Goal: Task Accomplishment & Management: Use online tool/utility

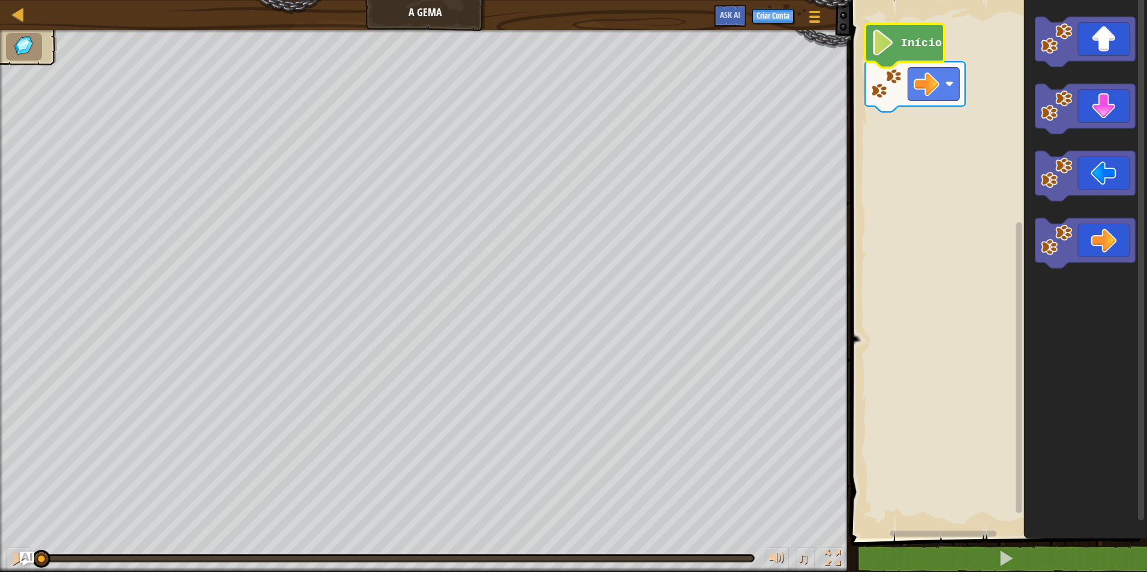
click at [893, 32] on image "Espaço de trabalho do Blockly" at bounding box center [883, 43] width 24 height 26
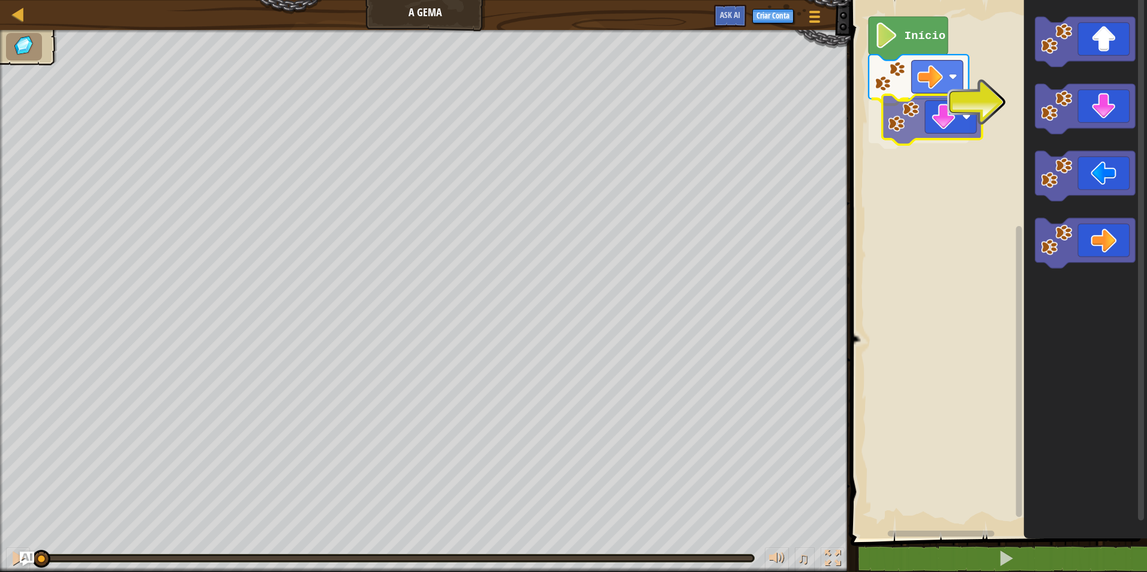
click at [934, 123] on div "Início" at bounding box center [997, 266] width 300 height 545
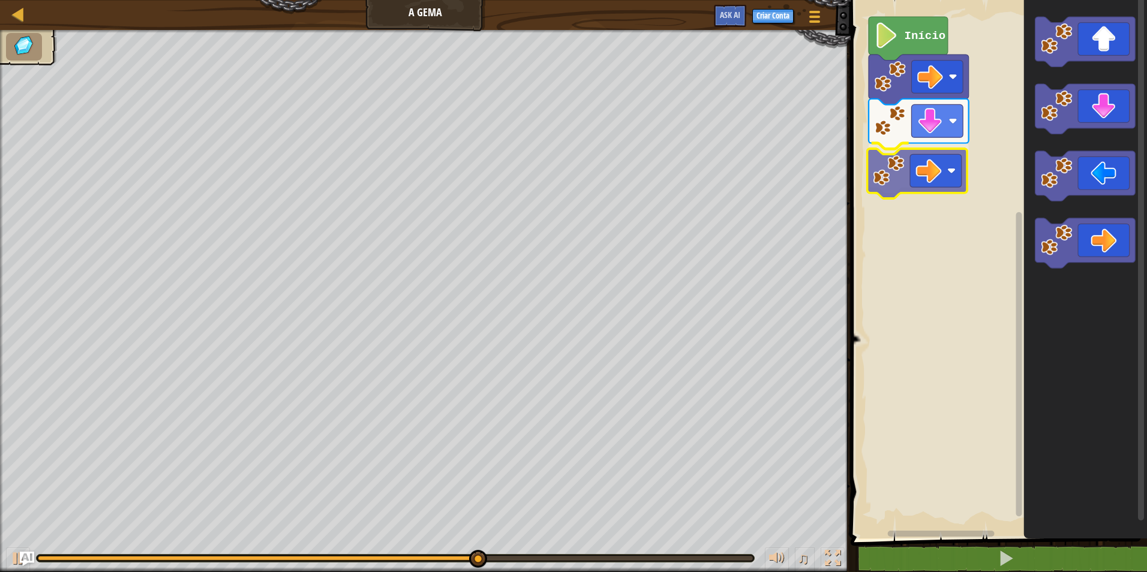
click at [876, 172] on div "Início" at bounding box center [997, 266] width 300 height 545
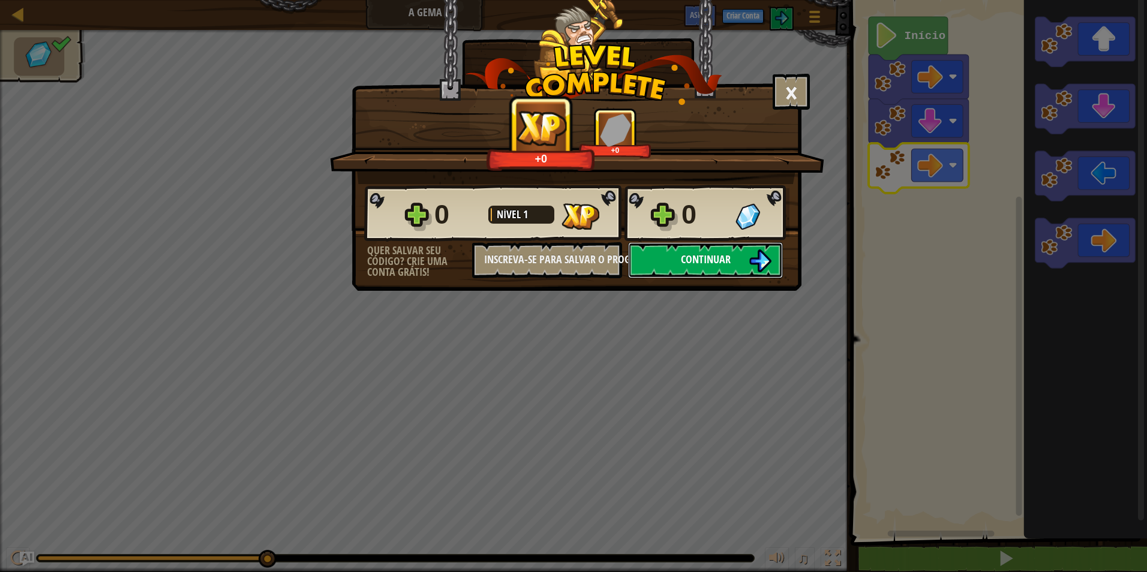
click at [669, 266] on button "Continuar" at bounding box center [705, 260] width 155 height 36
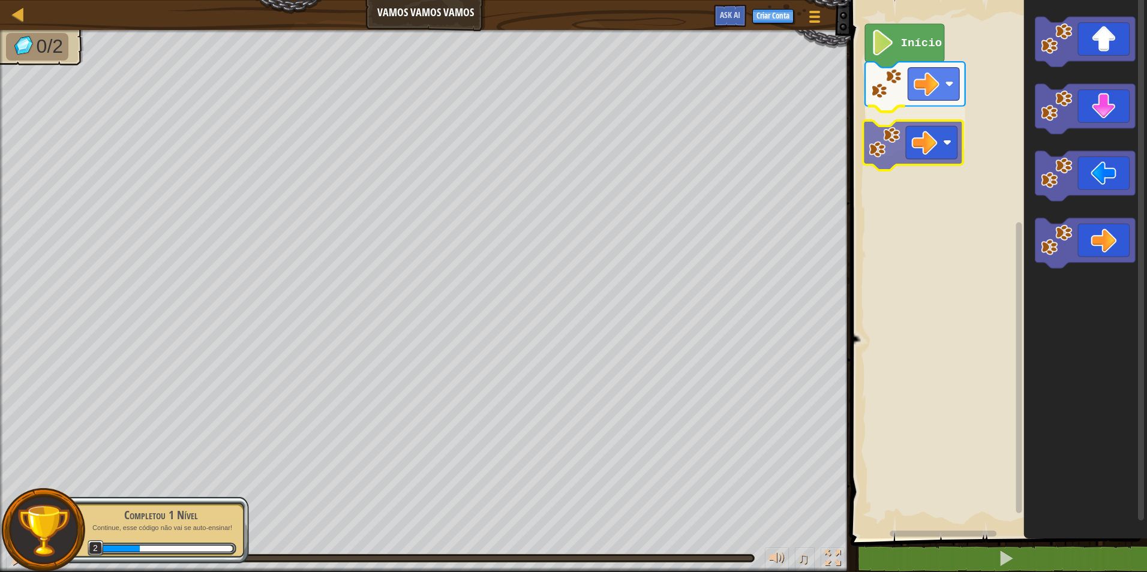
click at [919, 145] on div "Início" at bounding box center [997, 266] width 300 height 545
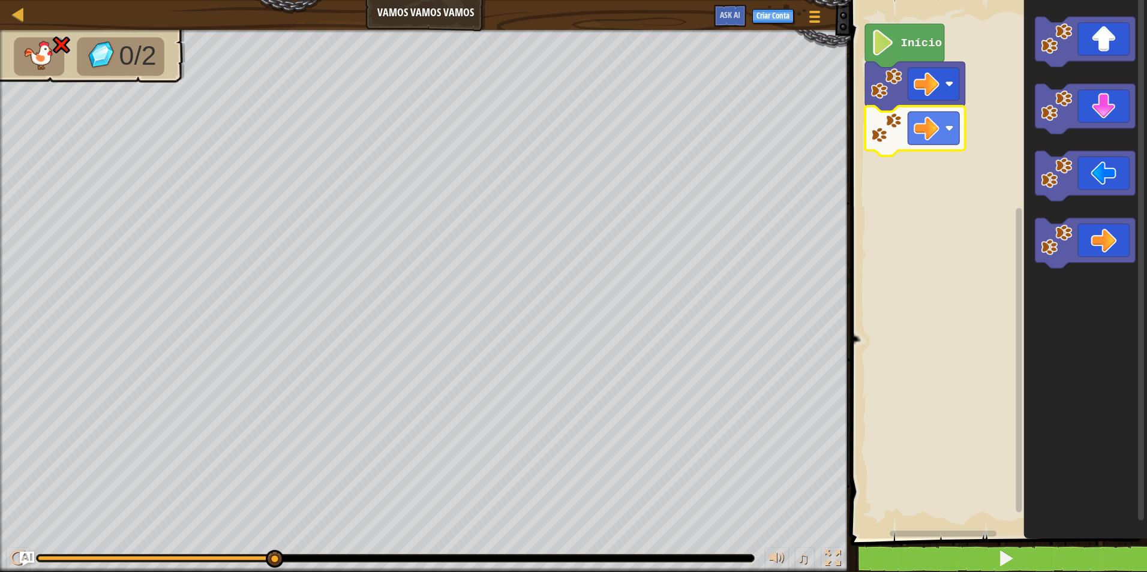
drag, startPoint x: 995, startPoint y: 544, endPoint x: 999, endPoint y: 559, distance: 15.6
click at [995, 549] on div "1 2 go ( 'right' ) הההההההההההההההההההההההההההההההההההההההההההההההההההההההההההה…" at bounding box center [997, 294] width 300 height 576
click at [1000, 558] on span at bounding box center [1005, 558] width 17 height 17
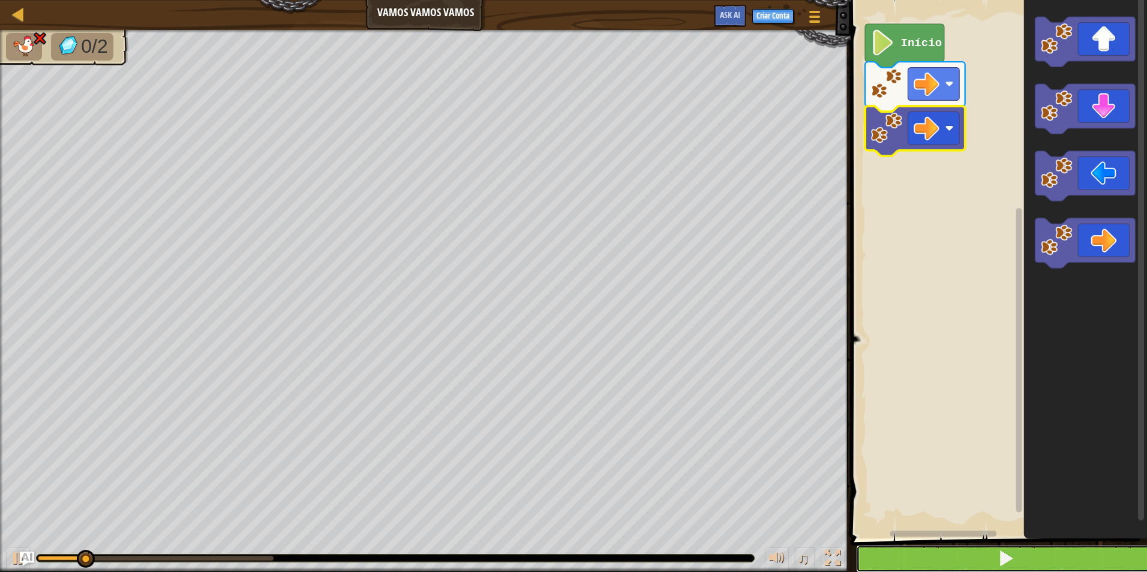
click at [1000, 555] on span at bounding box center [1005, 558] width 17 height 17
click at [999, 550] on span at bounding box center [1005, 558] width 17 height 17
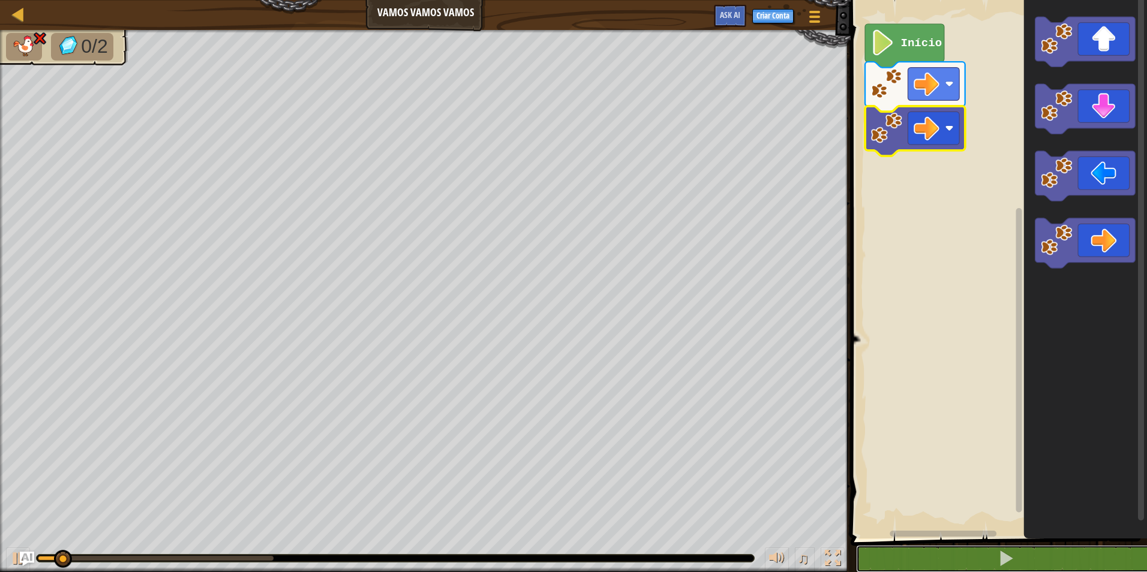
click at [997, 545] on button at bounding box center [1006, 559] width 300 height 28
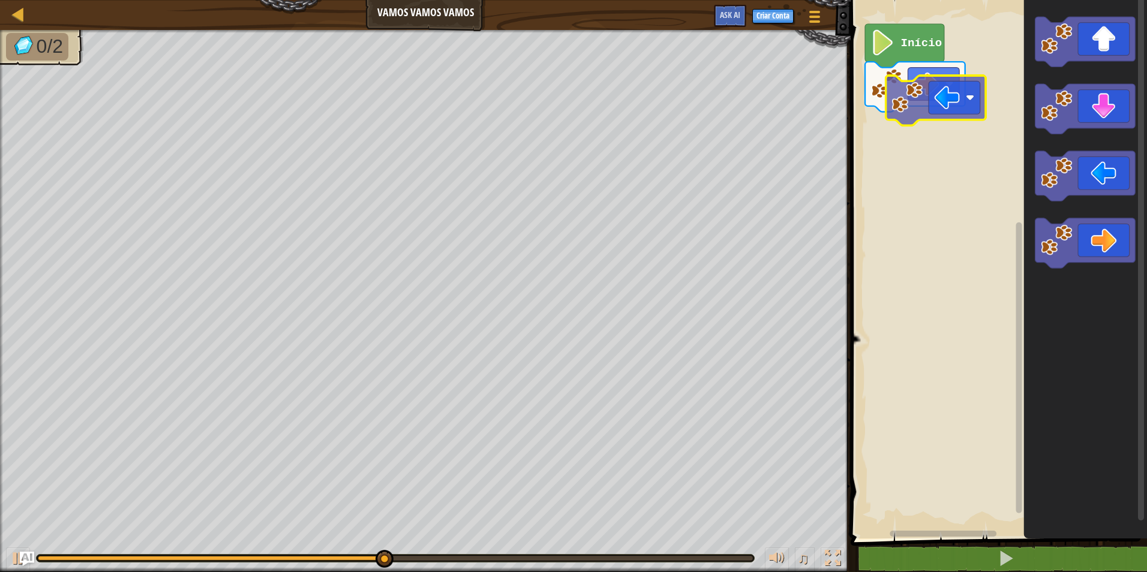
click at [911, 144] on div "Início" at bounding box center [997, 266] width 300 height 545
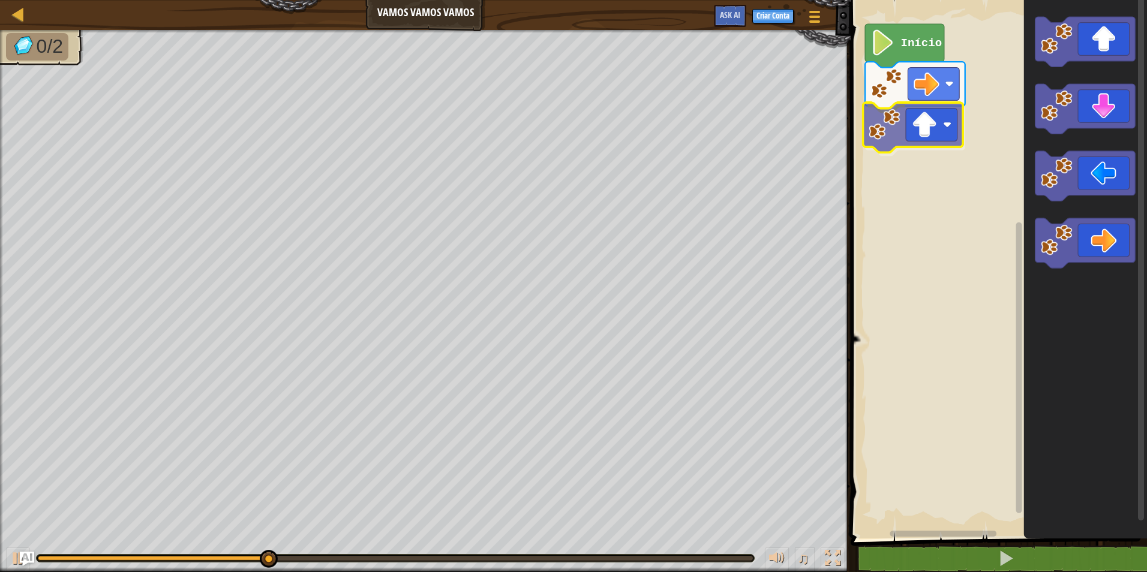
click at [924, 117] on div "Início" at bounding box center [997, 266] width 300 height 545
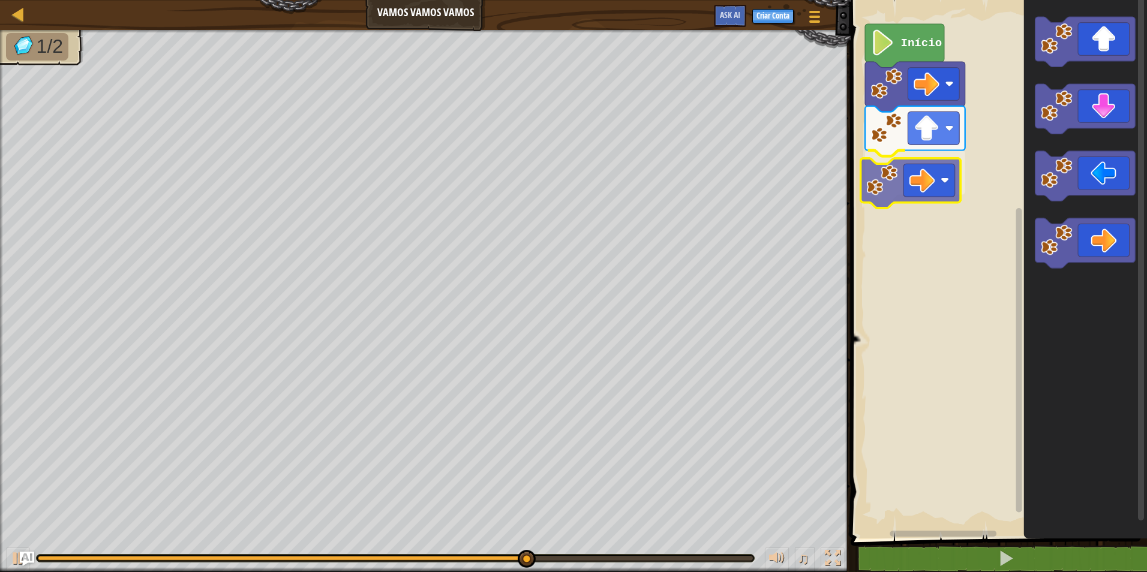
click at [888, 189] on div "Início" at bounding box center [997, 266] width 300 height 545
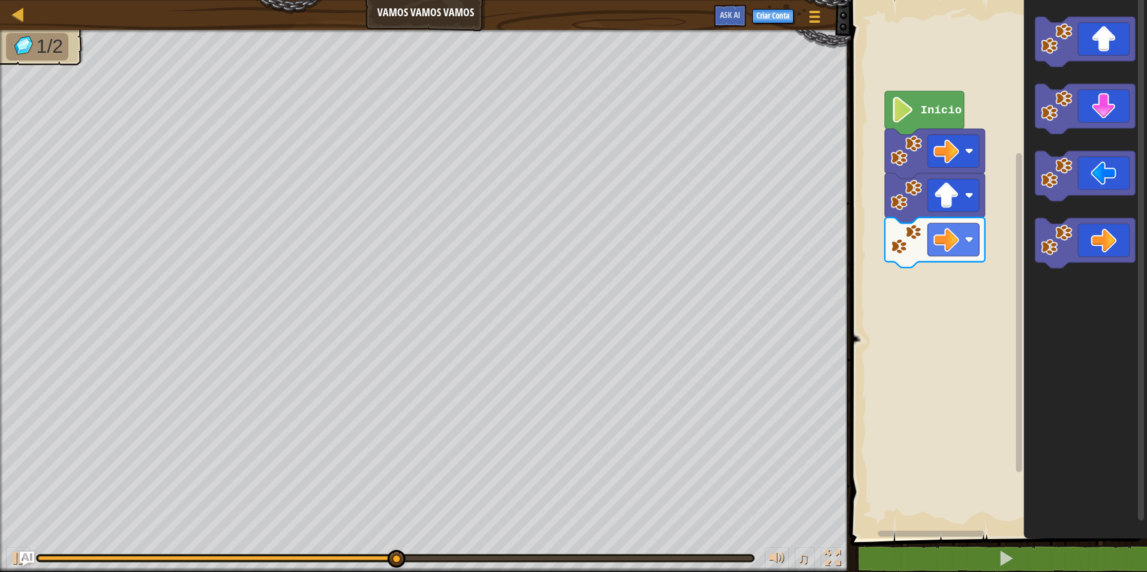
click at [1018, 252] on div "Início" at bounding box center [997, 266] width 300 height 545
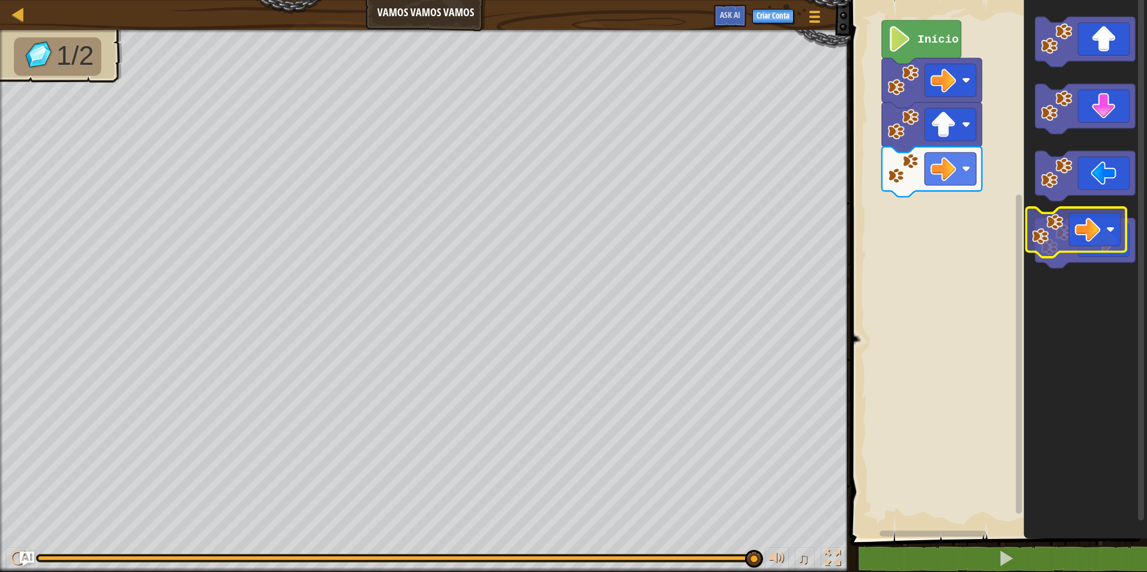
click at [1057, 242] on g "Espaço de trabalho do Blockly" at bounding box center [1085, 142] width 100 height 251
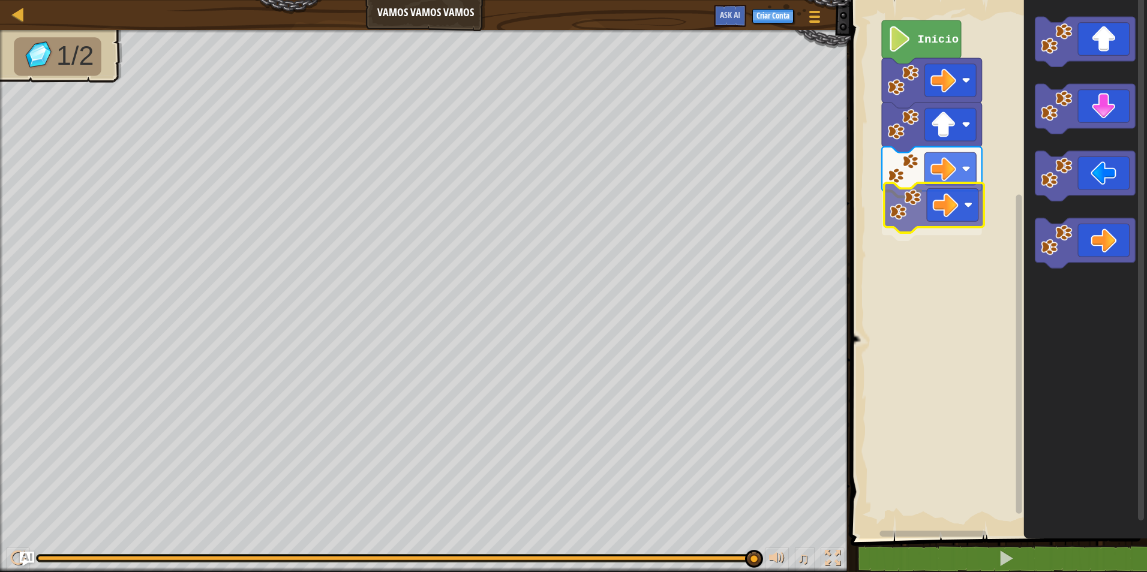
click at [905, 234] on div "Início" at bounding box center [997, 266] width 300 height 545
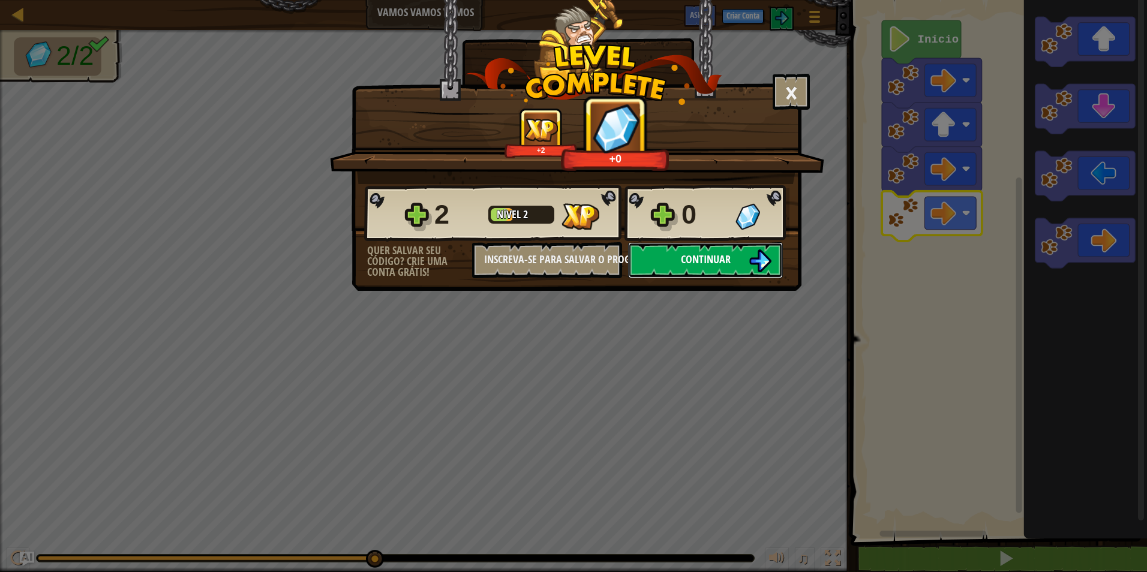
click at [711, 261] on span "Continuar" at bounding box center [706, 259] width 50 height 15
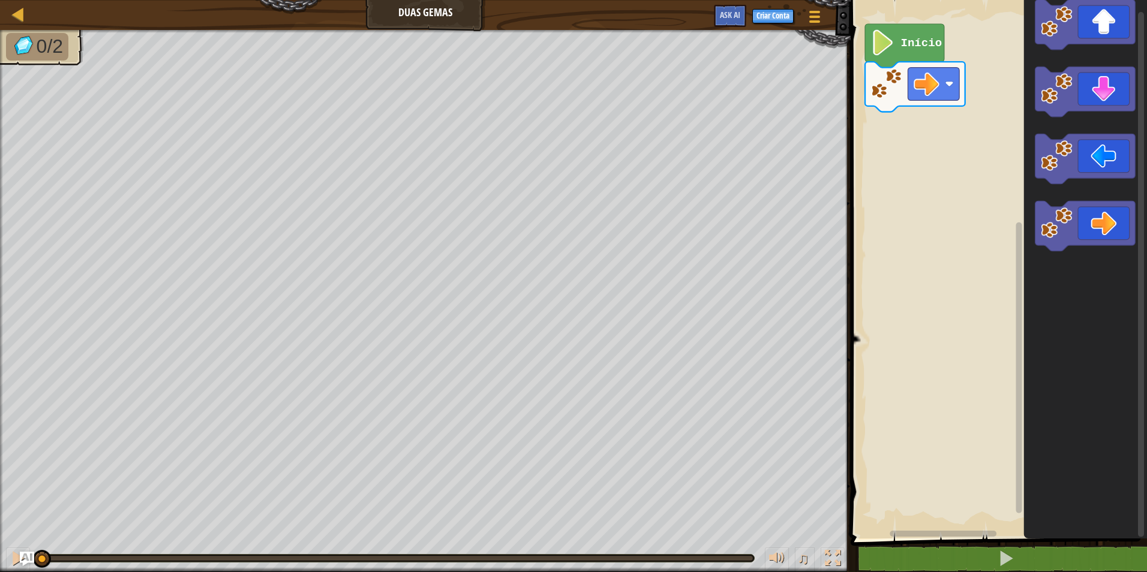
click at [916, 218] on div "Início" at bounding box center [997, 266] width 300 height 545
click at [918, 132] on div "Início" at bounding box center [997, 266] width 300 height 545
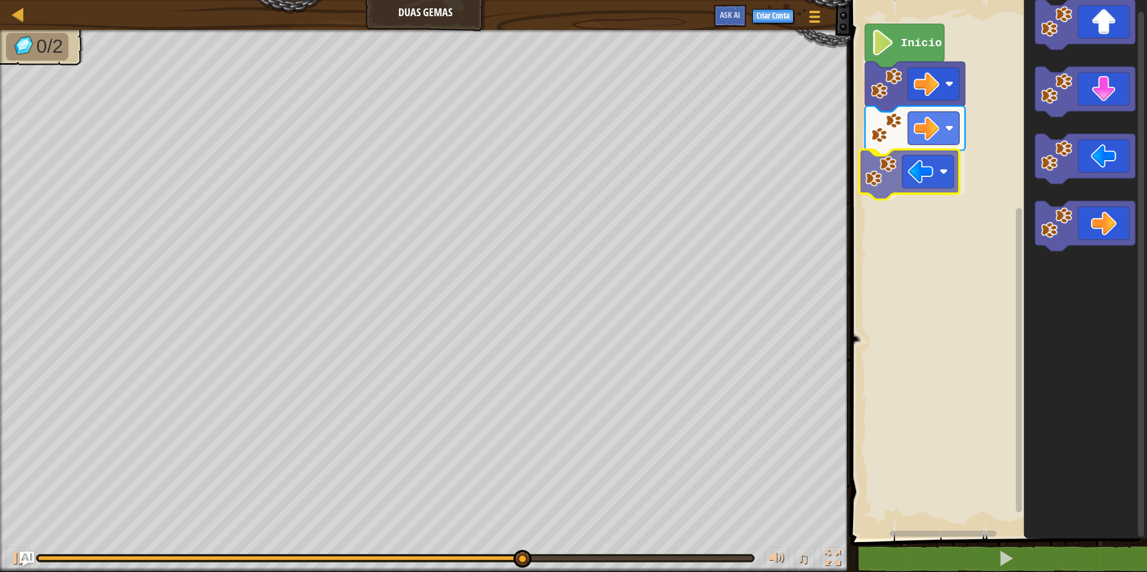
click at [913, 181] on div "Início" at bounding box center [997, 266] width 300 height 545
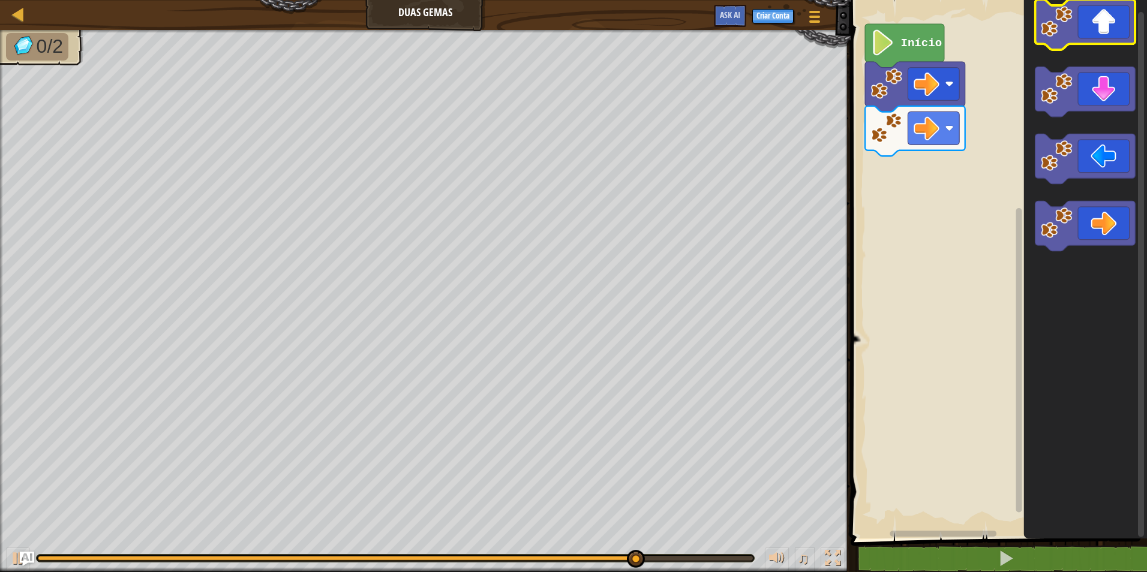
click at [1084, 25] on icon "Espaço de trabalho do Blockly" at bounding box center [1085, 25] width 100 height 50
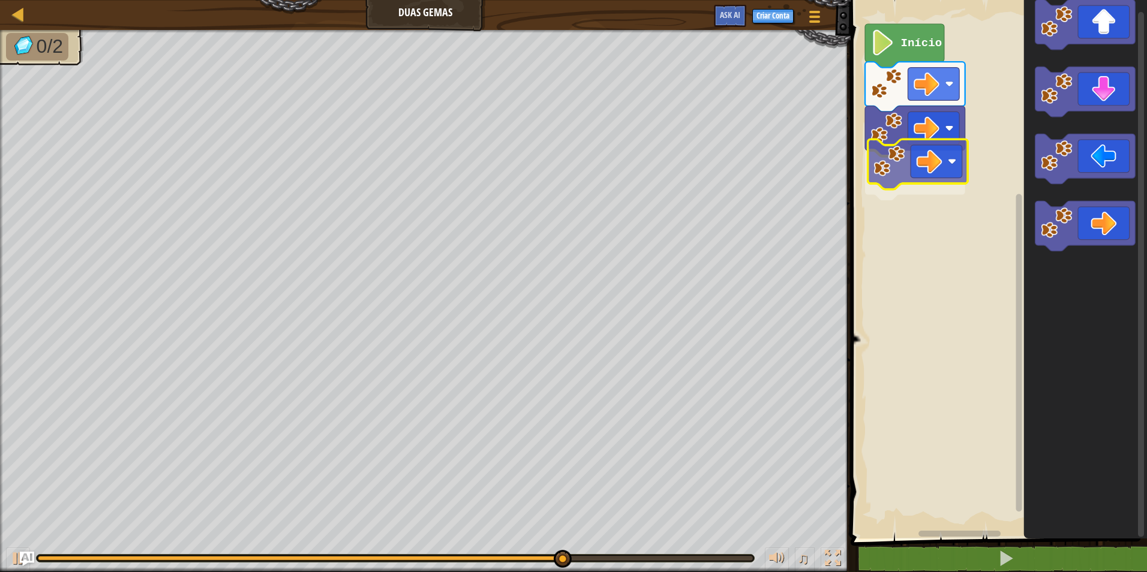
click at [909, 146] on div "Início" at bounding box center [997, 266] width 300 height 545
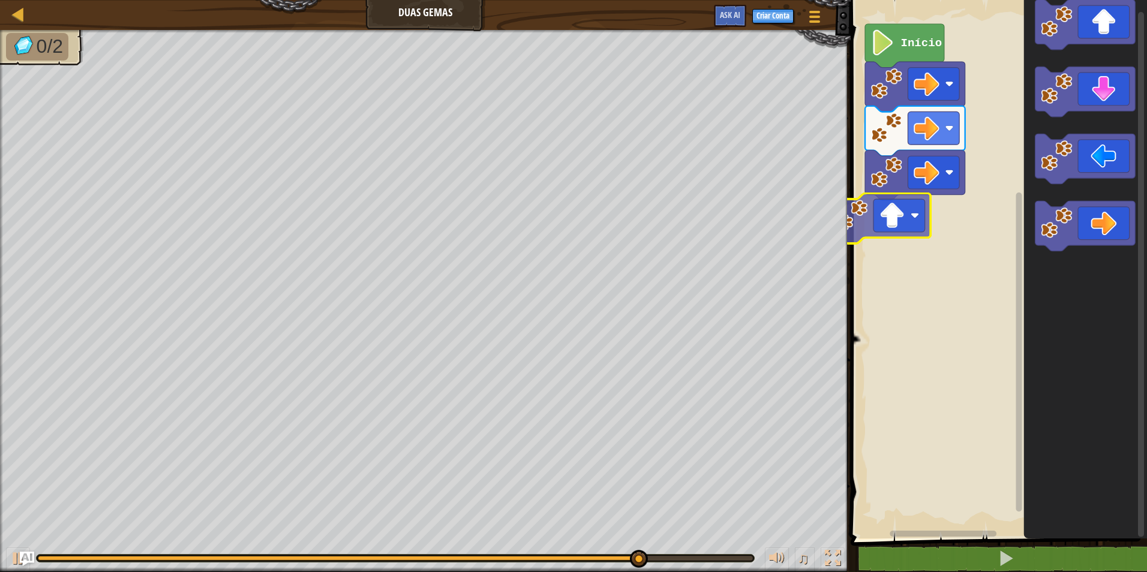
click at [938, 240] on div "Início" at bounding box center [997, 266] width 300 height 545
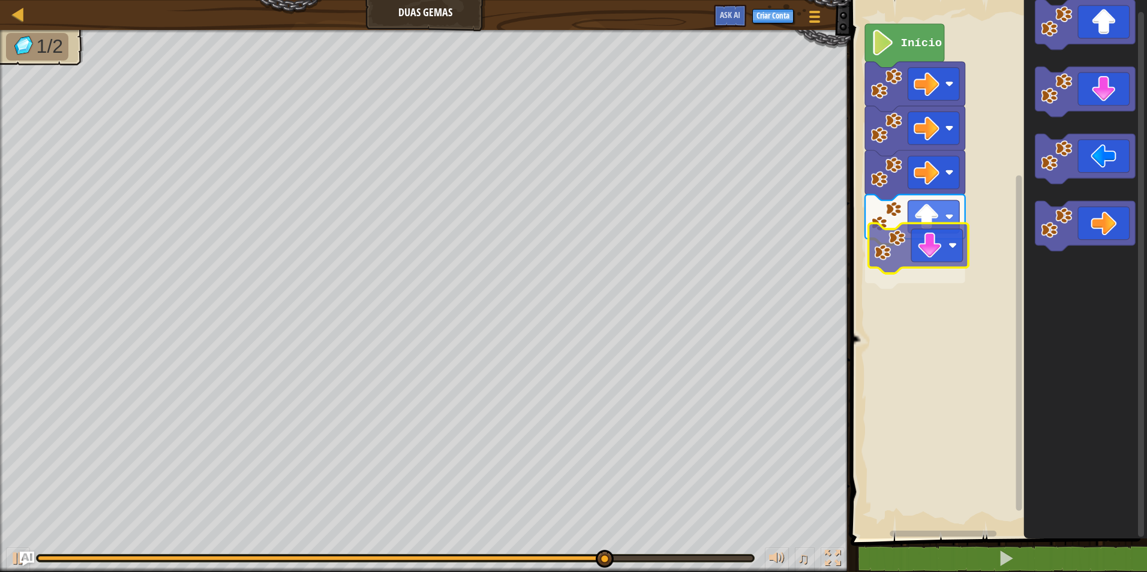
click at [946, 260] on div "Início" at bounding box center [997, 266] width 300 height 545
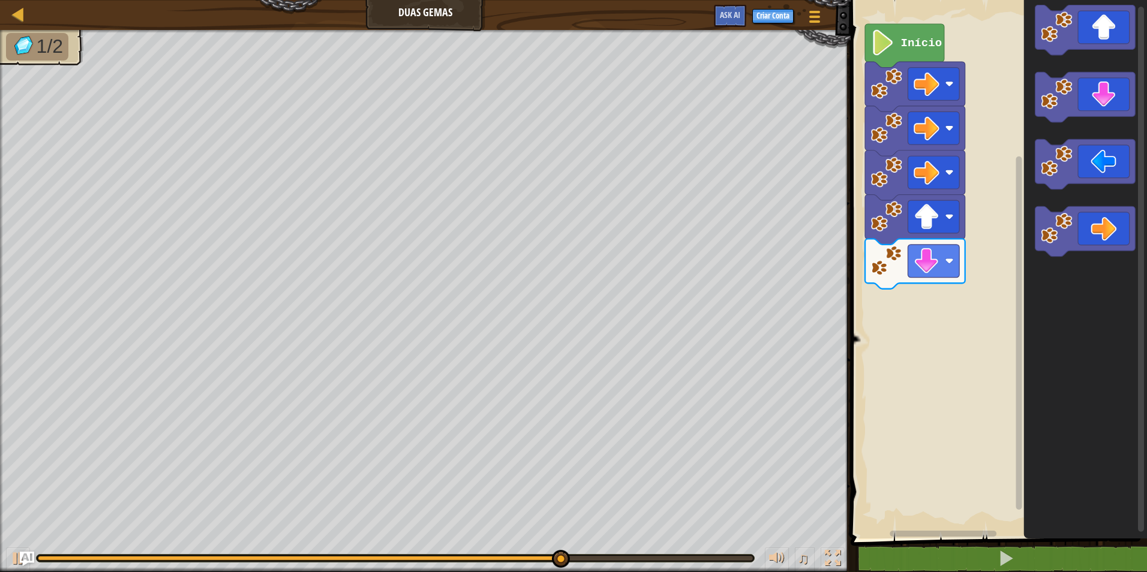
click at [1091, 253] on icon "Espaço de trabalho do Blockly" at bounding box center [1085, 266] width 123 height 545
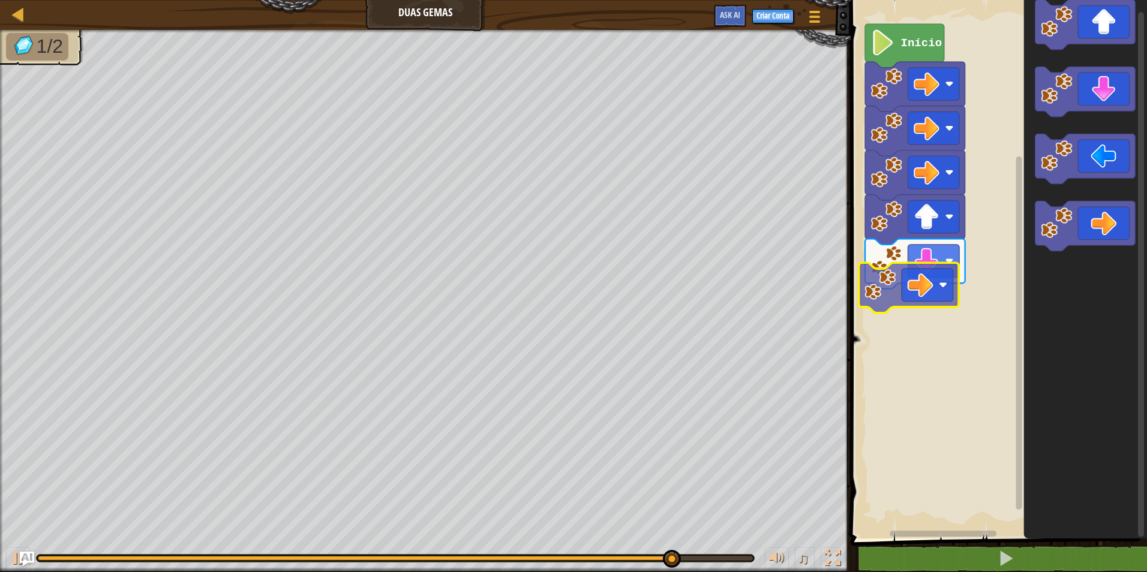
click at [933, 288] on div "Início" at bounding box center [997, 266] width 300 height 545
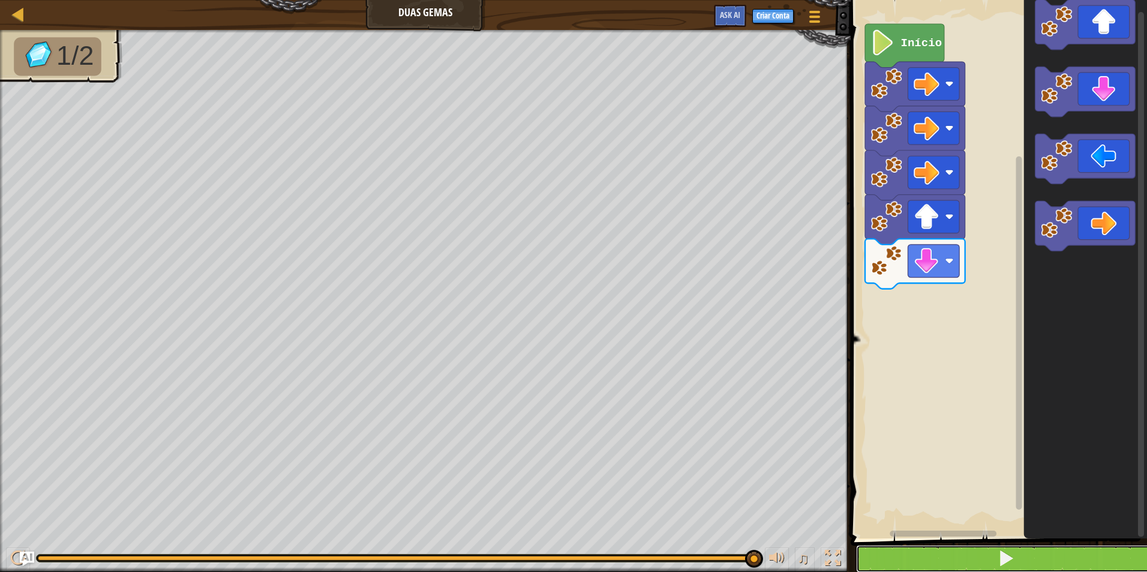
click at [931, 0] on html "Mapa Duas Gemas Menu do Jogo Criar Conta Ask AI 1 ההההההההההההההההההההההההההההה…" at bounding box center [573, 0] width 1147 height 0
click at [931, 572] on button at bounding box center [1006, 559] width 300 height 28
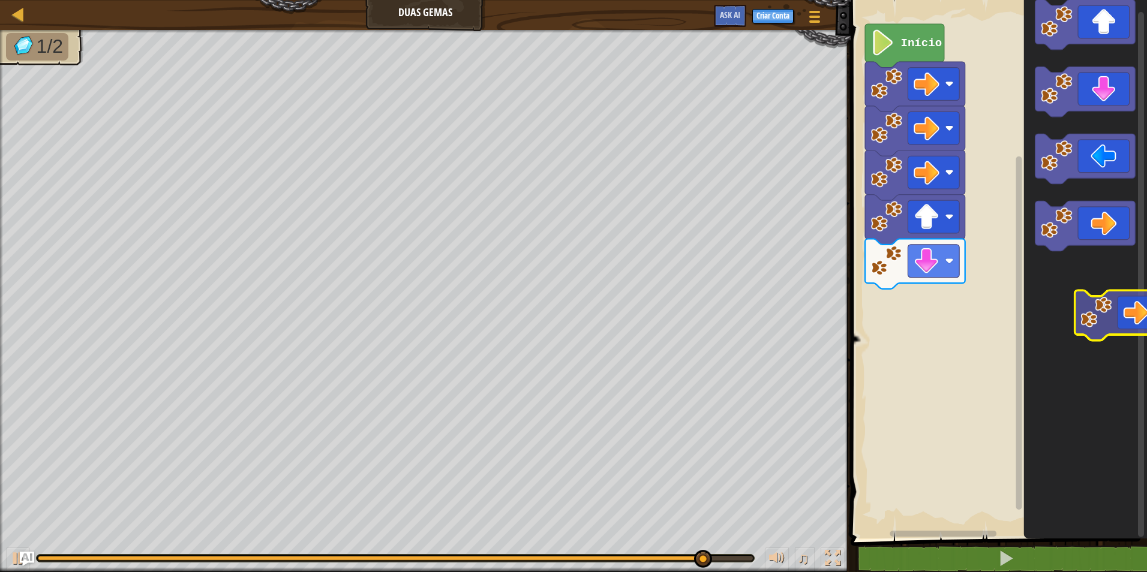
click at [1146, 0] on html "Mapa Duas Gemas Menu do Jogo Criar Conta Ask AI 1 ההההההההההההההההההההההההההההה…" at bounding box center [573, 0] width 1147 height 0
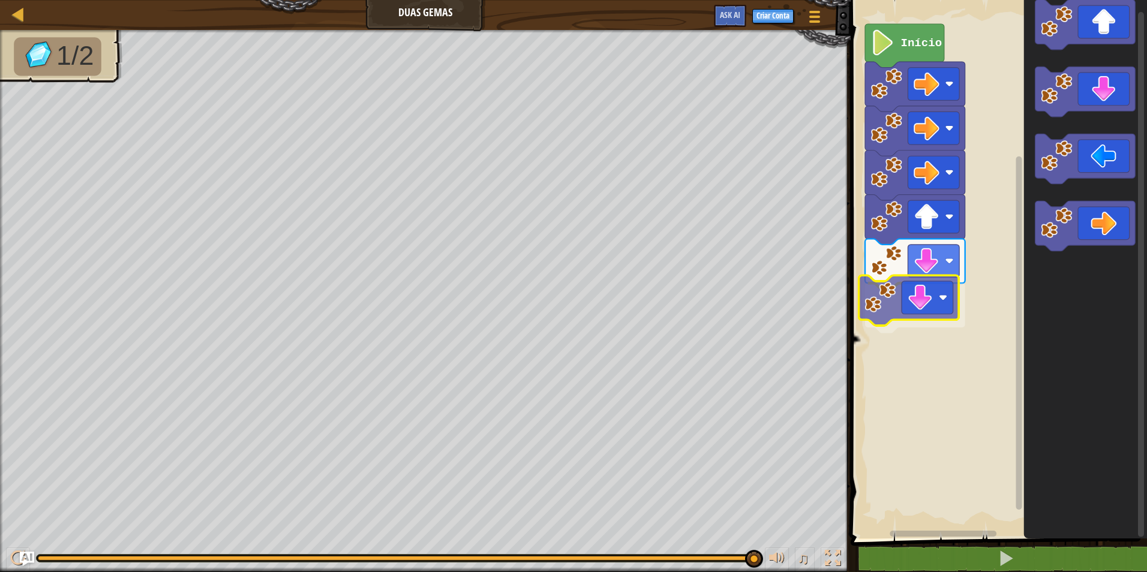
click at [943, 315] on div "Início" at bounding box center [997, 266] width 300 height 545
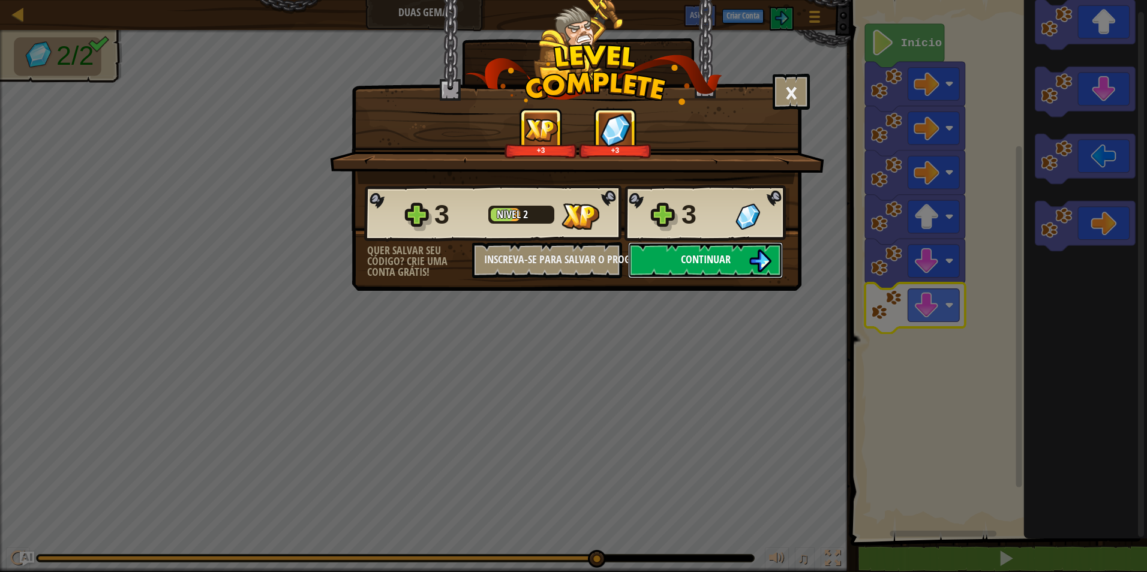
drag, startPoint x: 724, startPoint y: 270, endPoint x: 733, endPoint y: 263, distance: 10.7
click at [733, 263] on button "Continuar" at bounding box center [705, 260] width 155 height 36
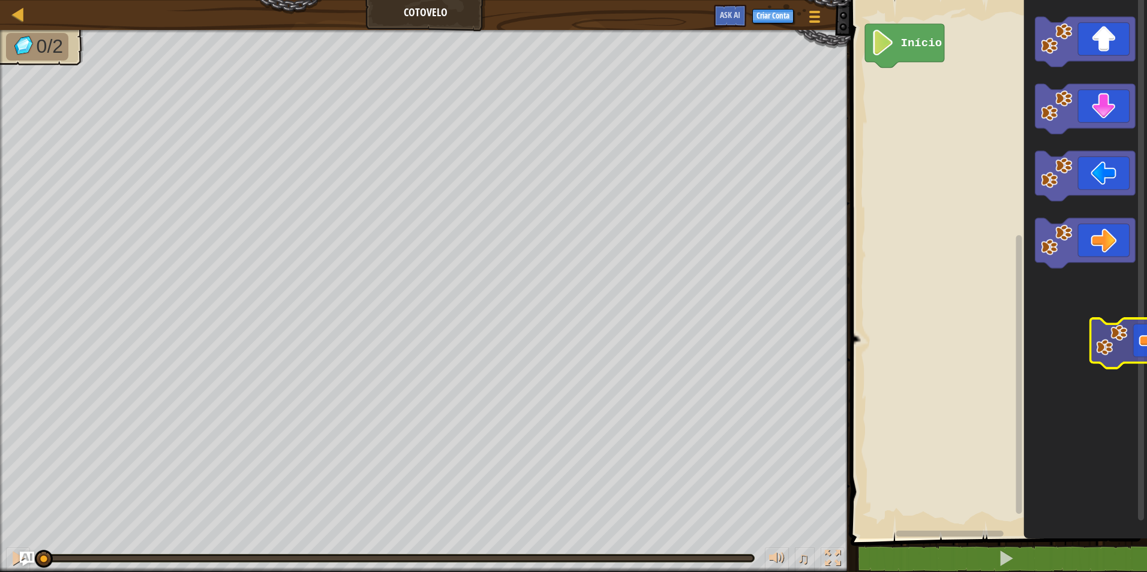
click at [1136, 345] on div "Início" at bounding box center [997, 266] width 300 height 545
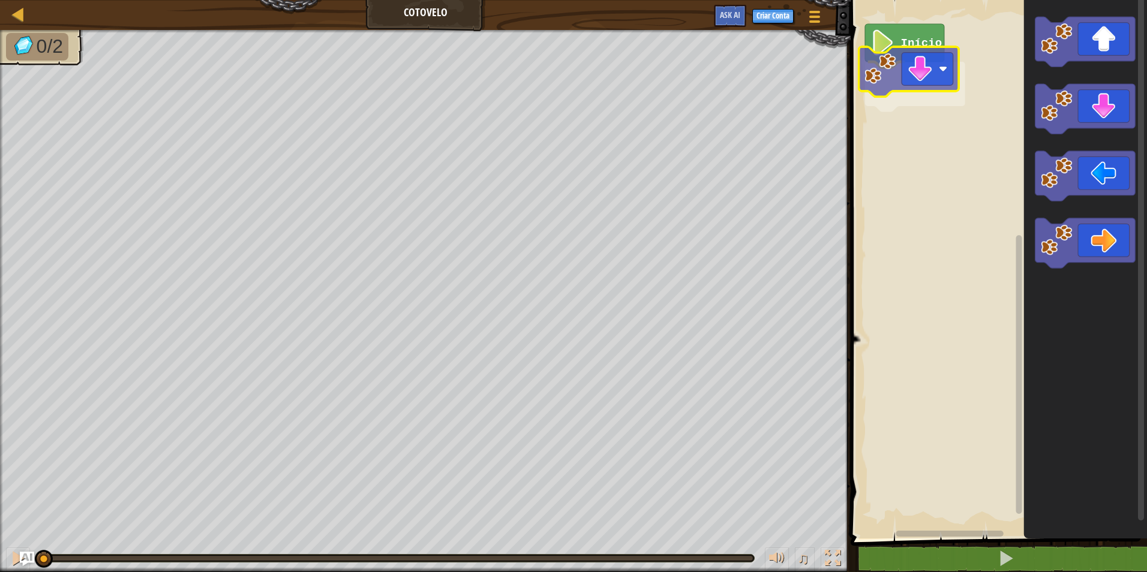
click at [927, 77] on div "Início" at bounding box center [997, 266] width 300 height 545
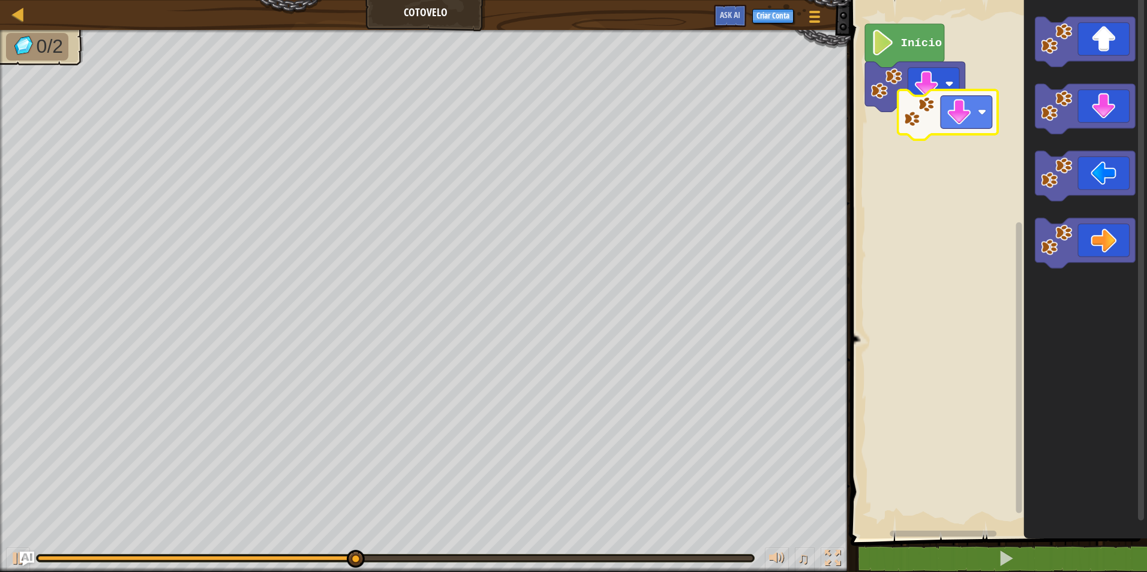
click at [951, 124] on div "Início" at bounding box center [997, 266] width 300 height 545
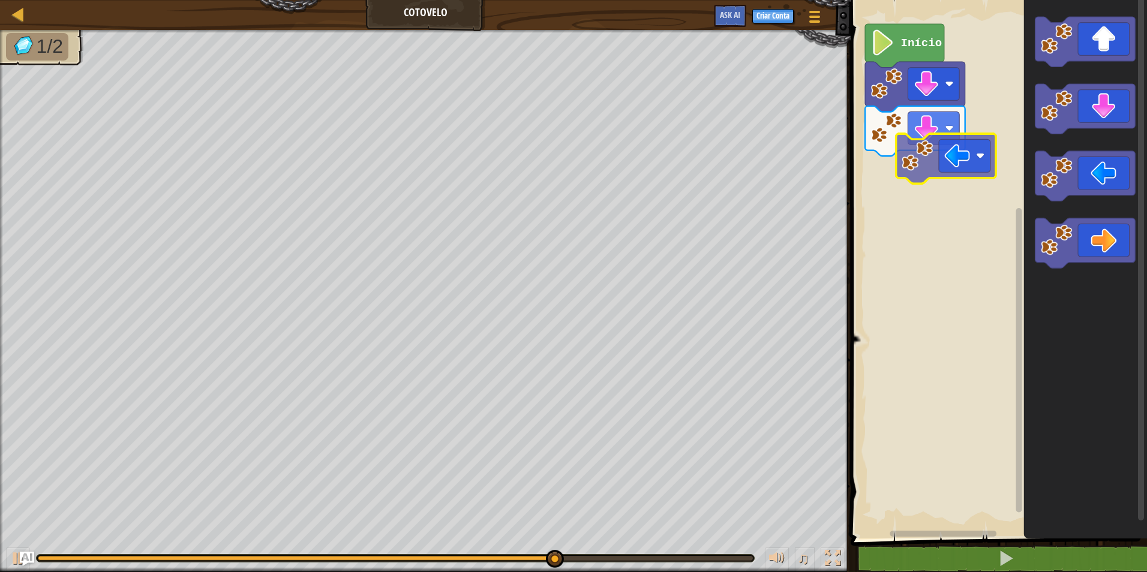
click at [951, 167] on div "Início" at bounding box center [997, 266] width 300 height 545
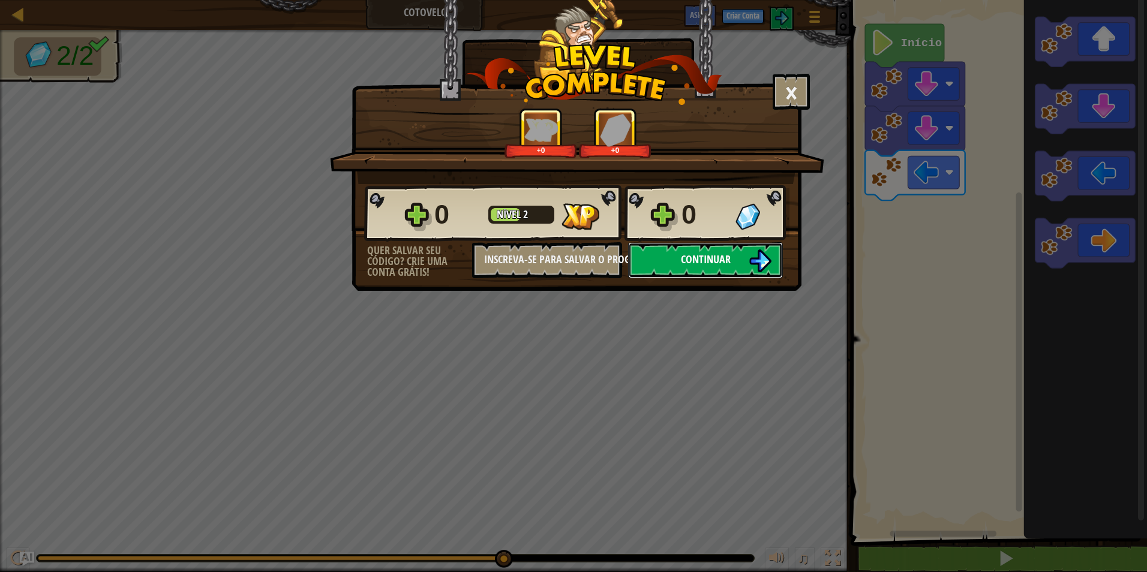
click at [686, 276] on button "Continuar" at bounding box center [705, 260] width 155 height 36
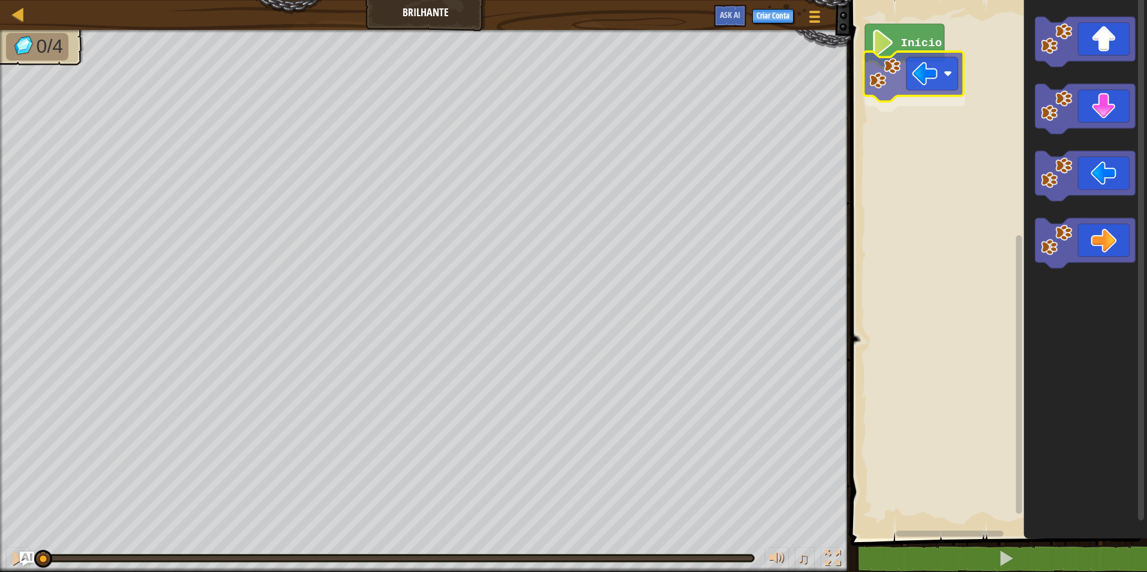
click at [949, 85] on div "Início" at bounding box center [997, 266] width 300 height 545
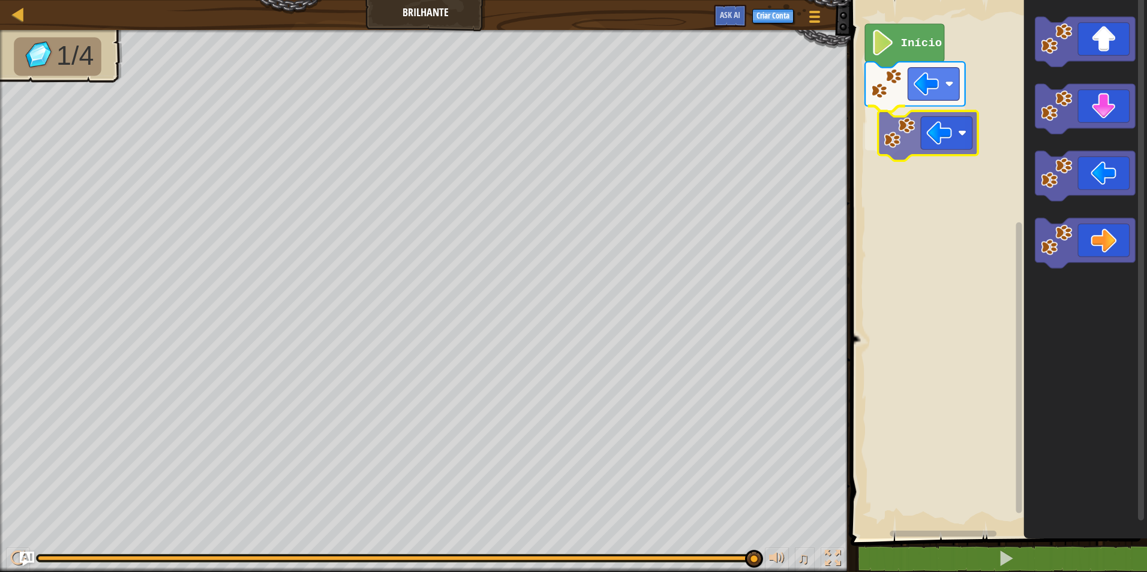
click at [901, 136] on div "Início" at bounding box center [997, 266] width 300 height 545
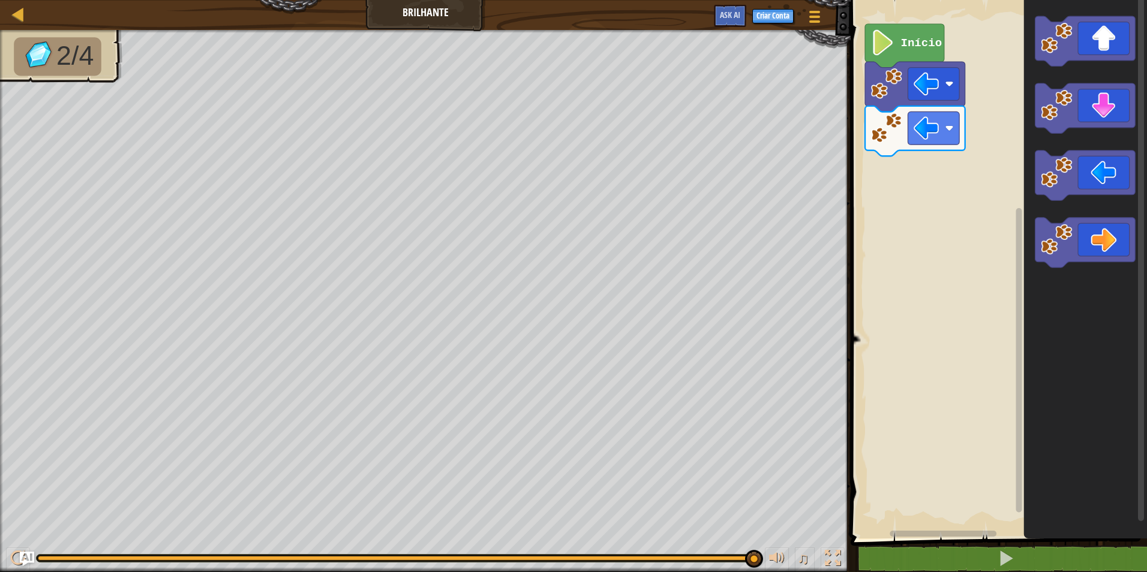
click at [1055, 116] on g "Espaço de trabalho do Blockly" at bounding box center [1085, 108] width 100 height 50
click at [887, 156] on div "Início" at bounding box center [997, 266] width 300 height 545
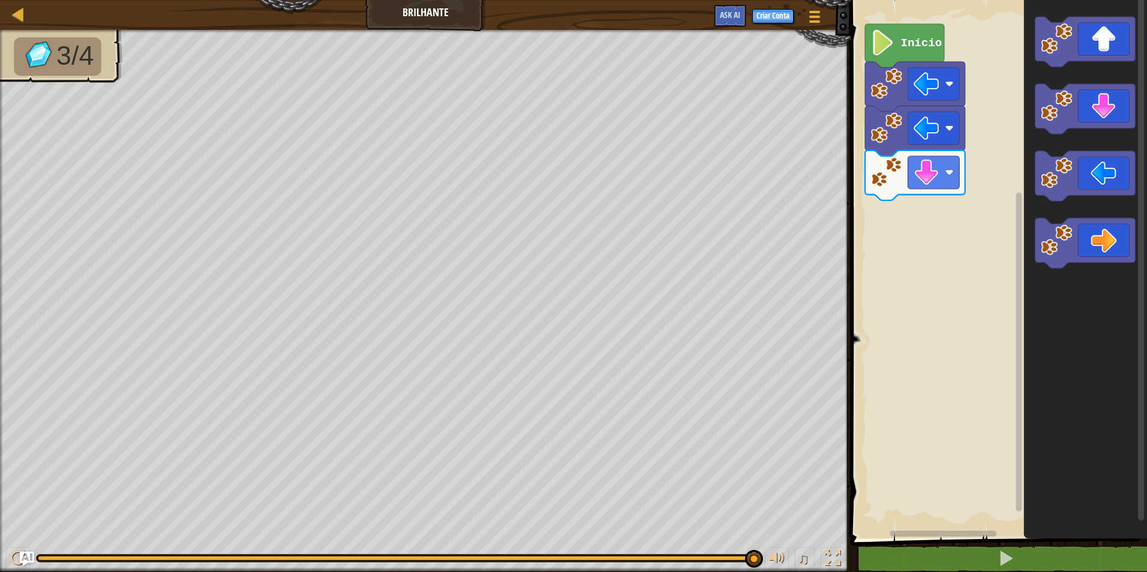
click at [1057, 278] on icon "Espaço de trabalho do Blockly" at bounding box center [1085, 266] width 123 height 545
click at [1006, 245] on div "Início" at bounding box center [997, 266] width 300 height 545
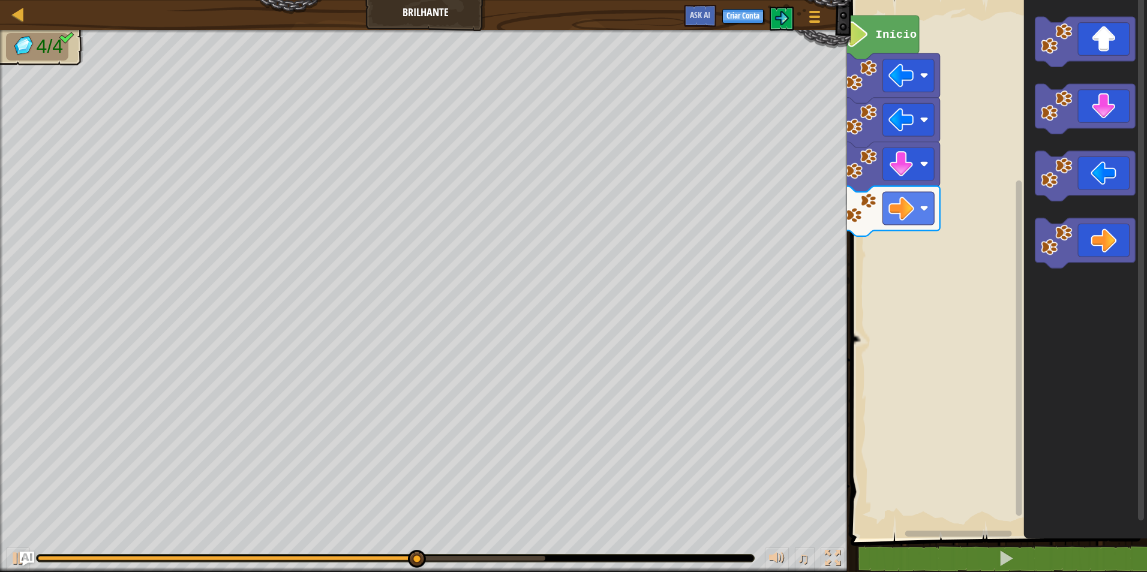
click at [904, 233] on rect "Espaço de trabalho do Blockly" at bounding box center [997, 266] width 300 height 545
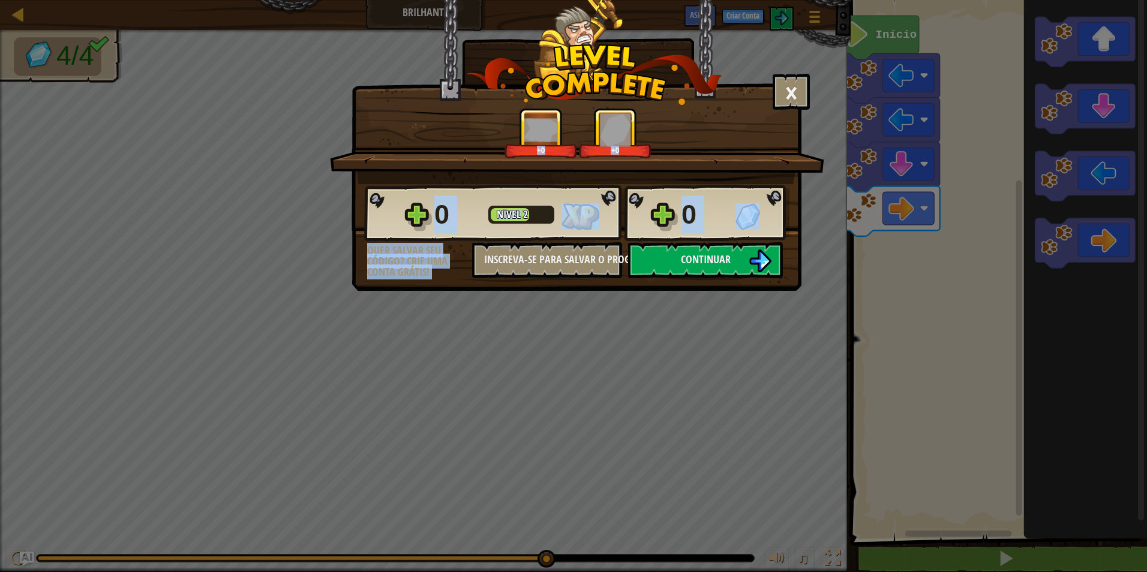
drag, startPoint x: 864, startPoint y: 137, endPoint x: 1077, endPoint y: 285, distance: 259.0
click at [1077, 285] on div "× Este nível foi divertido? +0 +0 Reticulating Splines... 0 Nível 2 0 Quer salv…" at bounding box center [573, 286] width 1147 height 572
click at [701, 252] on span "Continuar" at bounding box center [706, 259] width 50 height 15
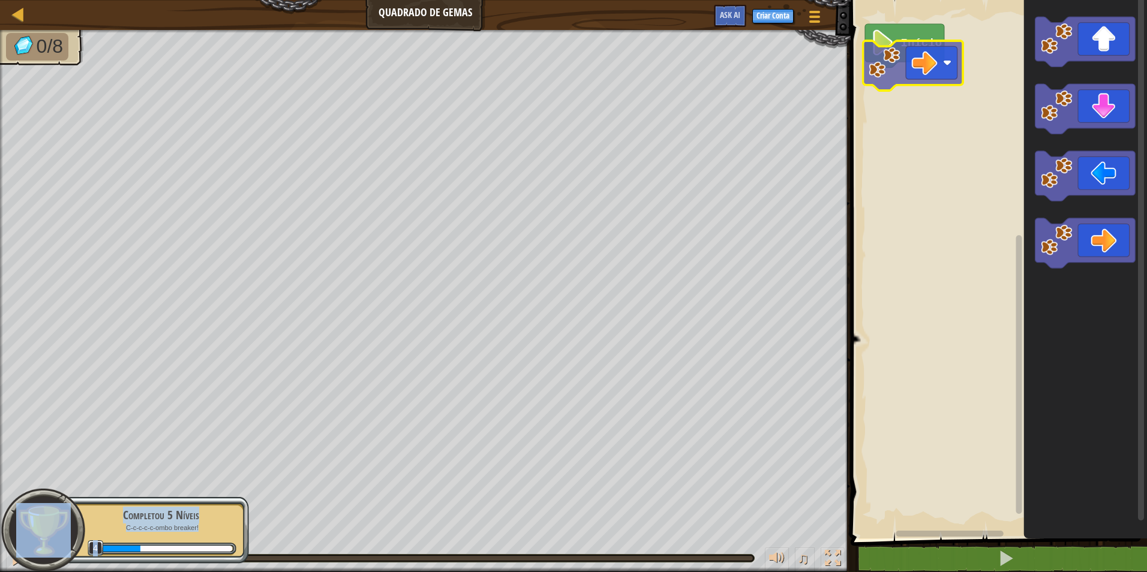
click at [912, 68] on div "Início" at bounding box center [997, 266] width 300 height 545
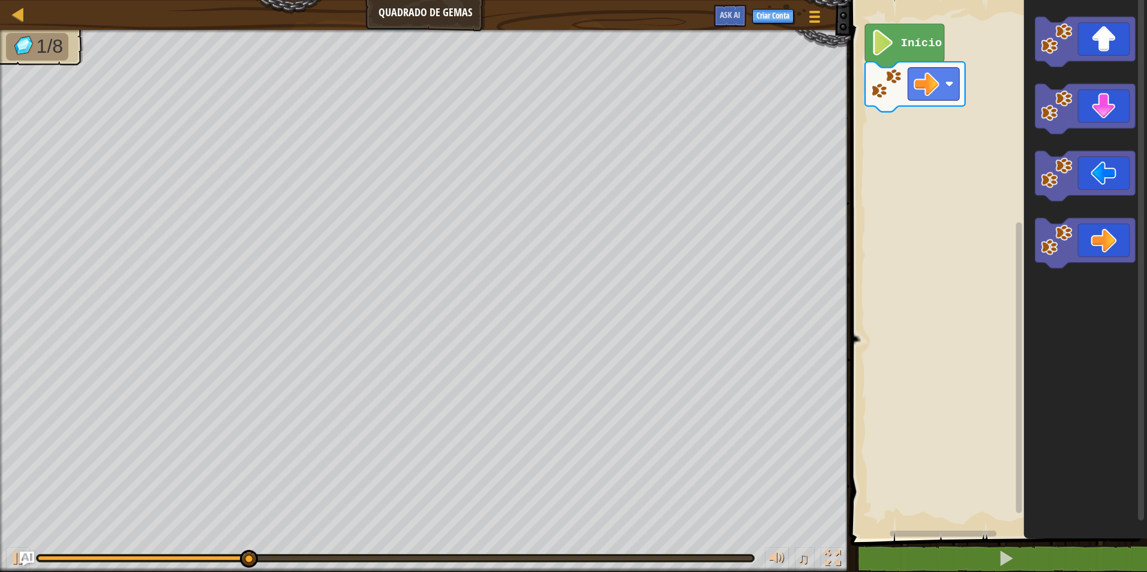
click at [969, 160] on div "Início" at bounding box center [997, 266] width 300 height 545
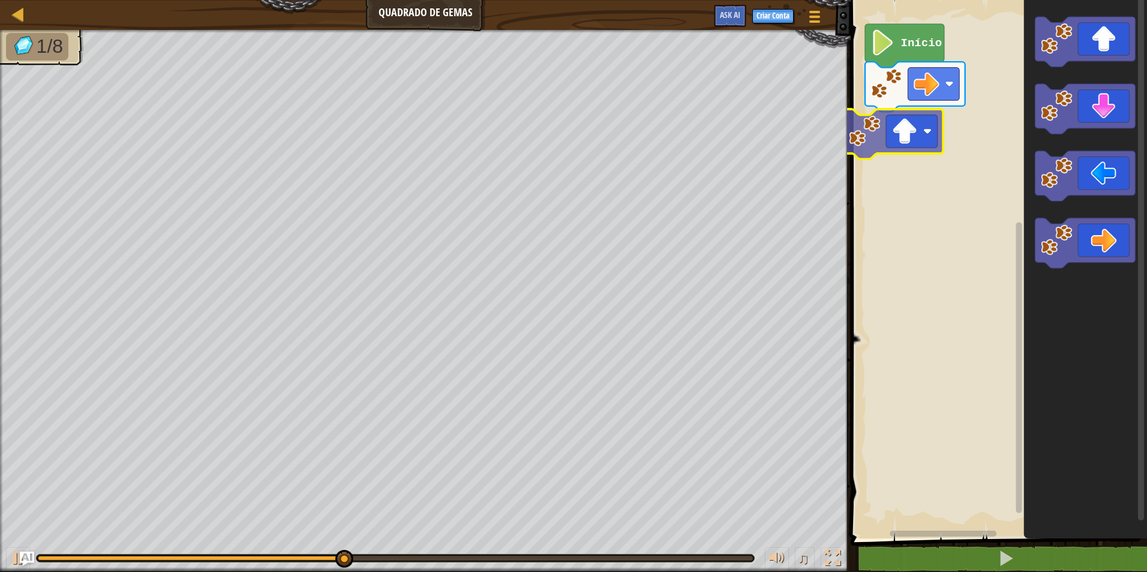
click at [886, 107] on div "Início" at bounding box center [997, 266] width 300 height 545
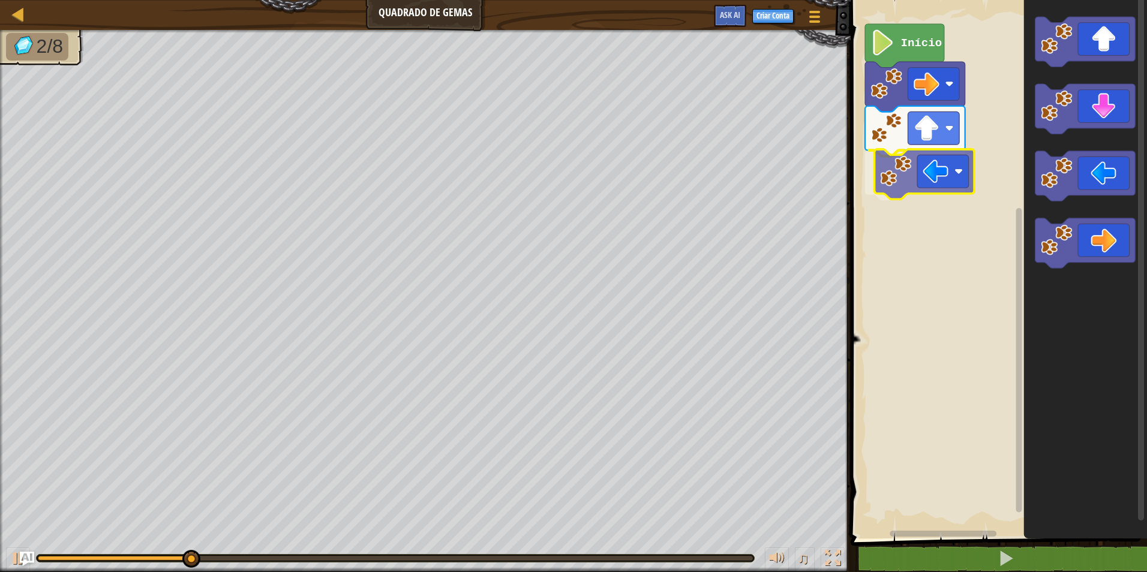
click at [914, 175] on div "Início" at bounding box center [997, 266] width 300 height 545
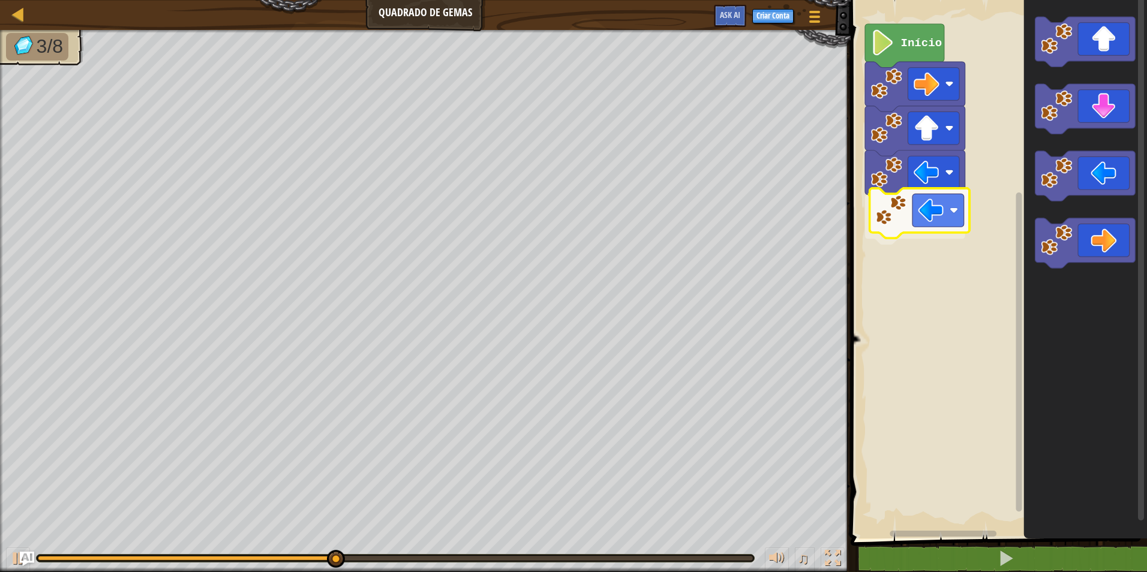
click at [903, 208] on div "Início" at bounding box center [997, 266] width 300 height 545
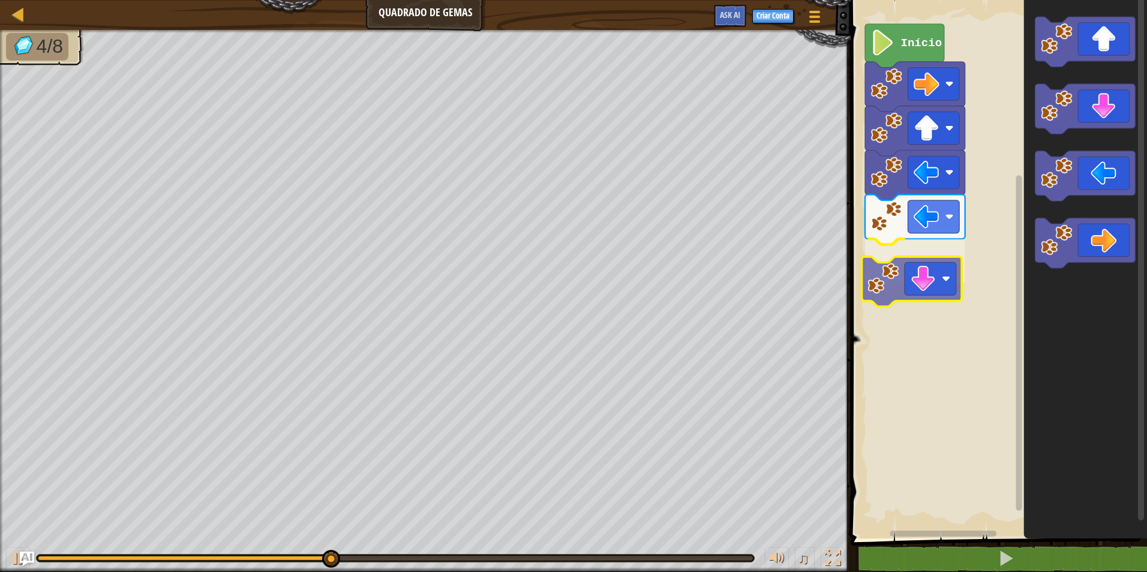
click at [922, 291] on div "Início" at bounding box center [997, 266] width 300 height 545
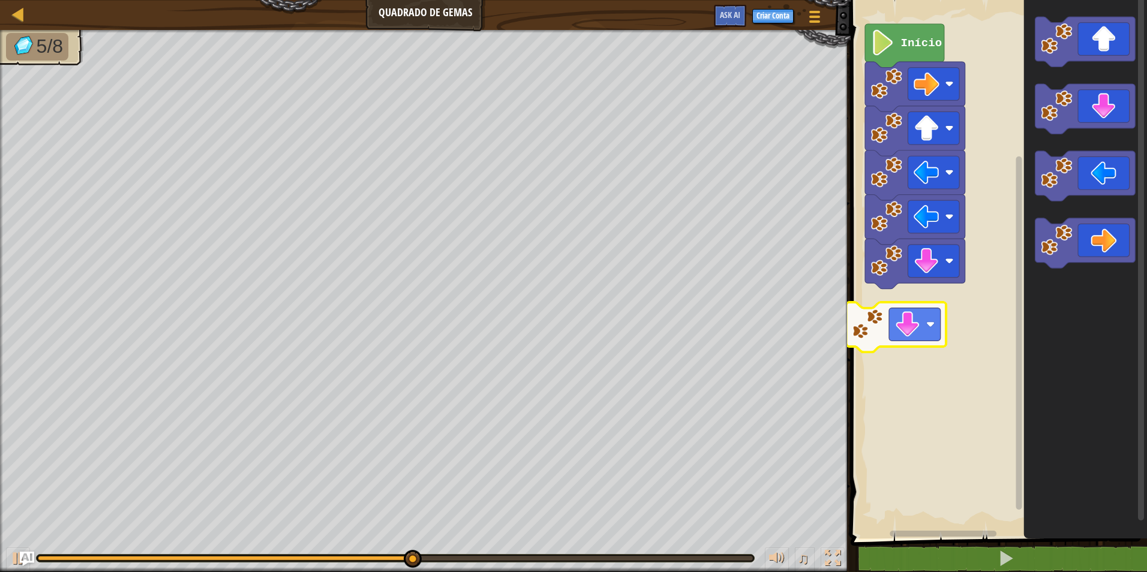
click at [891, 333] on div "Início" at bounding box center [997, 266] width 300 height 545
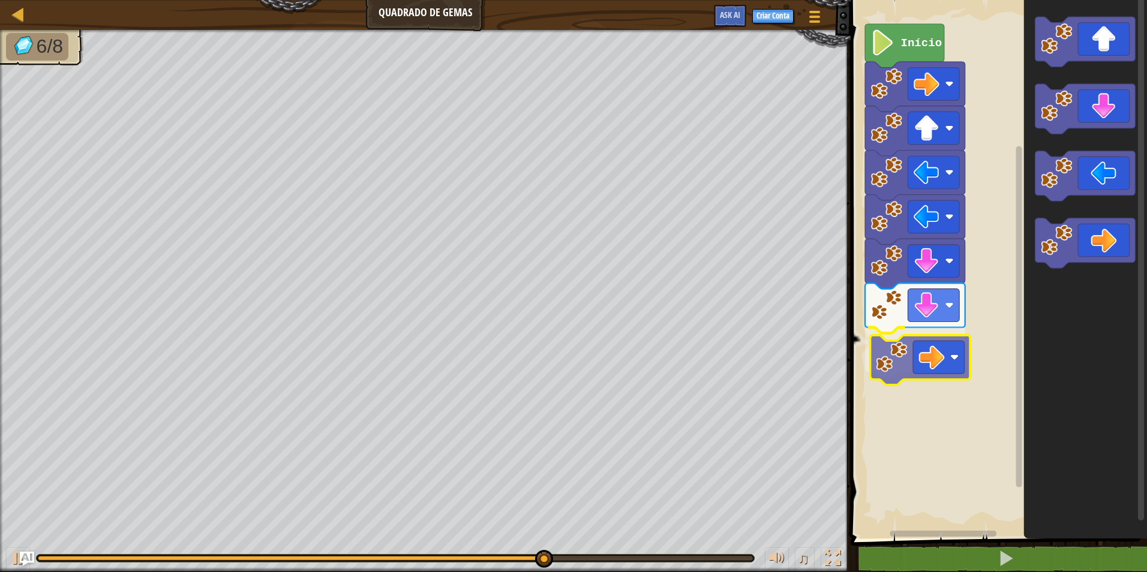
click at [920, 371] on div "Início" at bounding box center [997, 266] width 300 height 545
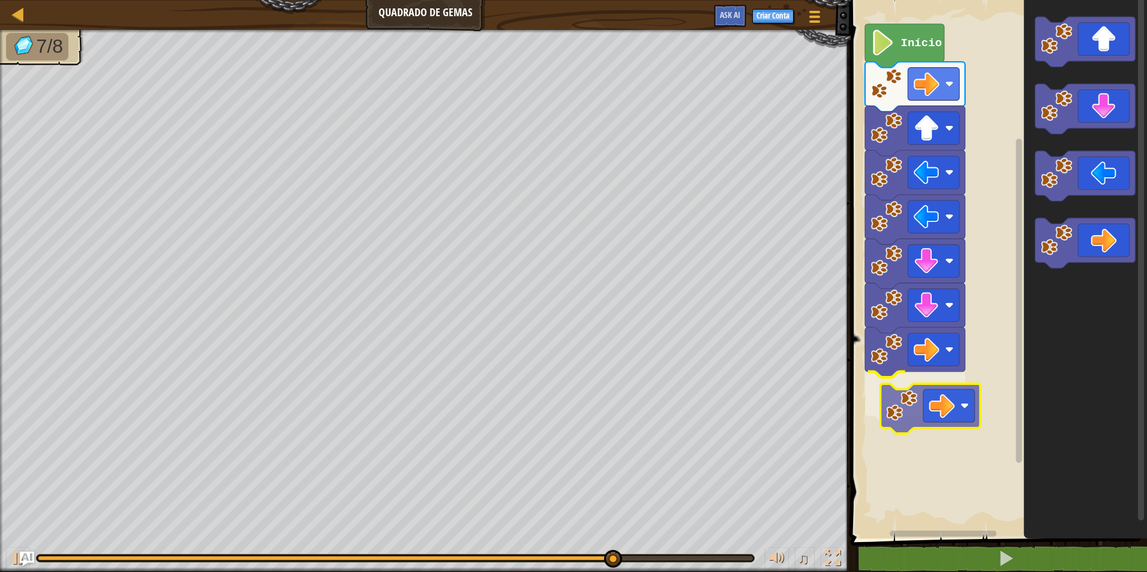
click at [904, 384] on div "Início" at bounding box center [997, 266] width 300 height 545
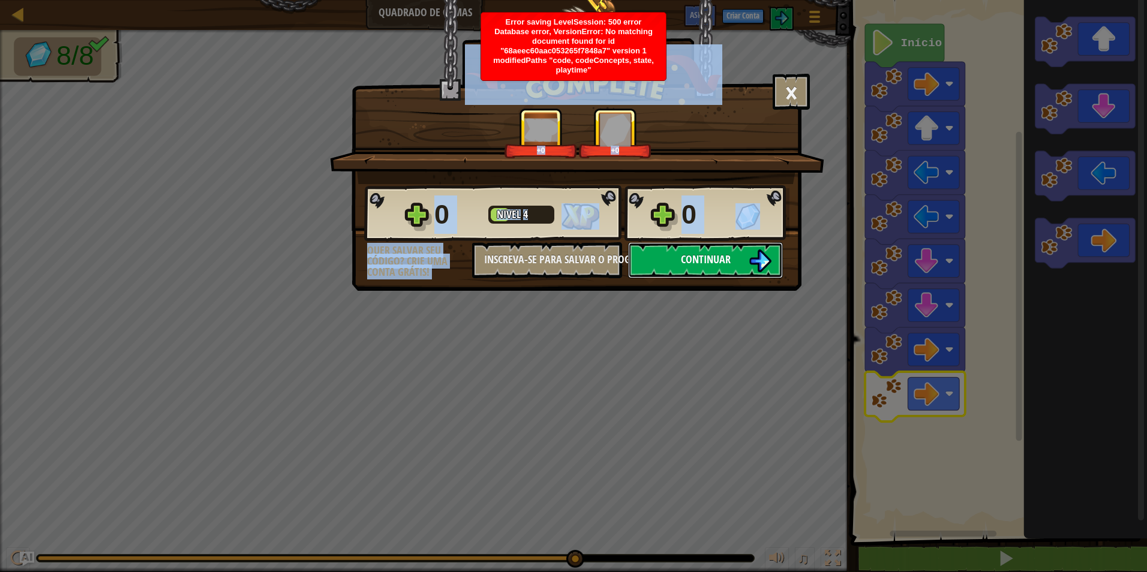
click at [774, 273] on button "Continuar" at bounding box center [705, 260] width 155 height 36
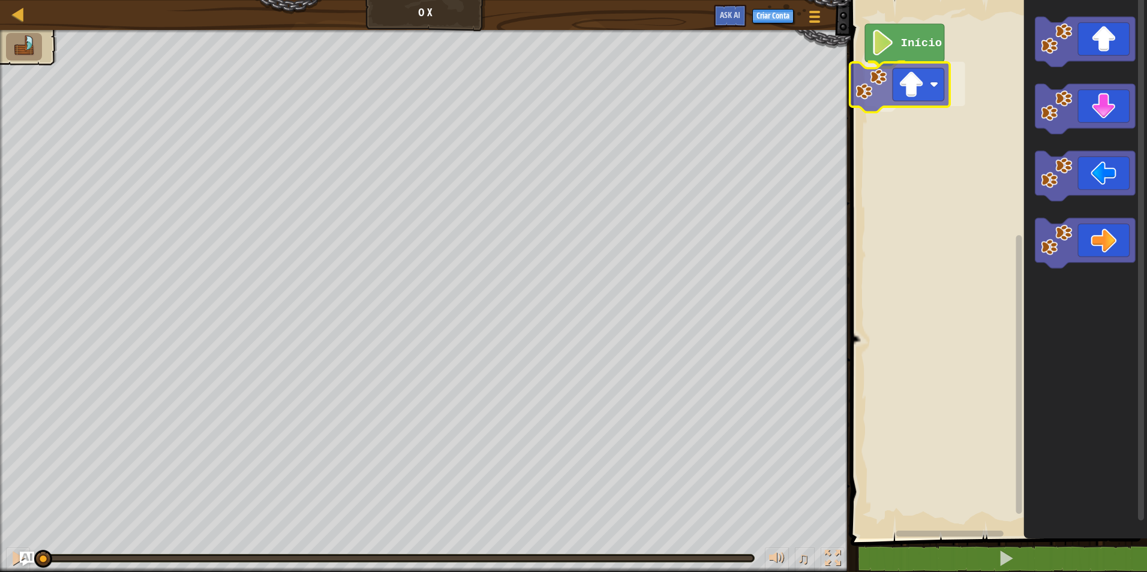
click at [897, 103] on div "Início" at bounding box center [997, 266] width 300 height 545
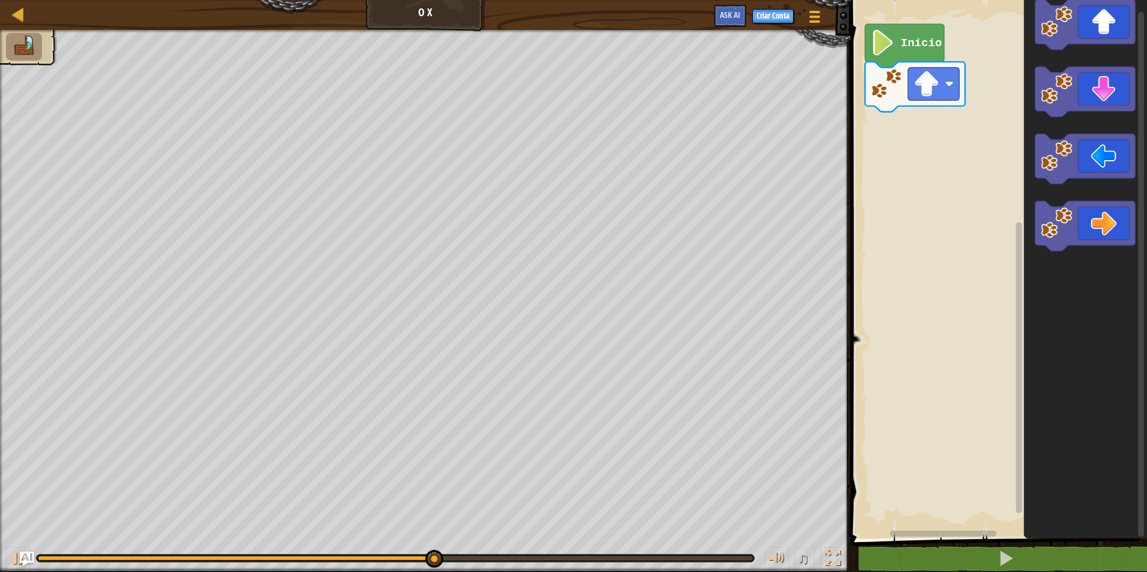
click at [870, 134] on div "Início" at bounding box center [997, 266] width 300 height 545
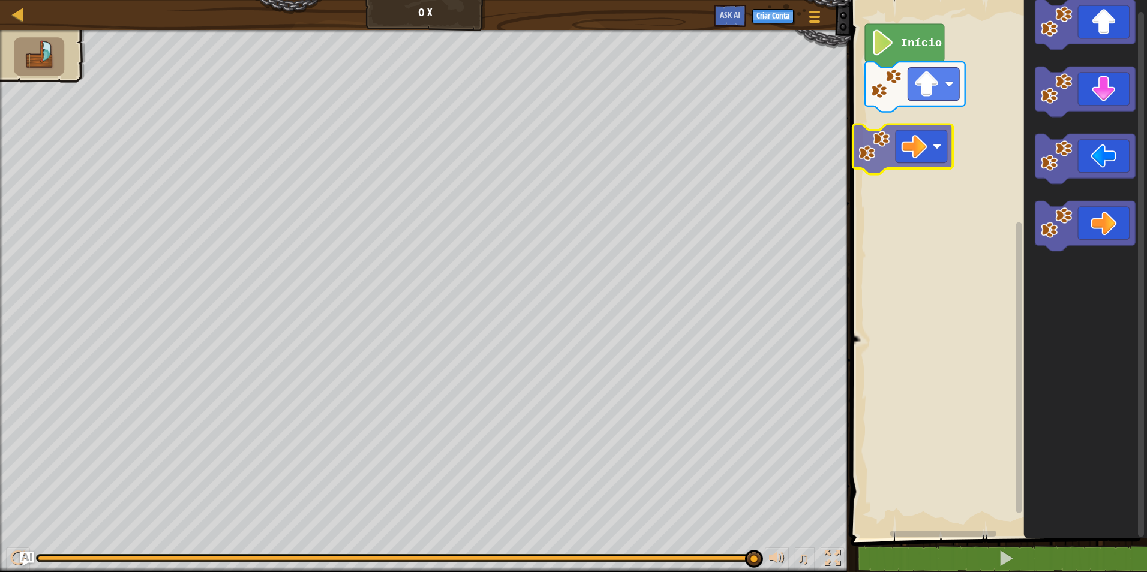
click at [904, 142] on div "Início" at bounding box center [997, 266] width 300 height 545
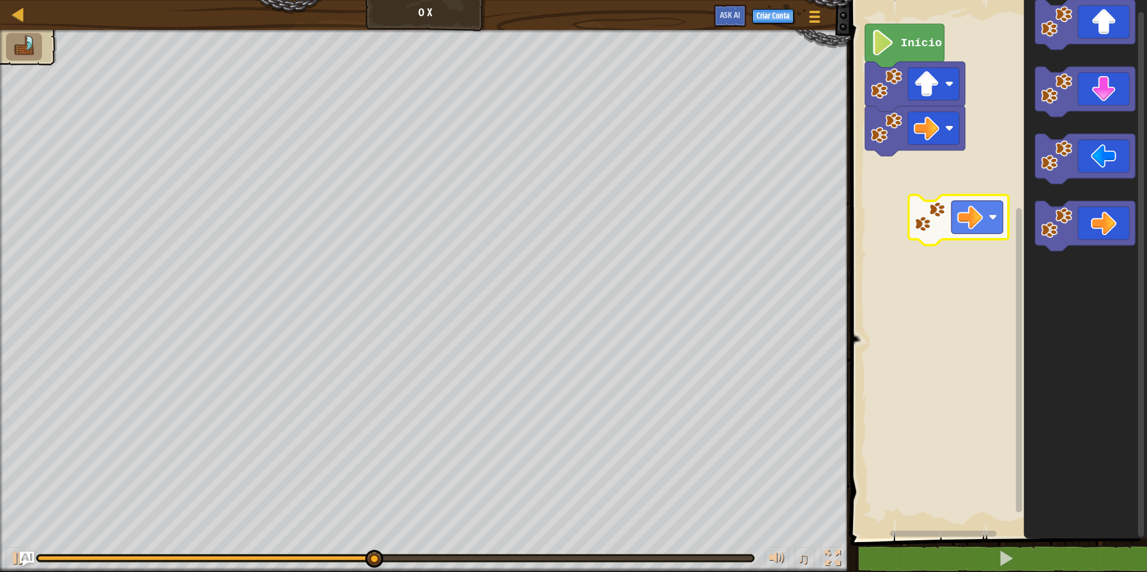
click at [873, 117] on div "Início" at bounding box center [997, 266] width 300 height 545
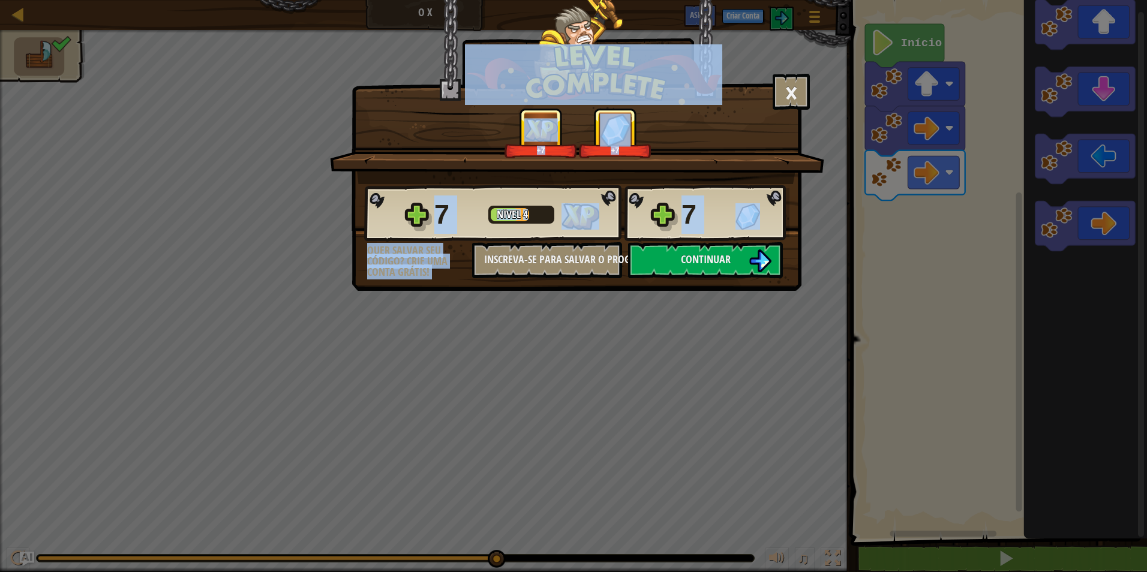
click at [703, 296] on div "× Este nível foi divertido? +7 +7 Reticulating Splines... 7 Nível 4 7 Quer salv…" at bounding box center [573, 286] width 1147 height 572
click at [707, 254] on span "Continuar" at bounding box center [706, 259] width 50 height 15
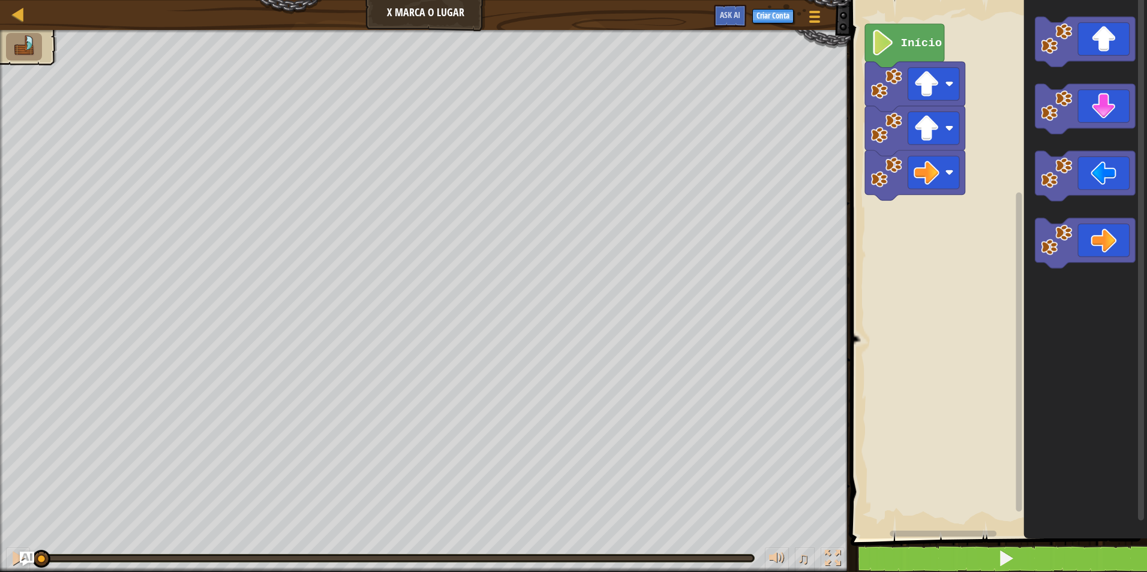
drag, startPoint x: 1012, startPoint y: 541, endPoint x: 1008, endPoint y: 561, distance: 20.7
click at [1008, 561] on div "1 2 3 4 go ( 'up' , 1 ) go ( 'up' , 1 ) go ( 'right' , 1 ) הההההההההההההההההההה…" at bounding box center [997, 294] width 300 height 576
click at [1008, 561] on span at bounding box center [1005, 558] width 17 height 17
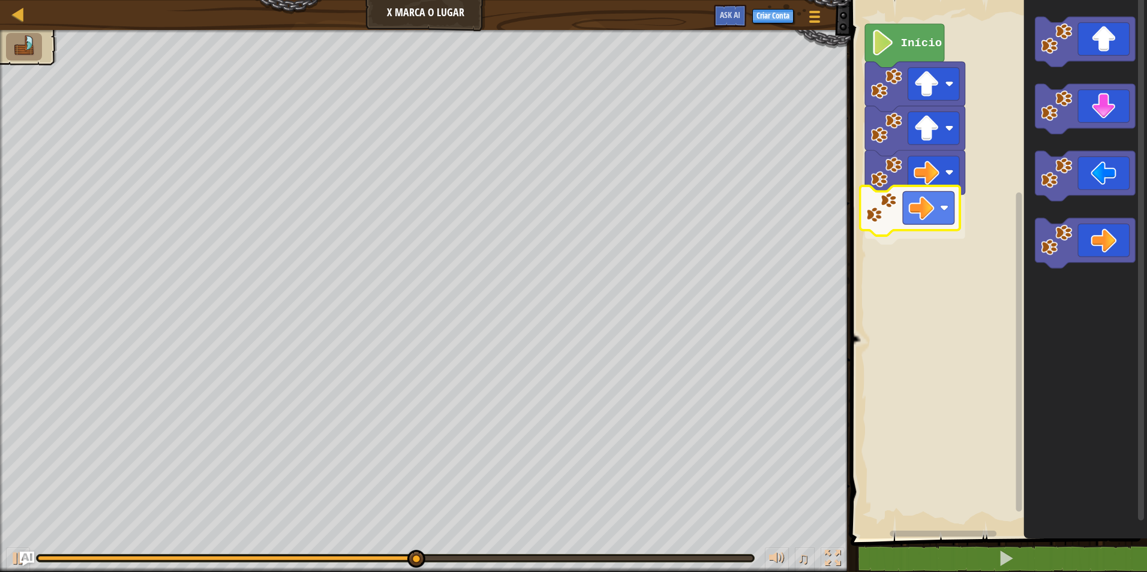
click at [877, 221] on div "Início" at bounding box center [997, 266] width 300 height 545
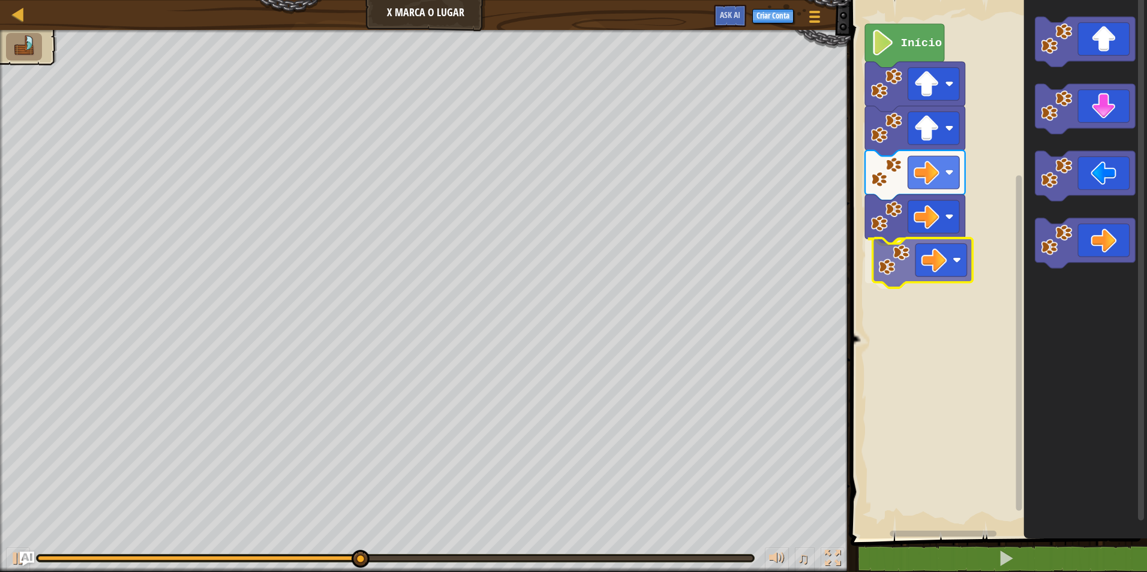
click at [935, 266] on div "Início" at bounding box center [997, 266] width 300 height 545
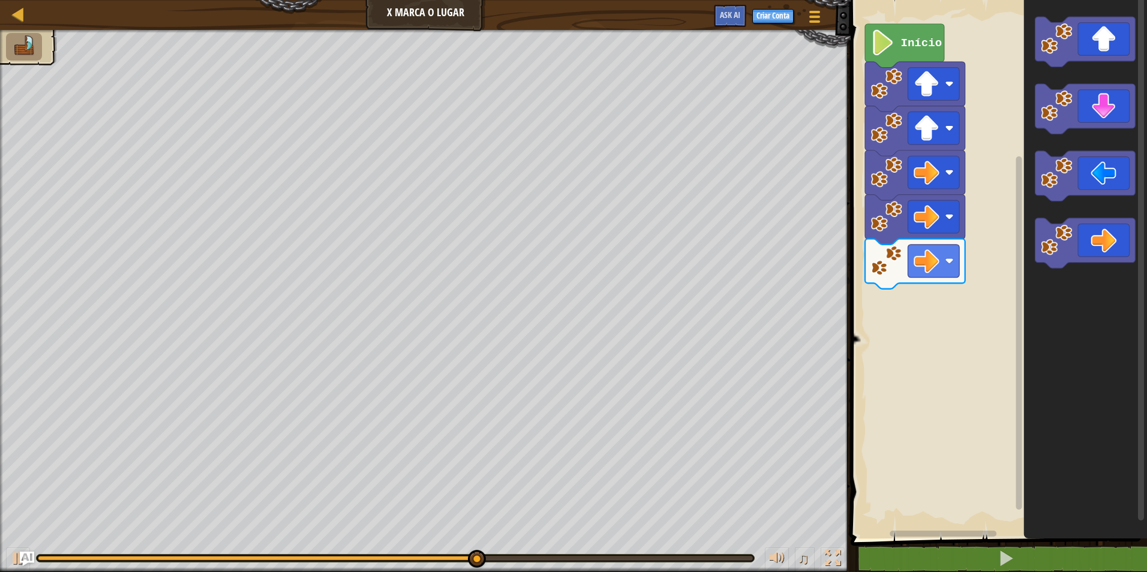
click at [954, 335] on div "Início" at bounding box center [997, 266] width 300 height 545
click at [934, 306] on div "Início" at bounding box center [997, 266] width 300 height 545
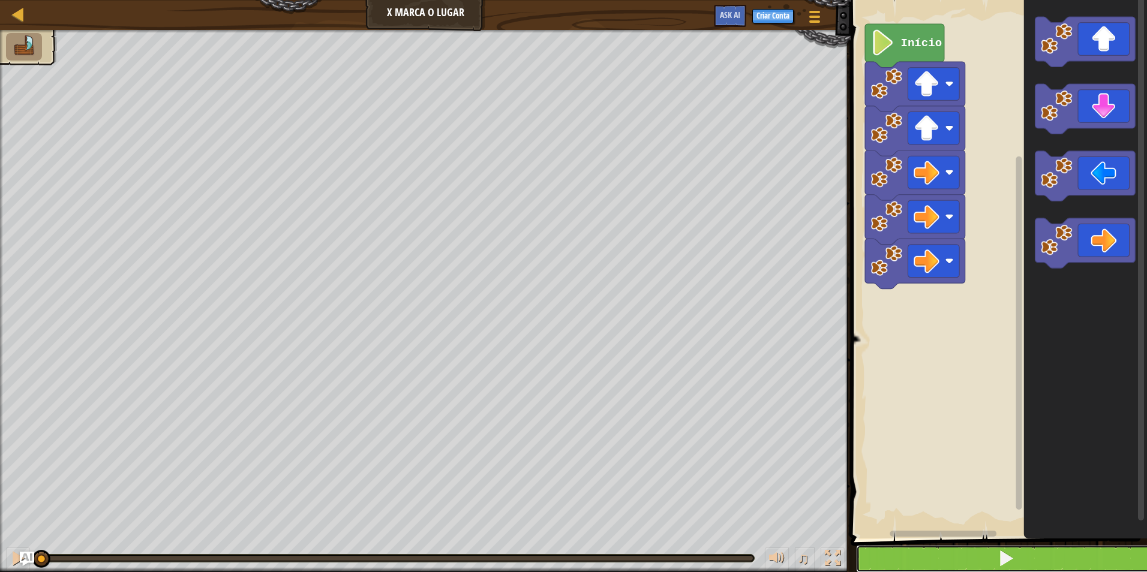
click at [977, 551] on button at bounding box center [1006, 559] width 300 height 28
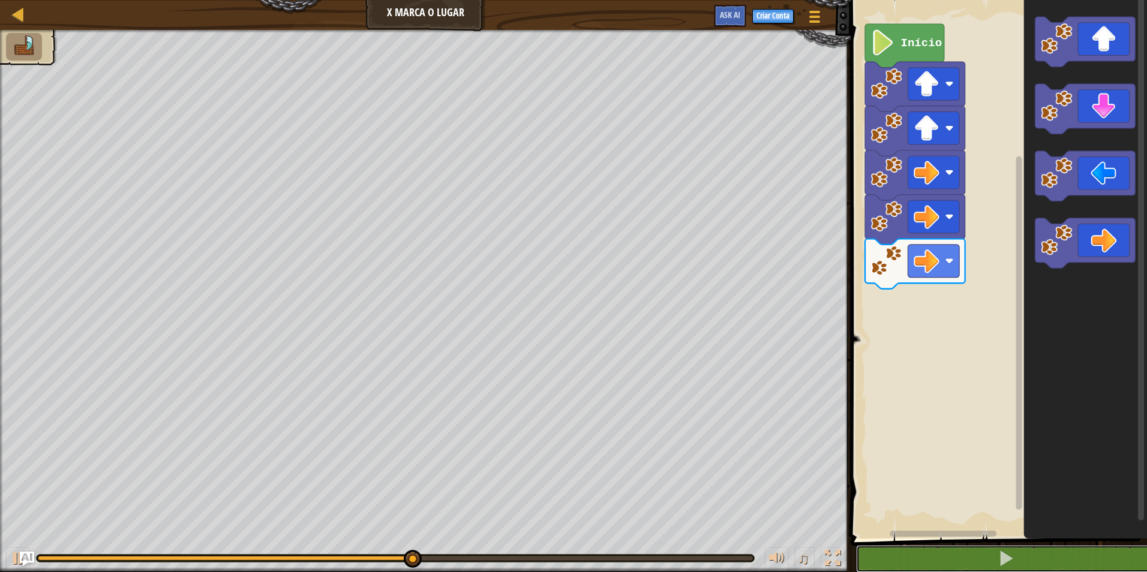
click at [856, 545] on button at bounding box center [1006, 559] width 300 height 28
click at [1081, 58] on icon "Espaço de trabalho do Blockly" at bounding box center [1085, 266] width 123 height 545
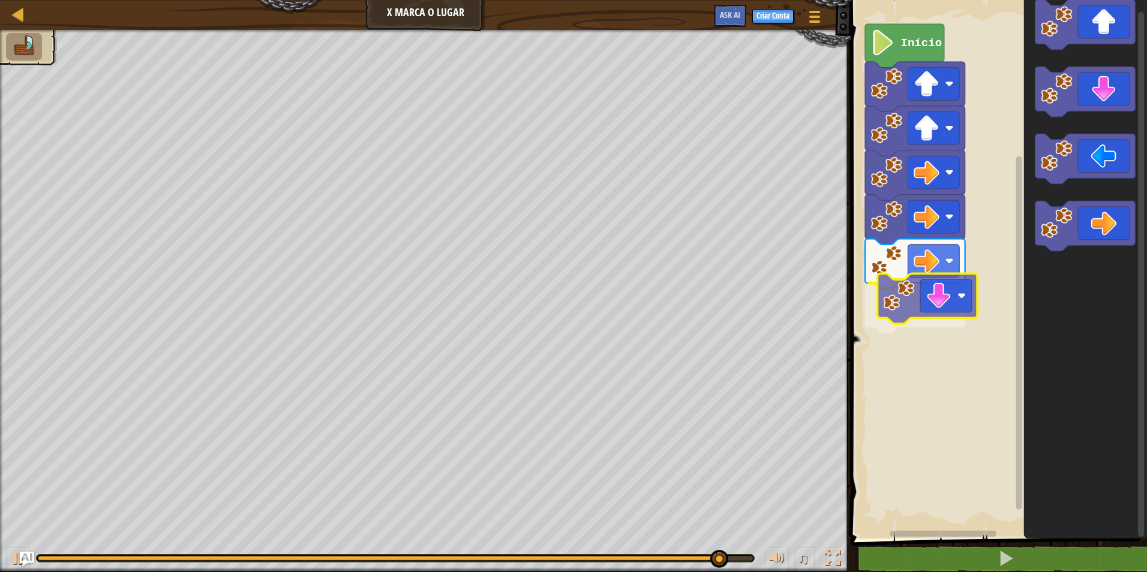
click at [912, 305] on div "Início" at bounding box center [997, 266] width 300 height 545
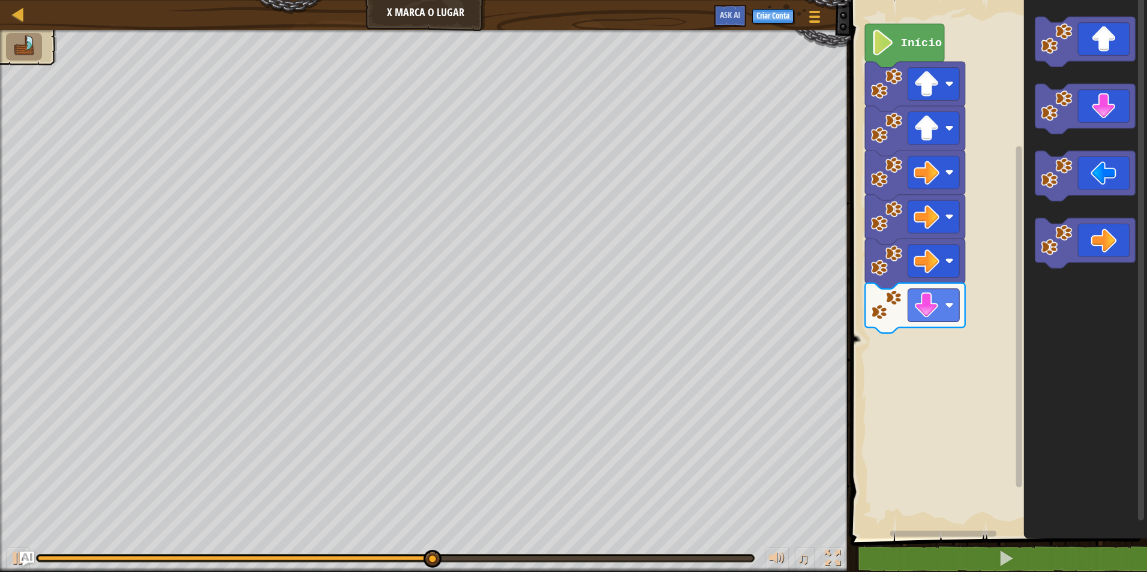
click at [960, 339] on div "Início" at bounding box center [997, 266] width 300 height 545
click at [1011, 230] on div "Início" at bounding box center [997, 266] width 300 height 545
click at [1018, 115] on div "Início" at bounding box center [997, 266] width 300 height 545
click at [961, 250] on div "Início" at bounding box center [997, 266] width 300 height 545
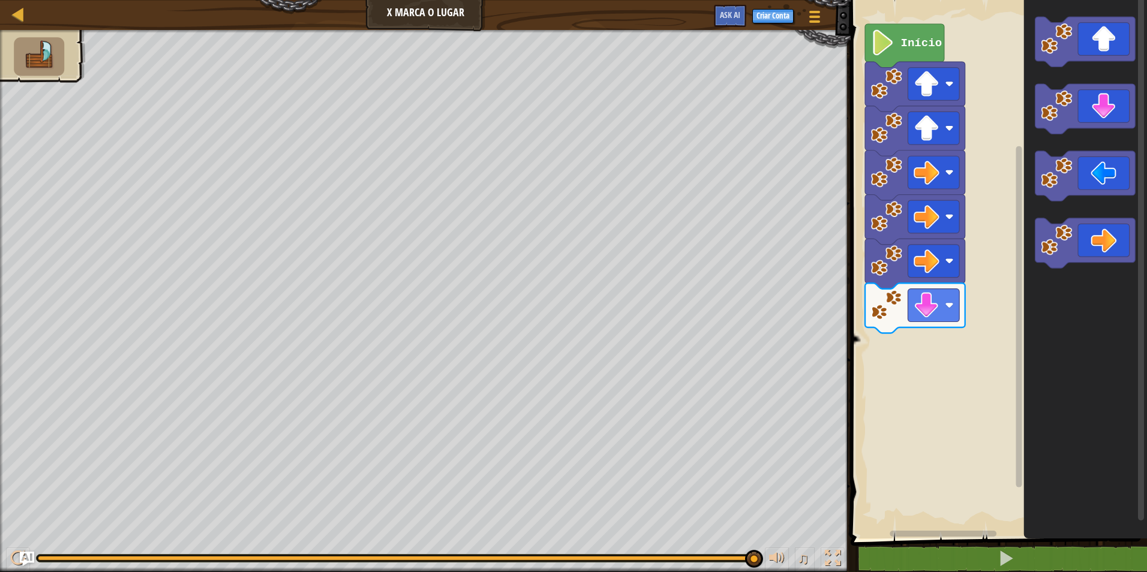
click at [1014, 133] on div "Início" at bounding box center [997, 266] width 300 height 545
click at [877, 407] on div "Início" at bounding box center [997, 266] width 300 height 545
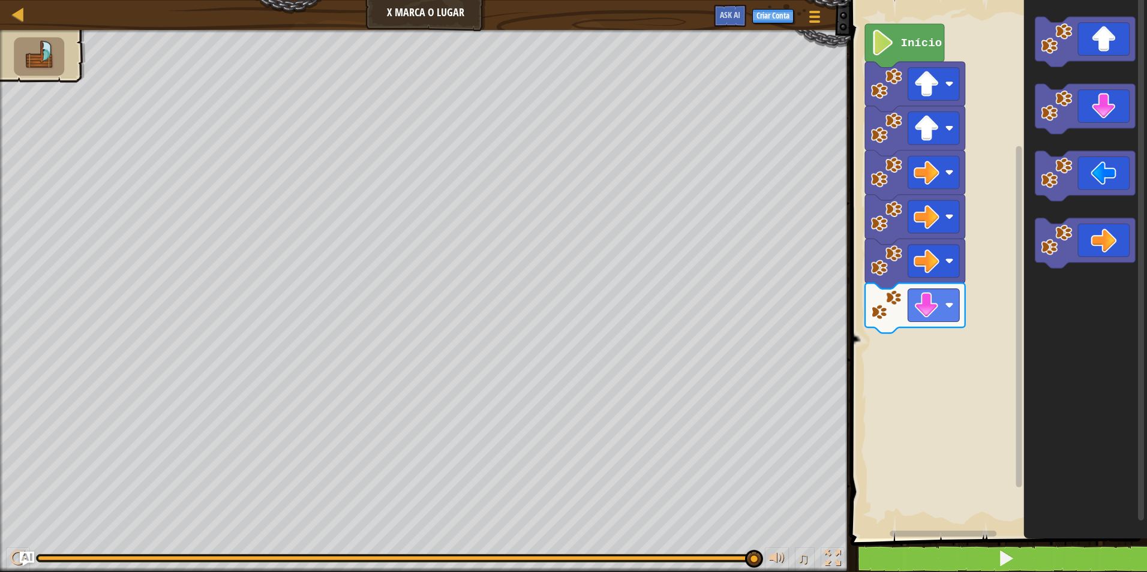
drag, startPoint x: 963, startPoint y: 542, endPoint x: 959, endPoint y: 562, distance: 20.8
click at [959, 562] on div "1 2 3 4 5 6 go ( 'up' ) go ( 'up' ) go ( 'right' ) go ( 'right' ) go ( 'right' …" at bounding box center [997, 294] width 300 height 576
click at [959, 562] on button at bounding box center [1006, 559] width 300 height 28
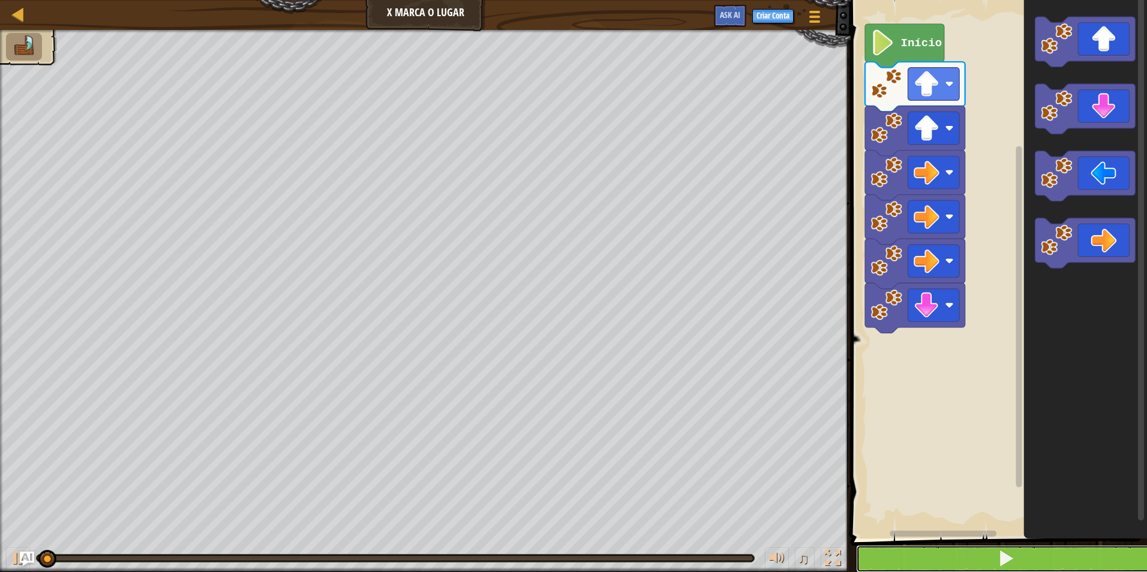
click at [961, 559] on button at bounding box center [1006, 559] width 300 height 28
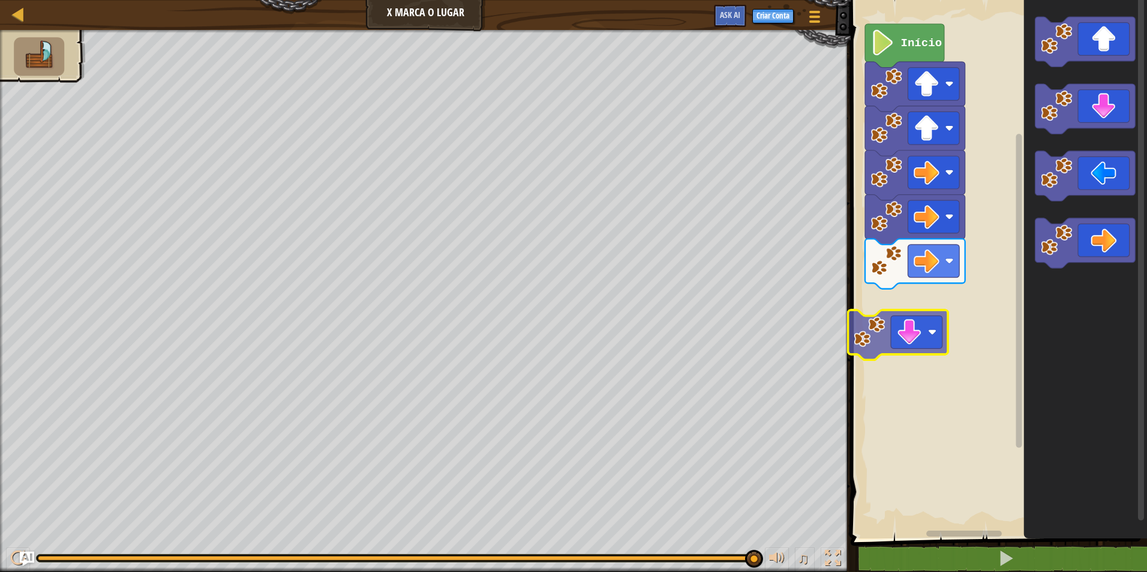
click at [881, 329] on div "Início" at bounding box center [997, 266] width 300 height 545
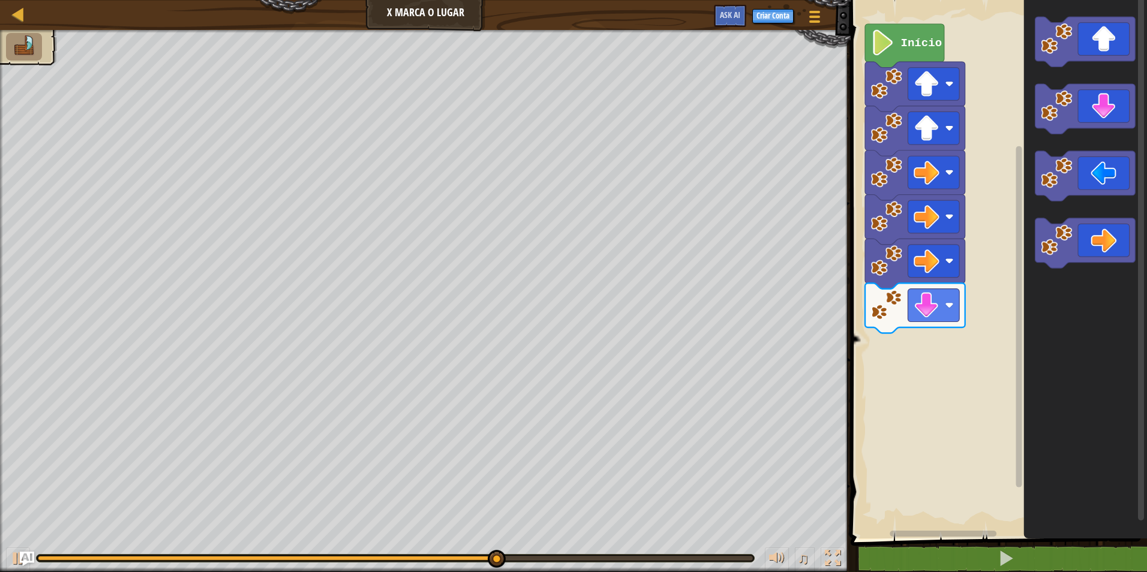
click at [949, 335] on div "Início" at bounding box center [997, 266] width 300 height 545
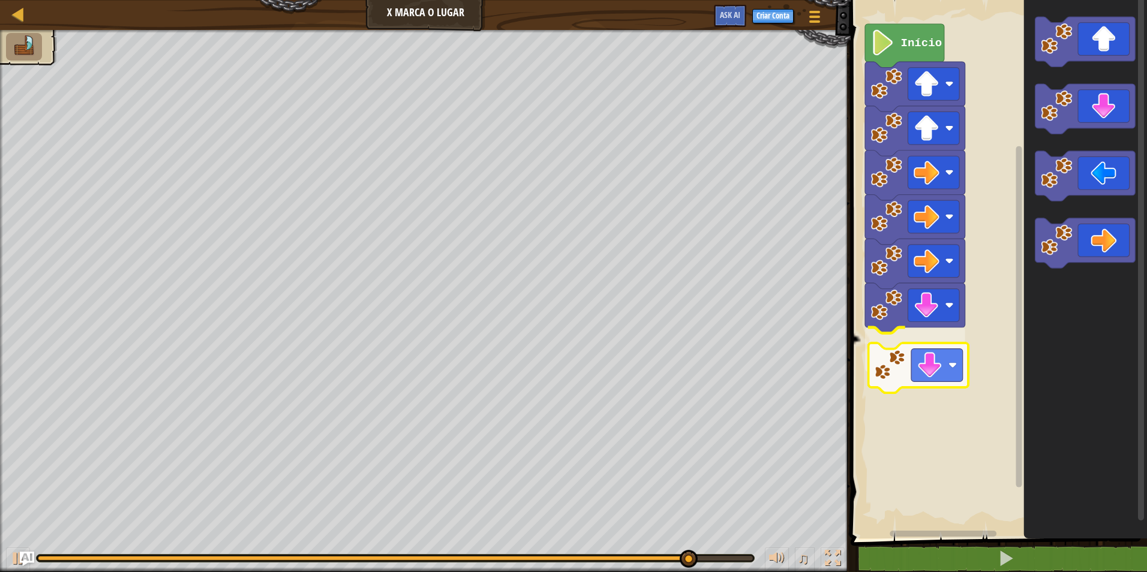
click at [895, 380] on div "Início" at bounding box center [997, 266] width 300 height 545
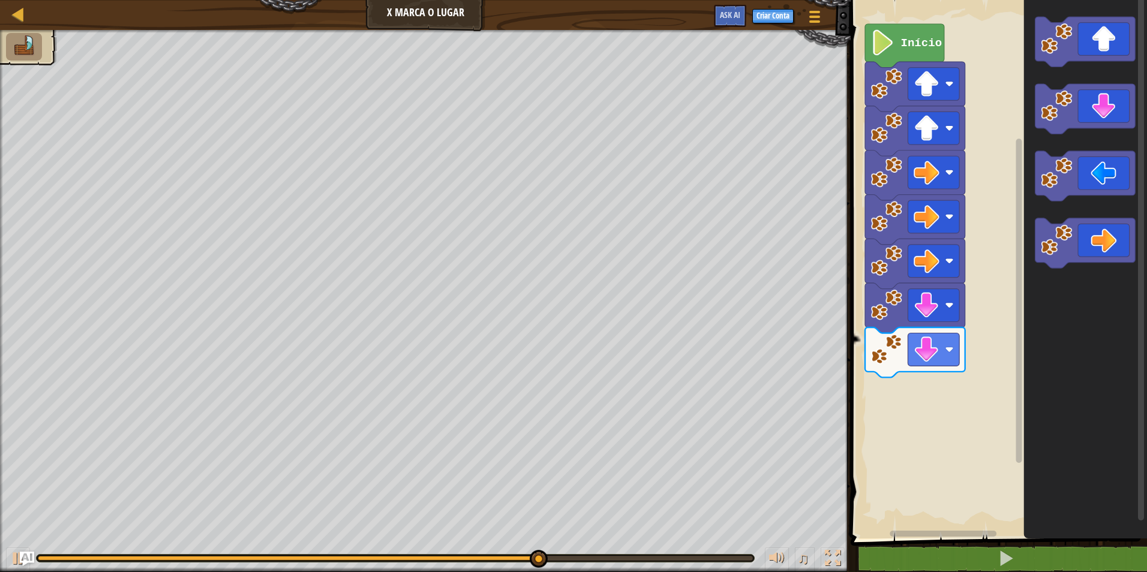
click at [992, 368] on div "Início" at bounding box center [997, 266] width 300 height 545
click at [1052, 188] on image "Espaço de trabalho do Blockly" at bounding box center [1055, 172] width 31 height 31
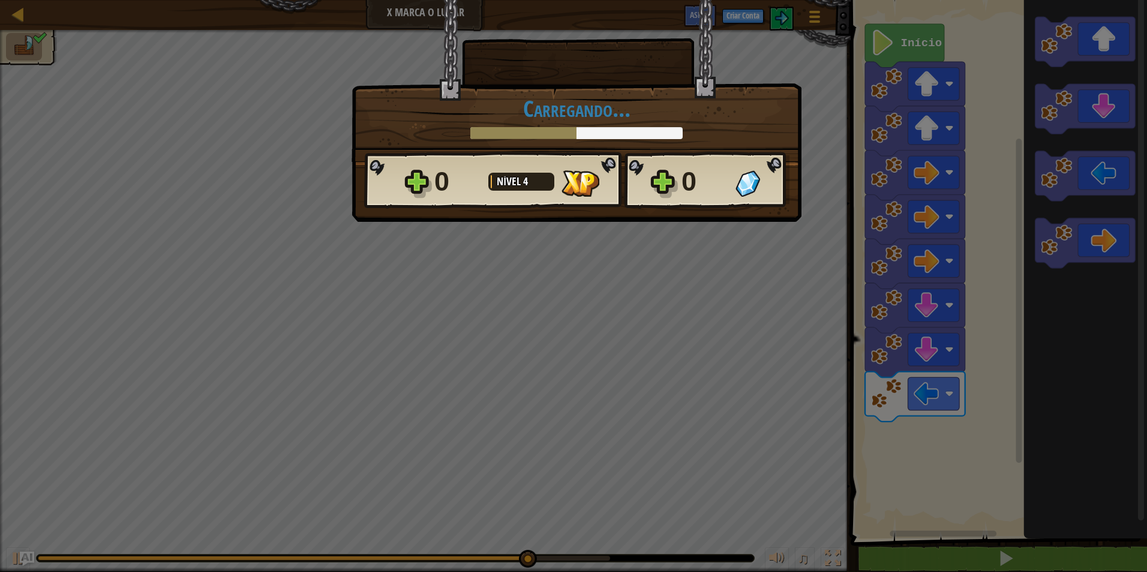
drag, startPoint x: 1055, startPoint y: 183, endPoint x: 872, endPoint y: 341, distance: 242.0
click at [1031, 1] on body "Mapa X Marca o Lugar Menu do Jogo Criar Conta Ask AI 1 הההההההההההההההההההההההה…" at bounding box center [573, 0] width 1147 height 1
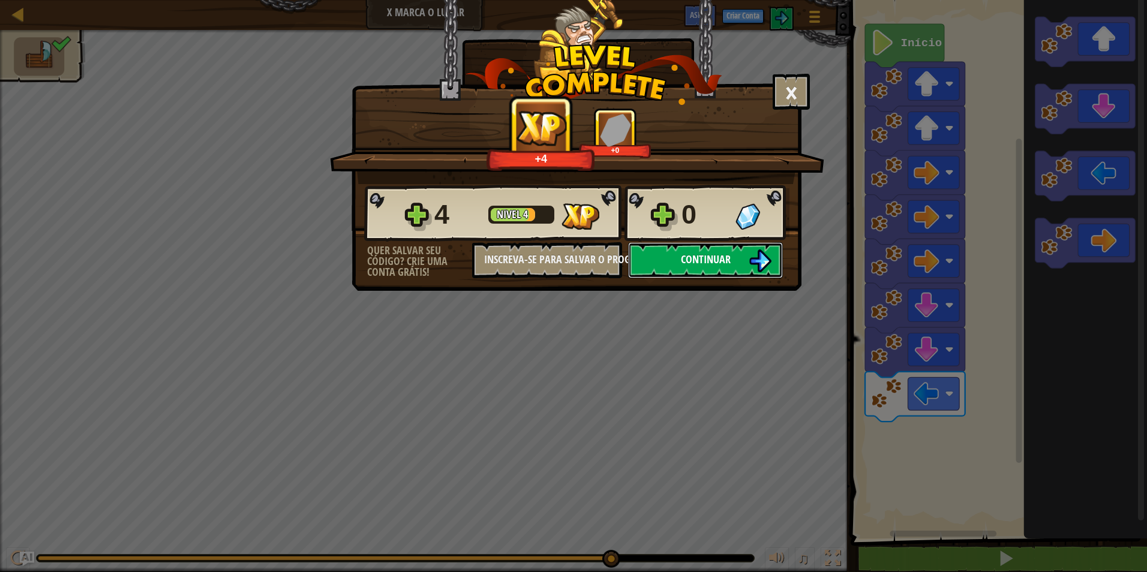
click at [738, 245] on button "Continuar" at bounding box center [705, 260] width 155 height 36
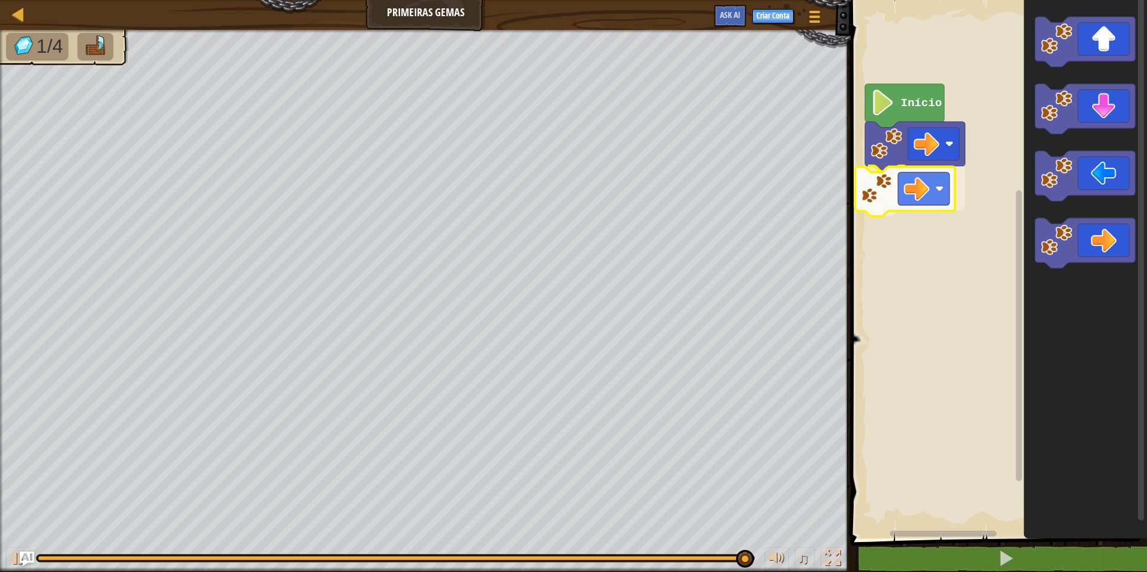
click at [933, 170] on div "Início" at bounding box center [997, 266] width 300 height 545
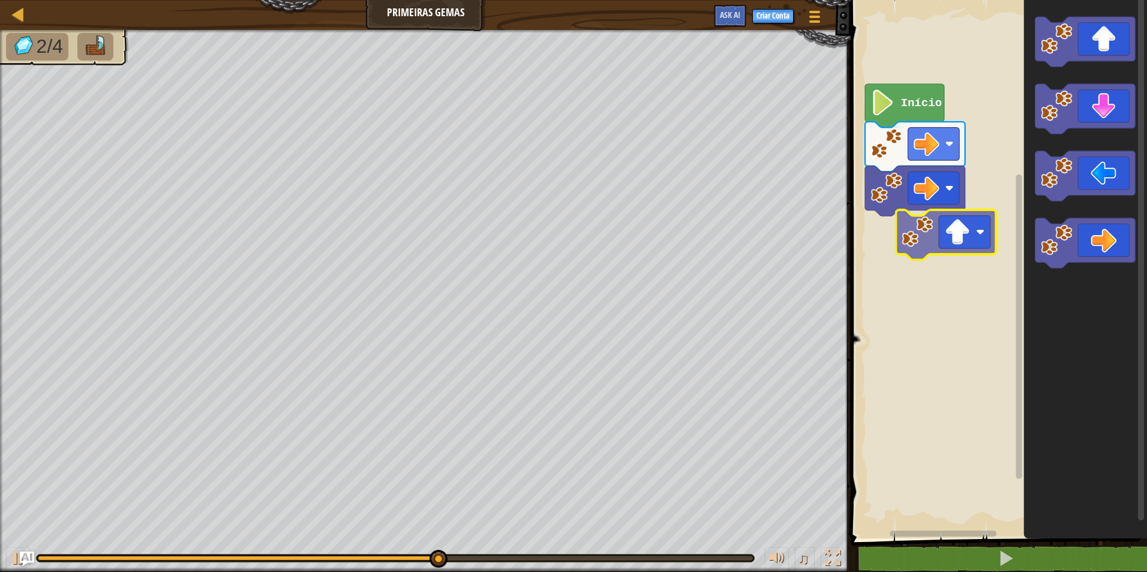
click at [938, 249] on div "Início" at bounding box center [997, 266] width 300 height 545
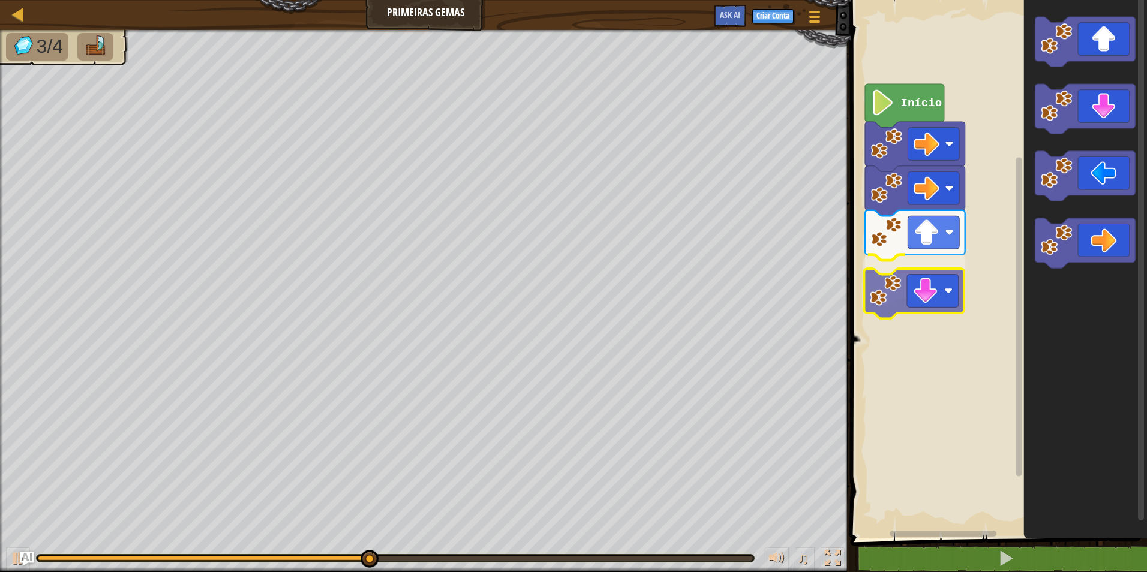
click at [883, 305] on div "Início" at bounding box center [997, 266] width 300 height 545
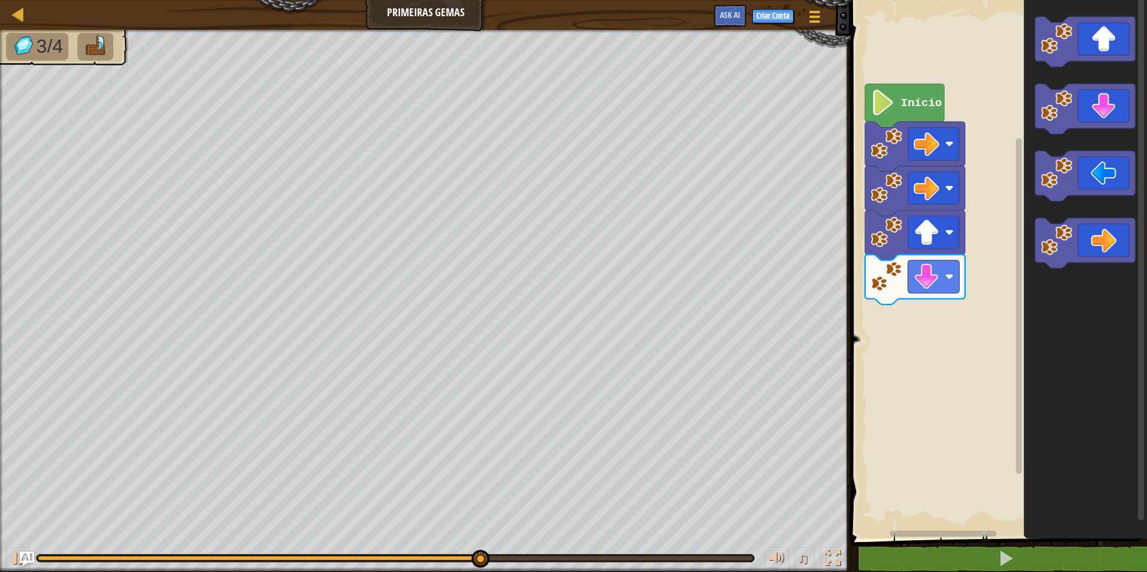
click at [922, 339] on div "Início" at bounding box center [997, 266] width 300 height 545
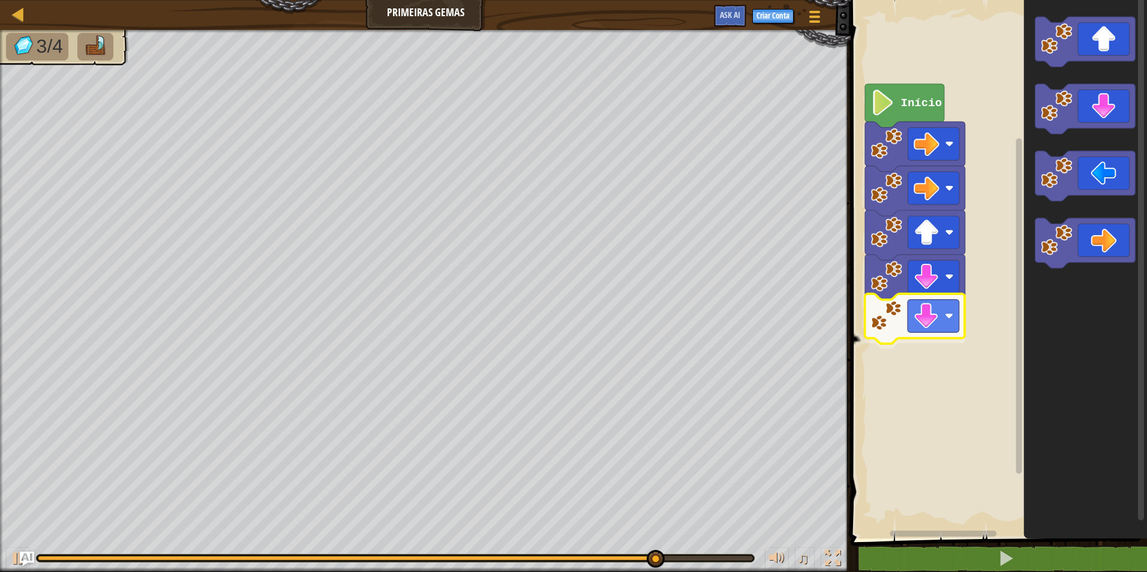
click at [873, 321] on div "Início" at bounding box center [997, 266] width 300 height 545
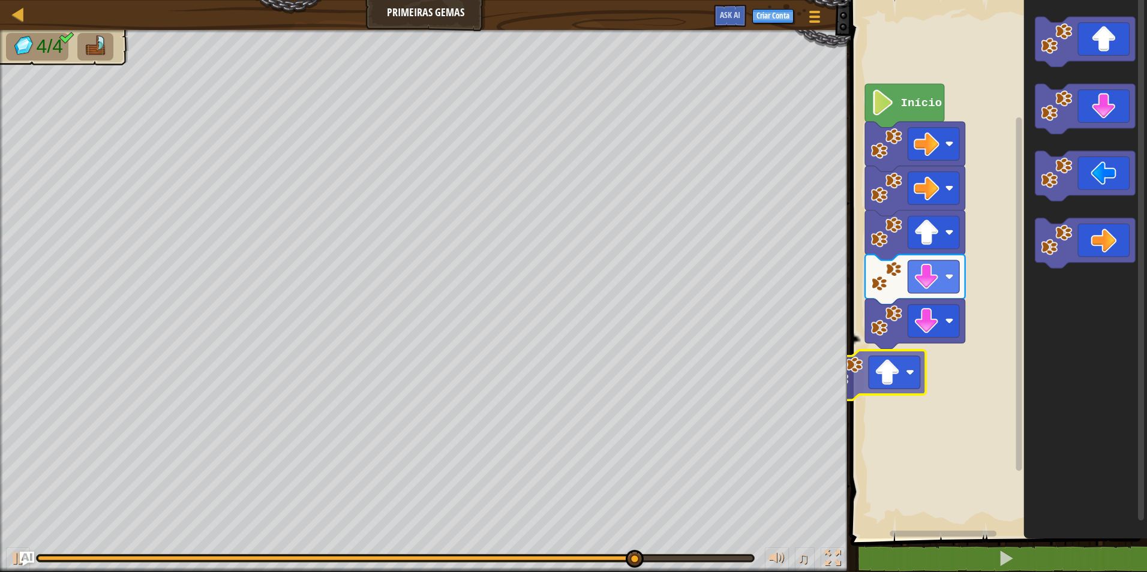
click at [885, 371] on div "Início" at bounding box center [997, 266] width 300 height 545
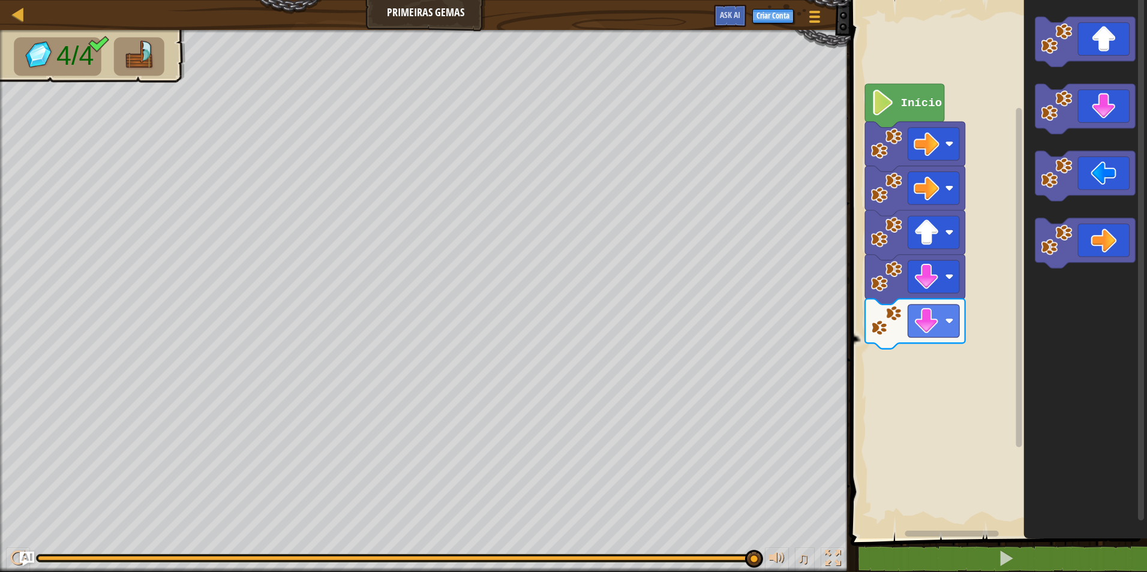
click at [1067, 65] on g "Espaço de trabalho do Blockly" at bounding box center [1085, 142] width 100 height 251
click at [1033, 152] on icon "Espaço de trabalho do Blockly" at bounding box center [1085, 266] width 123 height 545
click at [1024, 118] on icon "Espaço de trabalho do Blockly" at bounding box center [1085, 266] width 123 height 545
click at [757, 0] on html "Mapa Primeiras Gemas Menu do Jogo Criar Conta Ask AI 1 הההההההההההההההההההההההה…" at bounding box center [573, 0] width 1147 height 0
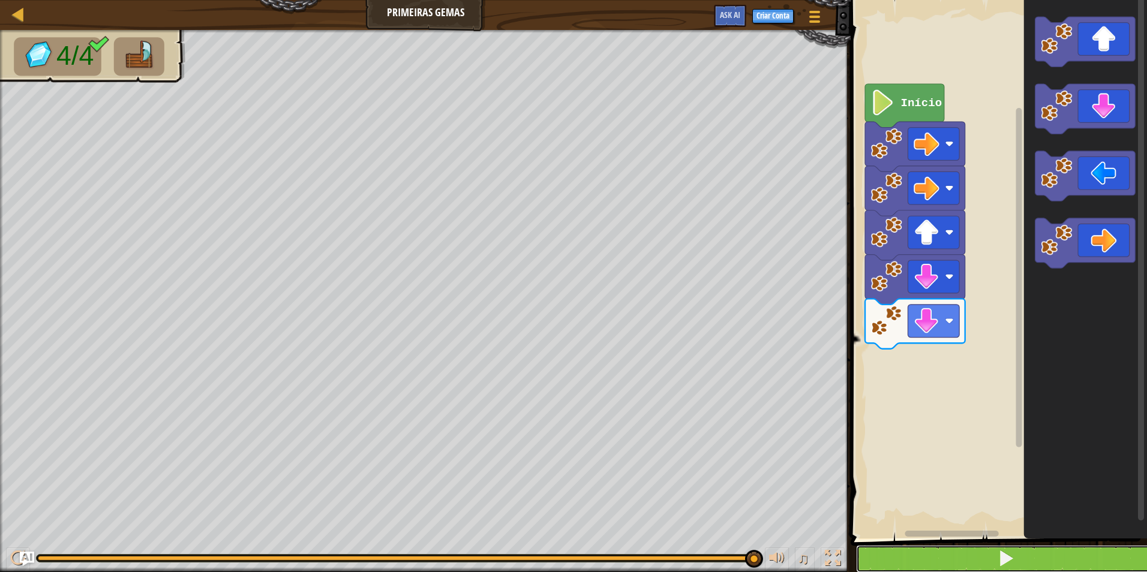
click at [896, 551] on button at bounding box center [1006, 559] width 300 height 28
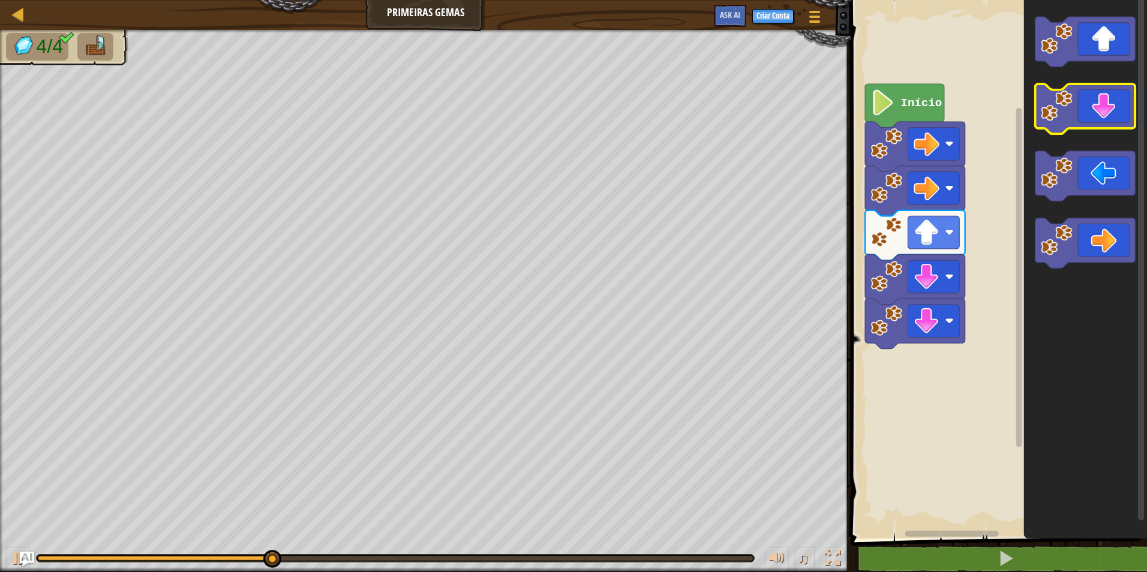
click at [1051, 84] on icon "Espaço de trabalho do Blockly" at bounding box center [1085, 266] width 123 height 545
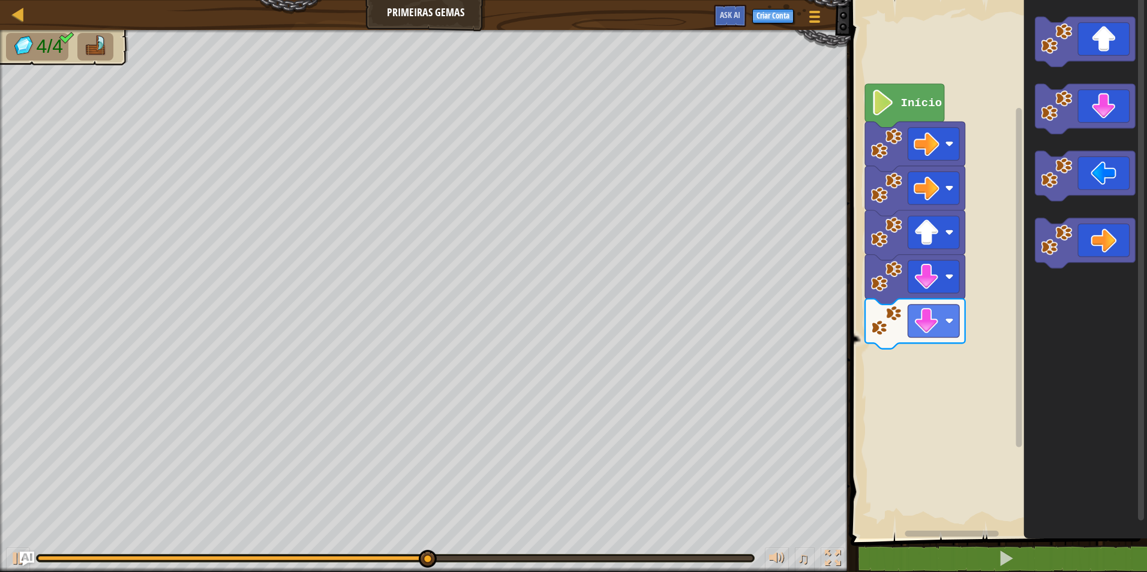
click at [1052, 78] on icon "Espaço de trabalho do Blockly" at bounding box center [1085, 266] width 123 height 545
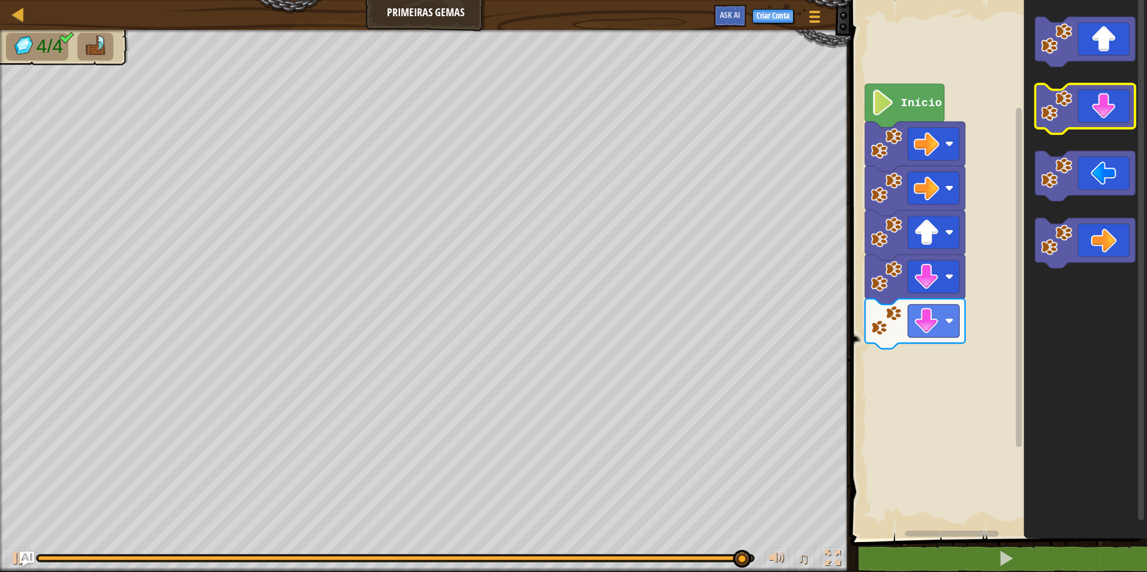
click at [1006, 182] on div "Início" at bounding box center [997, 266] width 300 height 545
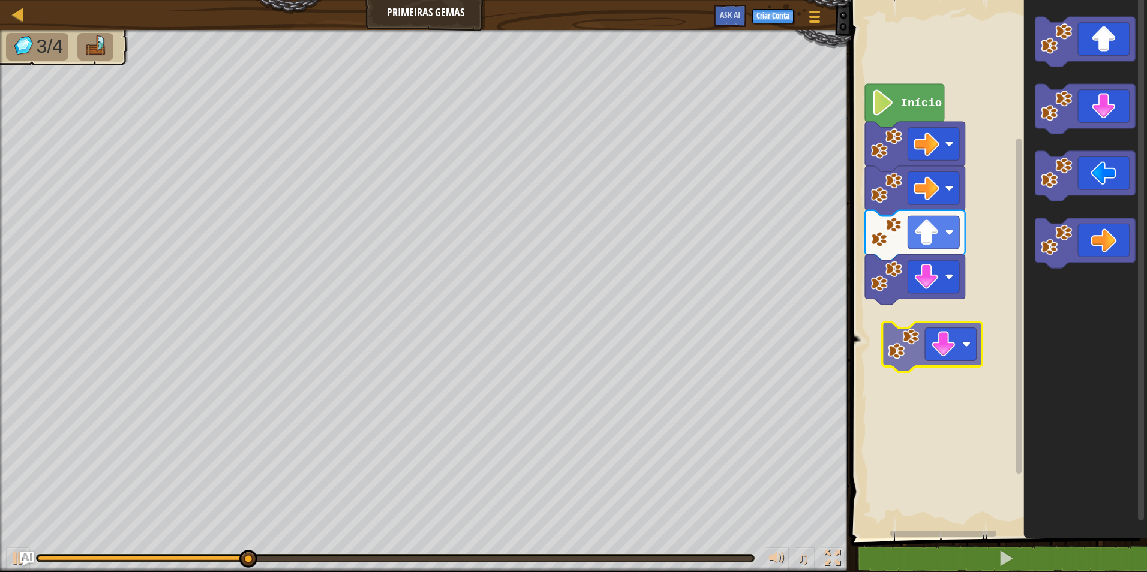
click at [922, 275] on div "Início" at bounding box center [997, 266] width 300 height 545
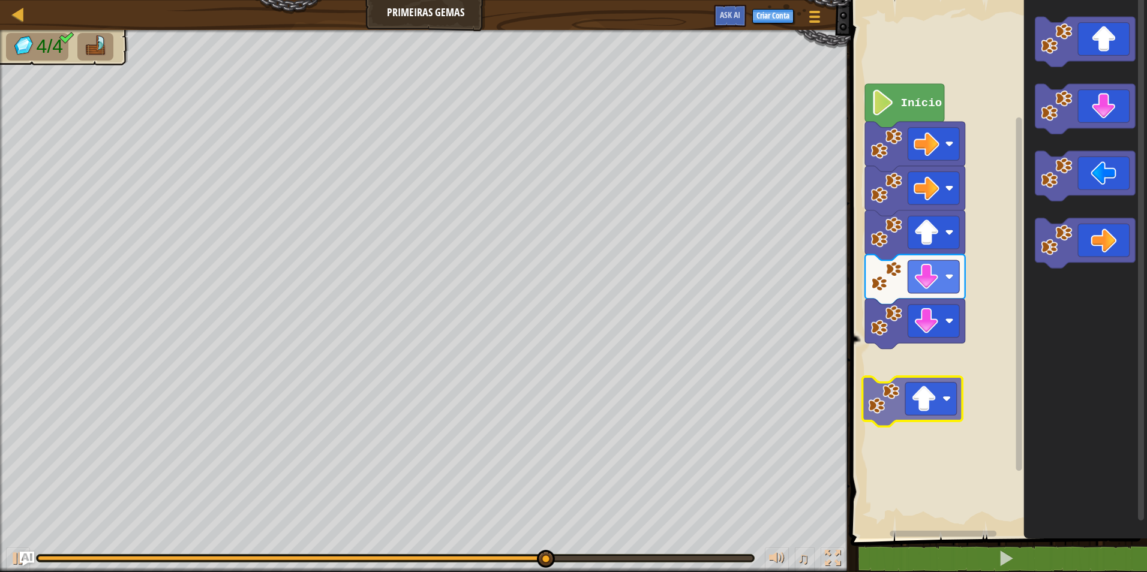
click at [889, 402] on div "Início" at bounding box center [997, 266] width 300 height 545
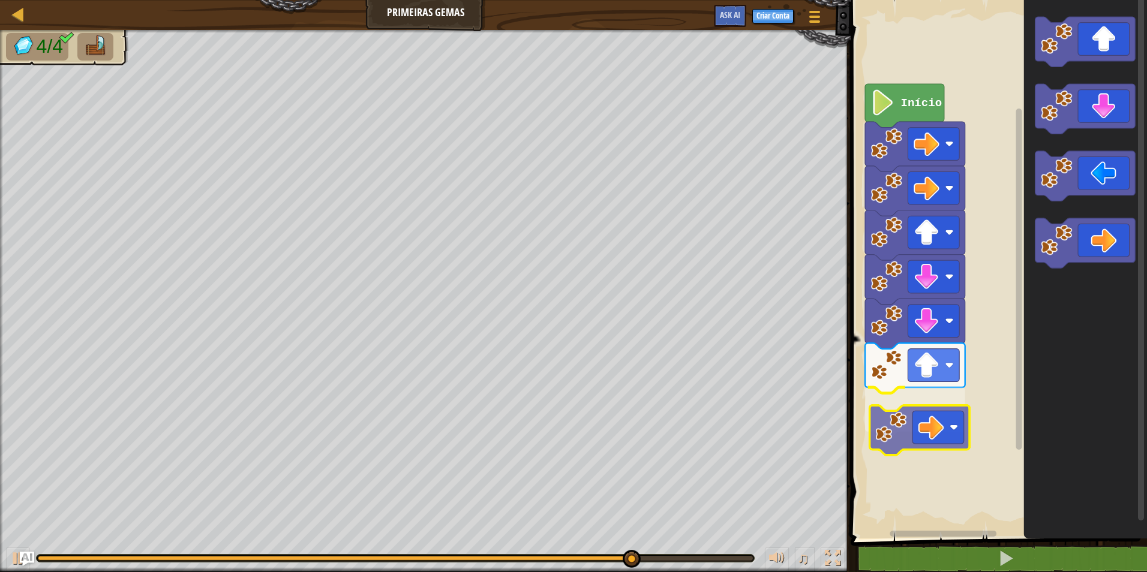
click at [907, 431] on div "Início" at bounding box center [997, 266] width 300 height 545
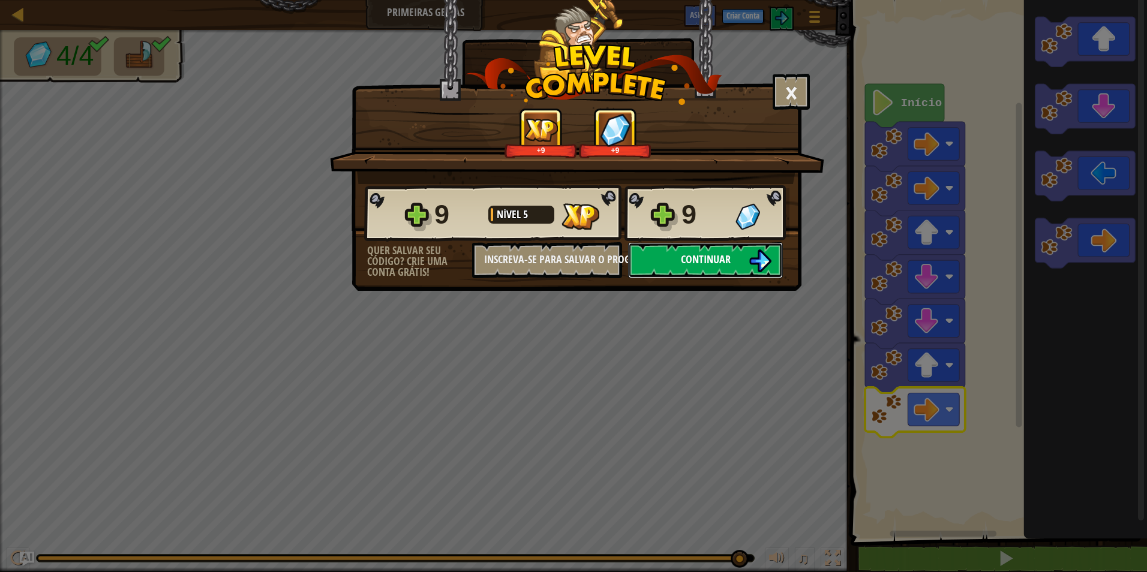
click at [706, 257] on span "Continuar" at bounding box center [706, 259] width 50 height 15
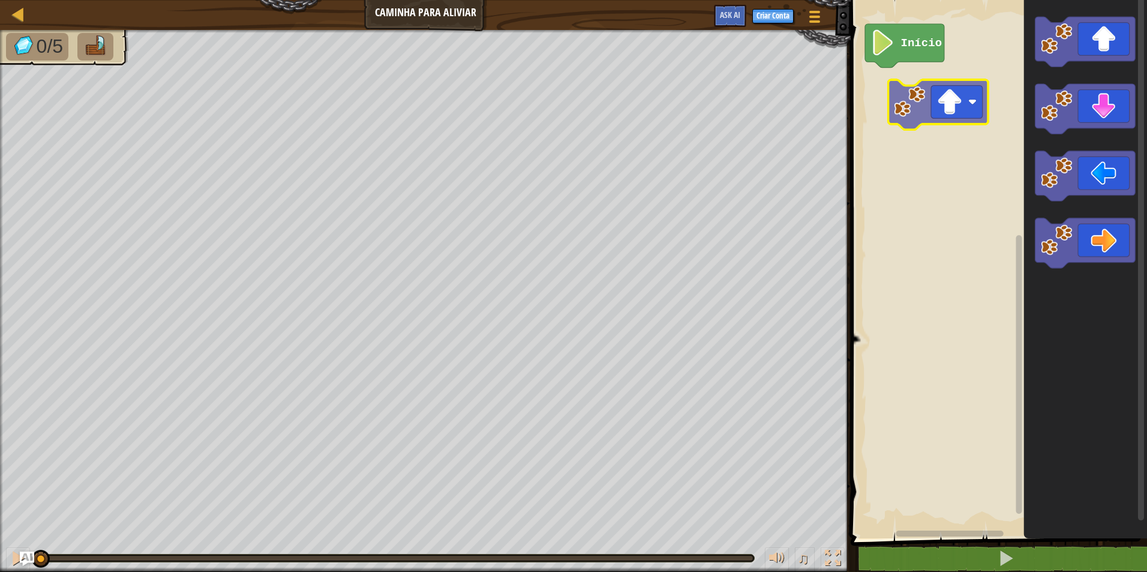
click at [920, 91] on div "Início" at bounding box center [997, 266] width 300 height 545
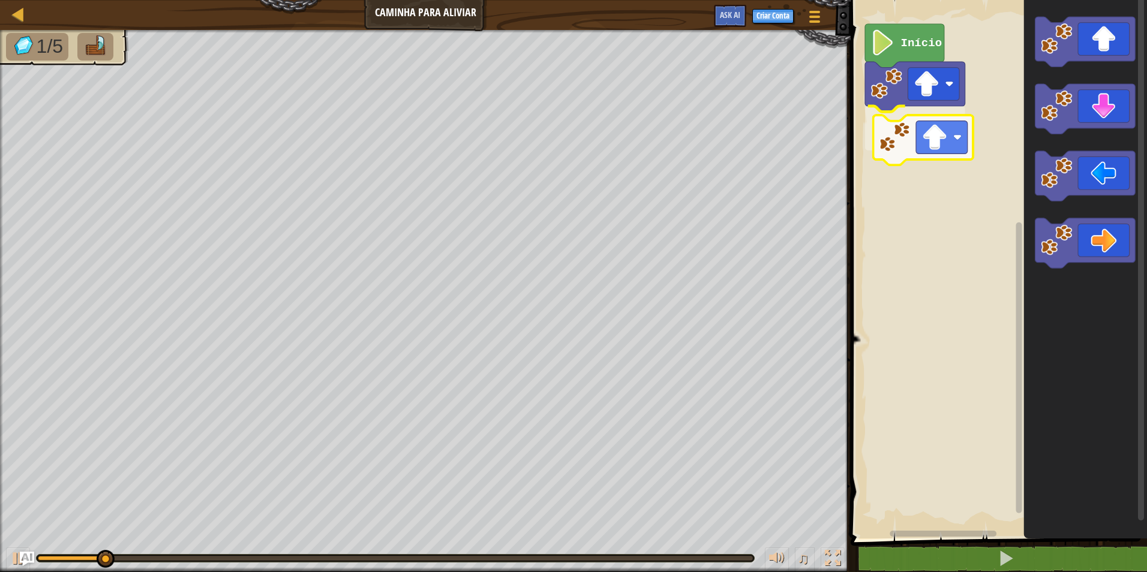
click at [891, 140] on div "Início" at bounding box center [997, 266] width 300 height 545
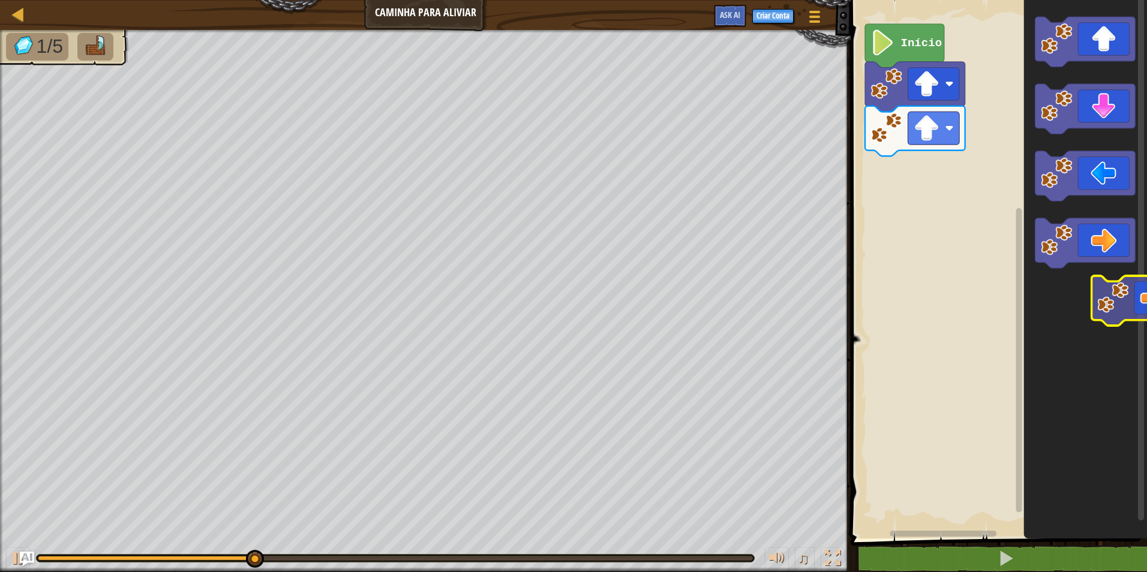
click at [1115, 262] on icon "Espaço de trabalho do Blockly" at bounding box center [1085, 243] width 100 height 50
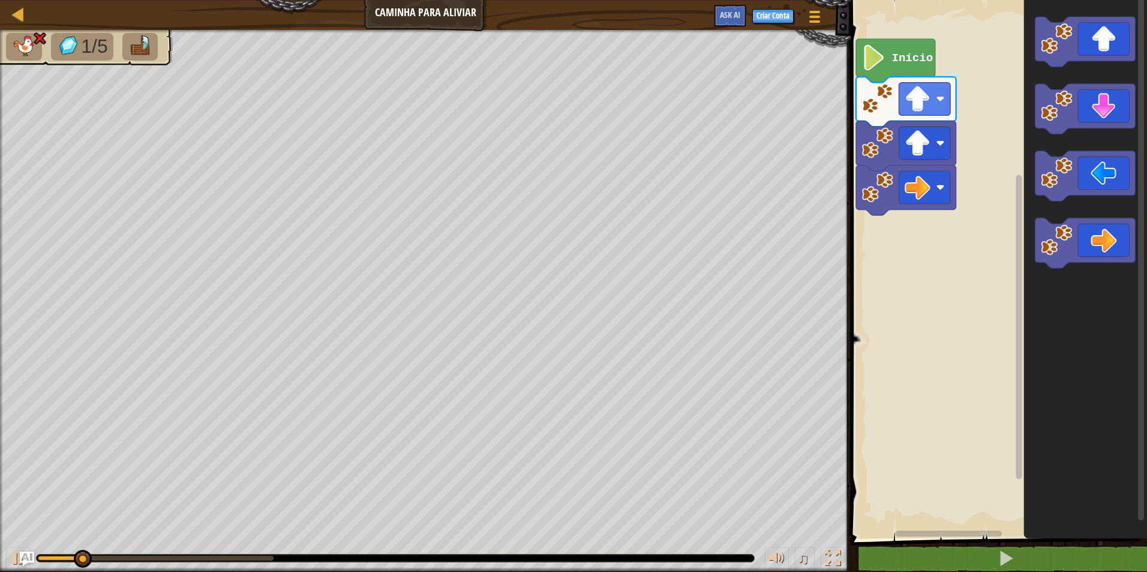
click at [996, 168] on rect "Espaço de trabalho do Blockly" at bounding box center [997, 266] width 300 height 545
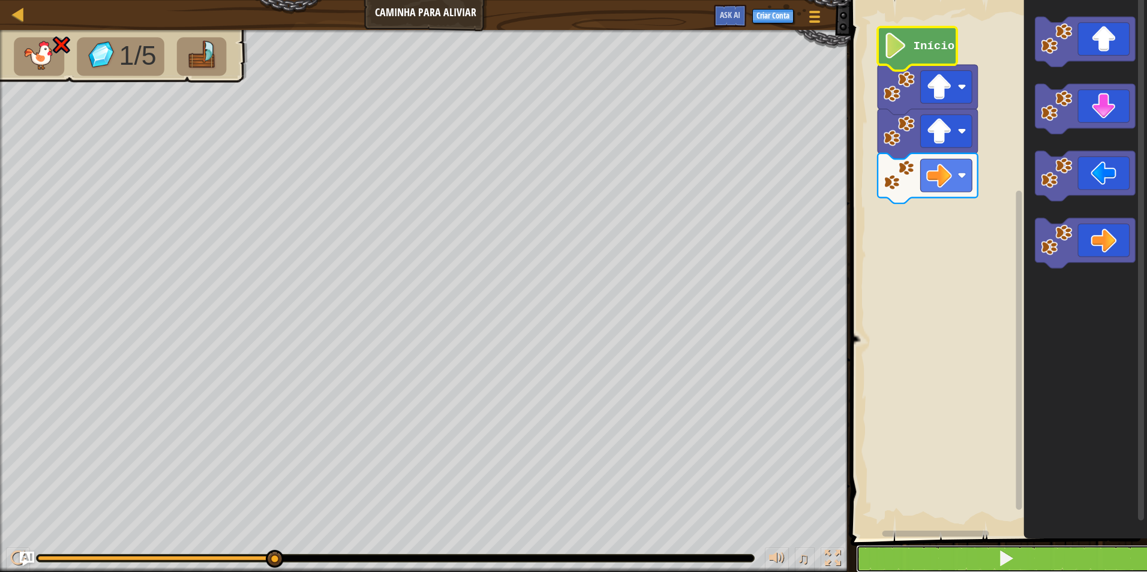
drag, startPoint x: 1130, startPoint y: 551, endPoint x: 1095, endPoint y: 512, distance: 52.7
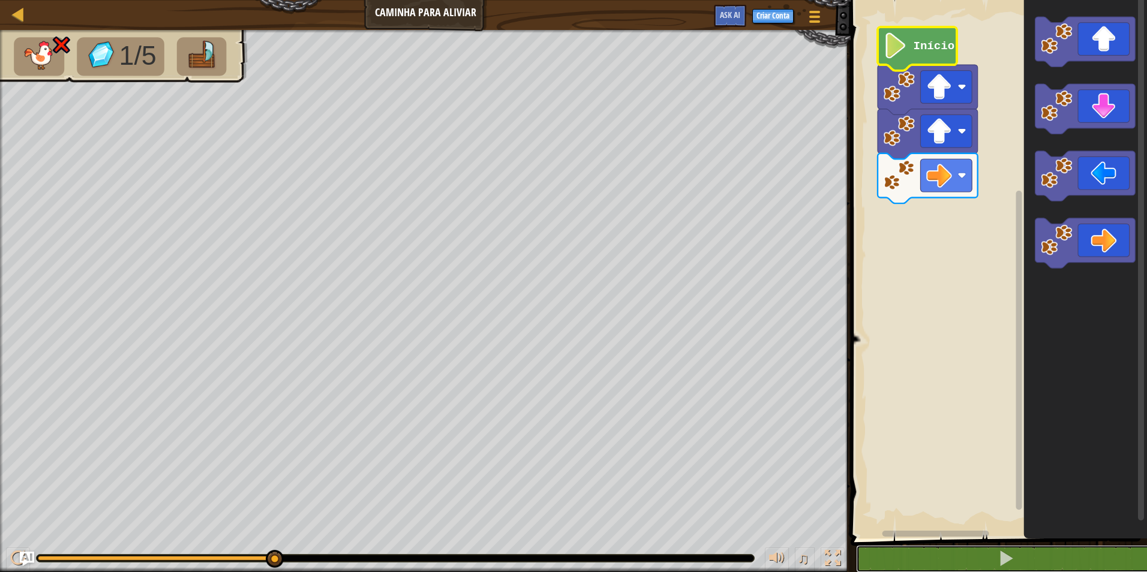
click at [1130, 551] on button at bounding box center [1006, 559] width 300 height 28
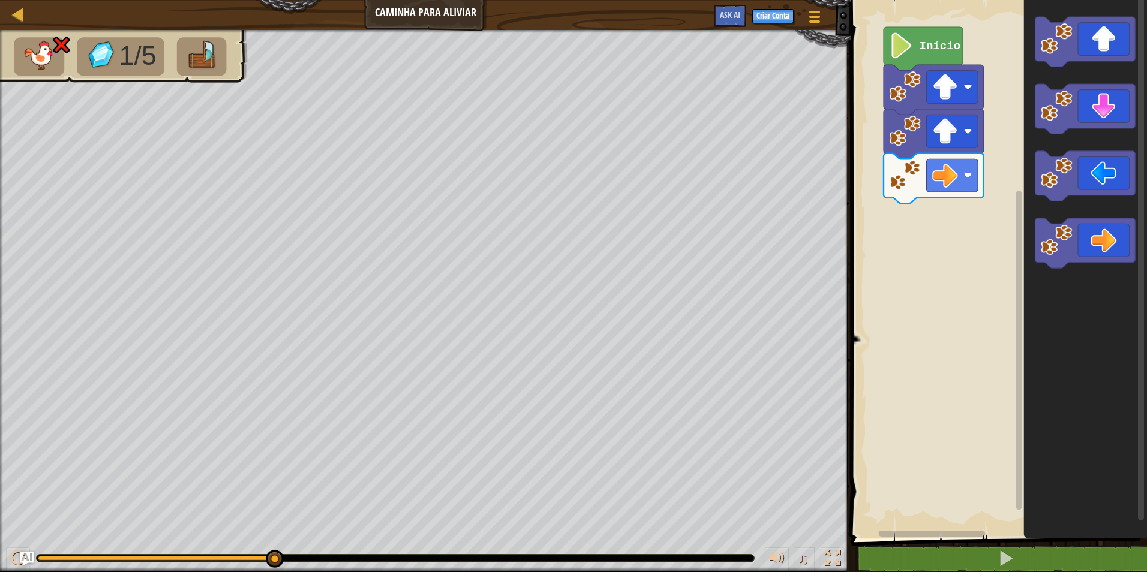
click at [880, 173] on rect "Espaço de trabalho do Blockly" at bounding box center [997, 266] width 300 height 545
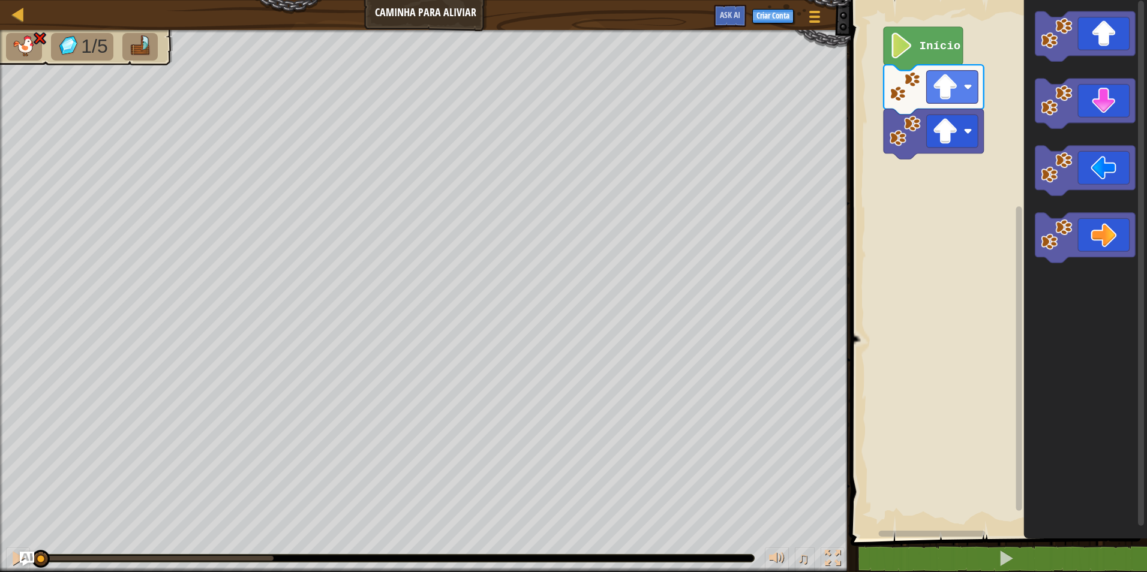
click at [1093, 360] on icon "Espaço de trabalho do Blockly" at bounding box center [1085, 266] width 123 height 545
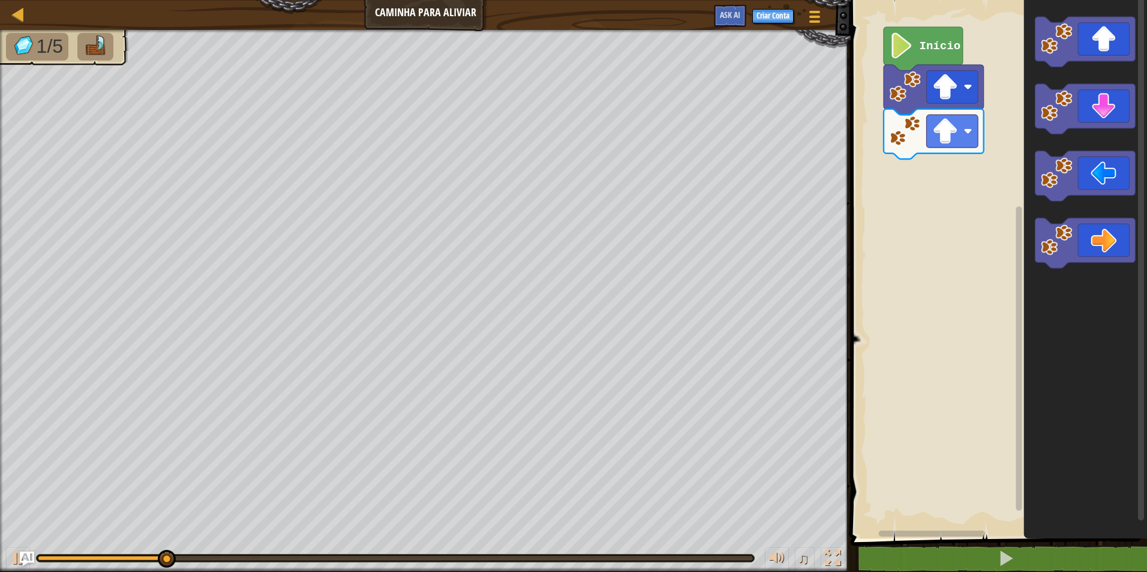
click at [983, 193] on div "Início" at bounding box center [997, 266] width 300 height 545
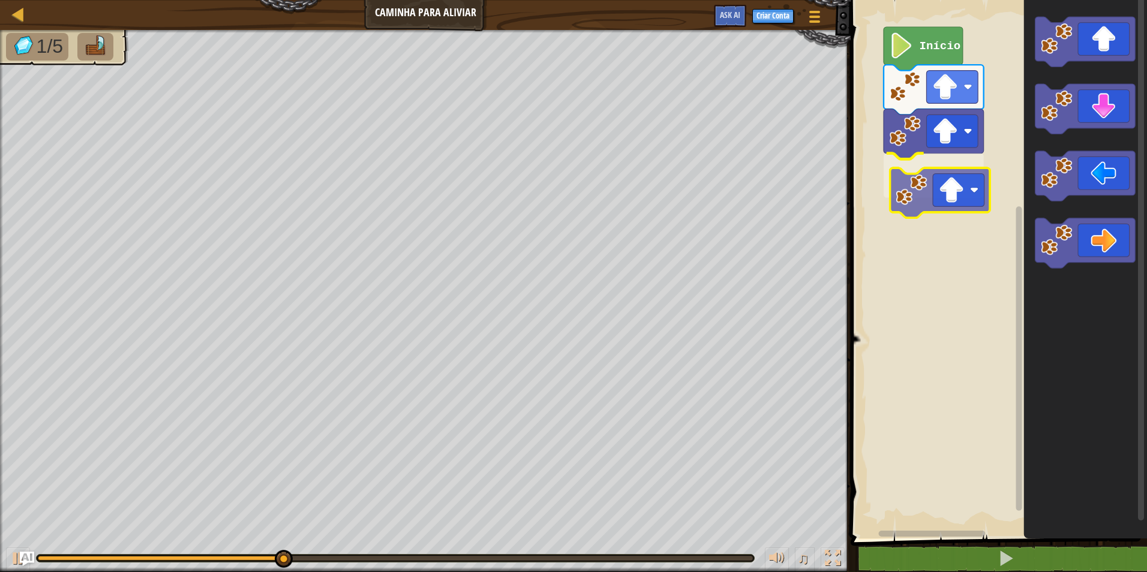
click at [892, 191] on div "Início" at bounding box center [997, 266] width 300 height 545
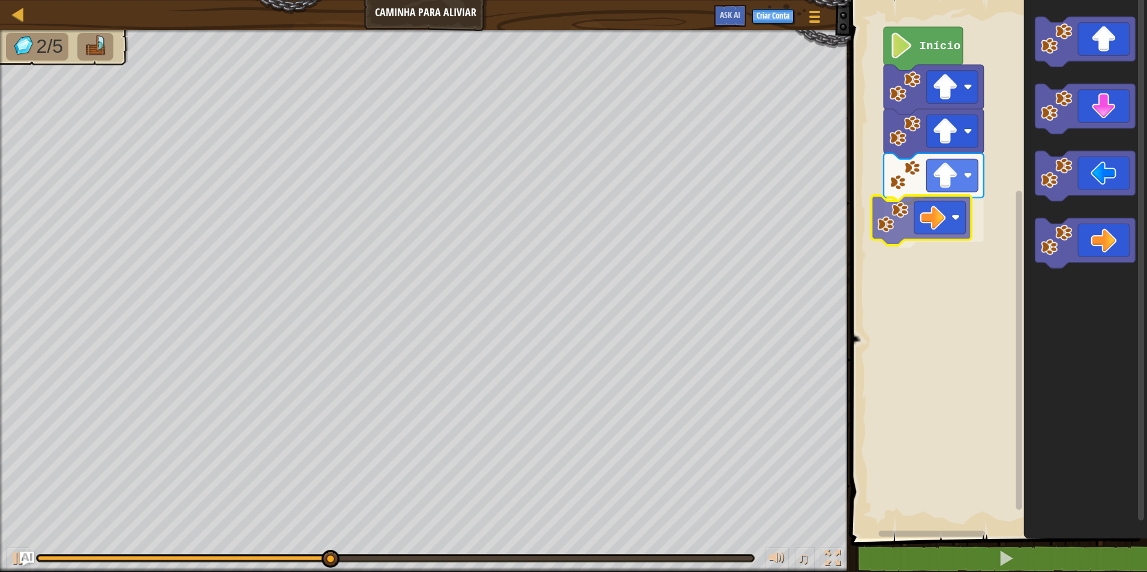
click at [922, 202] on div "Início" at bounding box center [997, 266] width 300 height 545
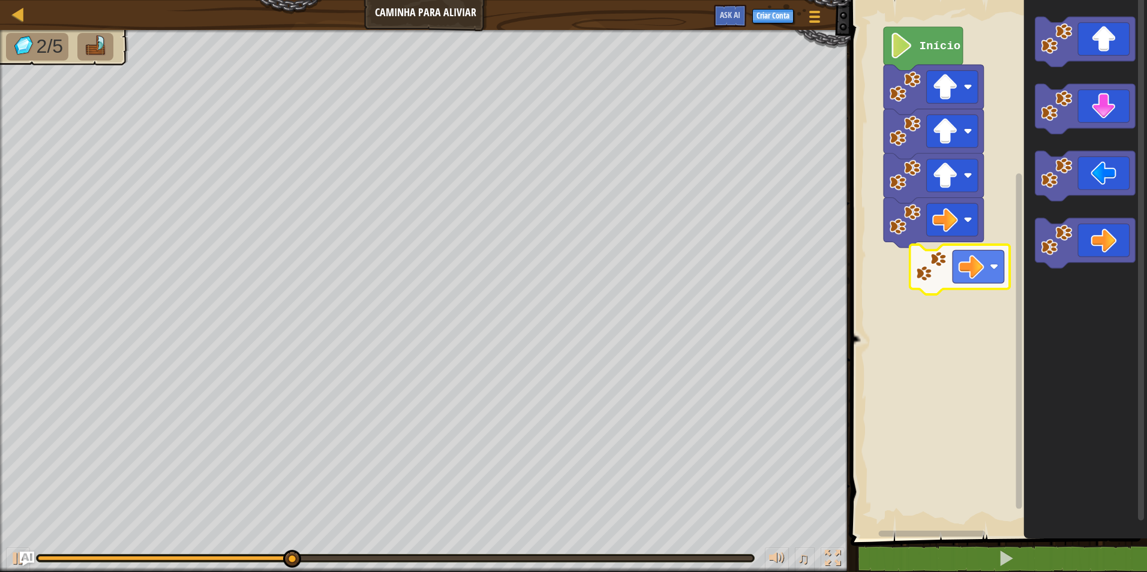
click at [930, 246] on div "Início" at bounding box center [997, 266] width 300 height 545
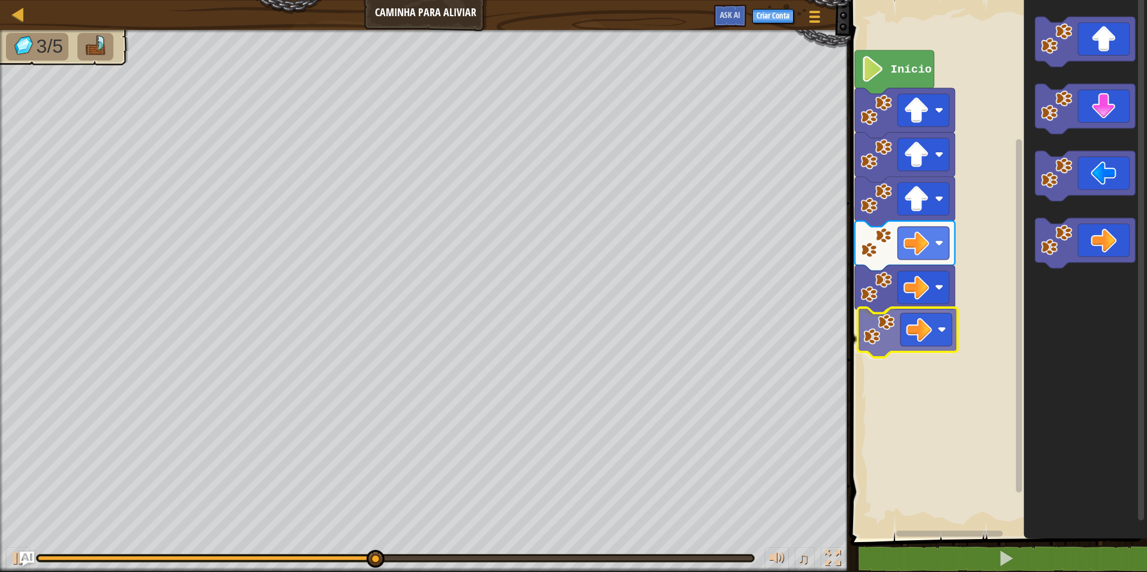
click at [903, 326] on div "Início" at bounding box center [997, 266] width 300 height 545
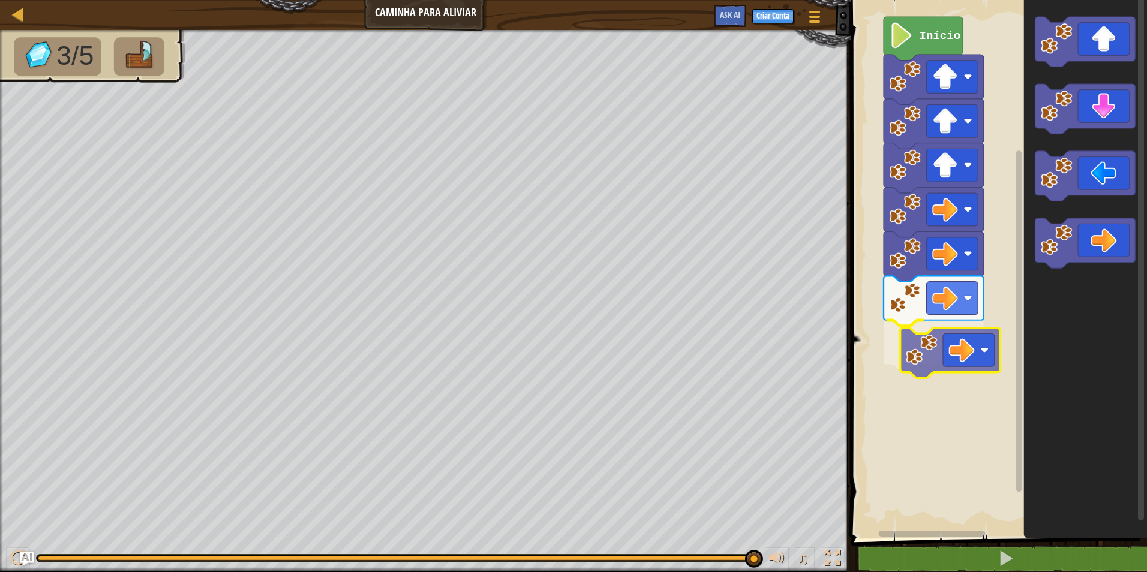
click at [936, 336] on div "Início" at bounding box center [997, 266] width 300 height 545
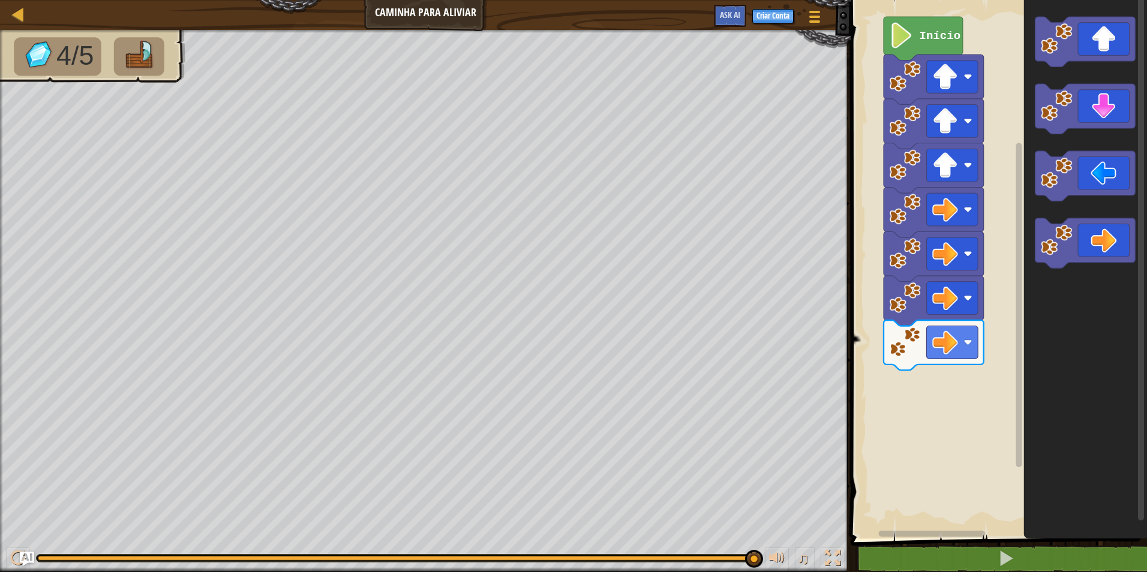
click at [910, 420] on div "Início" at bounding box center [997, 266] width 300 height 545
click at [888, 375] on div "Início" at bounding box center [997, 266] width 300 height 545
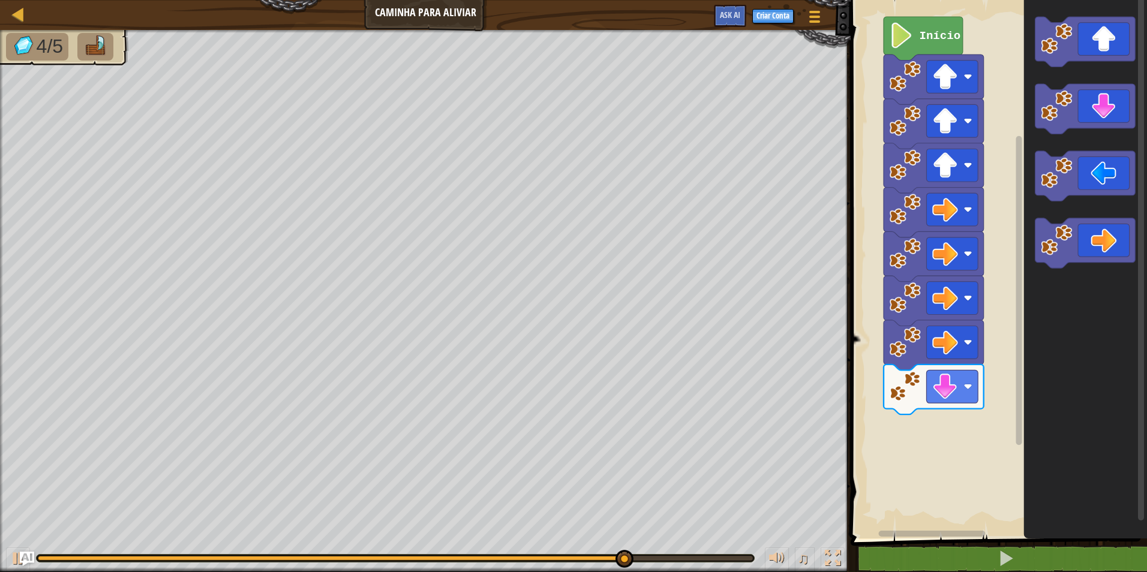
click at [1049, 149] on icon "Espaço de trabalho do Blockly" at bounding box center [1085, 266] width 123 height 545
click at [1006, 267] on div "Início" at bounding box center [997, 266] width 300 height 545
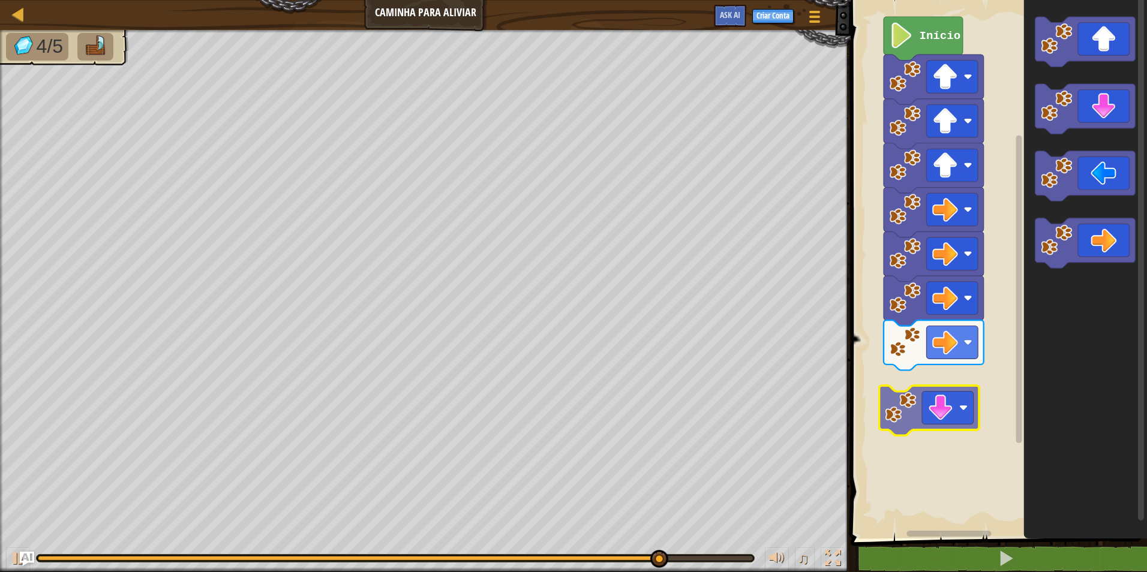
click at [925, 396] on div "Início" at bounding box center [997, 266] width 300 height 545
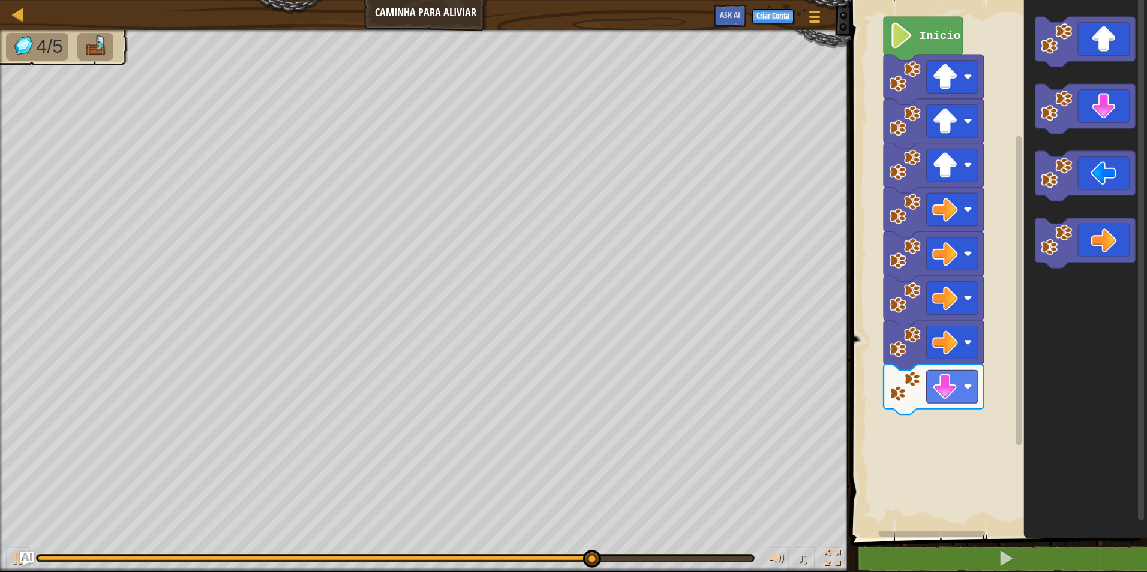
click at [1058, 143] on icon "Espaço de trabalho do Blockly" at bounding box center [1085, 266] width 123 height 545
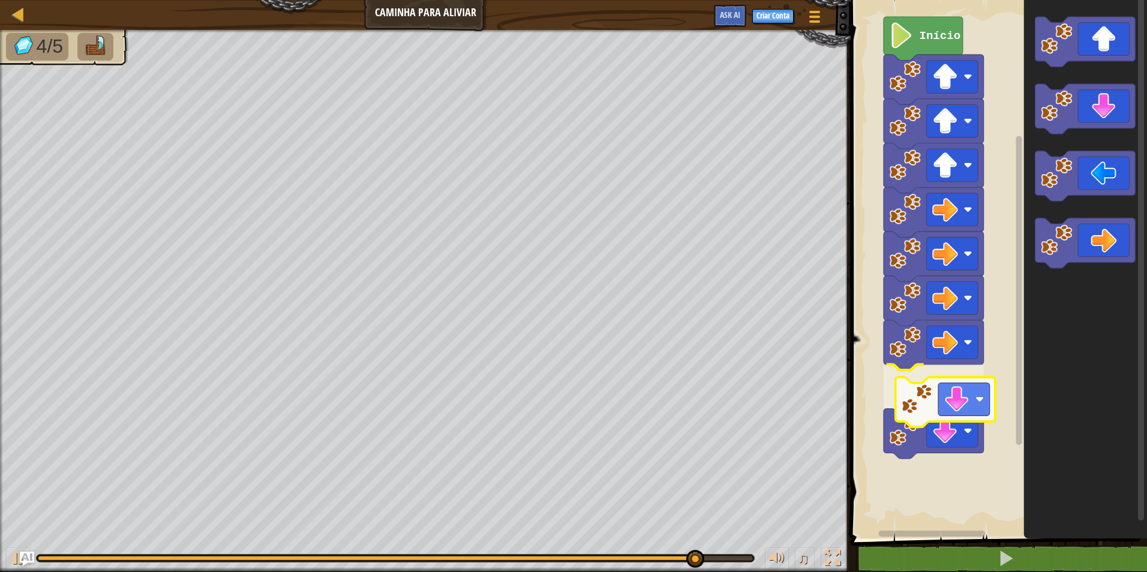
click at [906, 389] on div "Início" at bounding box center [997, 266] width 300 height 545
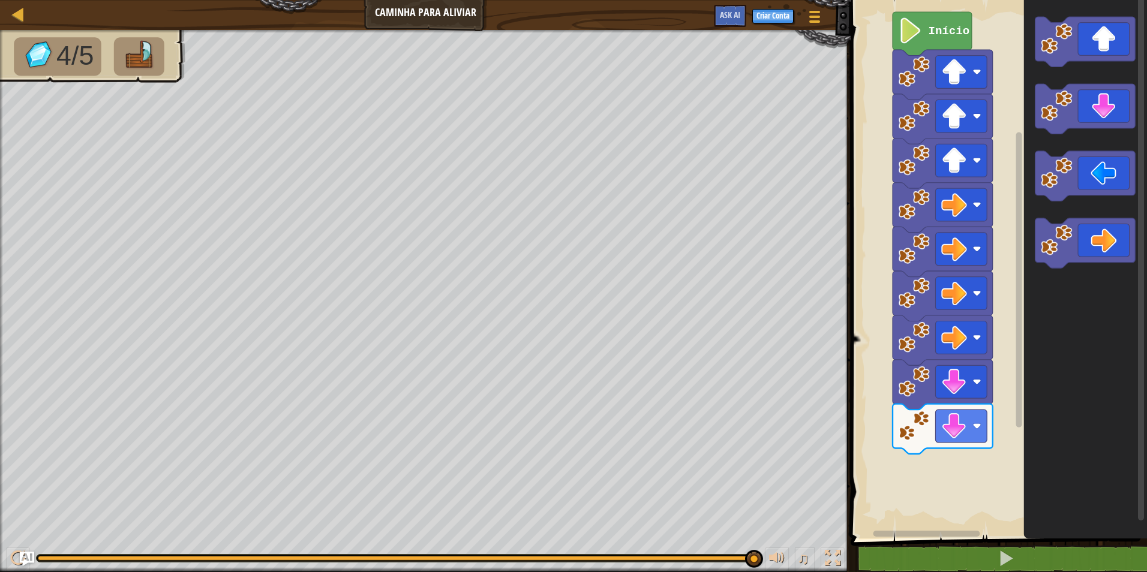
click at [957, 500] on div "Início" at bounding box center [997, 266] width 300 height 545
click at [946, 458] on div "Início" at bounding box center [997, 266] width 300 height 545
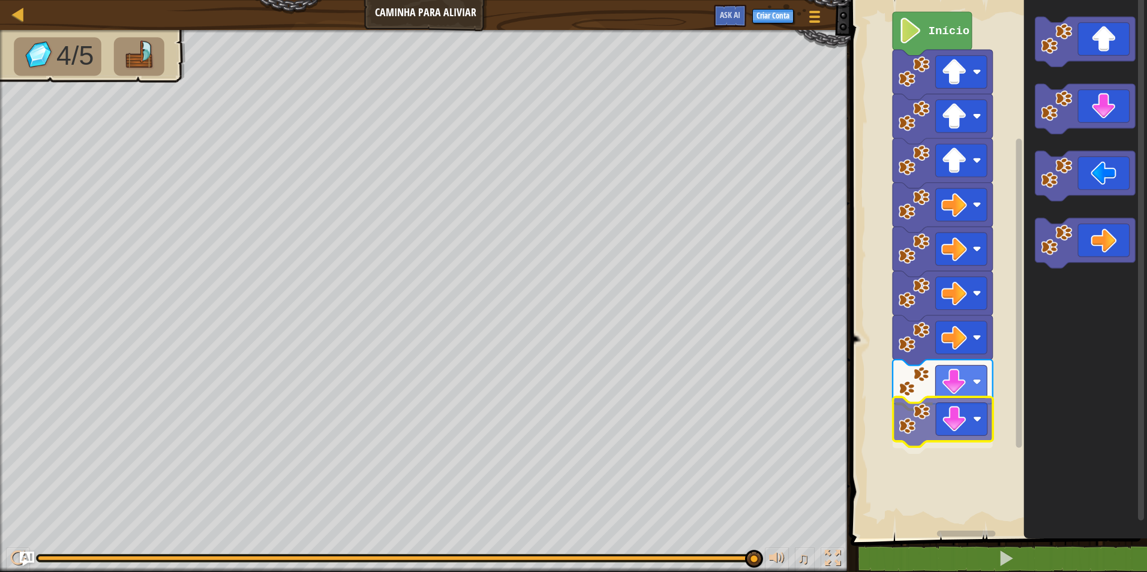
click at [924, 440] on div "Início" at bounding box center [997, 266] width 300 height 545
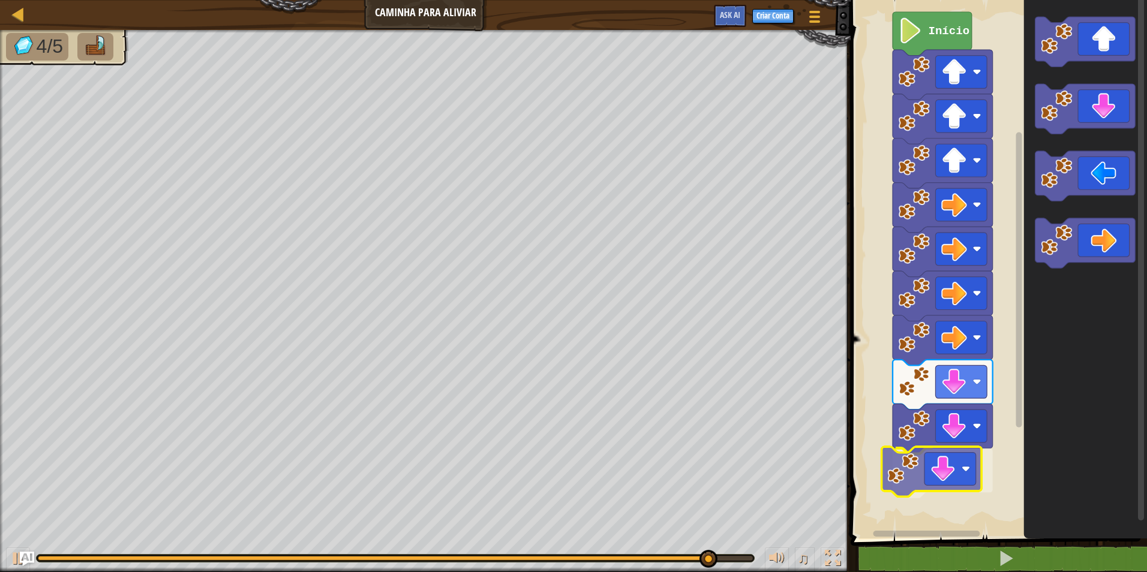
click at [943, 467] on div "Início" at bounding box center [997, 266] width 300 height 545
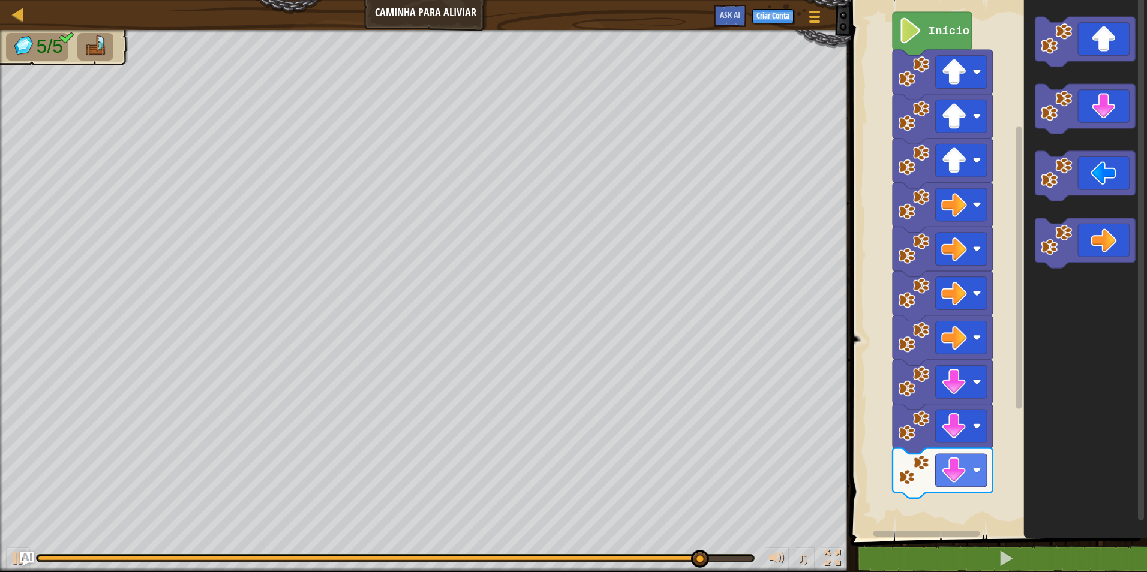
click at [980, 426] on div "Início" at bounding box center [997, 266] width 300 height 545
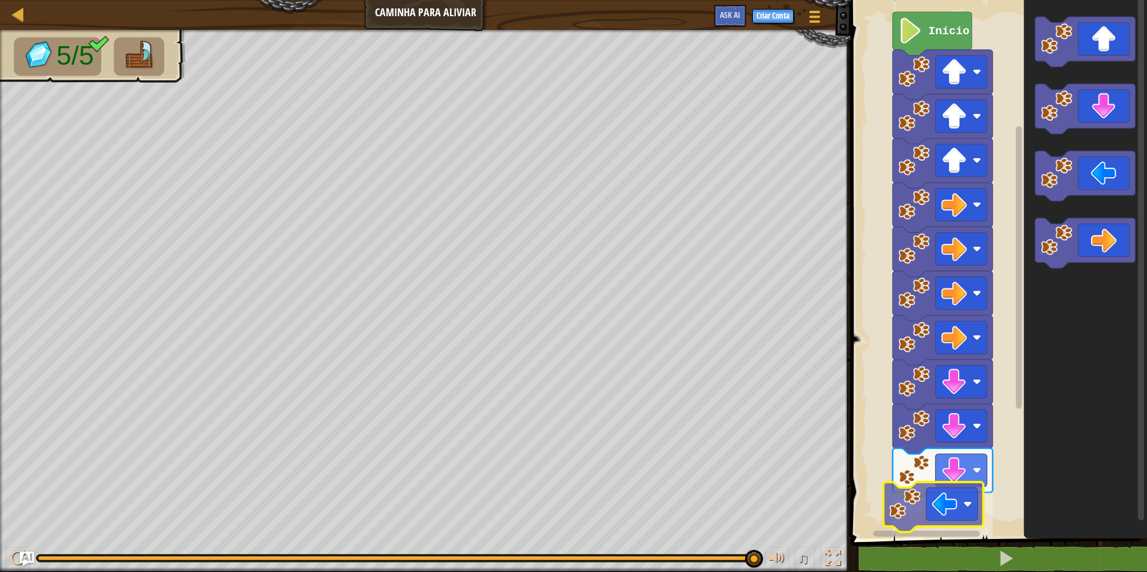
click at [915, 500] on div "Início" at bounding box center [997, 266] width 300 height 545
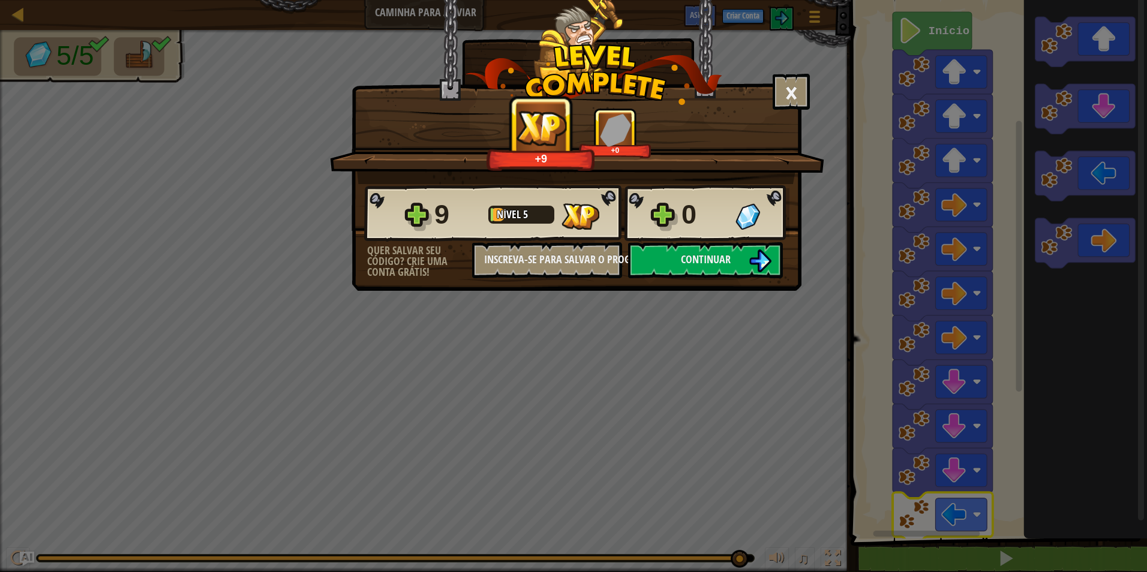
click at [700, 285] on div "× Este nível foi divertido? +9 +0 Reticulating Splines... 9 Nível 5 0 Quer salv…" at bounding box center [576, 145] width 450 height 291
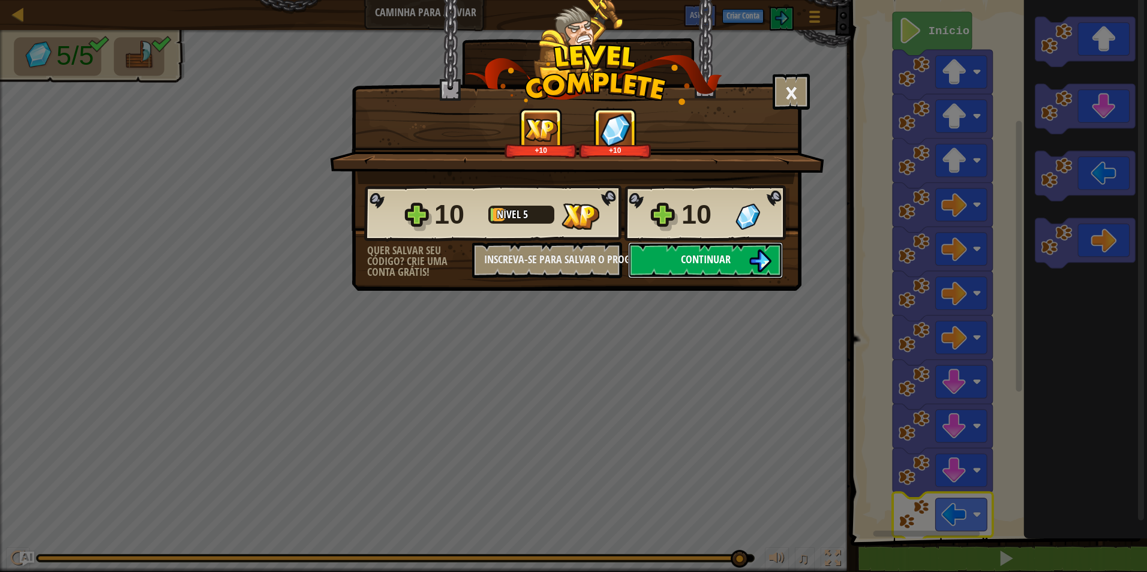
click at [725, 264] on span "Continuar" at bounding box center [706, 259] width 50 height 15
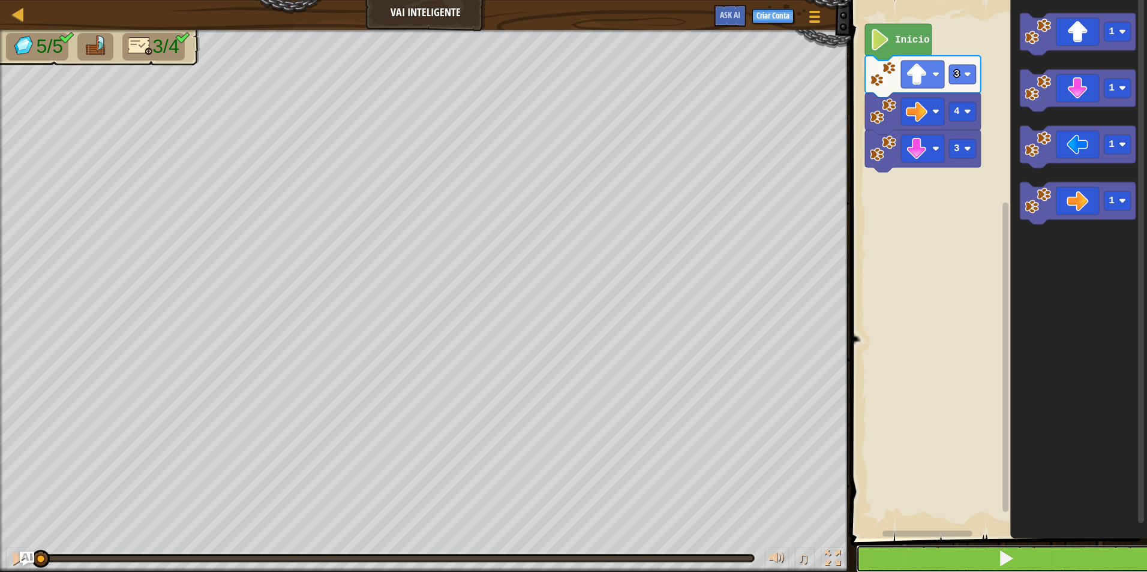
click at [1030, 557] on button at bounding box center [1006, 559] width 300 height 28
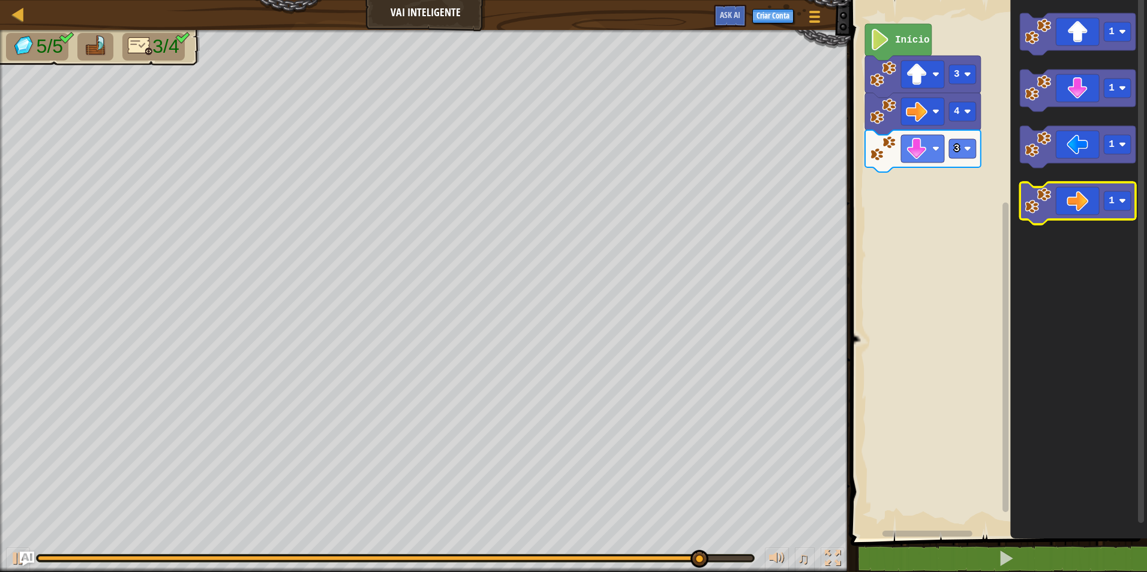
click at [1028, 175] on icon "1 1 1 1" at bounding box center [1078, 266] width 137 height 545
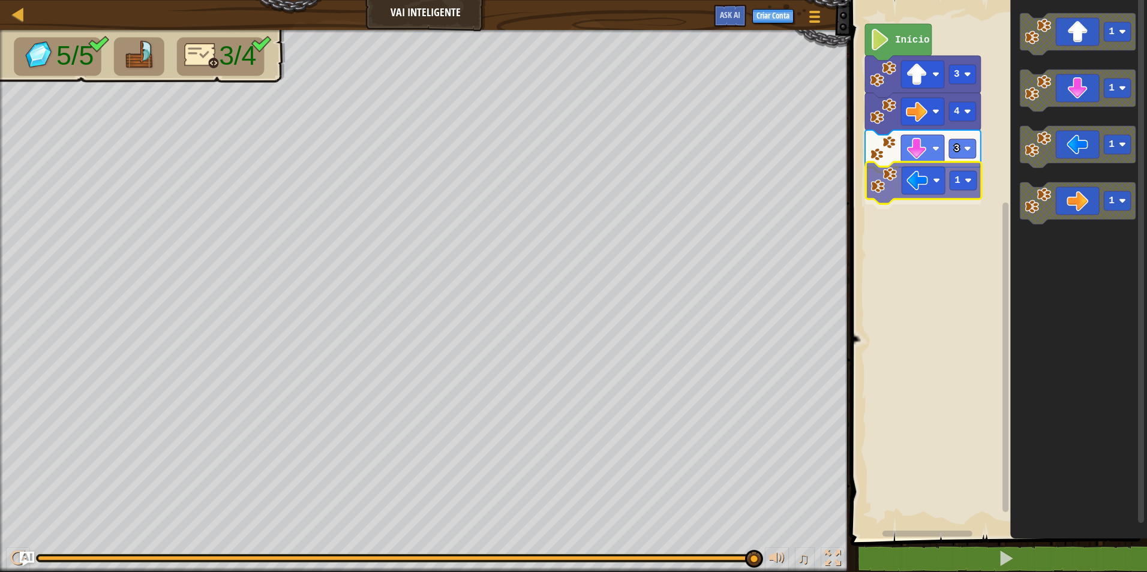
click at [889, 184] on div "3 1 4 3 Início 1 1 1 1 1" at bounding box center [997, 266] width 300 height 545
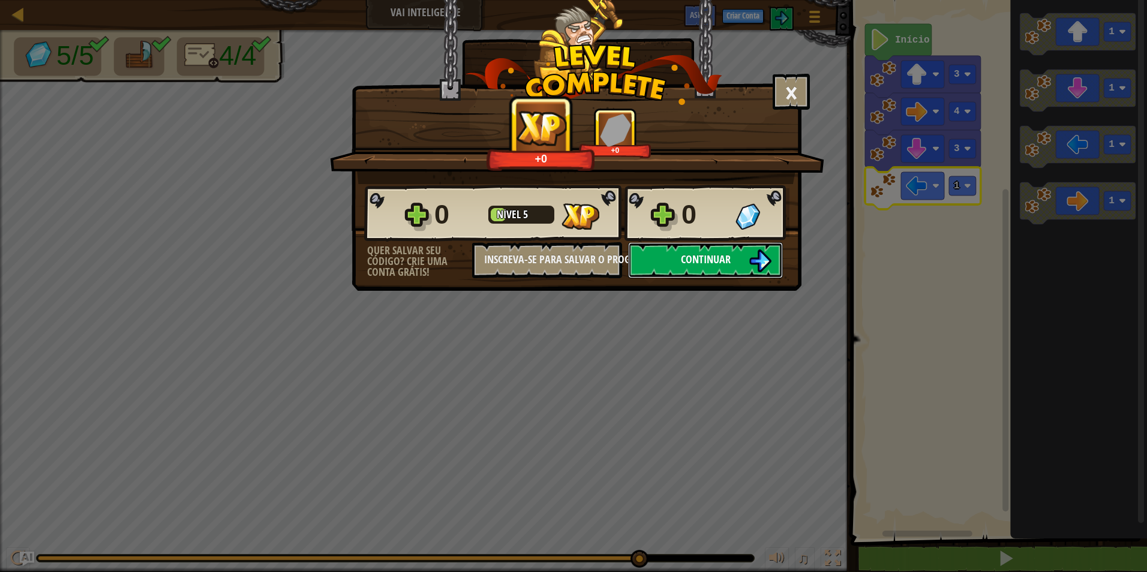
click at [727, 251] on button "Continuar" at bounding box center [705, 260] width 155 height 36
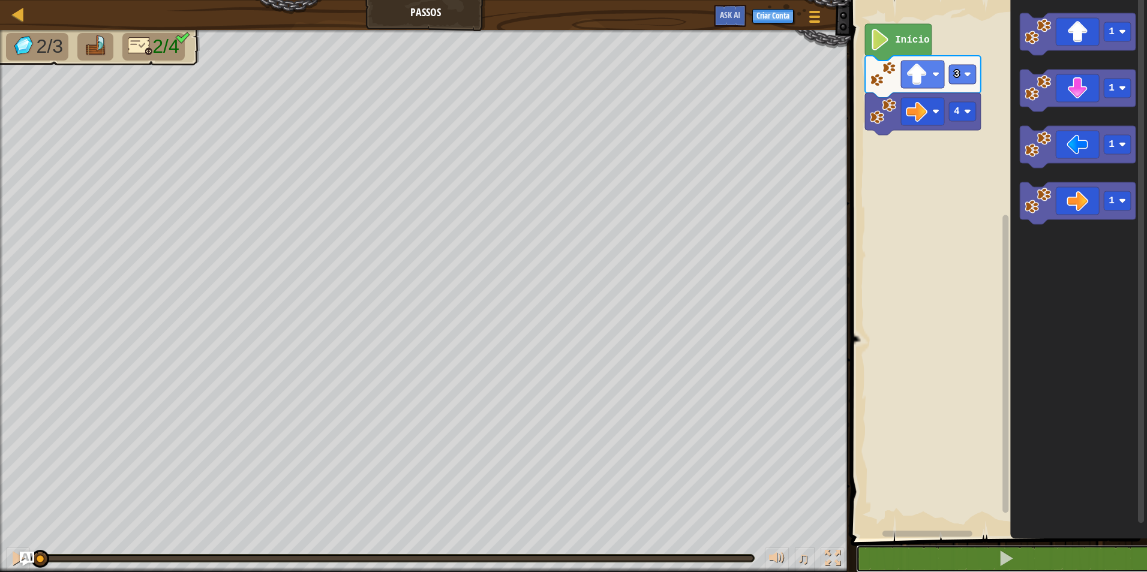
click at [964, 0] on html "Mapa Passos Menu do Jogo Criar Conta Ask AI 1 ההההההההההההההההההההההההההההההההה…" at bounding box center [573, 0] width 1147 height 0
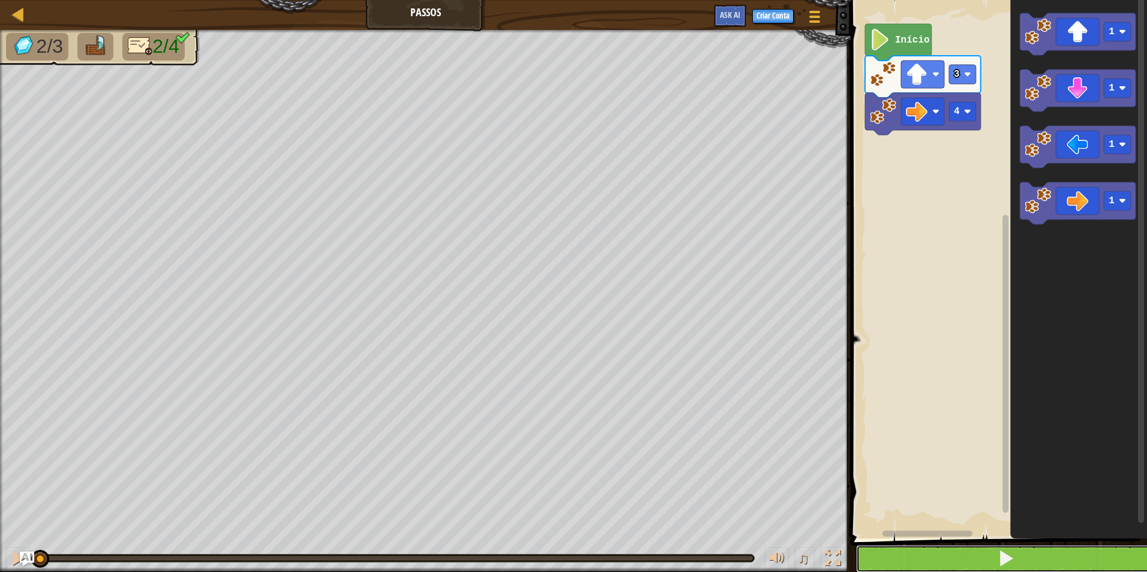
click at [963, 561] on button at bounding box center [1006, 559] width 300 height 28
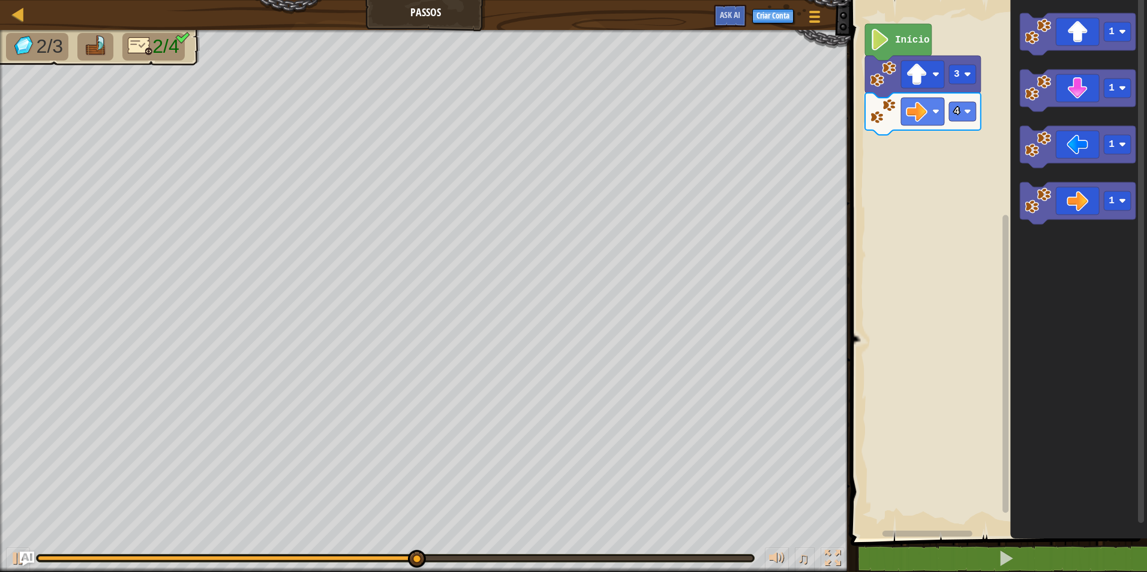
click at [984, 154] on div "4 3 Início 1 1 1 1" at bounding box center [997, 266] width 300 height 545
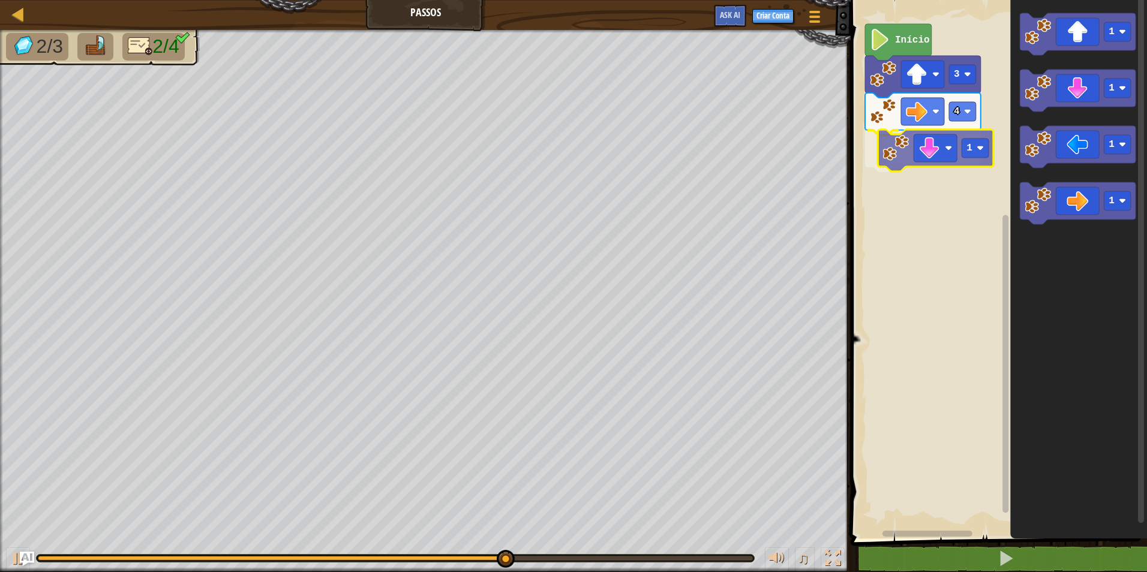
click at [915, 149] on div "4 1 3 Início 1 1 1 1 1" at bounding box center [997, 266] width 300 height 545
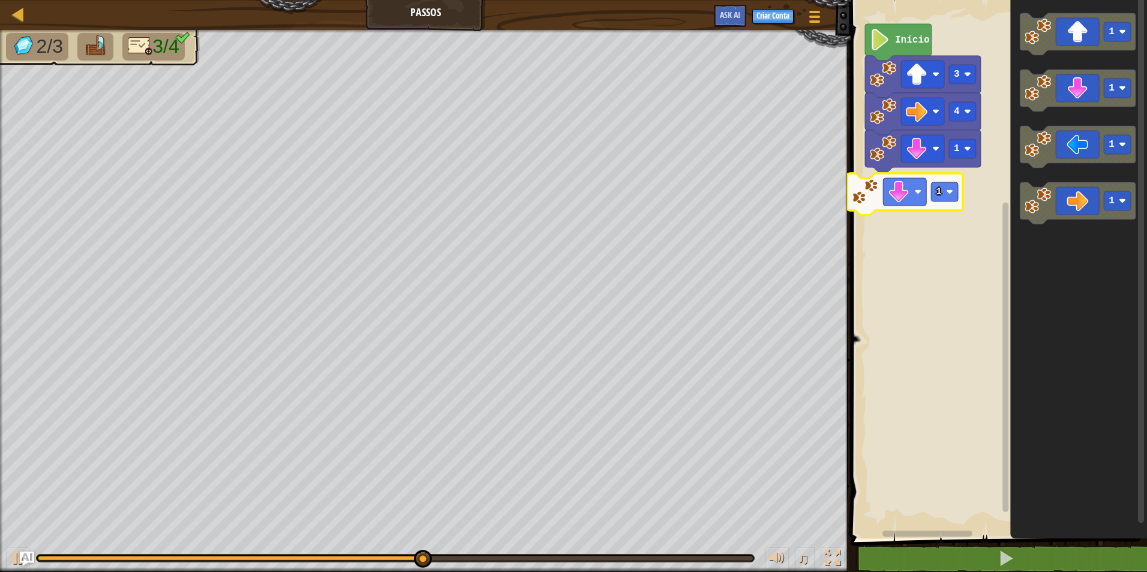
click at [856, 213] on div "4 1 3 Início 1 1 1 1 1 1" at bounding box center [997, 266] width 300 height 545
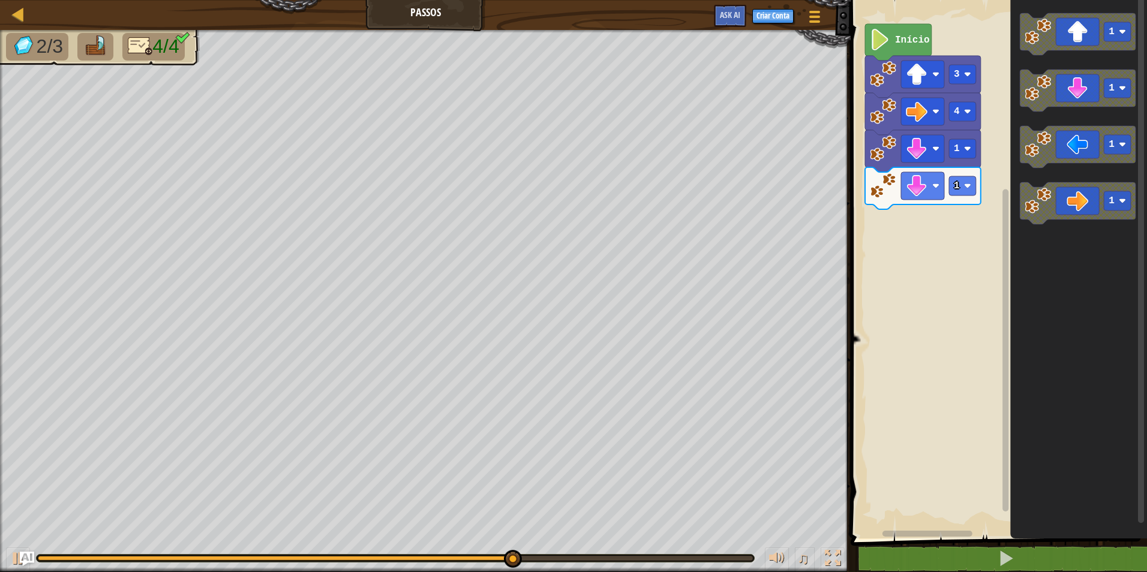
click at [969, 156] on div "1 1 4 3 Início 1 1 1 1" at bounding box center [997, 266] width 300 height 545
click at [954, 206] on div "1 1 4 3 Início 1 1 1 1" at bounding box center [997, 266] width 300 height 545
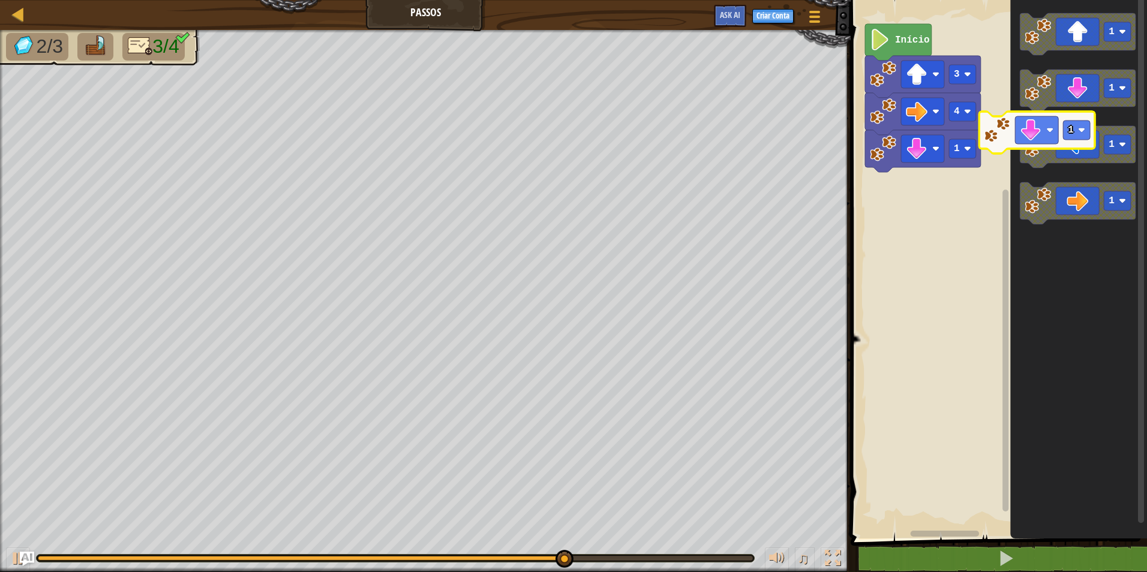
click at [1022, 124] on icon "1 1 1 1" at bounding box center [1078, 266] width 137 height 545
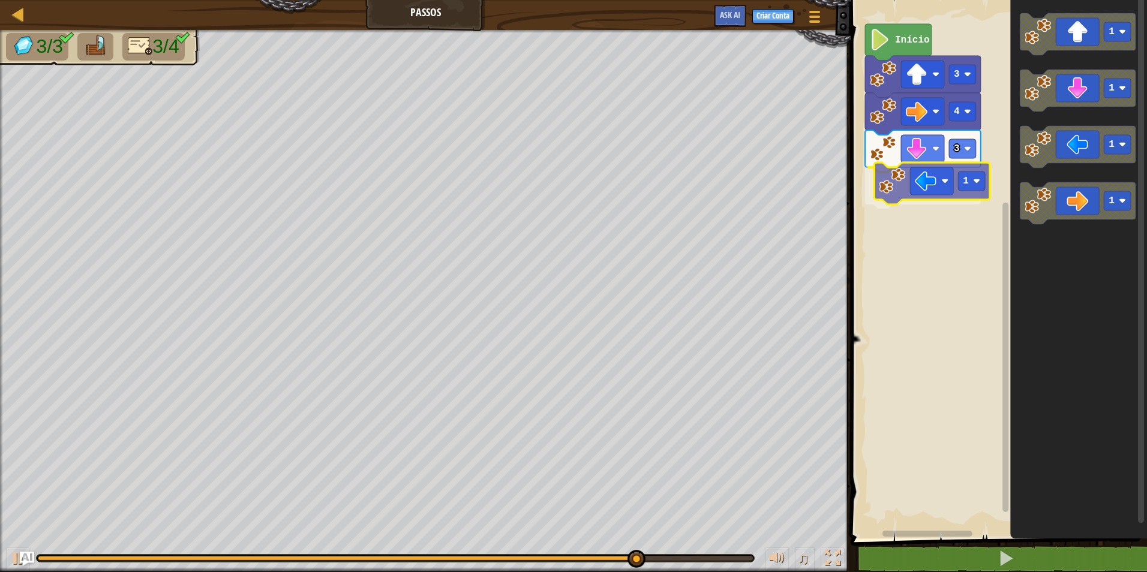
click at [906, 184] on div "Início 3 4 3 1 1 1 1 1 1" at bounding box center [997, 266] width 300 height 545
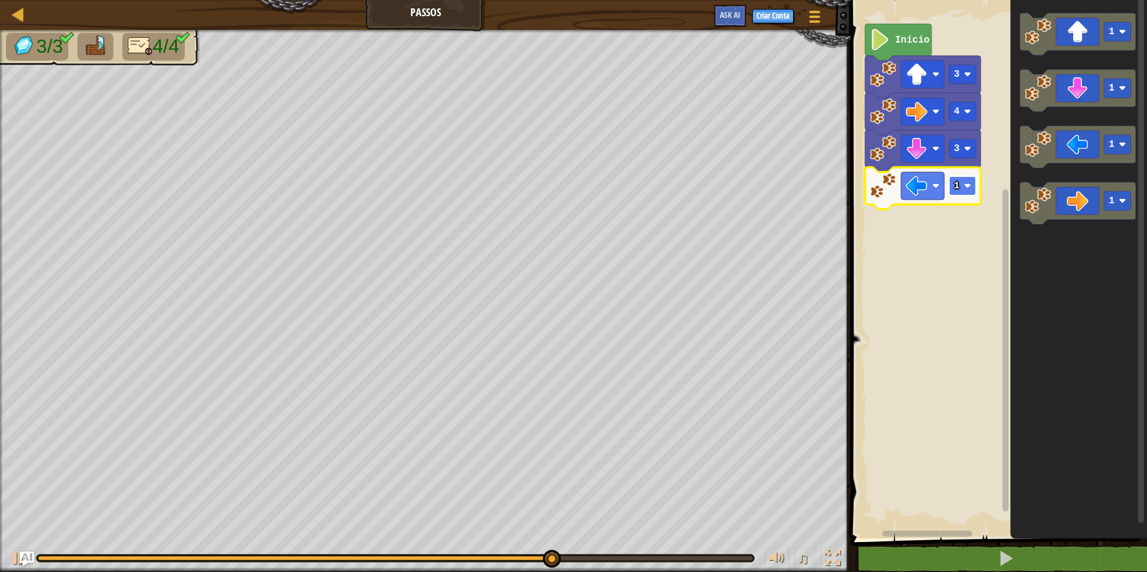
click at [961, 192] on rect "Espaço de trabalho do Blockly" at bounding box center [962, 185] width 27 height 19
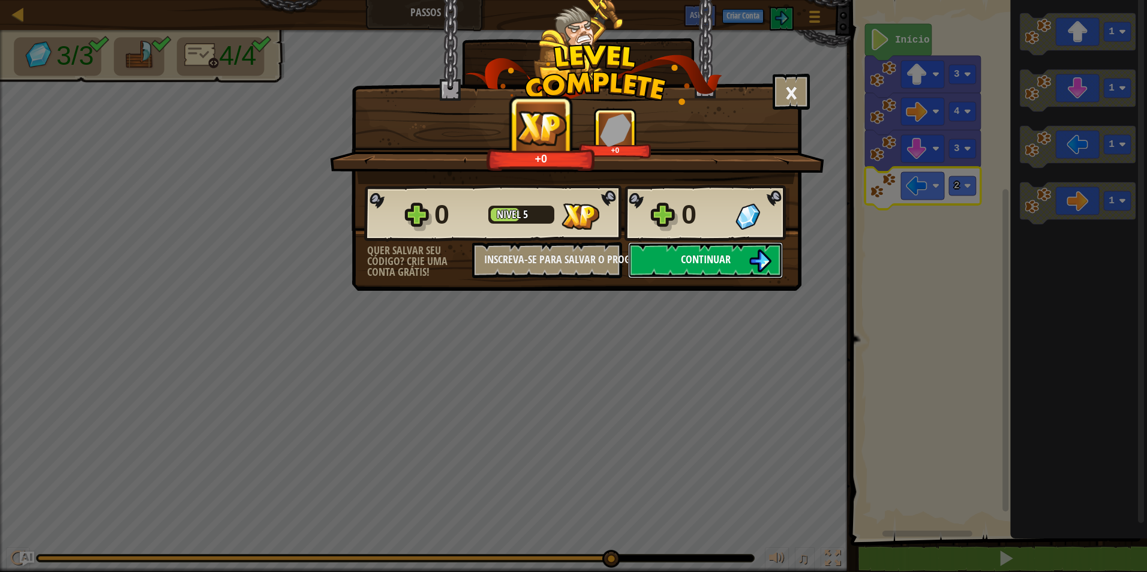
click at [715, 257] on span "Continuar" at bounding box center [706, 259] width 50 height 15
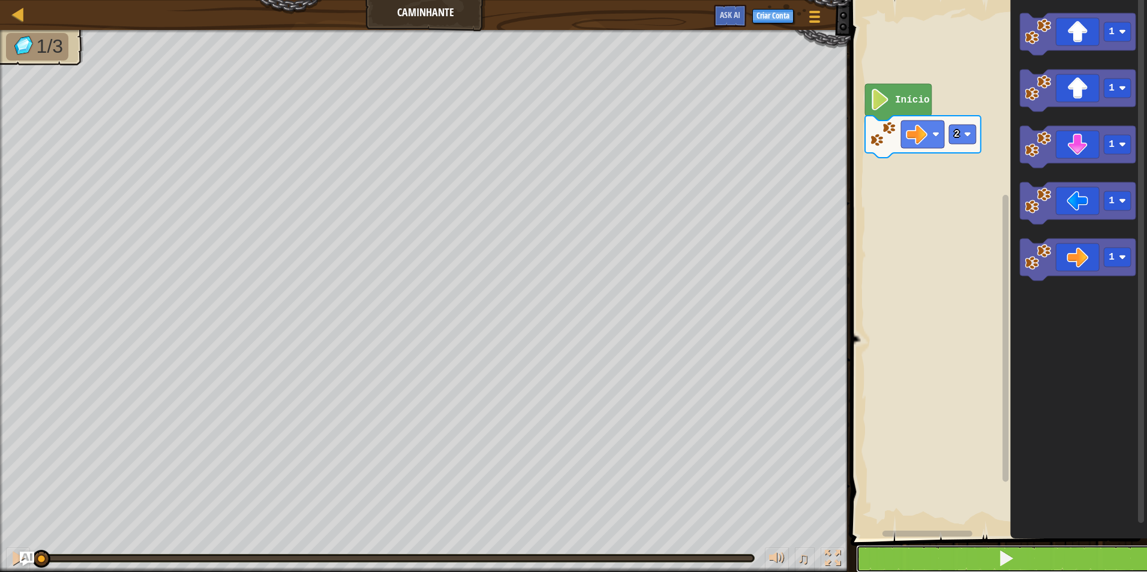
click at [910, 569] on button at bounding box center [1006, 559] width 300 height 28
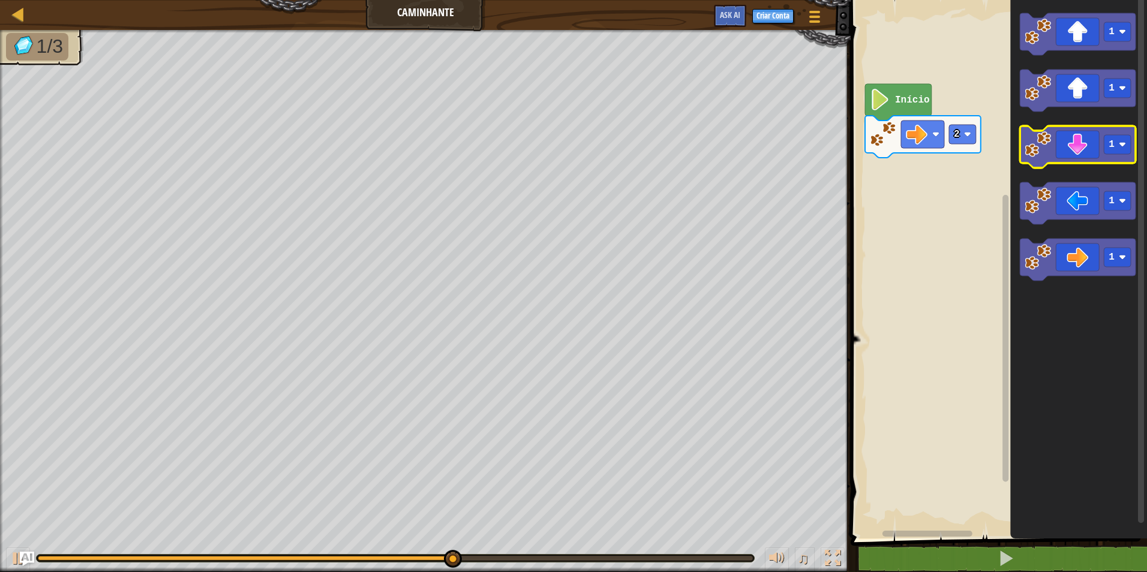
click at [1027, 142] on g "1 1 1 1 1" at bounding box center [1078, 146] width 116 height 267
click at [1033, 106] on g "1" at bounding box center [1078, 91] width 116 height 42
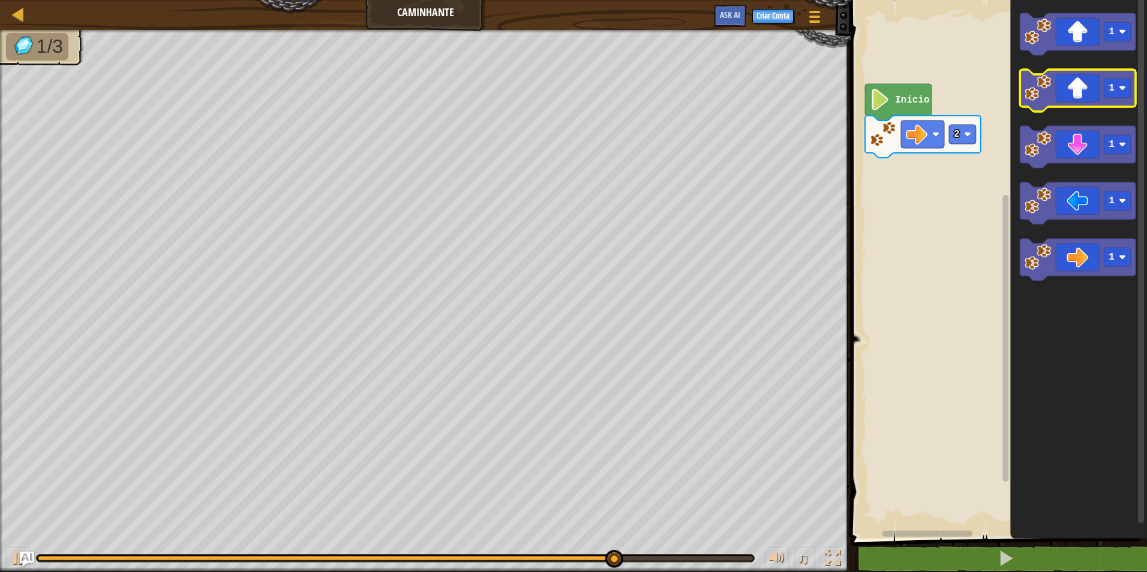
click at [1080, 107] on g "1 1 1 1 1" at bounding box center [1078, 146] width 116 height 267
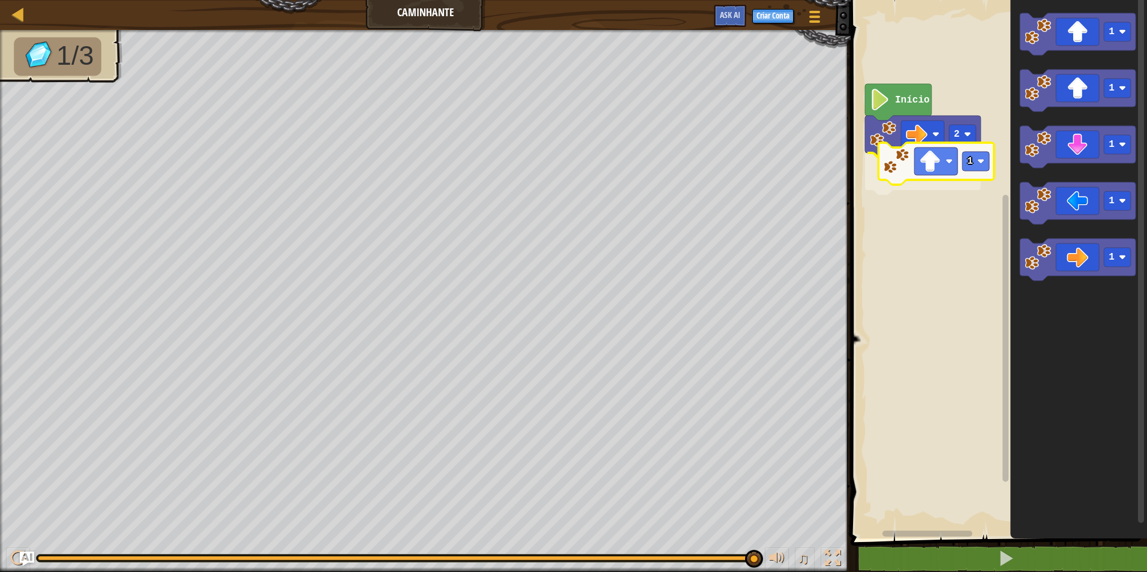
click at [912, 165] on div "2 1 Início 1 1 1 1 1 1" at bounding box center [997, 266] width 300 height 545
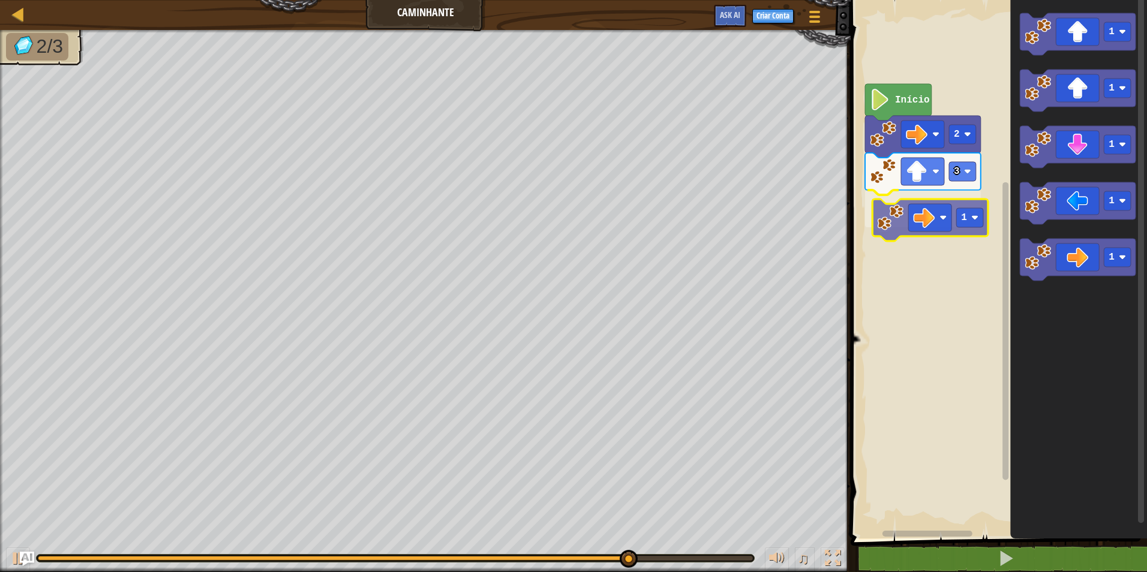
click at [936, 229] on div "Início 2 3 1 1 1 1 1 1 1" at bounding box center [997, 266] width 300 height 545
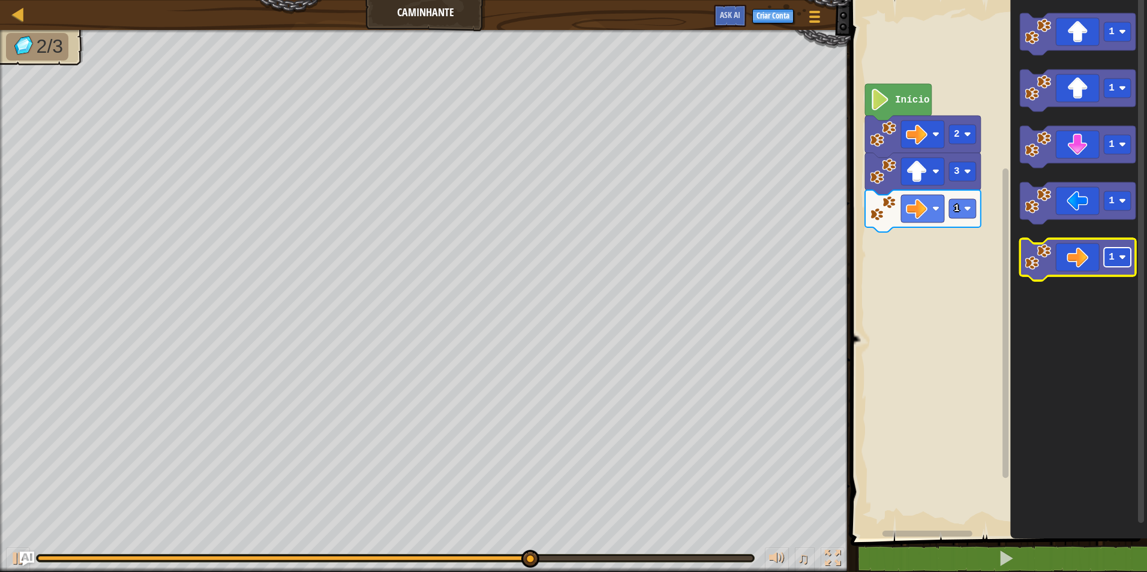
click at [1120, 251] on rect "Espaço de trabalho do Blockly" at bounding box center [1116, 257] width 27 height 19
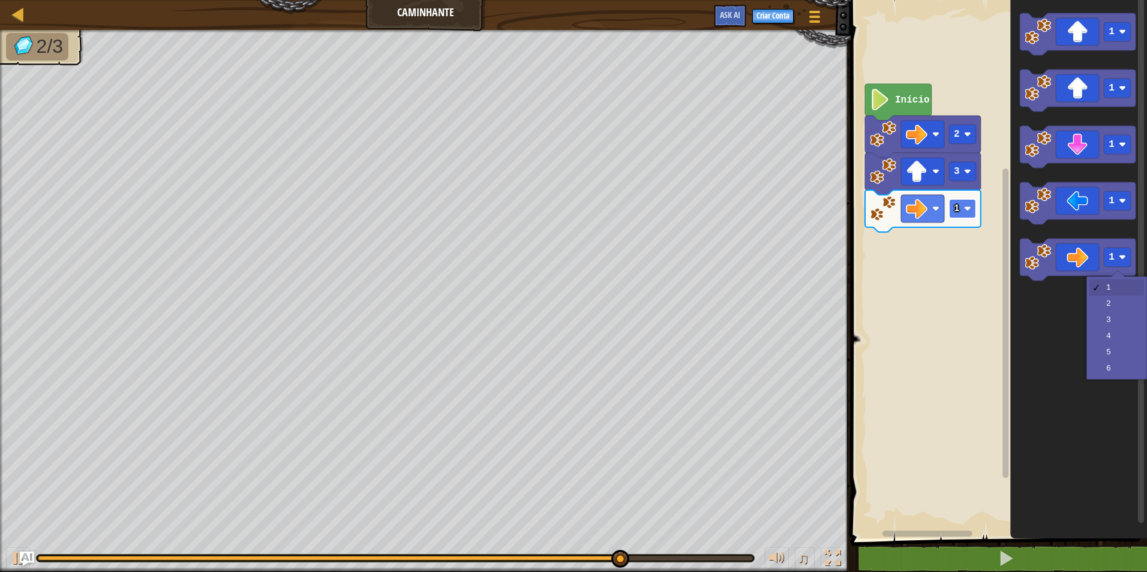
click at [958, 209] on text "1" at bounding box center [957, 208] width 6 height 11
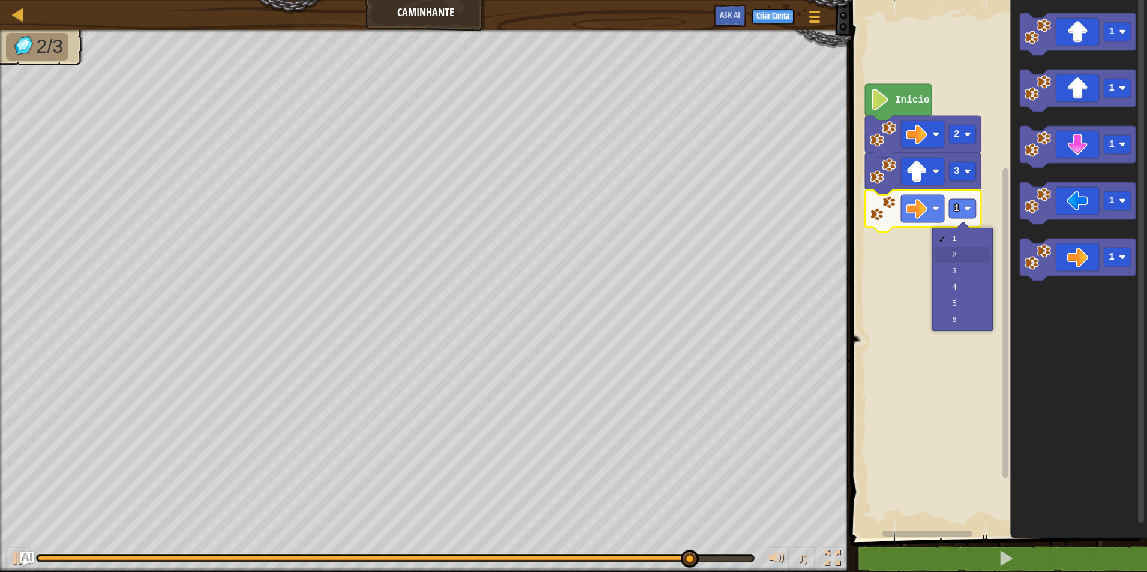
drag, startPoint x: 954, startPoint y: 249, endPoint x: 958, endPoint y: 264, distance: 15.6
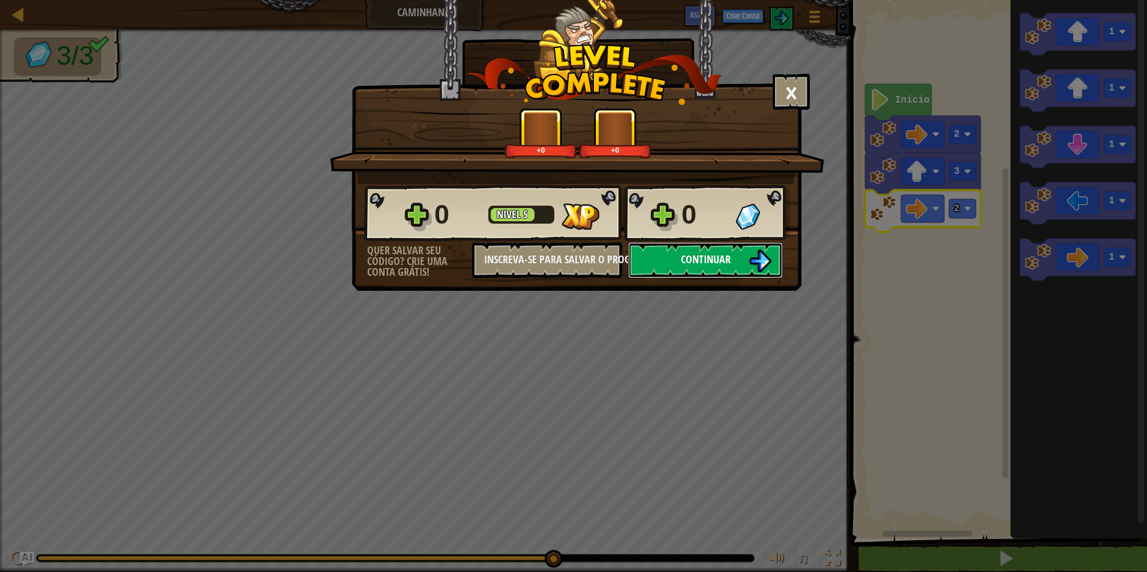
click at [699, 270] on button "Continuar" at bounding box center [705, 260] width 155 height 36
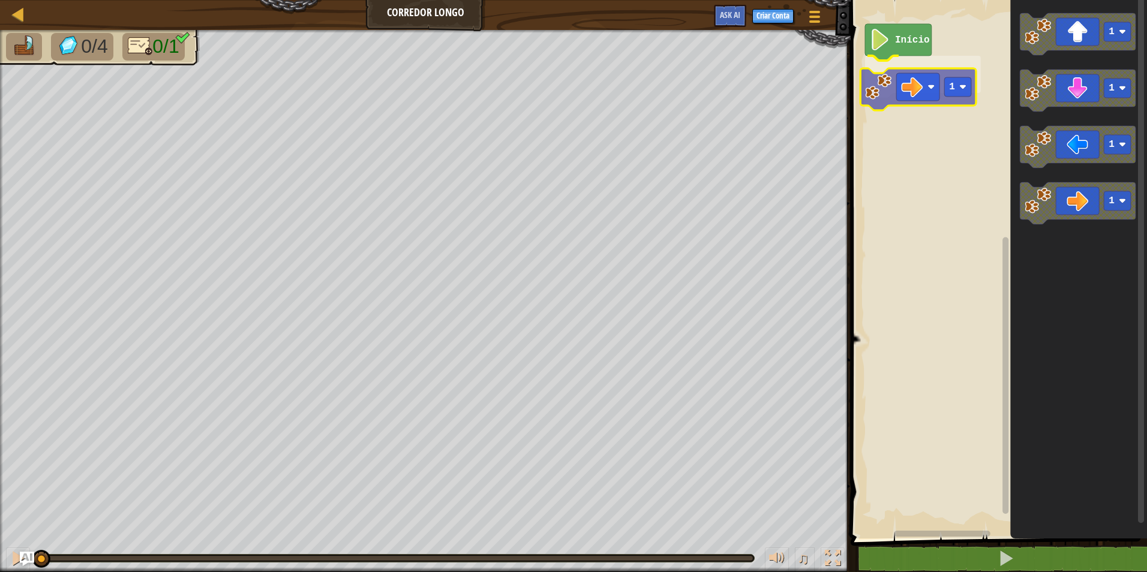
click at [891, 84] on div "Início 1 1 1 1 1 1" at bounding box center [997, 266] width 300 height 545
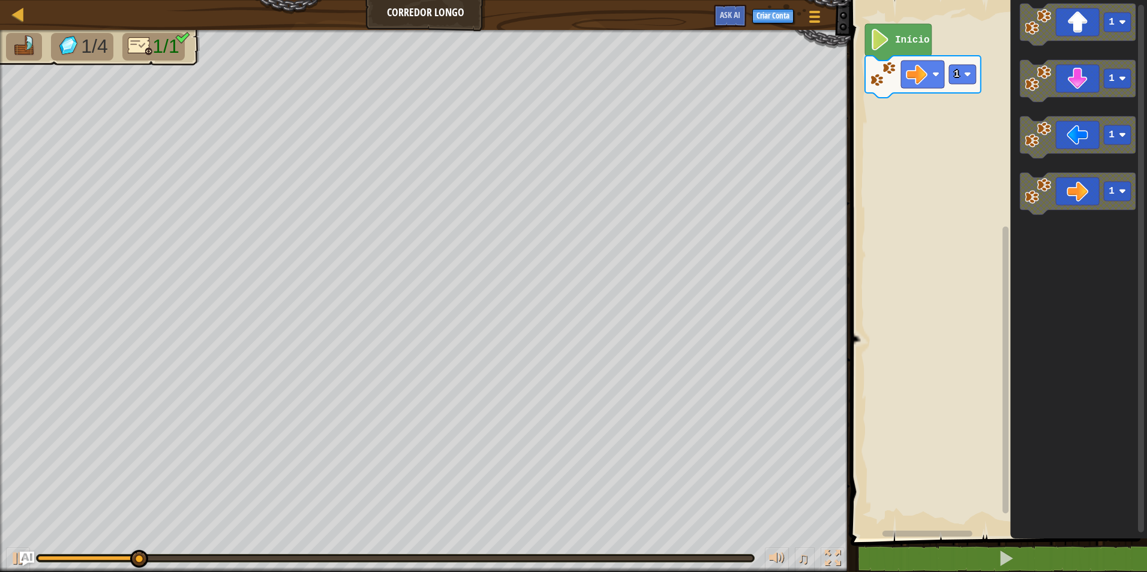
click at [1072, 219] on icon "Espaço de trabalho do Blockly" at bounding box center [1078, 266] width 137 height 545
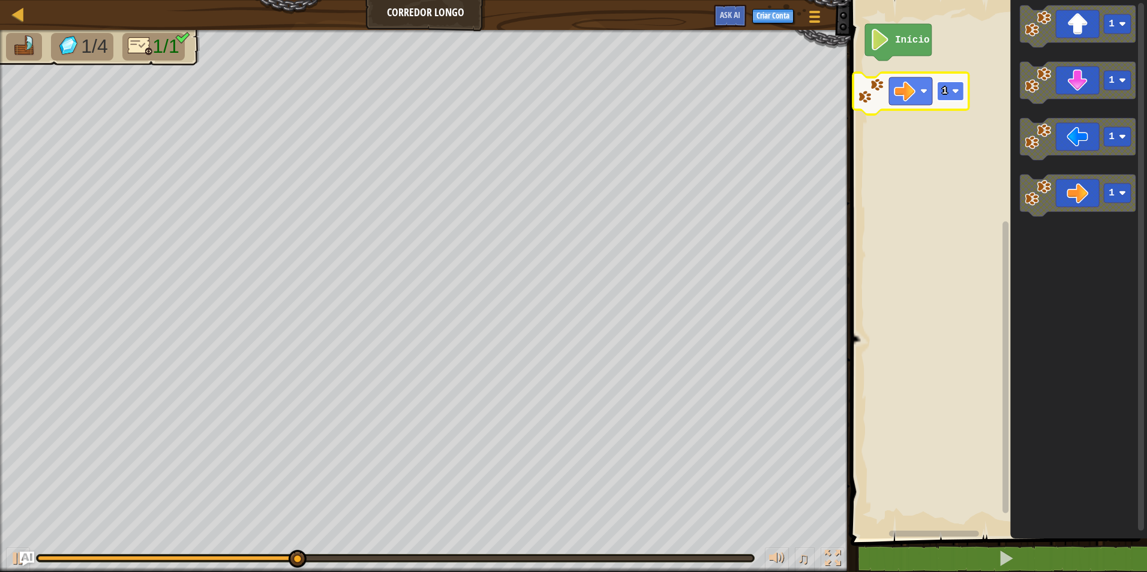
click at [953, 83] on rect "Espaço de trabalho do Blockly" at bounding box center [950, 91] width 27 height 19
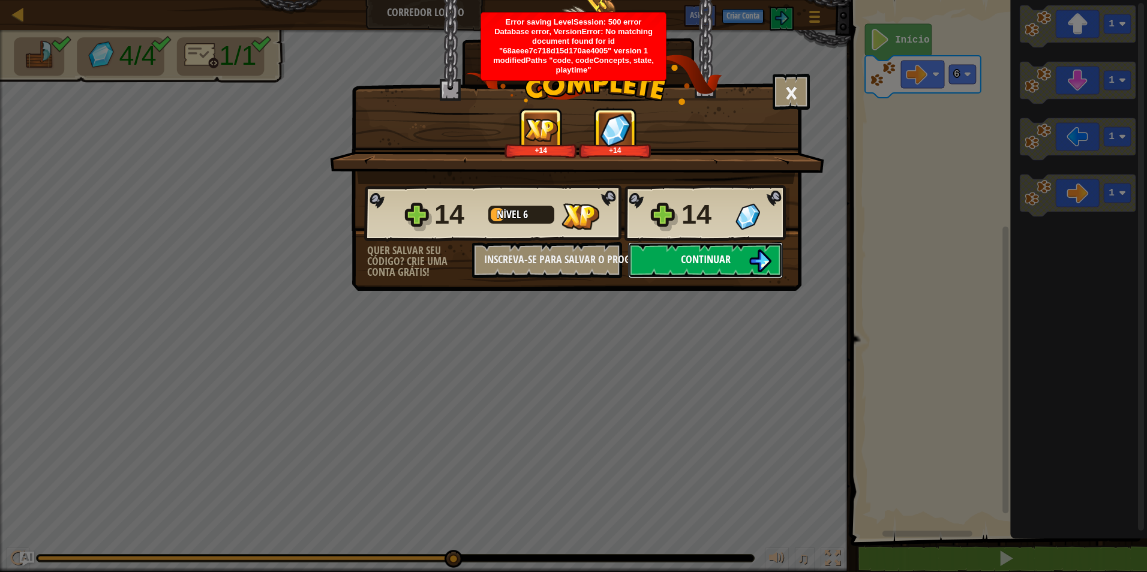
click at [712, 243] on button "Continuar" at bounding box center [705, 260] width 155 height 36
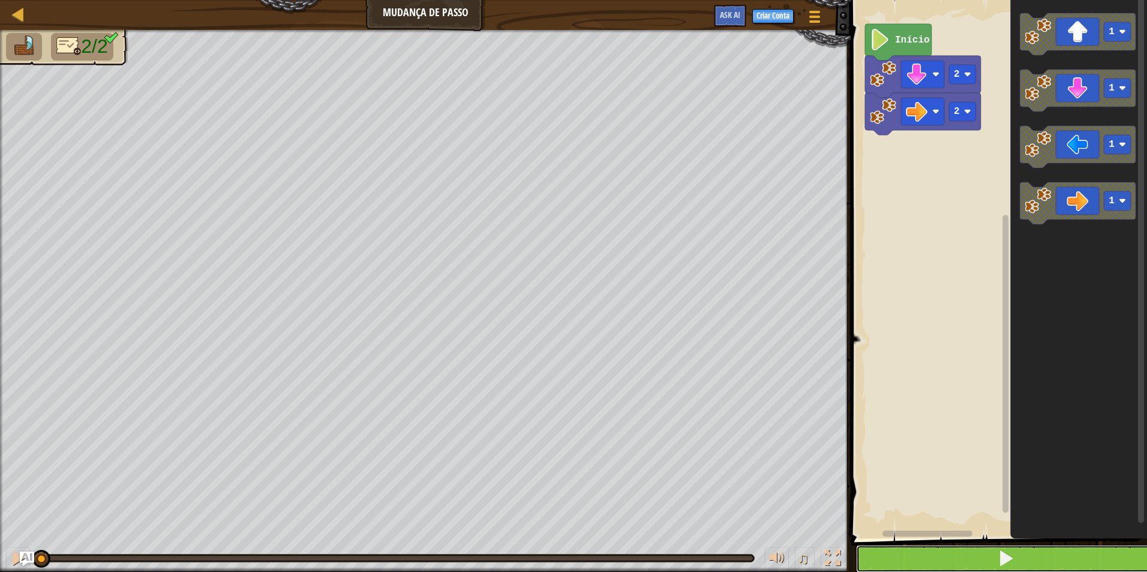
drag, startPoint x: 1003, startPoint y: 563, endPoint x: 1017, endPoint y: 558, distance: 15.2
click at [1003, 561] on span at bounding box center [1005, 558] width 17 height 17
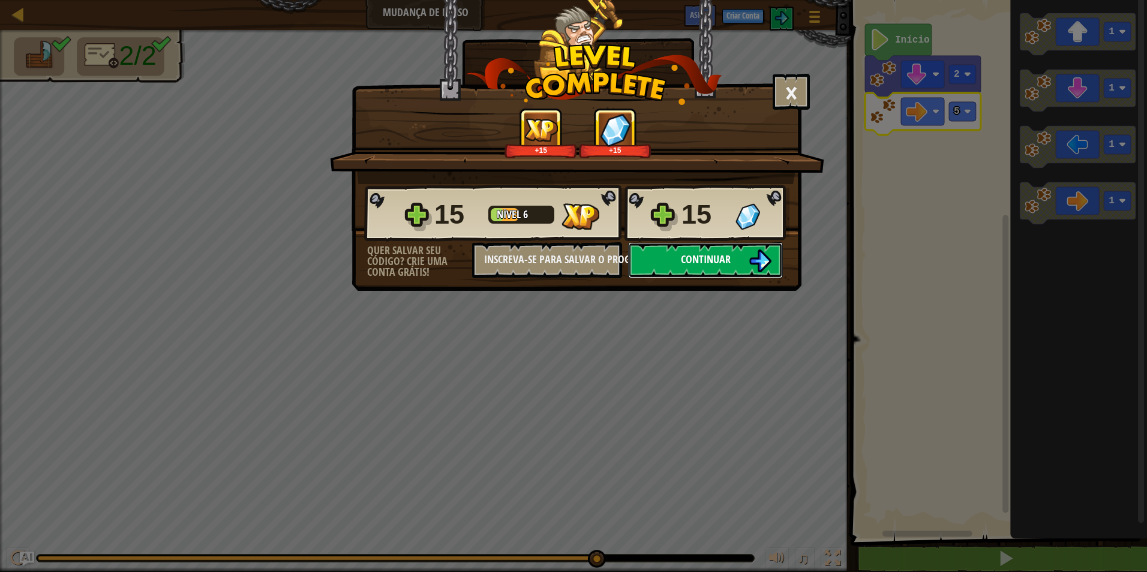
click at [729, 250] on button "Continuar" at bounding box center [705, 260] width 155 height 36
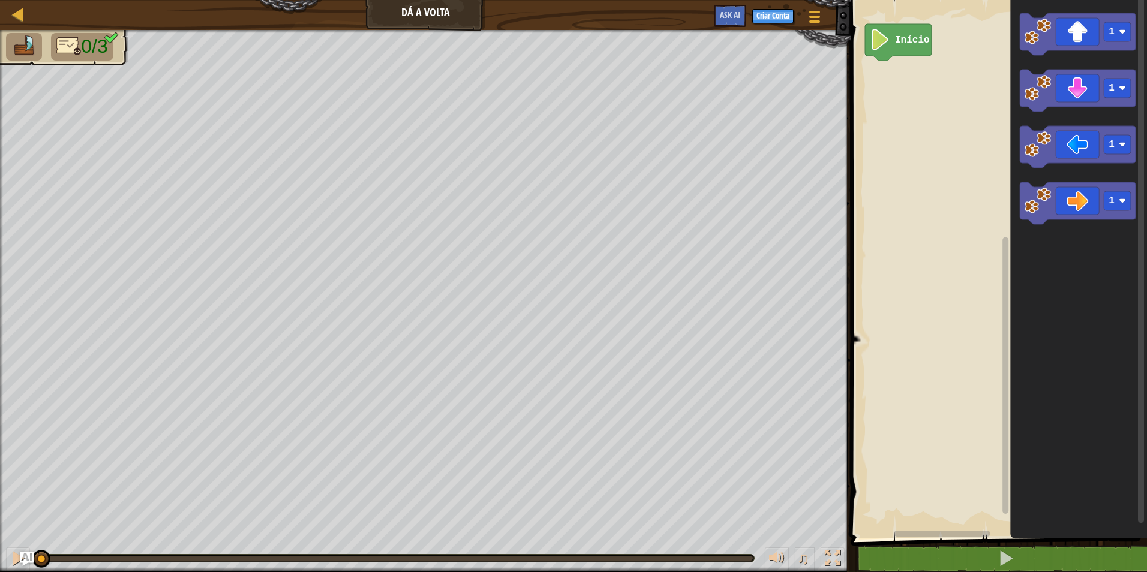
click at [1009, 79] on div "Início 1 1 1 1" at bounding box center [997, 266] width 300 height 545
click at [1027, 55] on icon "Espaço de trabalho do Blockly" at bounding box center [1078, 266] width 137 height 545
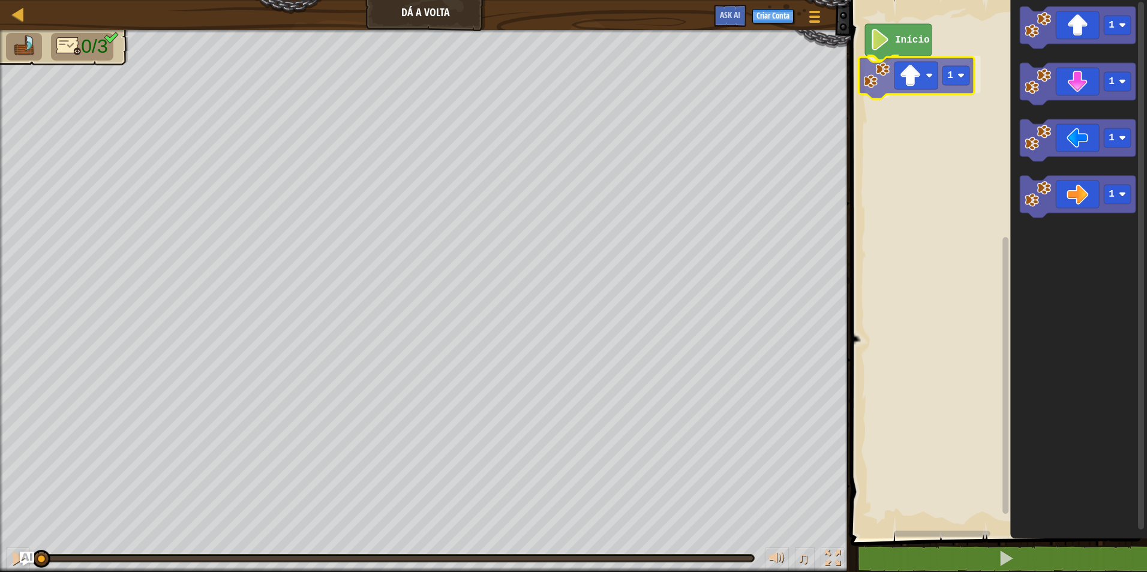
click at [865, 86] on div "Início 1 1 1 1 1 1" at bounding box center [997, 266] width 300 height 545
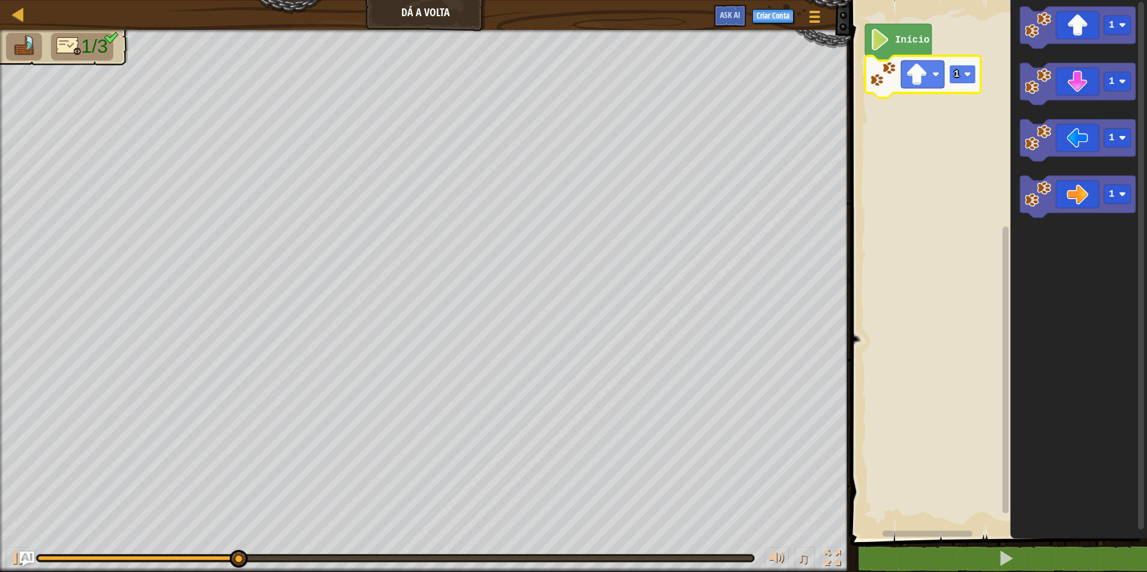
click at [968, 74] on image "Espaço de trabalho do Blockly" at bounding box center [967, 74] width 7 height 7
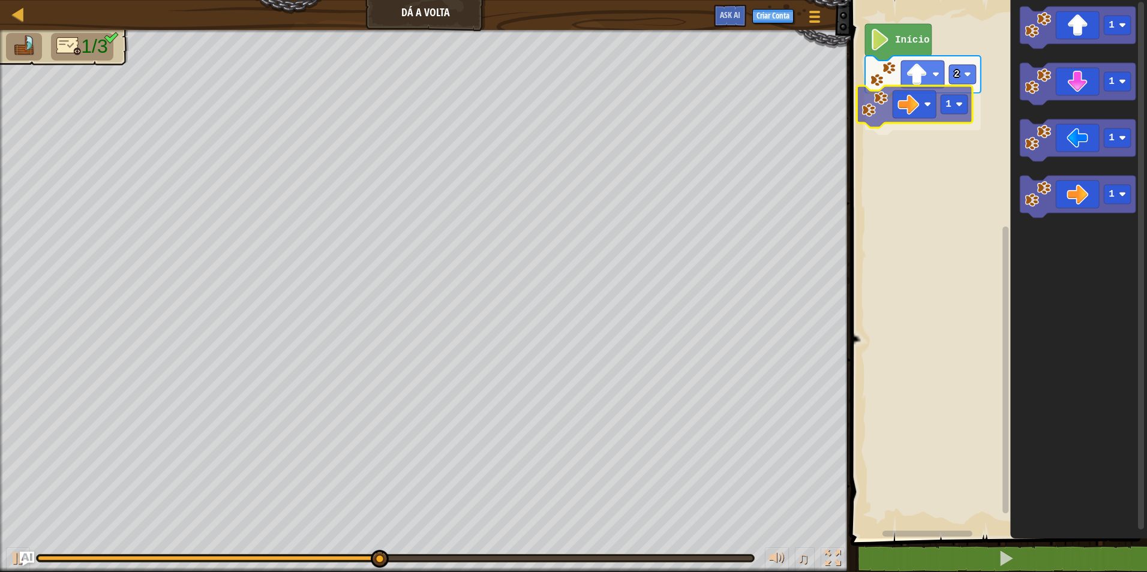
click at [912, 101] on div "Início 2 1 1 1 1 1 1" at bounding box center [997, 266] width 300 height 545
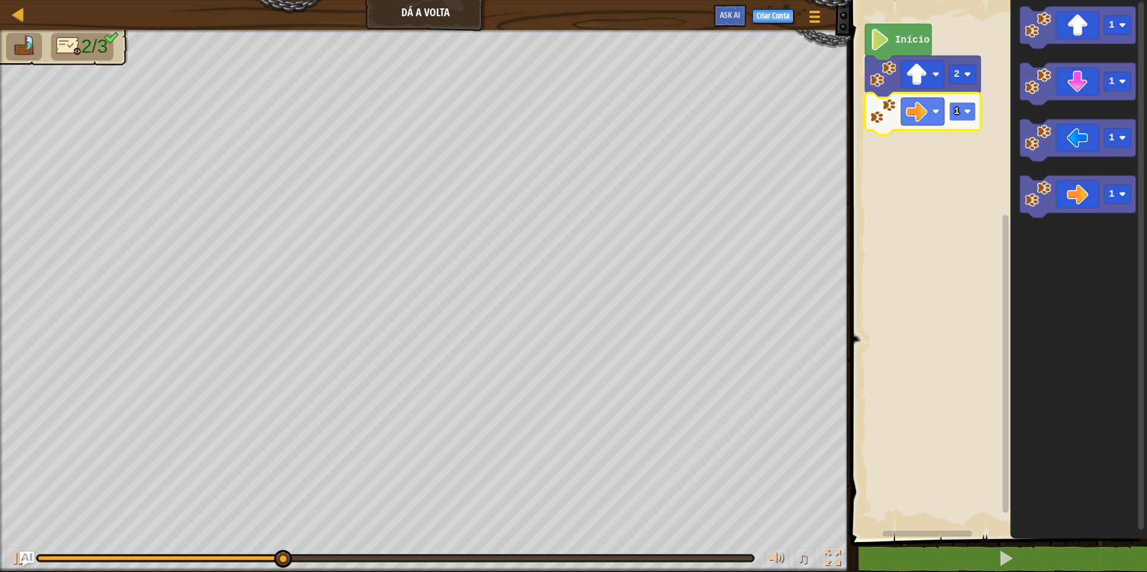
click at [967, 114] on image "Espaço de trabalho do Blockly" at bounding box center [967, 111] width 7 height 7
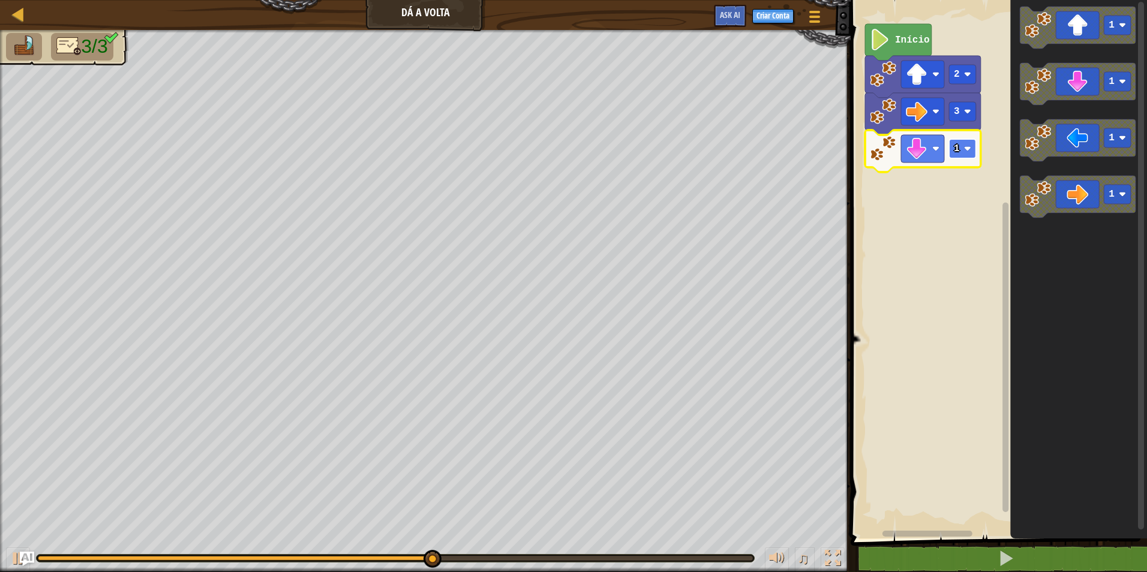
click at [956, 152] on text "1" at bounding box center [957, 148] width 6 height 11
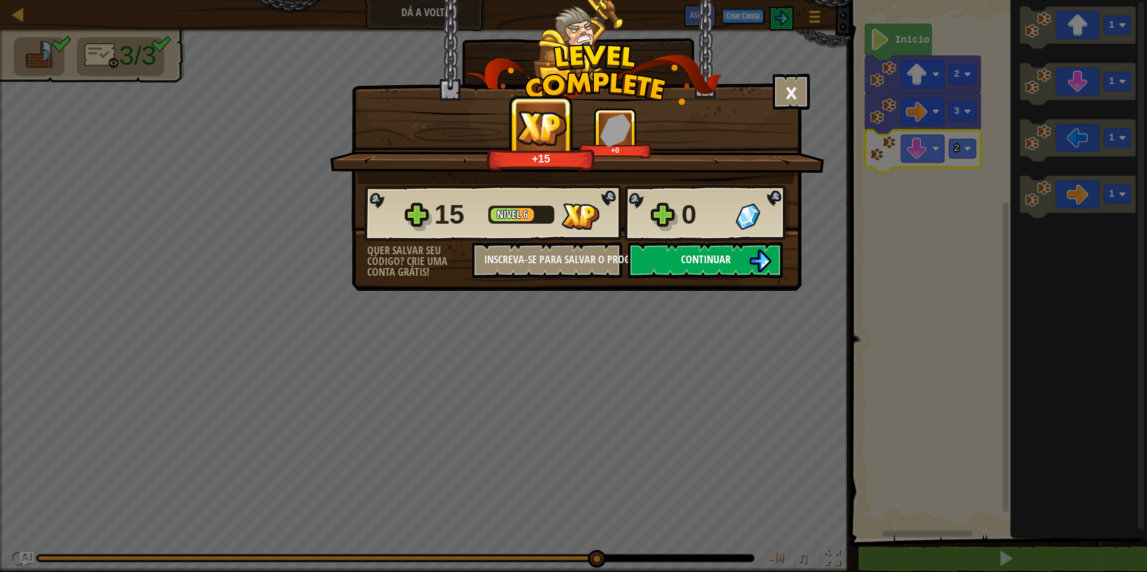
click at [720, 282] on div "× Este nível foi divertido? +15 +0 Reticulating Splines... 15 Nível 6 0 Quer sa…" at bounding box center [576, 145] width 450 height 291
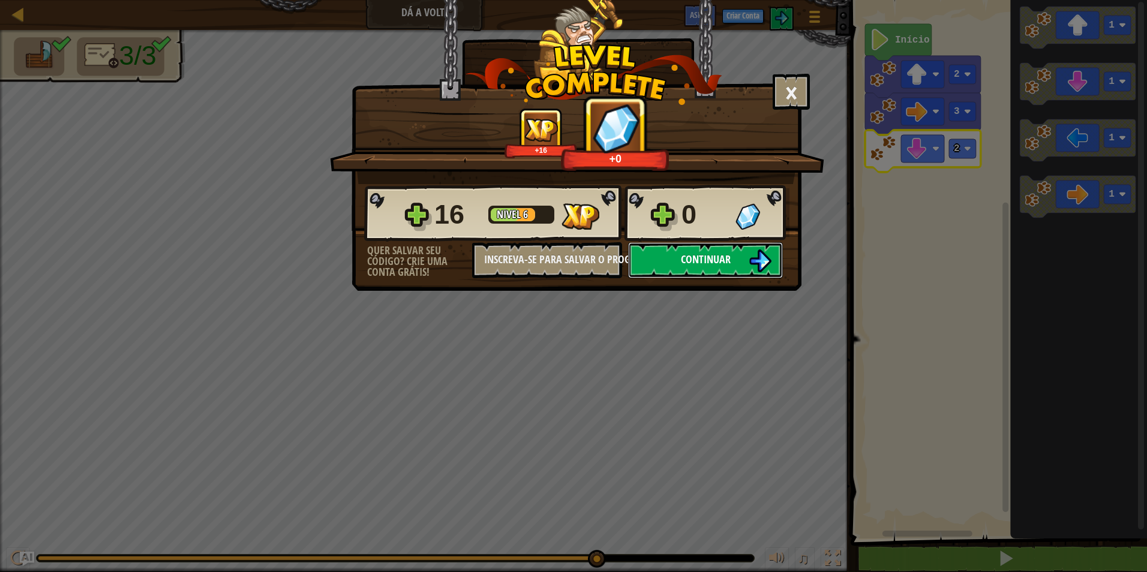
click at [716, 270] on button "Continuar" at bounding box center [705, 260] width 155 height 36
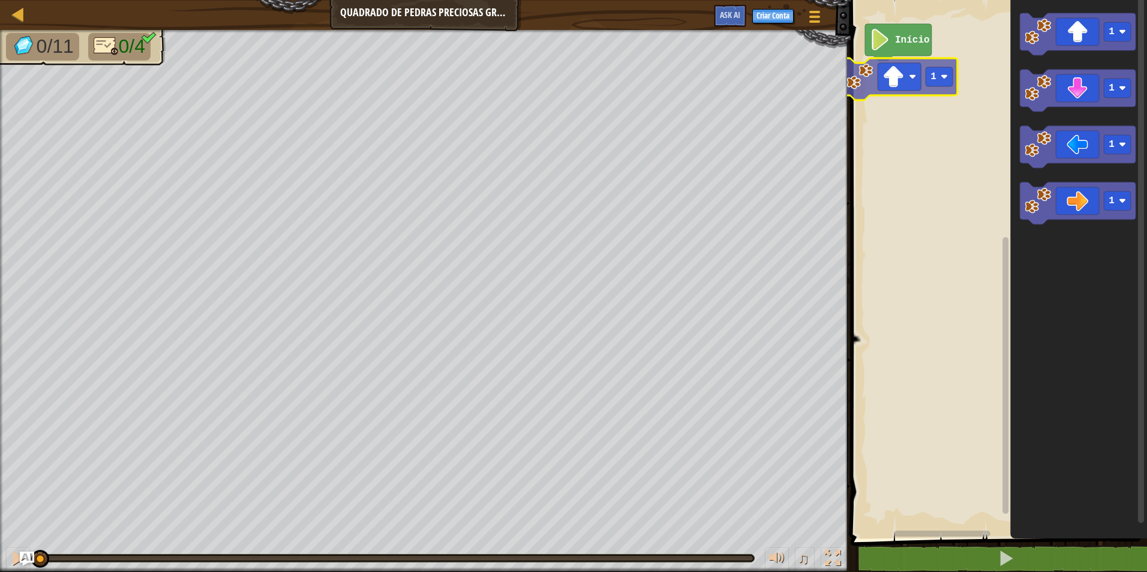
click at [891, 66] on div "Início 1 1 1 1 1 1" at bounding box center [997, 266] width 300 height 545
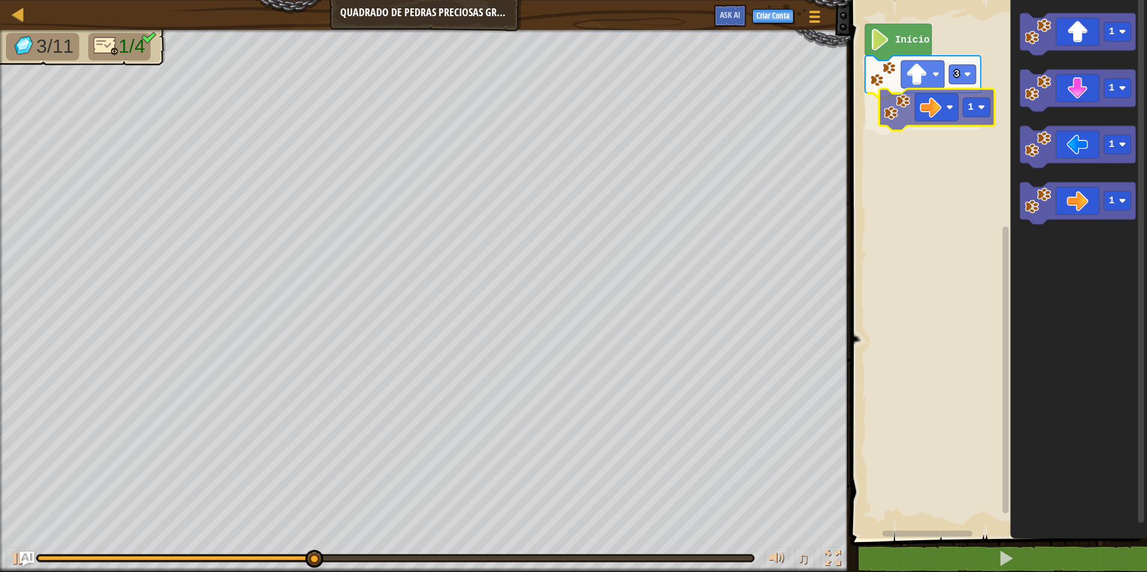
click at [915, 112] on div "Início 3 1 1 1 1 1 1" at bounding box center [997, 266] width 300 height 545
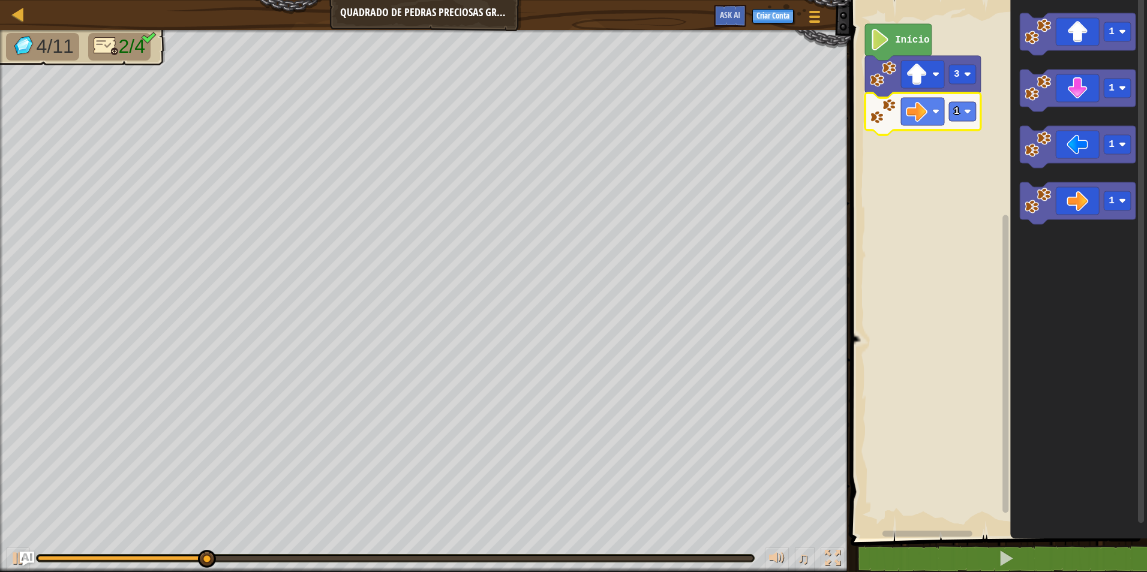
click at [972, 123] on icon "Espaço de trabalho do Blockly" at bounding box center [923, 114] width 116 height 42
click at [970, 123] on icon "Espaço de trabalho do Blockly" at bounding box center [923, 114] width 116 height 42
click at [962, 118] on rect "Espaço de trabalho do Blockly" at bounding box center [962, 111] width 27 height 19
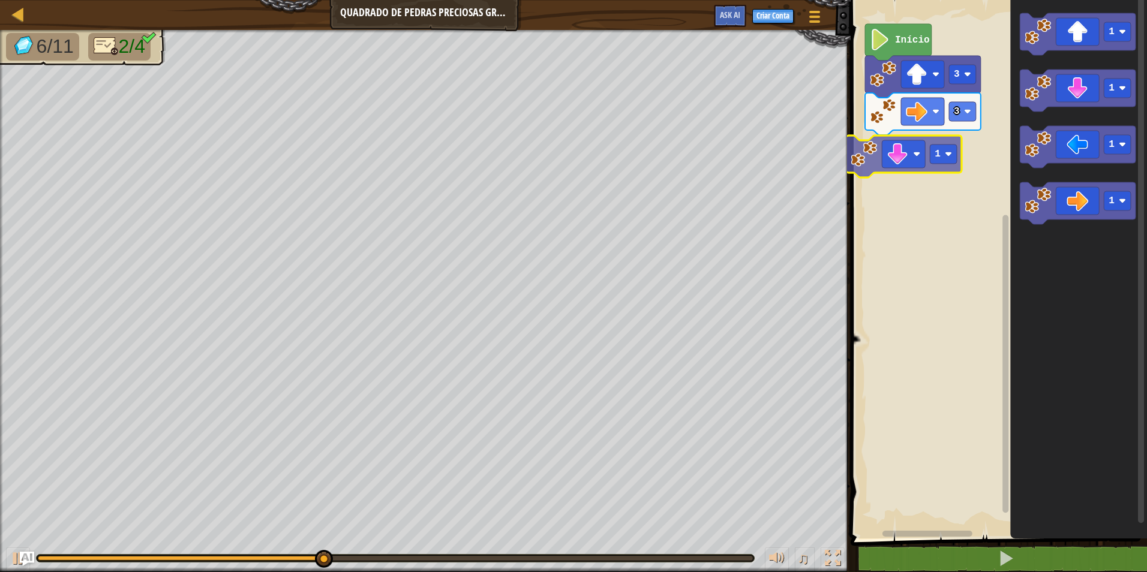
click at [898, 155] on div "Início 3 3 1 1 1 1 1 1" at bounding box center [997, 266] width 300 height 545
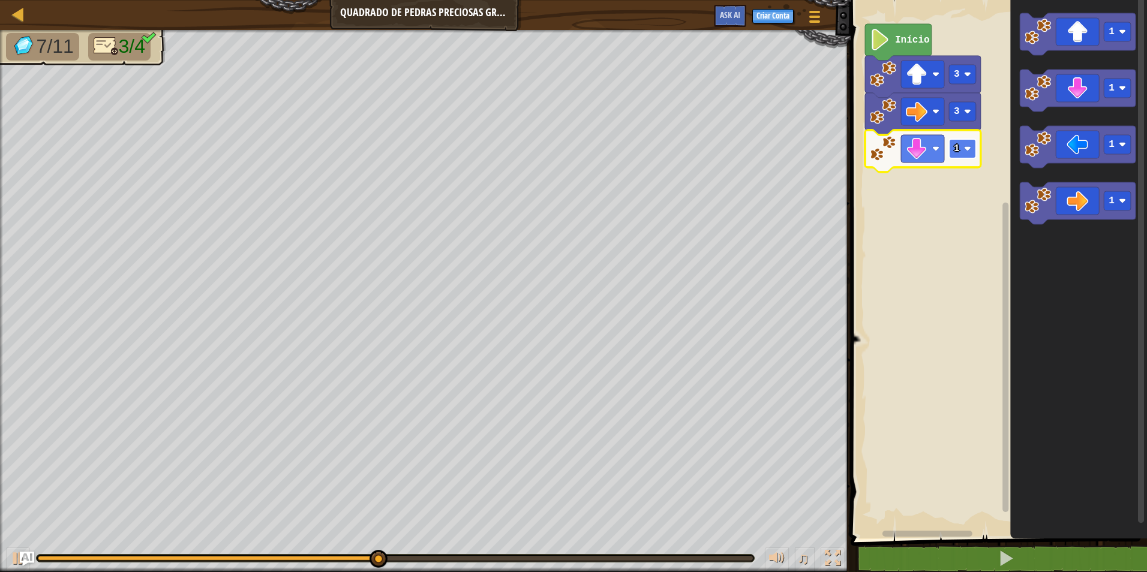
click at [961, 154] on rect "Espaço de trabalho do Blockly" at bounding box center [962, 148] width 27 height 19
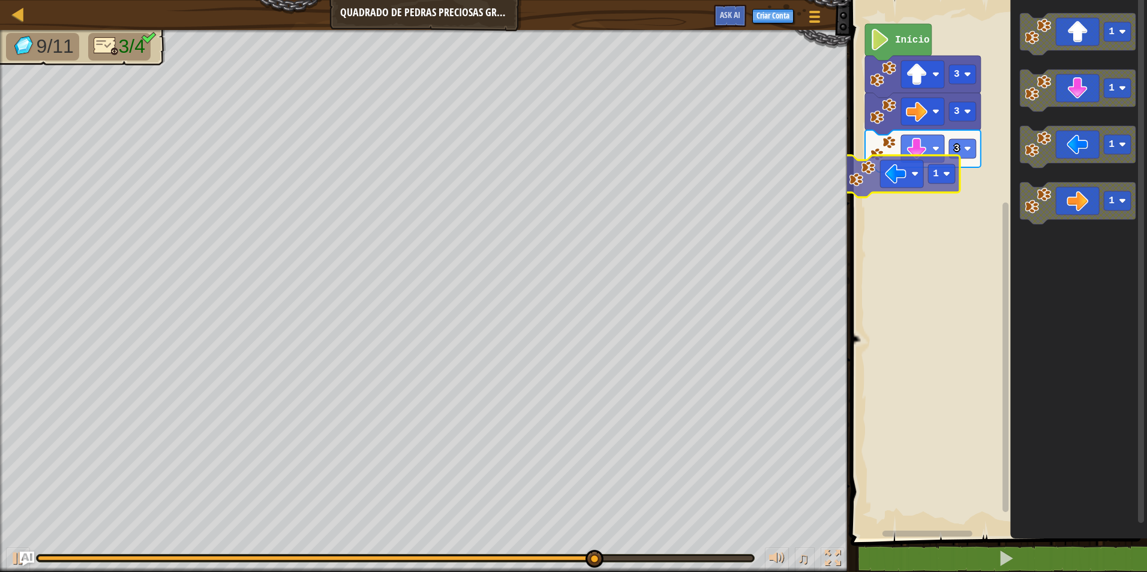
click at [894, 181] on div "Início 3 3 3 1 1 1 1 1 1" at bounding box center [997, 266] width 300 height 545
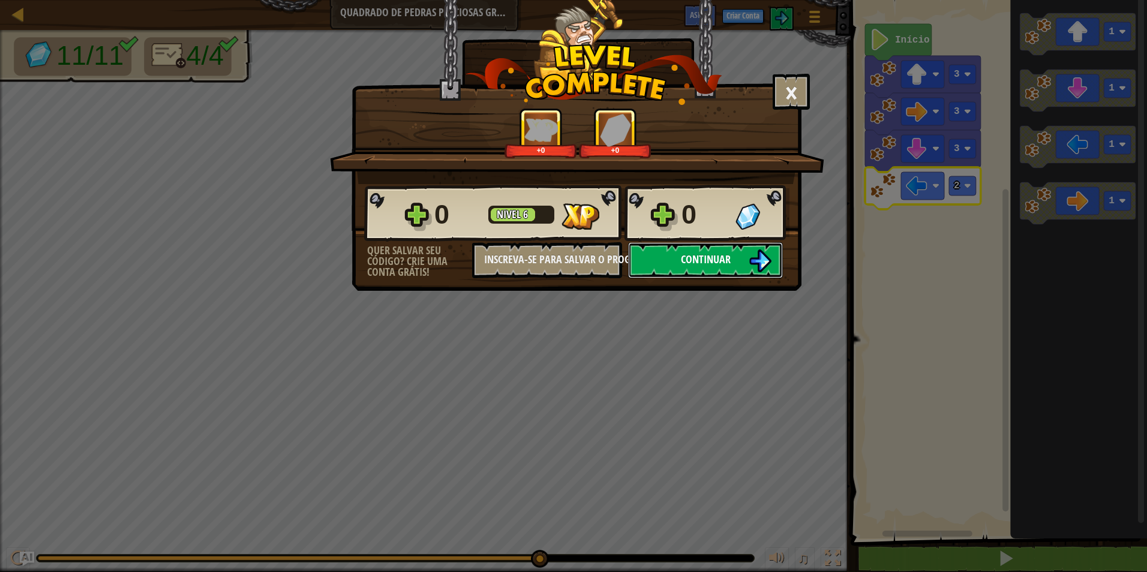
click at [733, 248] on button "Continuar" at bounding box center [705, 260] width 155 height 36
select select "pt-BR"
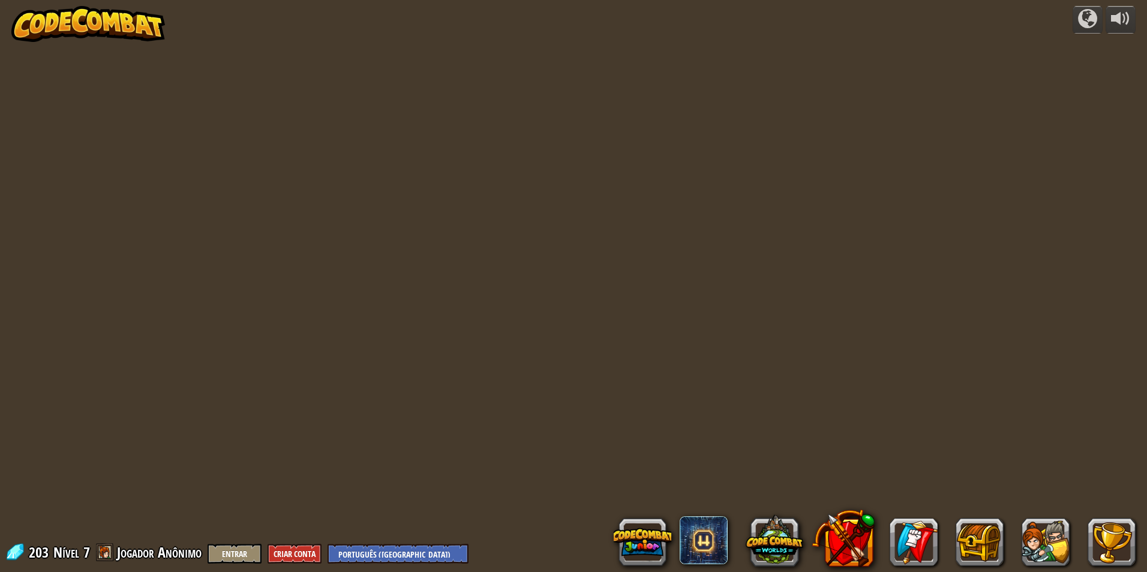
select select "pt-BR"
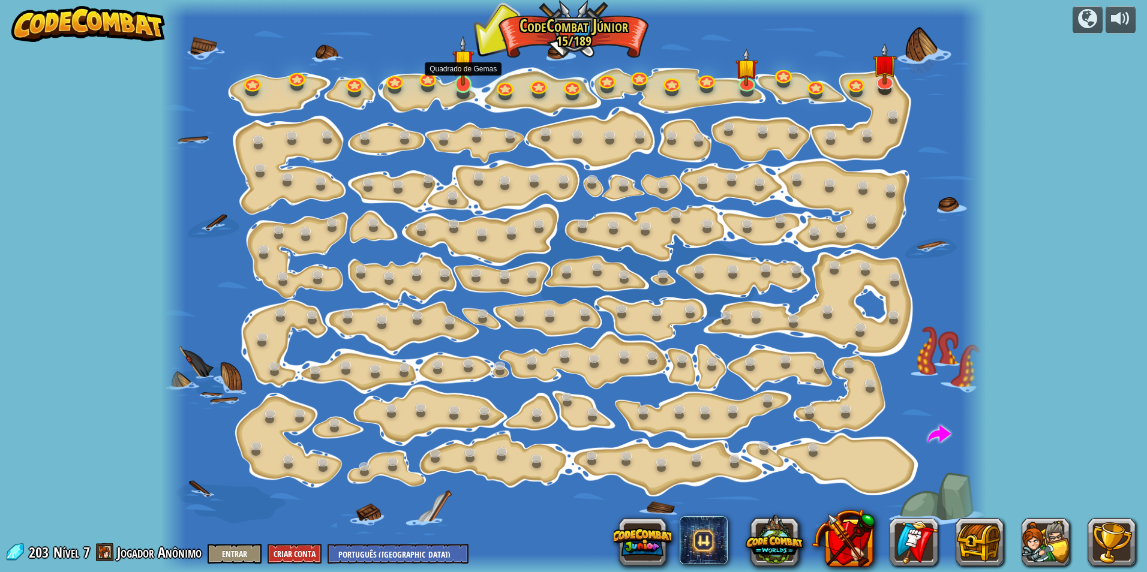
click at [464, 59] on img at bounding box center [463, 60] width 22 height 50
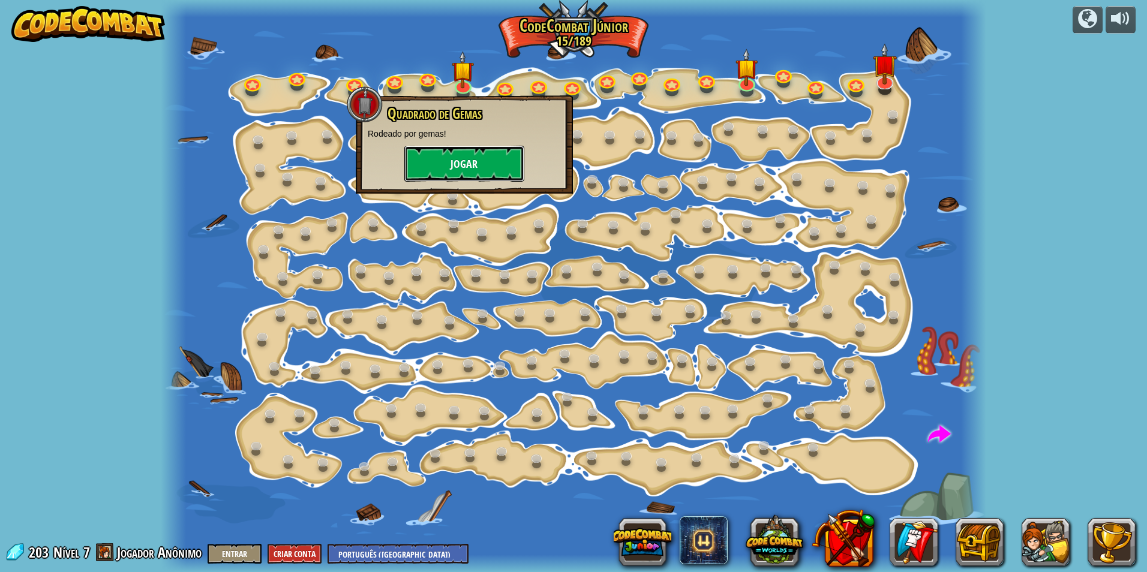
click at [421, 152] on button "Jogar" at bounding box center [464, 164] width 120 height 36
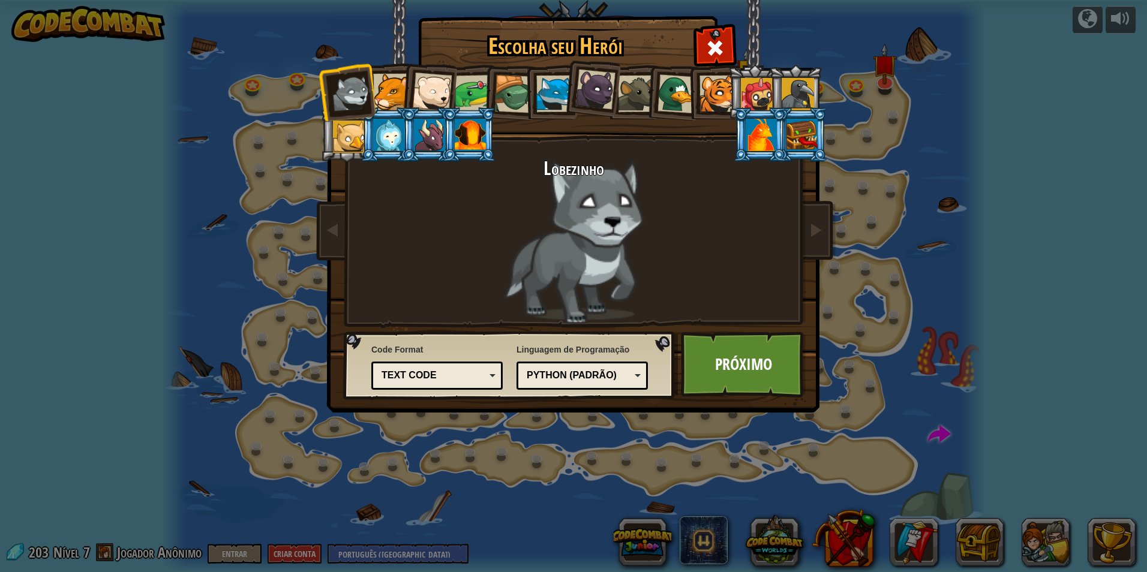
click at [563, 101] on li at bounding box center [590, 88] width 59 height 60
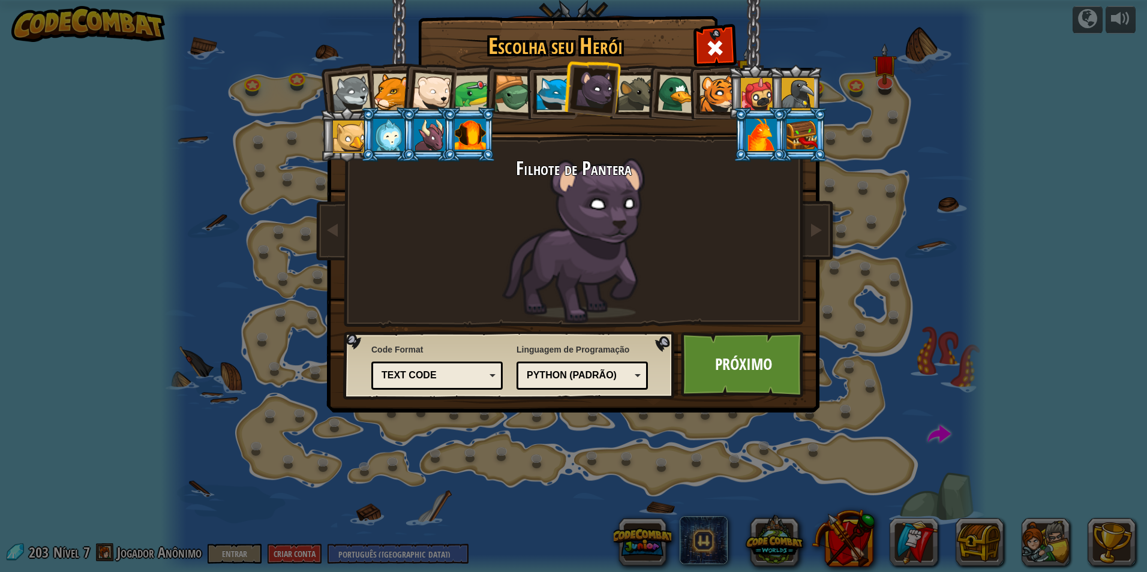
click at [567, 86] on li at bounding box center [590, 88] width 59 height 60
click at [551, 118] on li at bounding box center [551, 92] width 54 height 55
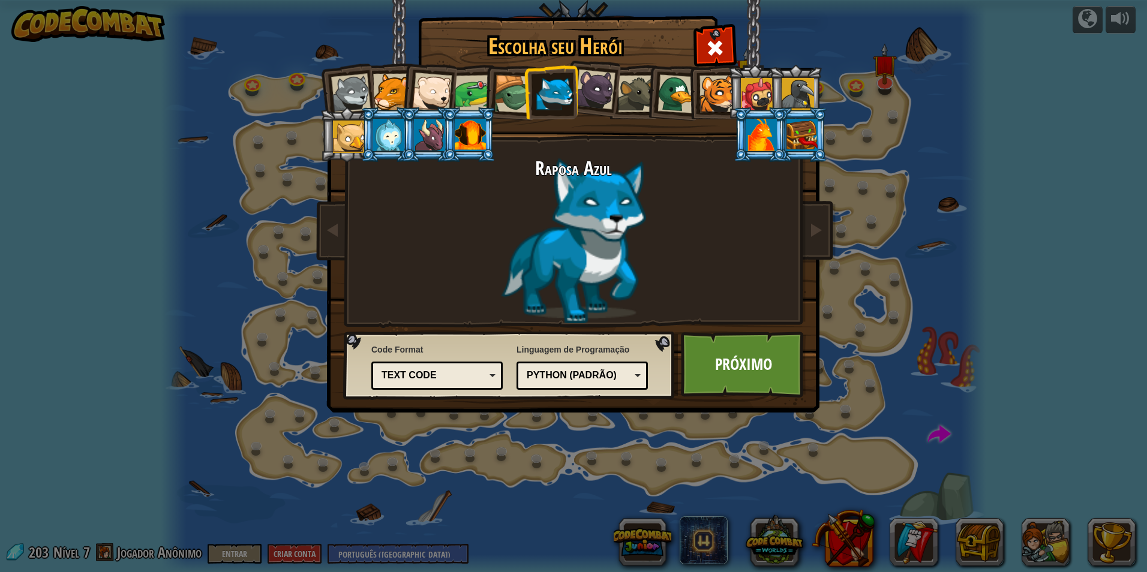
click at [625, 173] on h2 "Raposa Azul" at bounding box center [573, 168] width 450 height 21
click at [762, 391] on link "Próximo" at bounding box center [743, 365] width 125 height 66
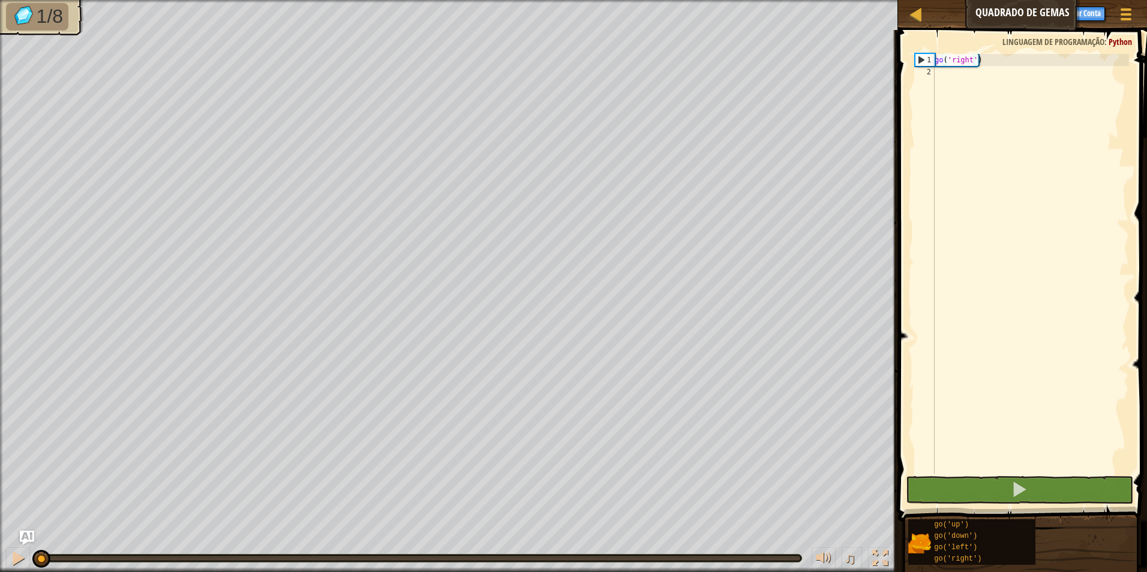
drag, startPoint x: 924, startPoint y: 52, endPoint x: 951, endPoint y: 89, distance: 45.6
click at [950, 89] on div "go('right') 1 2 go ( 'right' ) הההההההההההההההההההההההההההההההההההההההההההההההה…" at bounding box center [1020, 299] width 252 height 527
drag, startPoint x: 959, startPoint y: 62, endPoint x: 955, endPoint y: 72, distance: 10.8
click at [956, 68] on div "go ( 'right' )" at bounding box center [1030, 276] width 197 height 444
type textarea "go('right')"
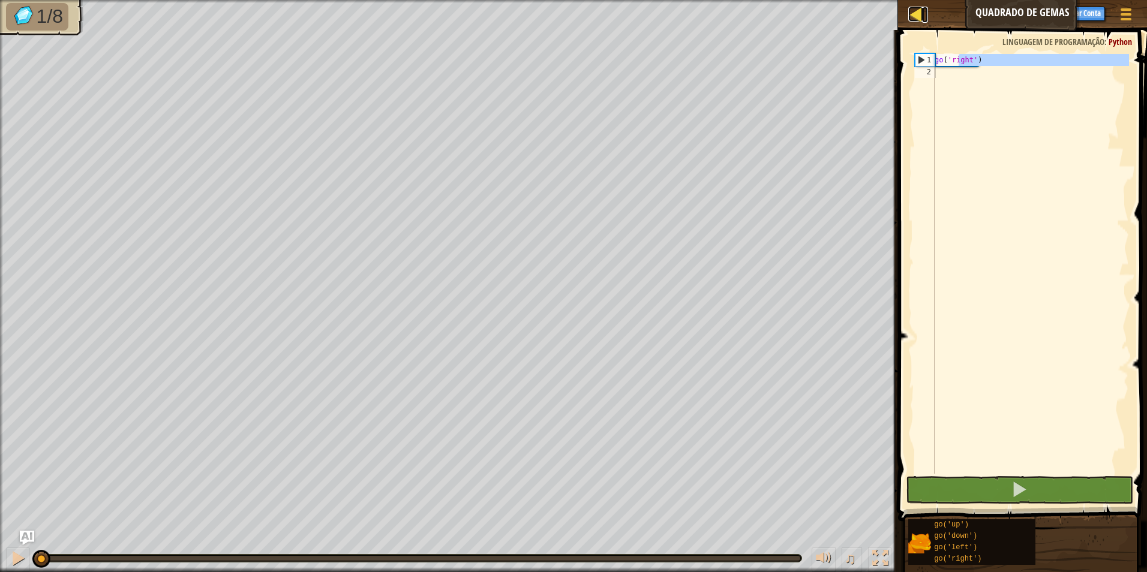
click at [915, 22] on div at bounding box center [915, 14] width 15 height 15
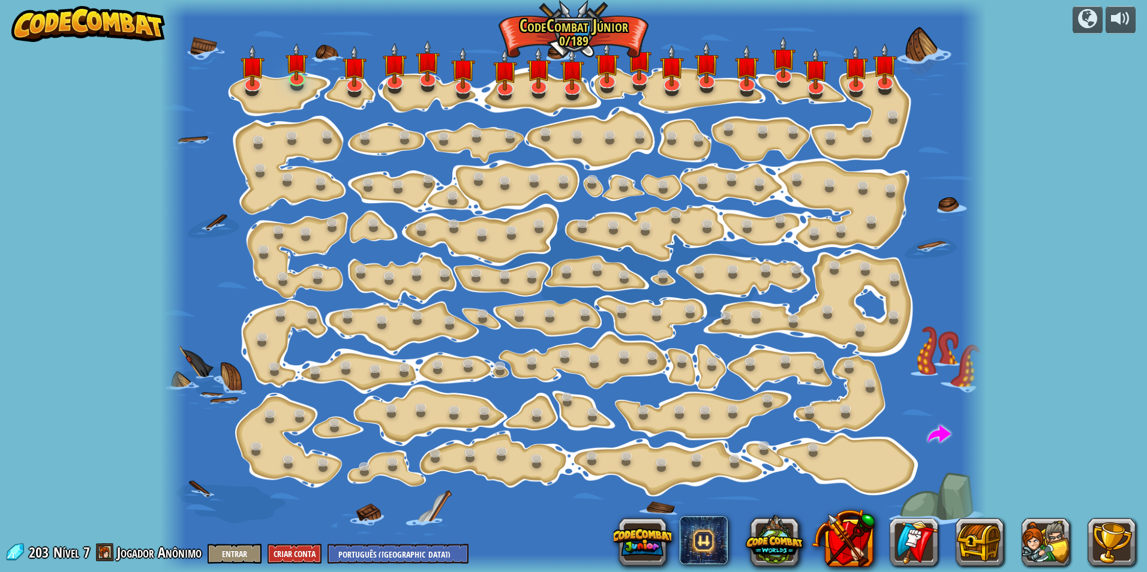
select select "pt-BR"
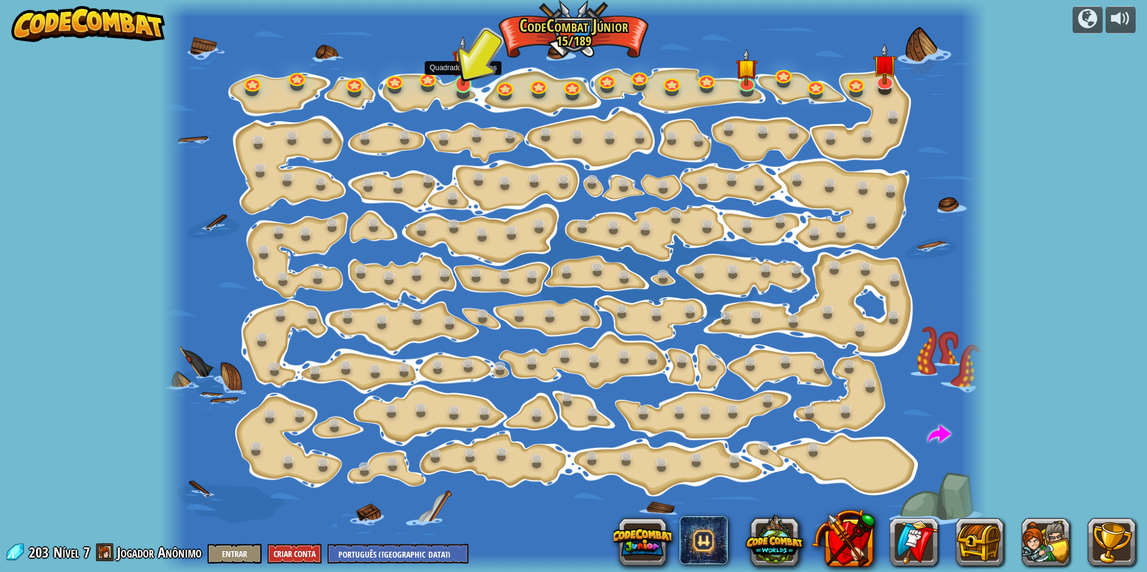
click at [458, 76] on img at bounding box center [463, 60] width 22 height 50
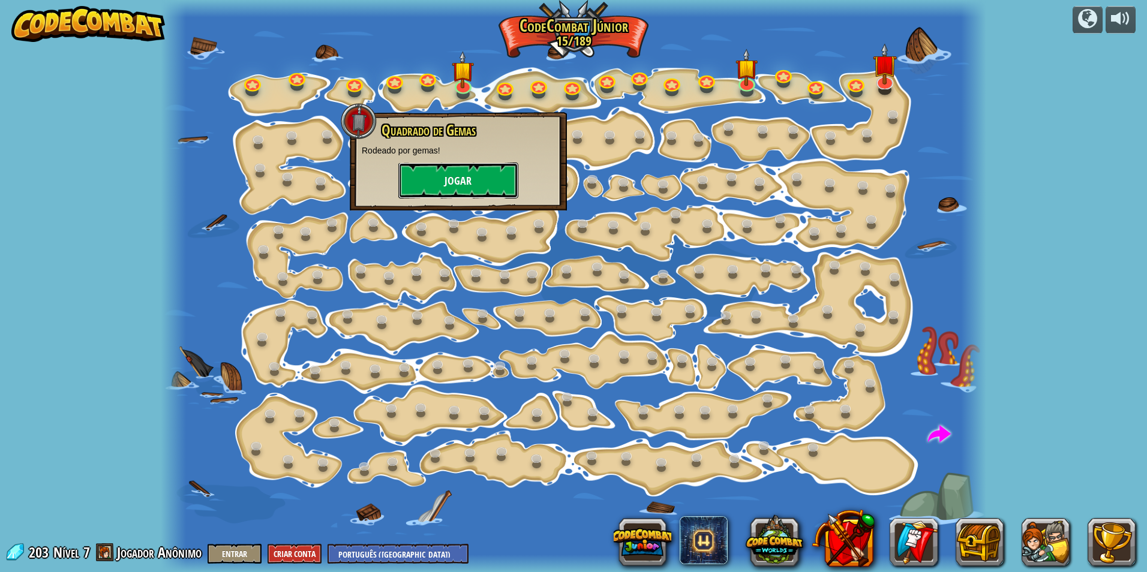
click at [432, 182] on button "Jogar" at bounding box center [458, 181] width 120 height 36
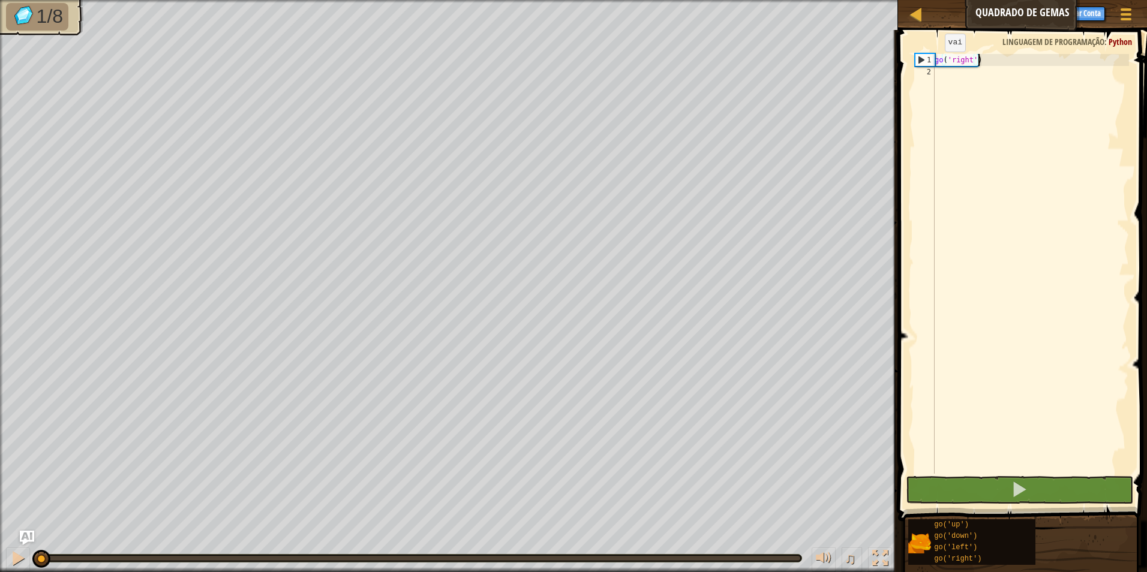
click at [921, 56] on div "1" at bounding box center [924, 60] width 19 height 12
type textarea "go('right')"
drag, startPoint x: 960, startPoint y: 494, endPoint x: 989, endPoint y: 492, distance: 28.9
click at [963, 494] on button at bounding box center [1020, 490] width 228 height 28
click at [990, 490] on button at bounding box center [1020, 490] width 228 height 28
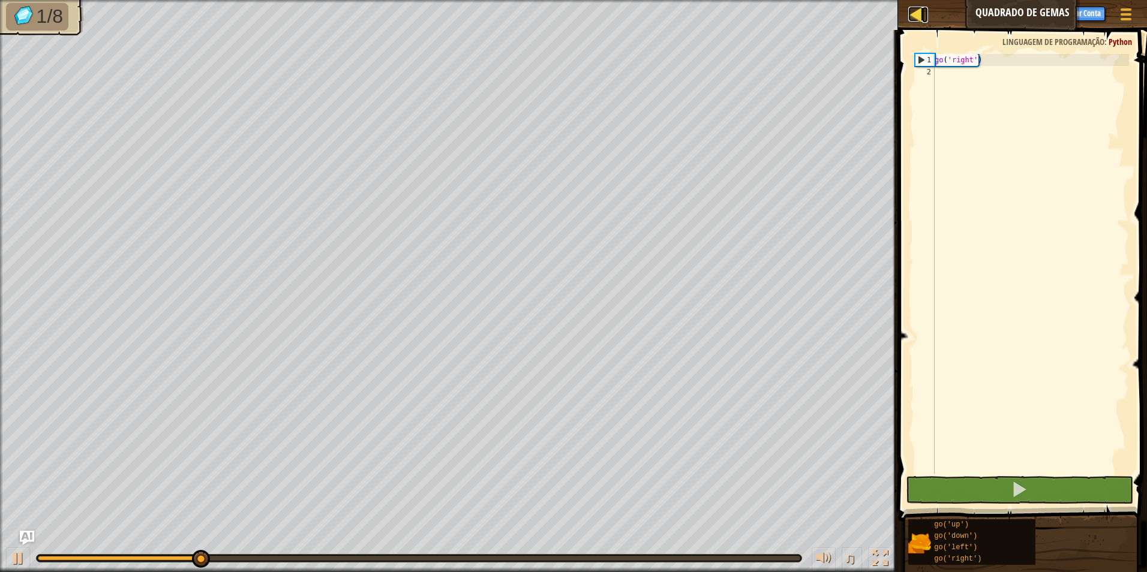
click at [918, 19] on div at bounding box center [915, 14] width 15 height 15
select select "pt-BR"
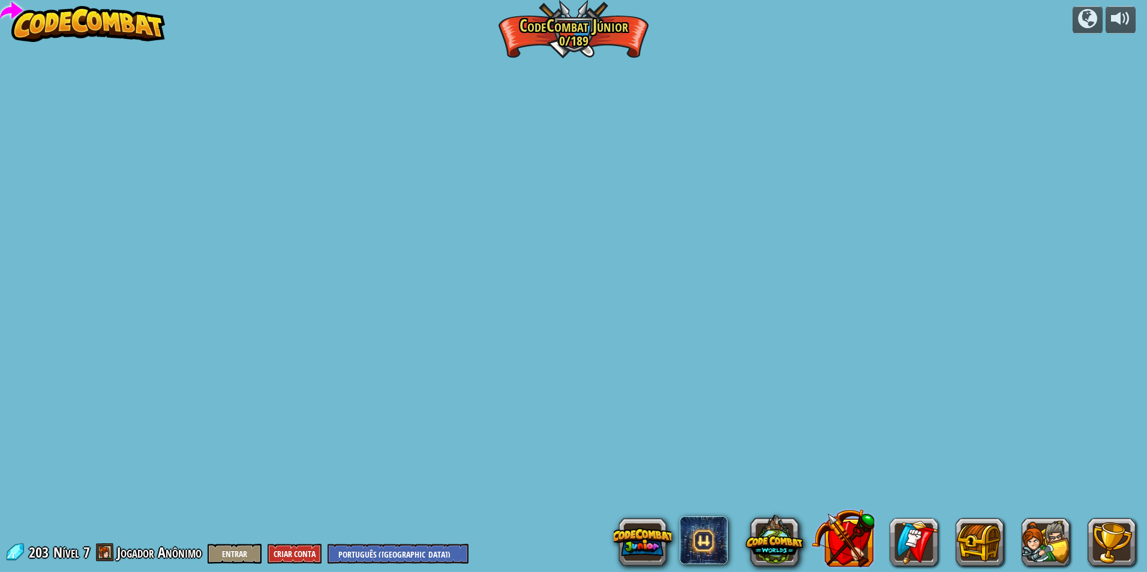
select select "pt-BR"
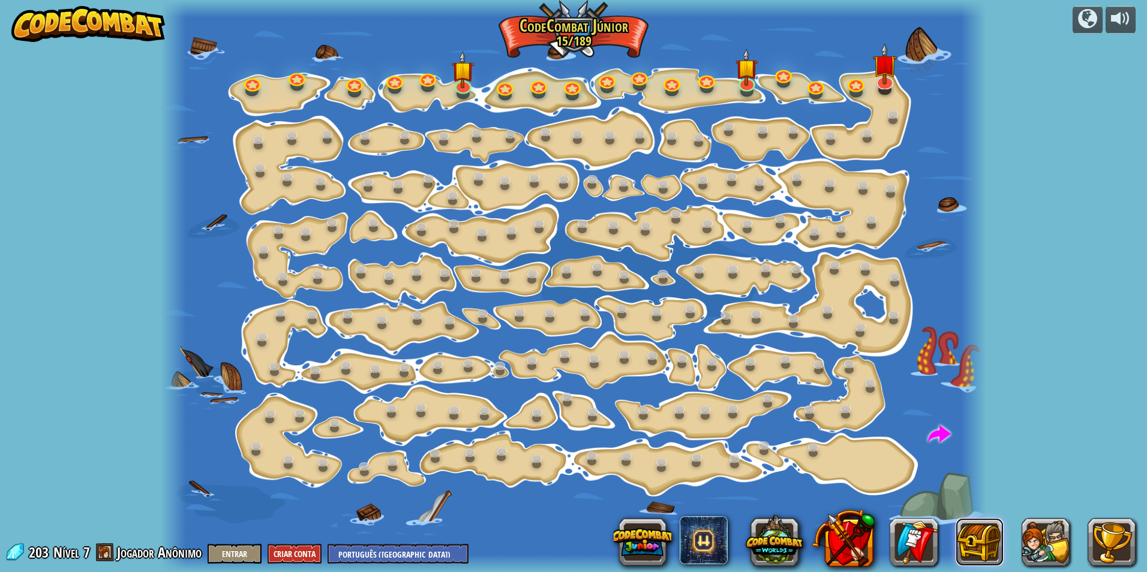
click at [999, 550] on button at bounding box center [979, 542] width 48 height 48
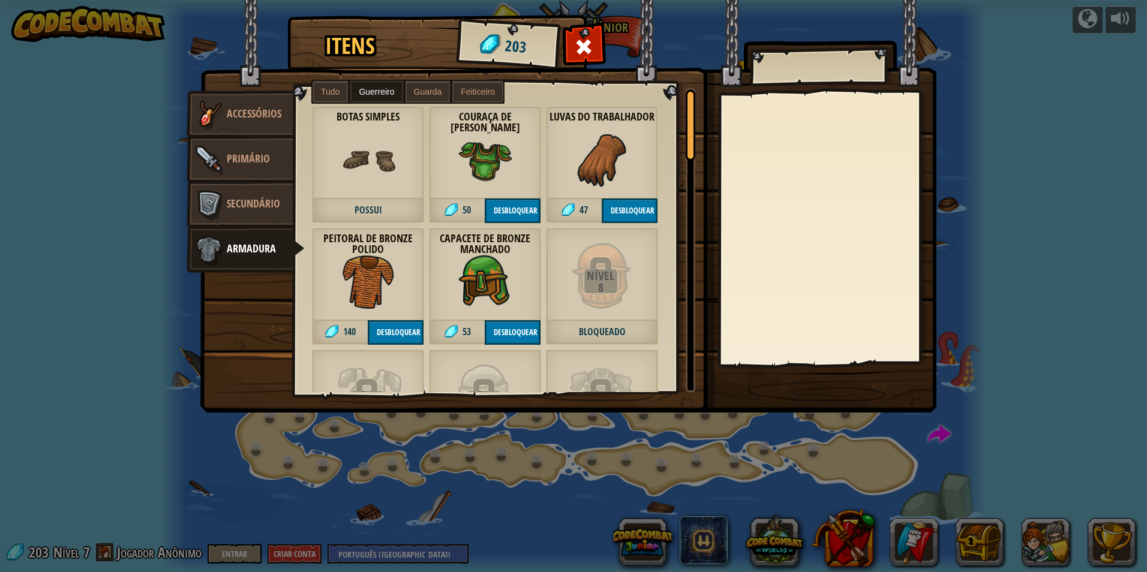
drag, startPoint x: 1027, startPoint y: 542, endPoint x: 981, endPoint y: 450, distance: 102.5
click at [1027, 542] on div "Itens 203 Diversos Accessórios Primário Secundário Armadura Tudo Guerreiro Guar…" at bounding box center [573, 286] width 1147 height 572
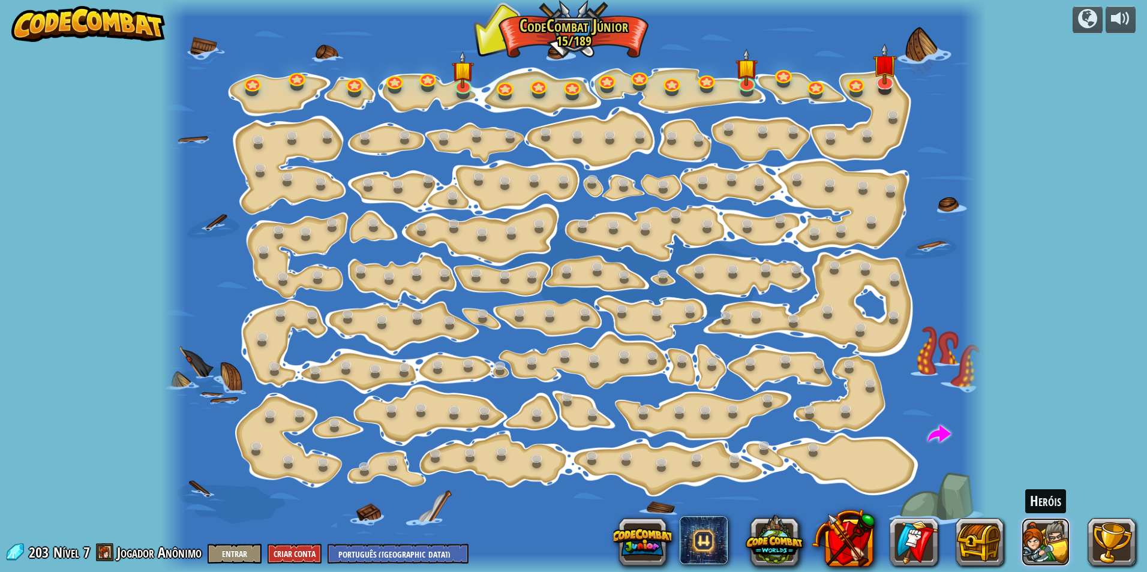
click at [1051, 528] on button at bounding box center [1045, 542] width 48 height 48
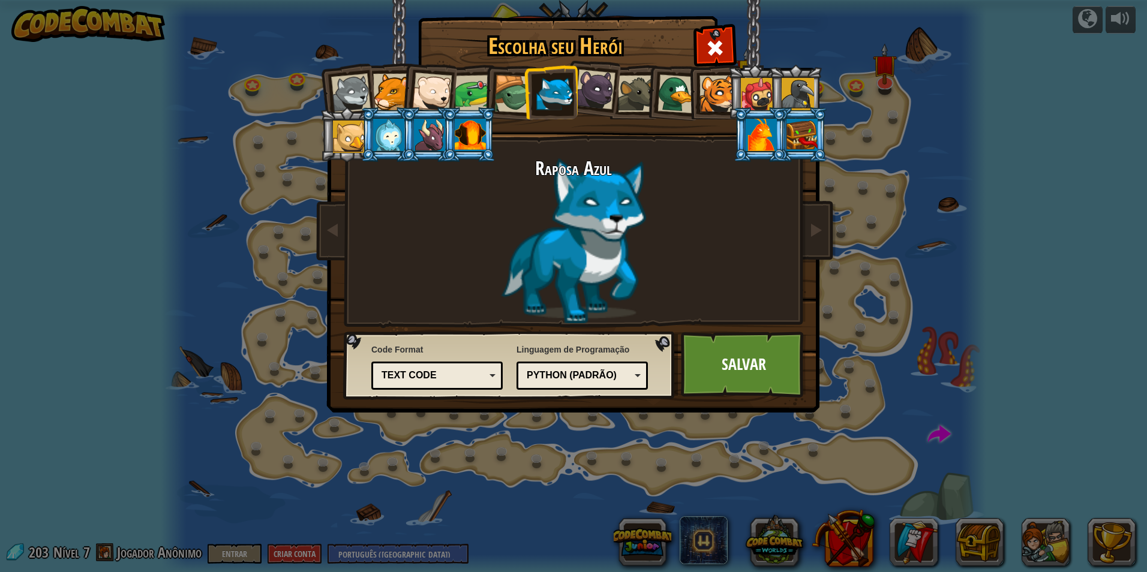
click at [474, 371] on div "Text code" at bounding box center [433, 376] width 104 height 14
click at [729, 366] on link "Salvar" at bounding box center [743, 365] width 125 height 66
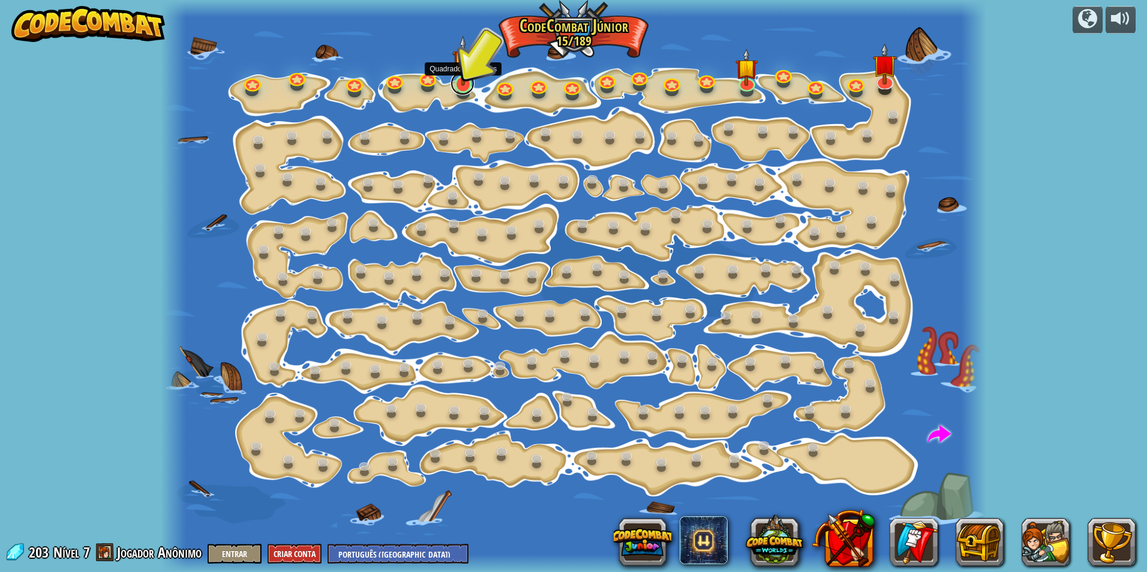
click at [455, 91] on link at bounding box center [462, 83] width 24 height 24
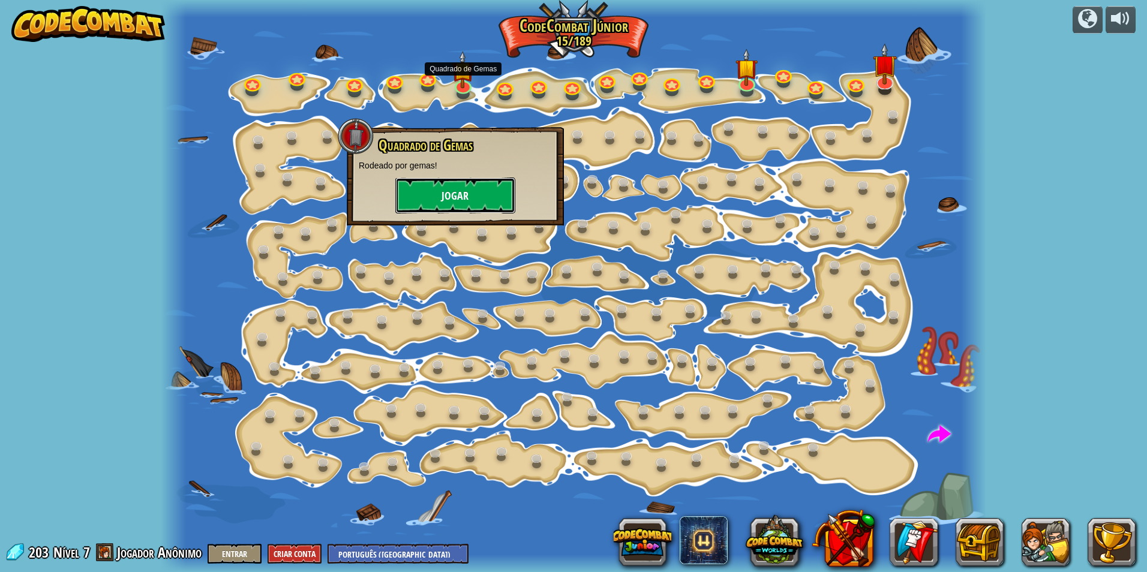
click at [467, 198] on button "Jogar" at bounding box center [455, 196] width 120 height 36
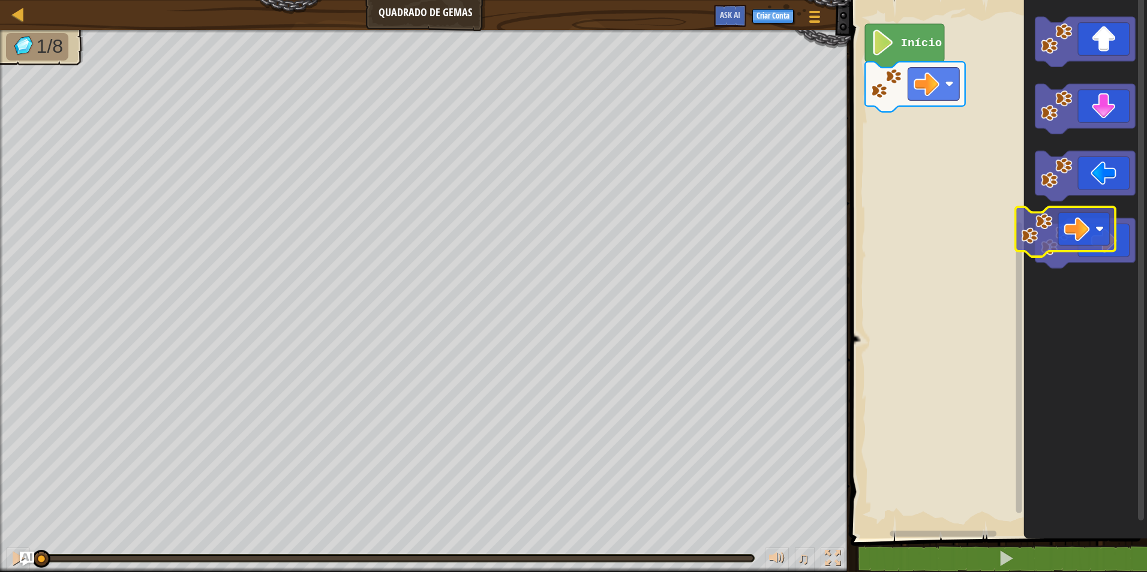
click at [1051, 235] on image "Espaço de trabalho do Blockly" at bounding box center [1055, 239] width 31 height 31
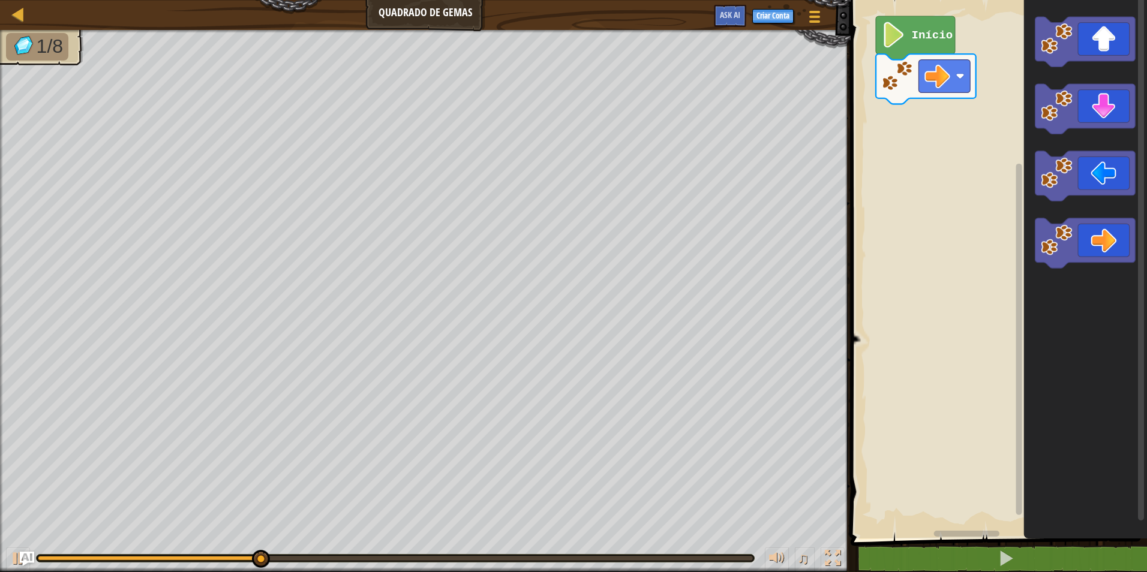
click at [1068, 76] on icon "Espaço de trabalho do Blockly" at bounding box center [1085, 266] width 123 height 545
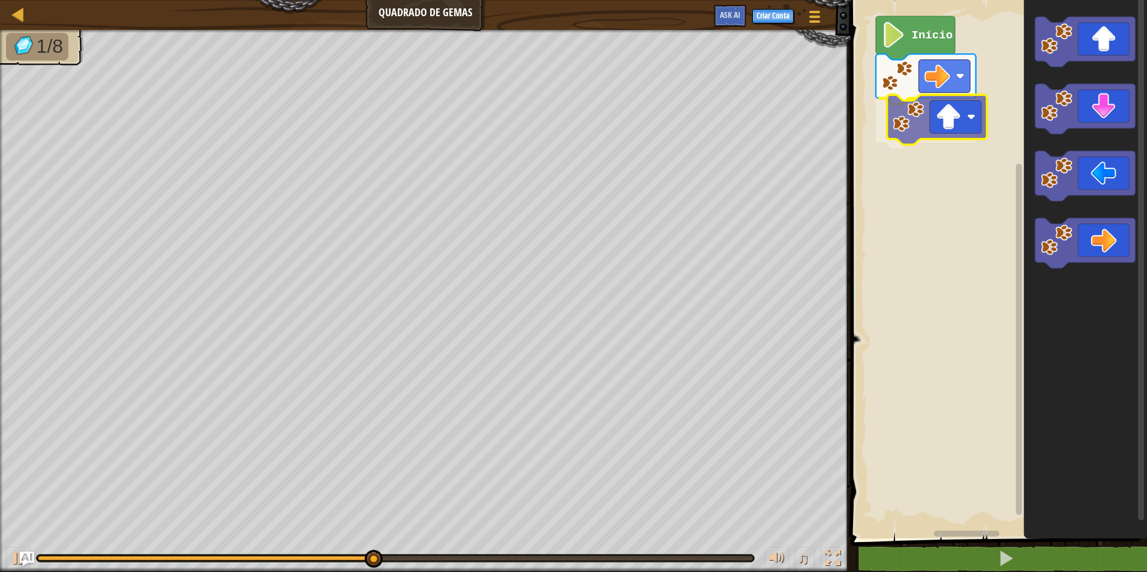
click at [895, 127] on div "Início" at bounding box center [997, 266] width 300 height 545
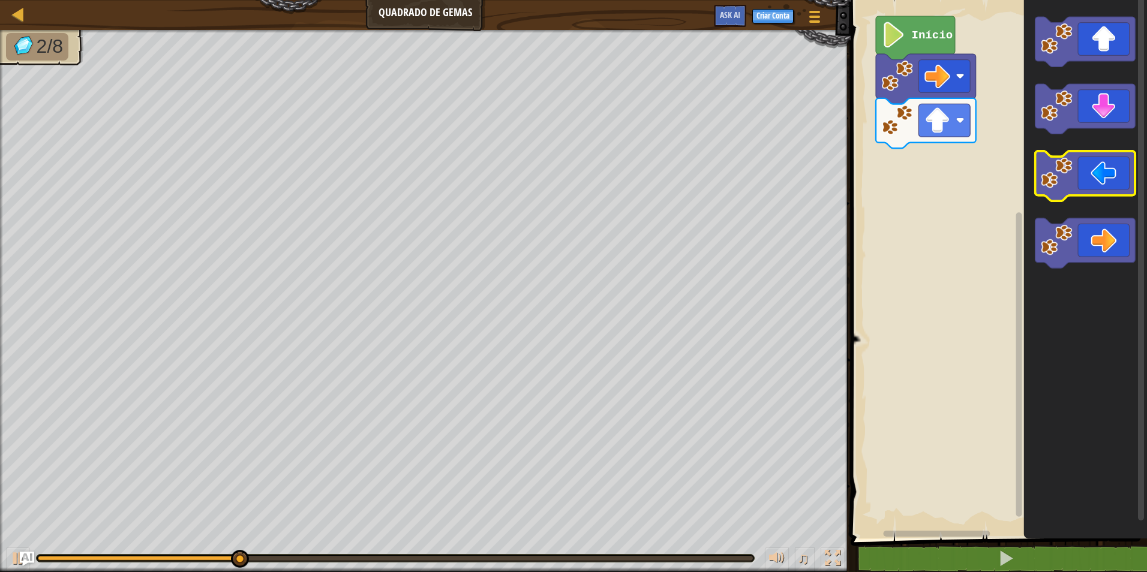
click at [1060, 176] on g "Espaço de trabalho do Blockly" at bounding box center [1085, 142] width 100 height 251
click at [1060, 181] on image "Espaço de trabalho do Blockly" at bounding box center [1055, 172] width 31 height 31
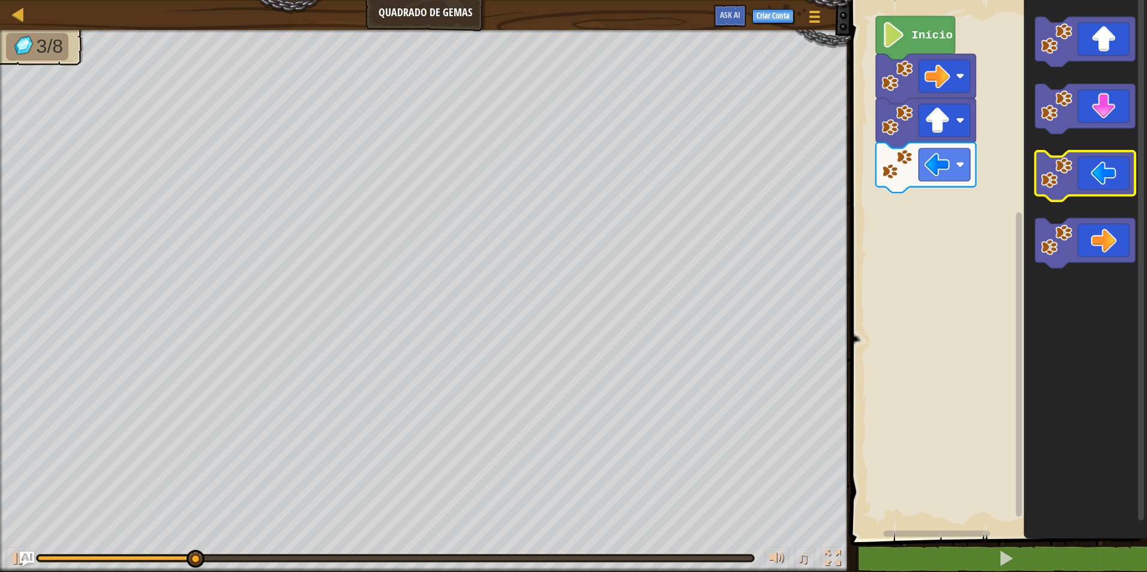
click at [1059, 181] on image "Espaço de trabalho do Blockly" at bounding box center [1055, 172] width 31 height 31
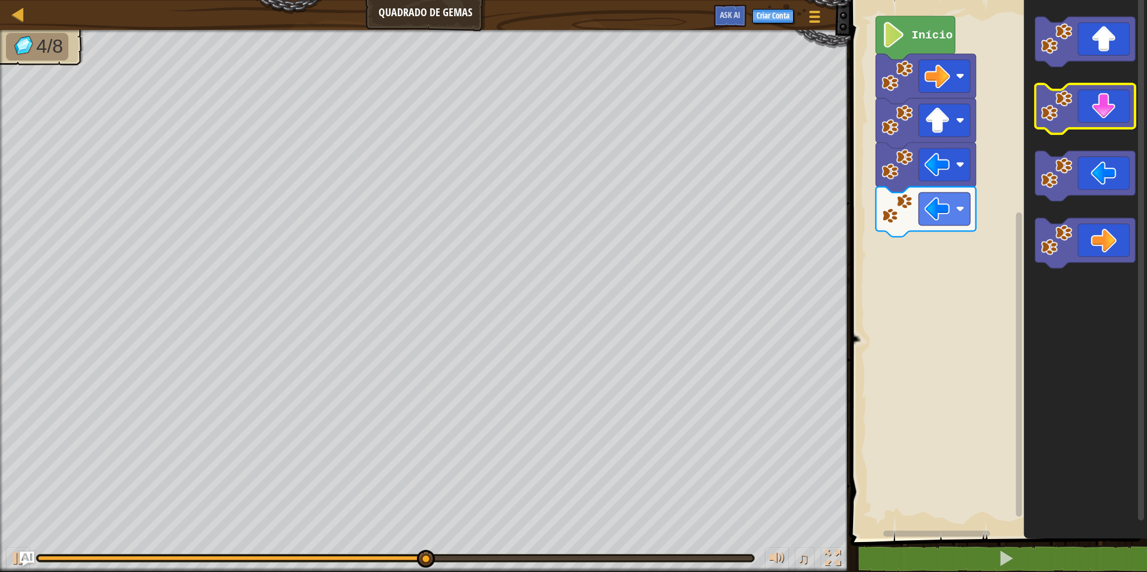
click at [1088, 105] on icon "Espaço de trabalho do Blockly" at bounding box center [1085, 109] width 100 height 50
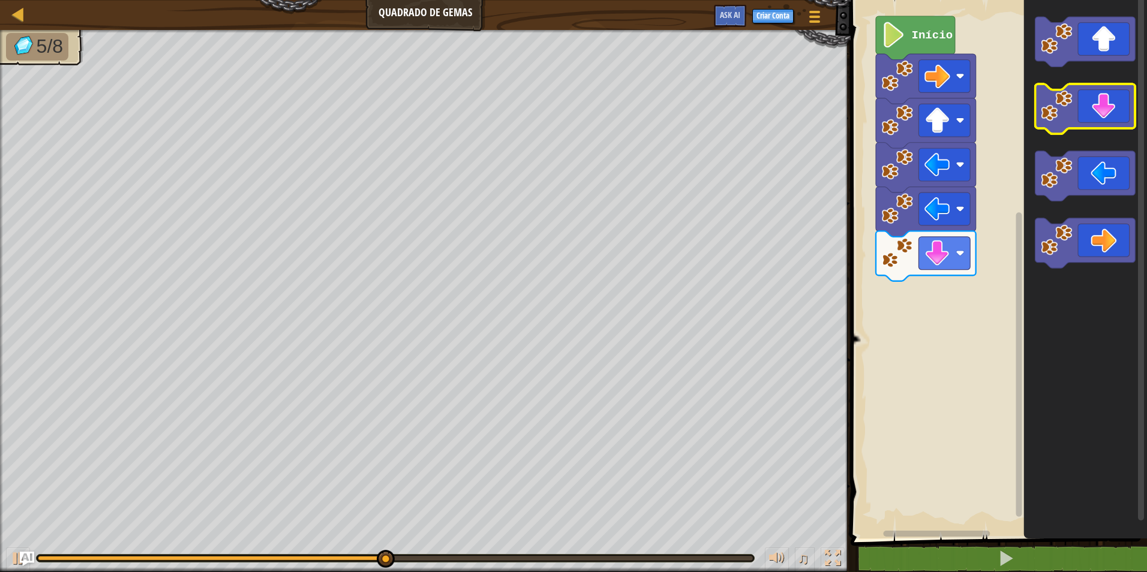
click at [1088, 105] on icon "Espaço de trabalho do Blockly" at bounding box center [1085, 109] width 100 height 50
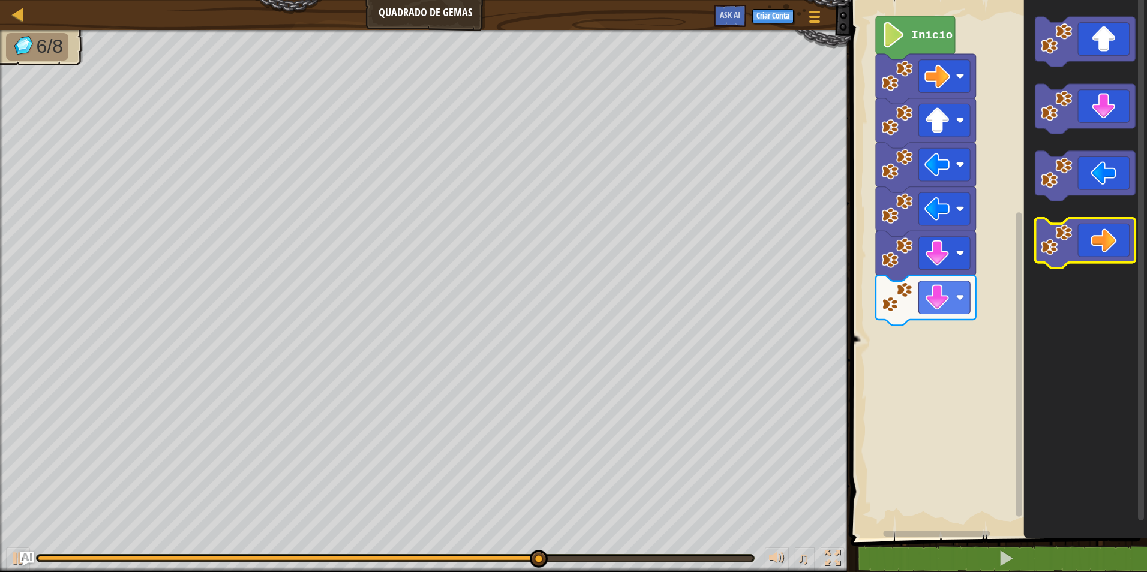
click at [1076, 226] on icon "Espaço de trabalho do Blockly" at bounding box center [1085, 243] width 100 height 50
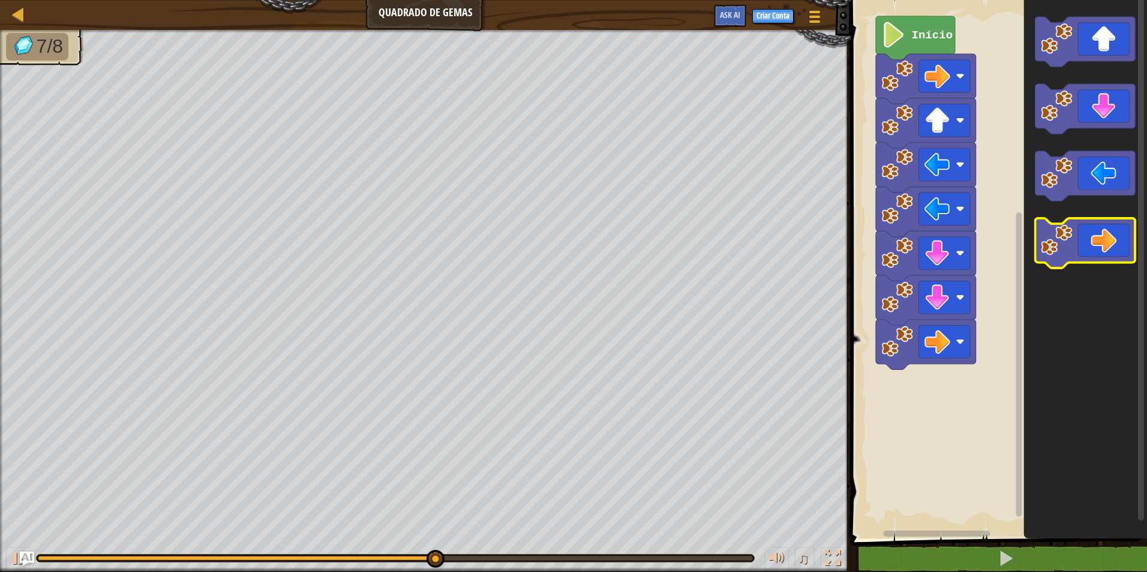
click at [1076, 226] on icon "Espaço de trabalho do Blockly" at bounding box center [1085, 243] width 100 height 50
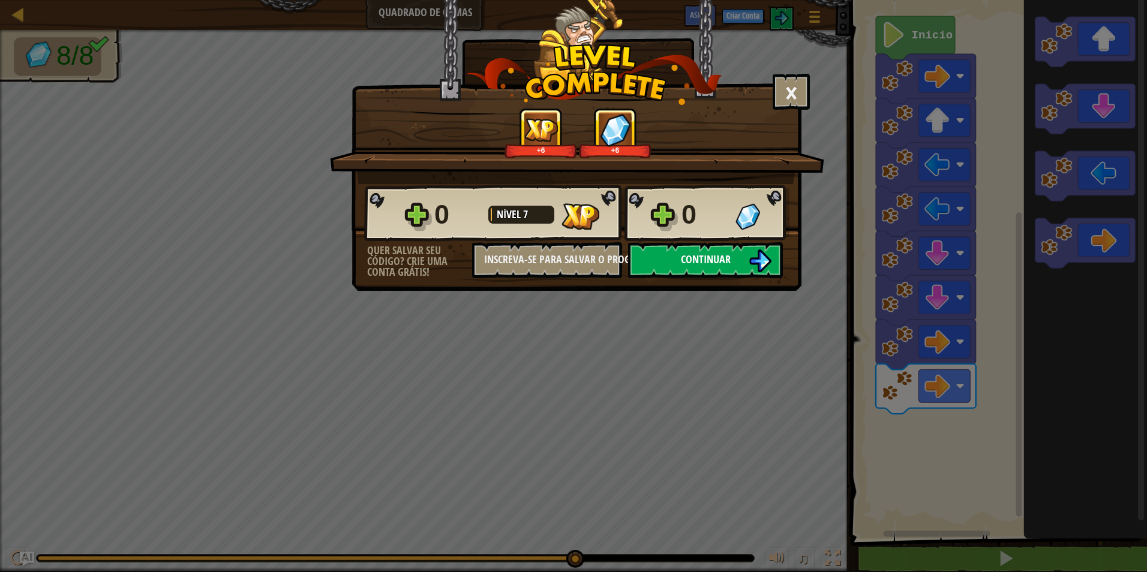
click at [699, 276] on button "Continuar" at bounding box center [705, 260] width 155 height 36
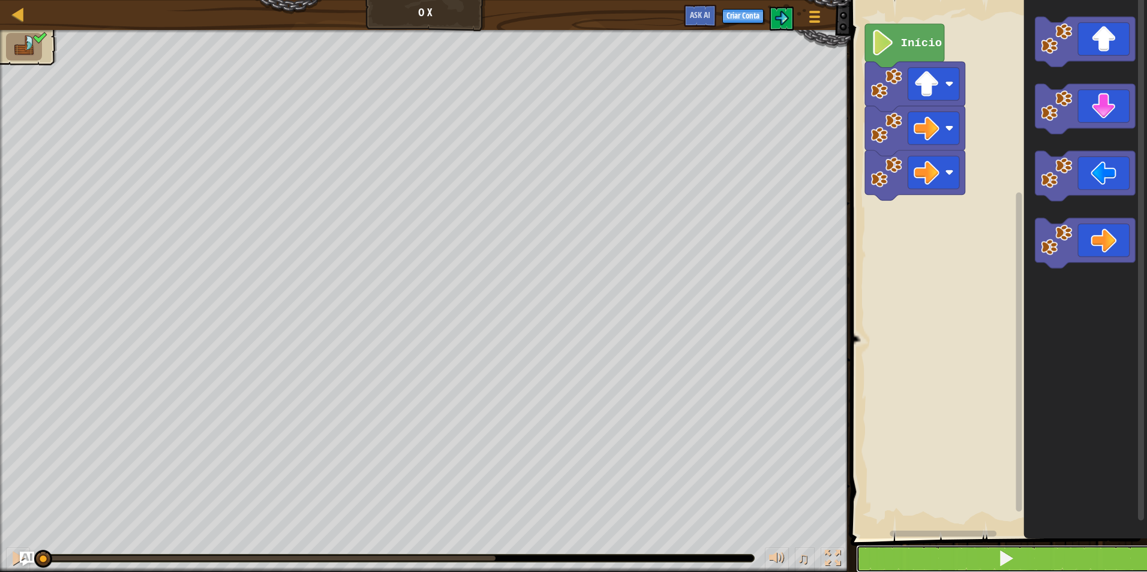
click at [981, 552] on button at bounding box center [1006, 559] width 300 height 28
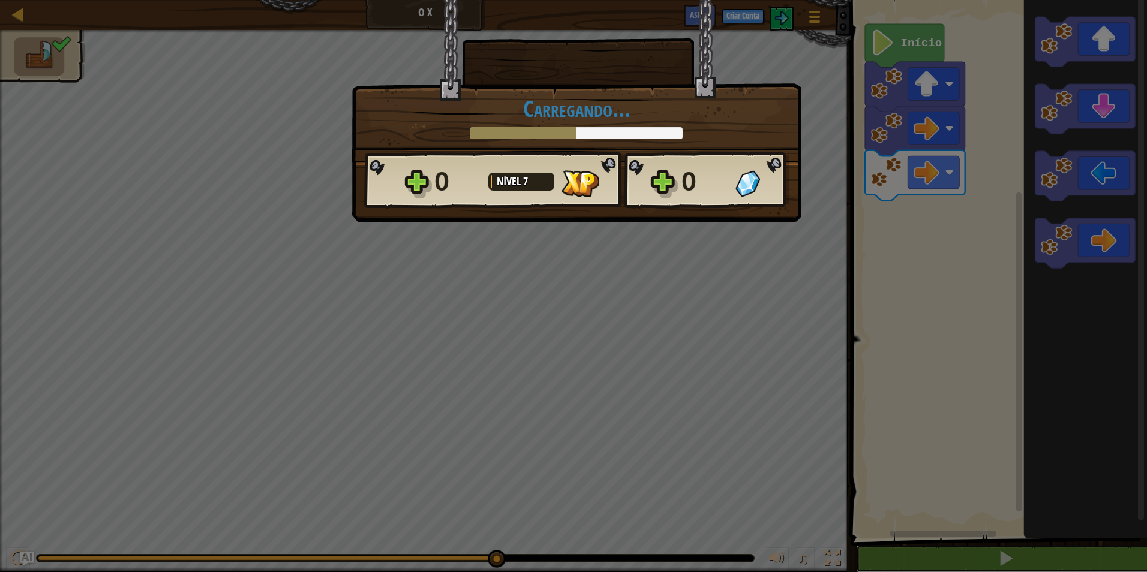
scroll to position [1, 0]
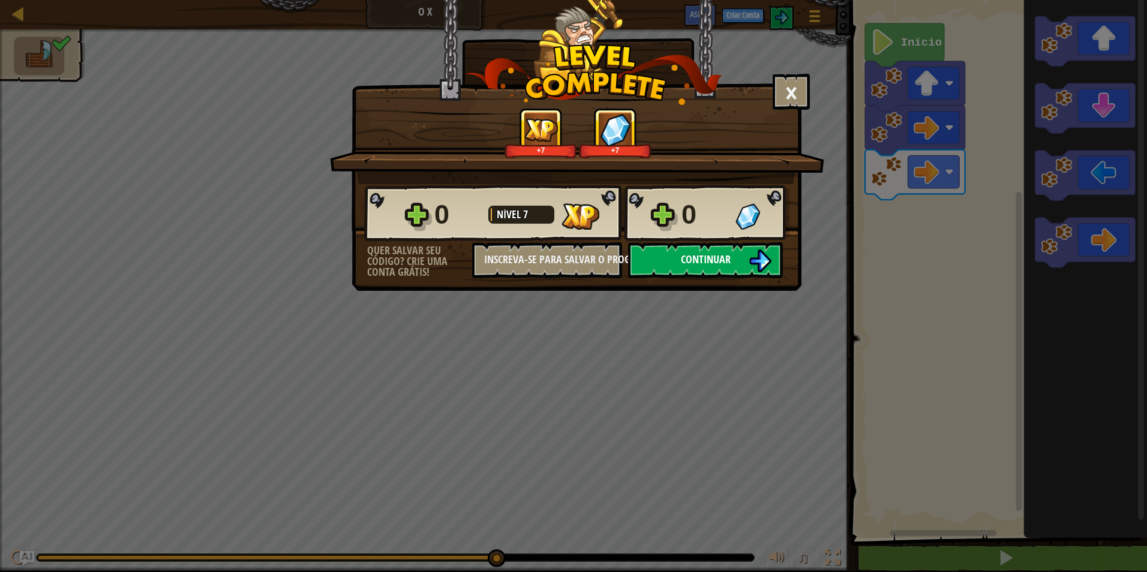
click at [717, 273] on button "Continuar" at bounding box center [705, 260] width 155 height 36
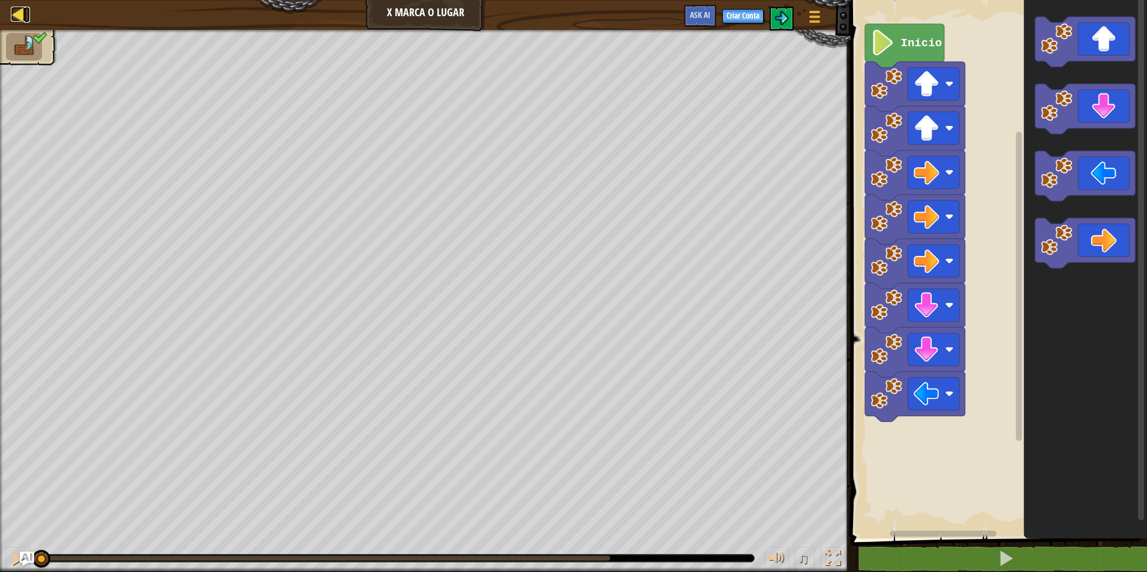
click at [16, 8] on div at bounding box center [18, 14] width 15 height 15
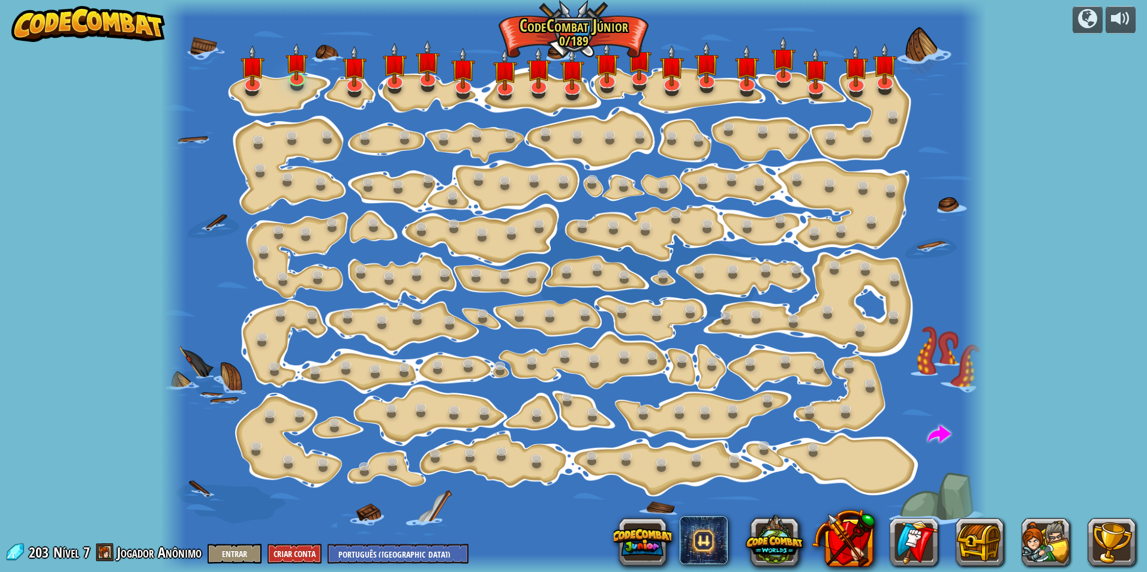
select select "pt-BR"
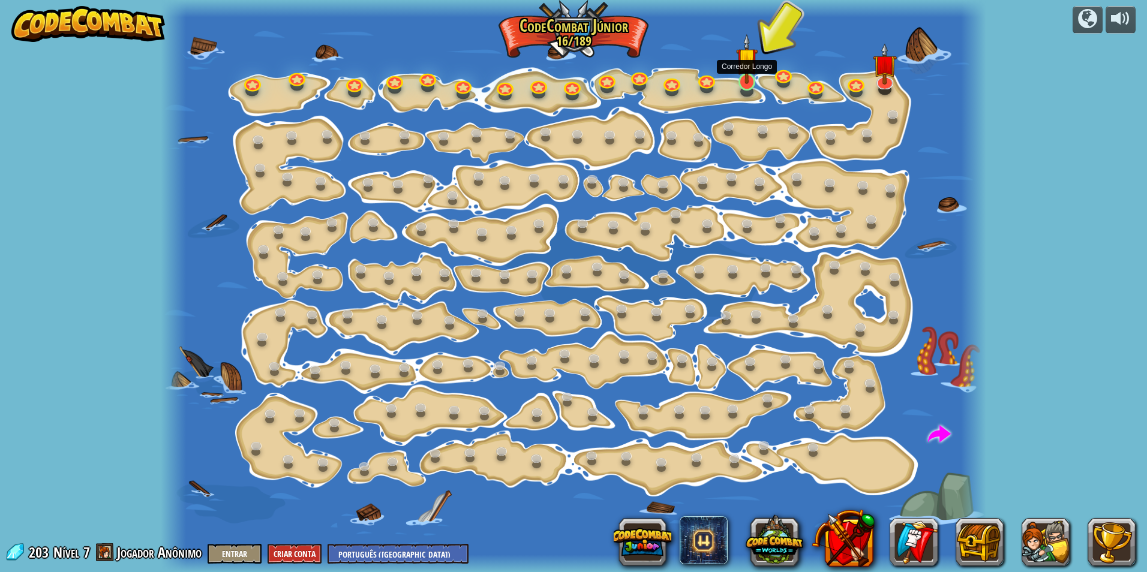
click at [737, 82] on img at bounding box center [747, 59] width 22 height 50
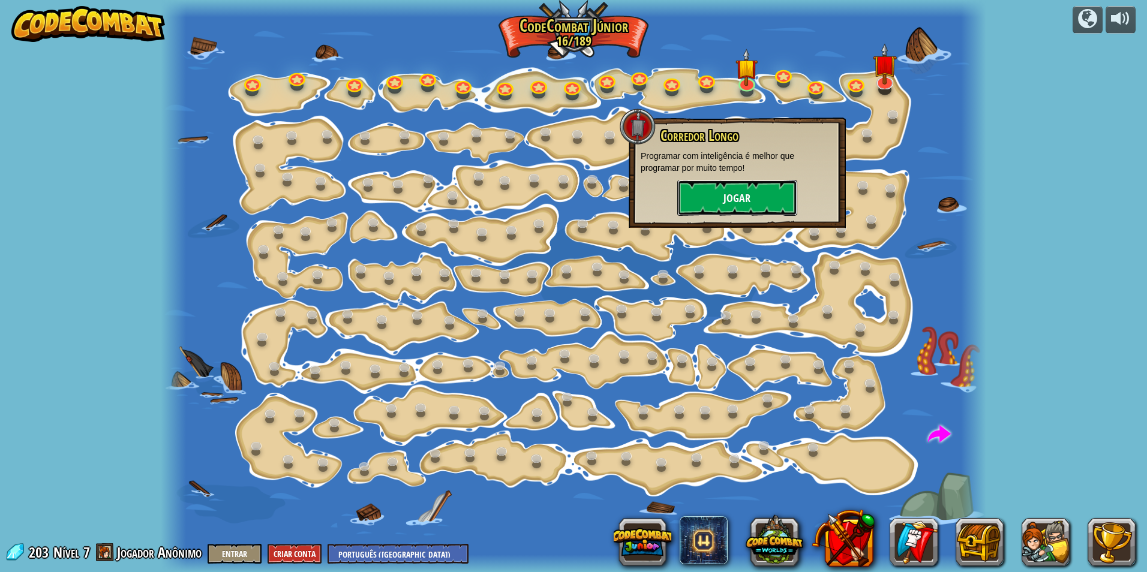
click at [714, 191] on button "Jogar" at bounding box center [737, 198] width 120 height 36
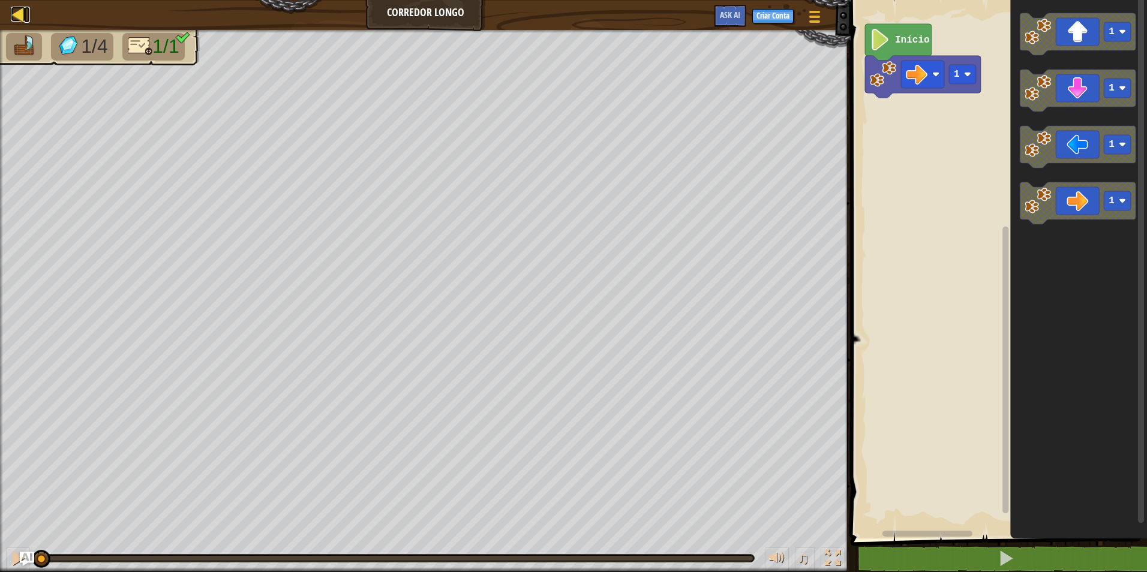
click at [20, 11] on div at bounding box center [18, 14] width 15 height 15
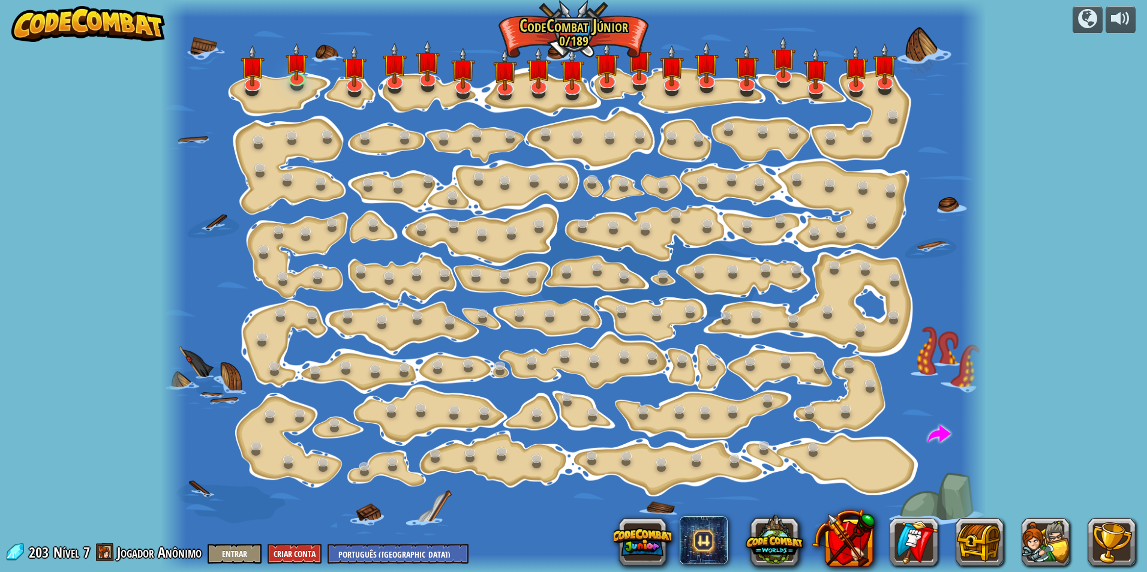
select select "pt-BR"
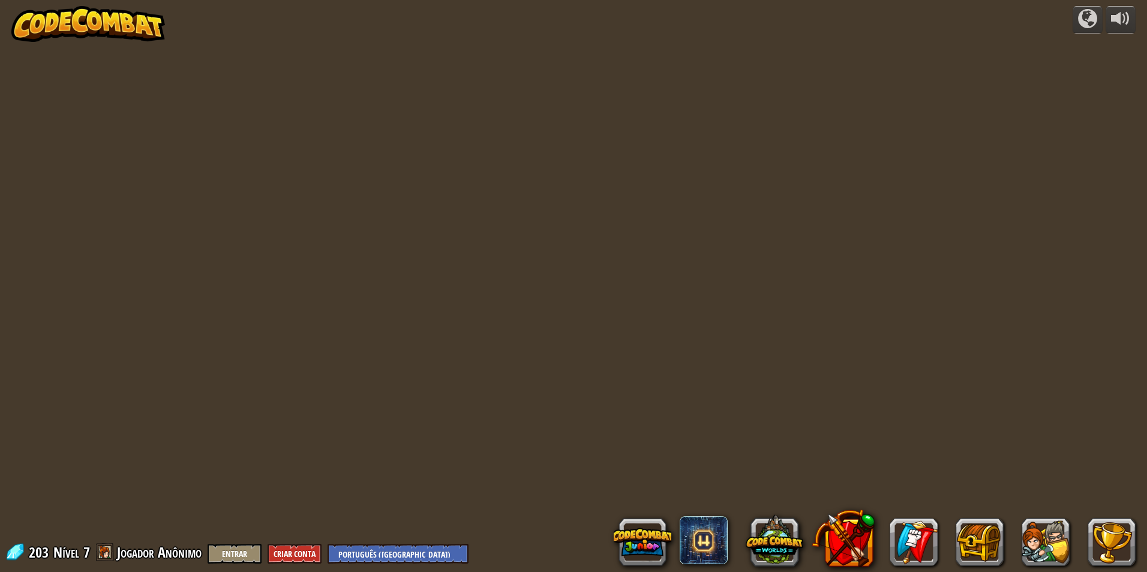
select select "pt-BR"
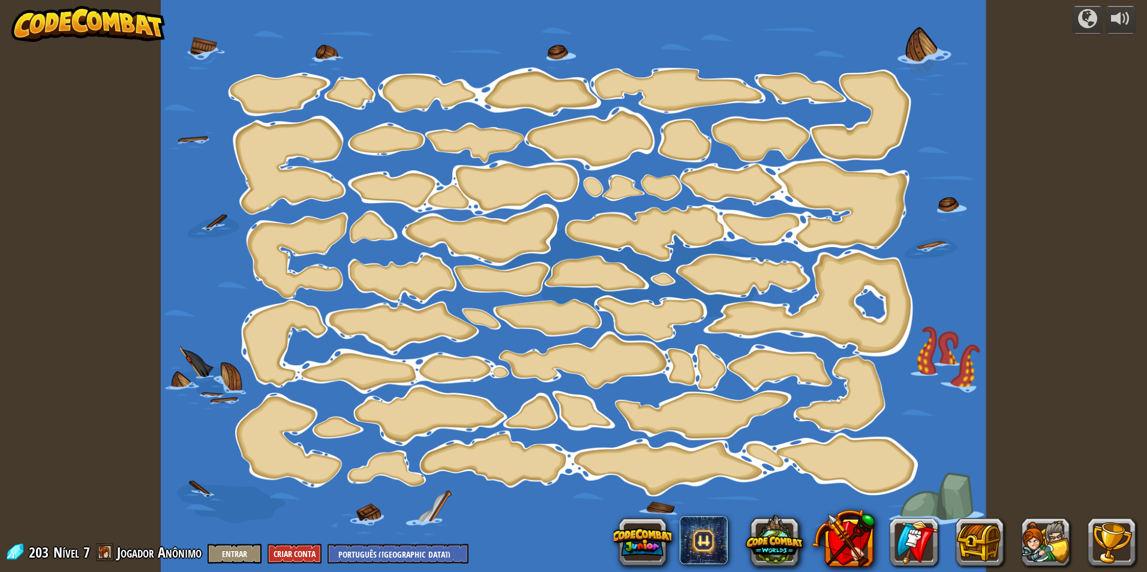
select select "pt-BR"
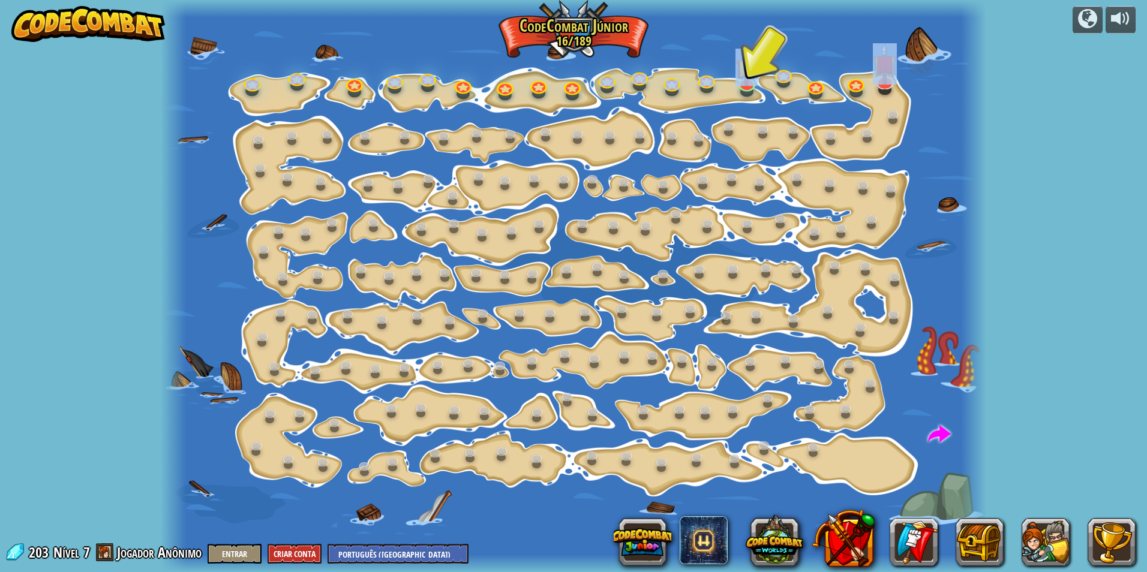
click at [751, 96] on div "Mudança de Passo Altera os argumentos de step. 15a. Step Change A (prático) Vai…" at bounding box center [573, 286] width 825 height 572
drag, startPoint x: 751, startPoint y: 96, endPoint x: 745, endPoint y: 90, distance: 8.5
click at [745, 90] on link at bounding box center [746, 81] width 24 height 24
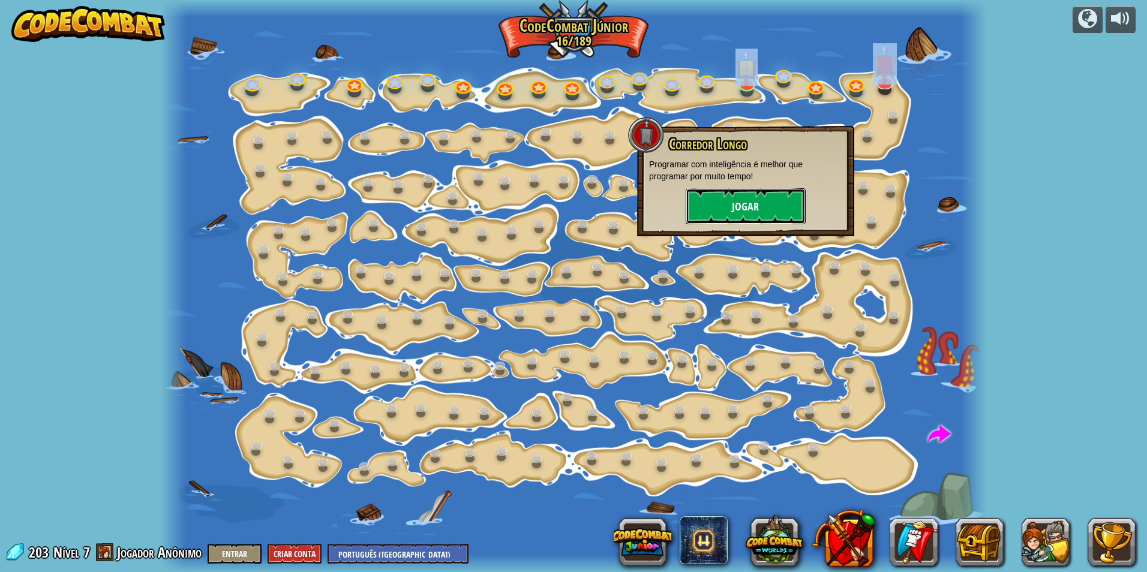
click at [723, 204] on button "Jogar" at bounding box center [745, 206] width 120 height 36
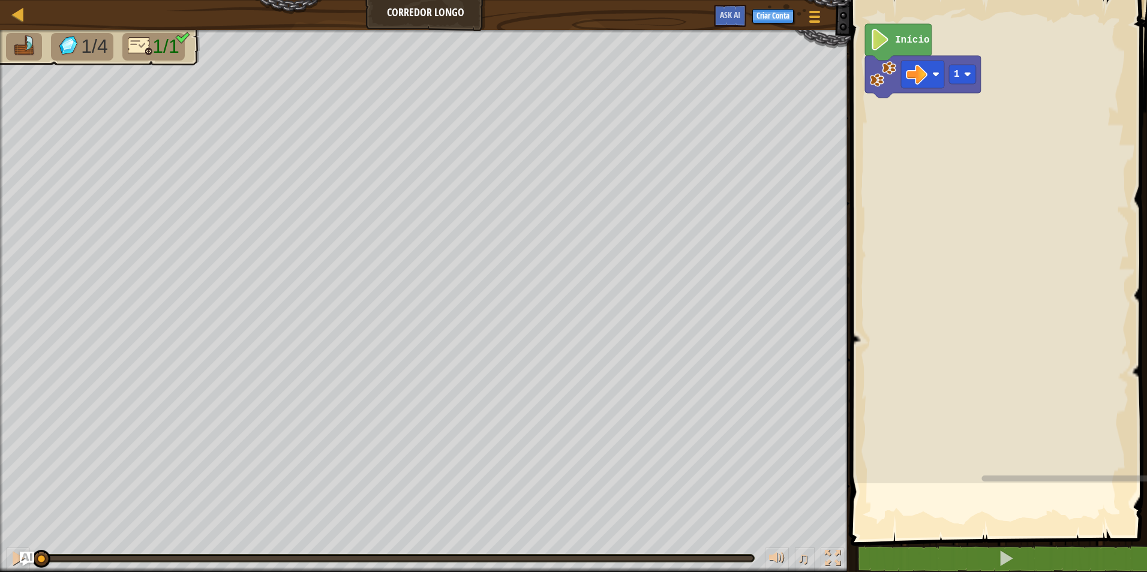
select select "pt-BR"
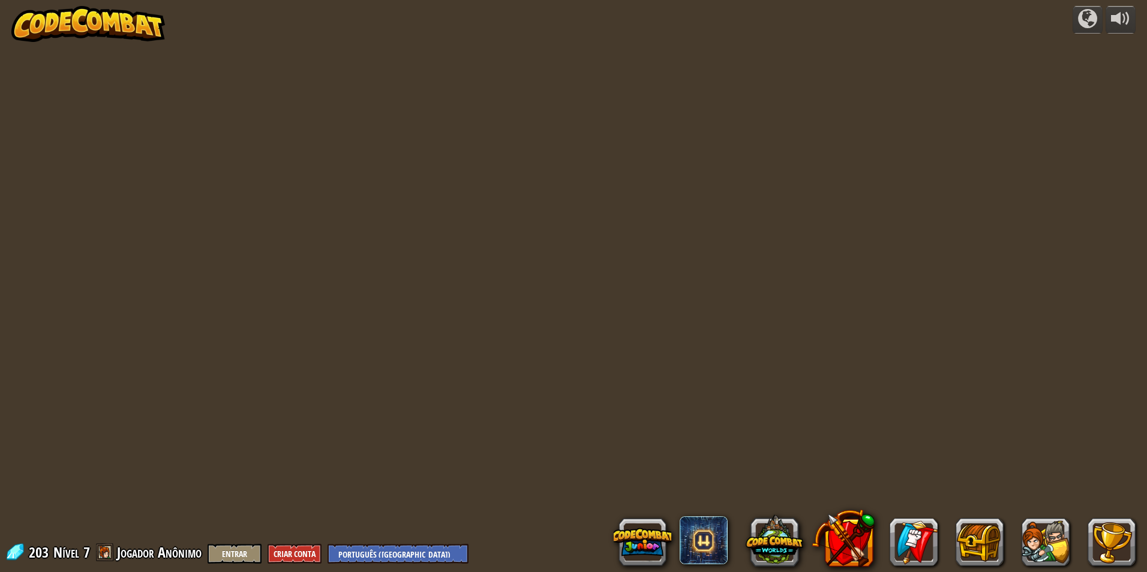
select select "pt-BR"
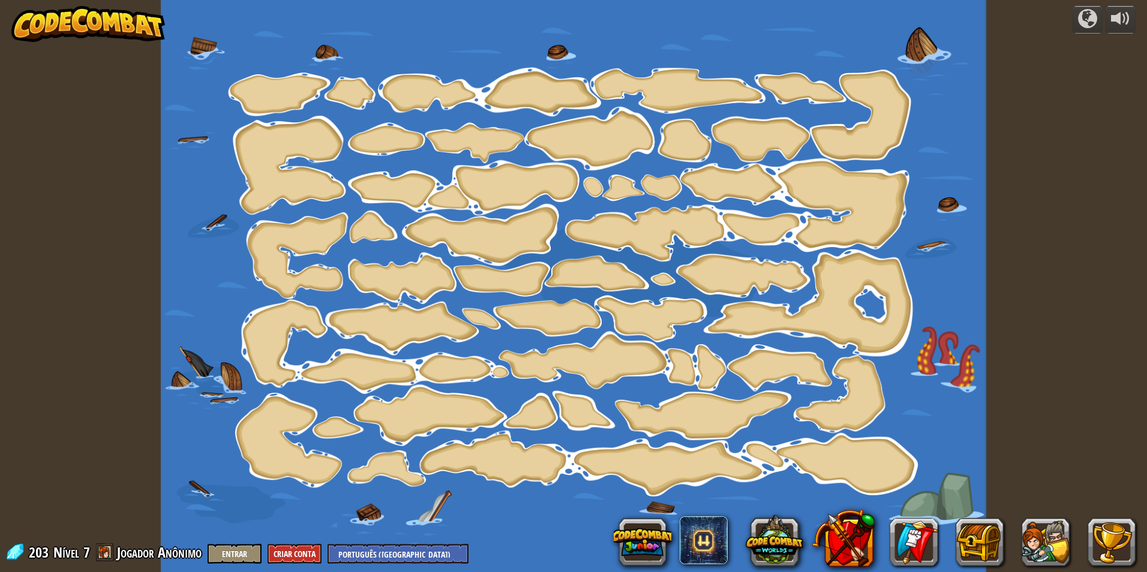
select select "pt-BR"
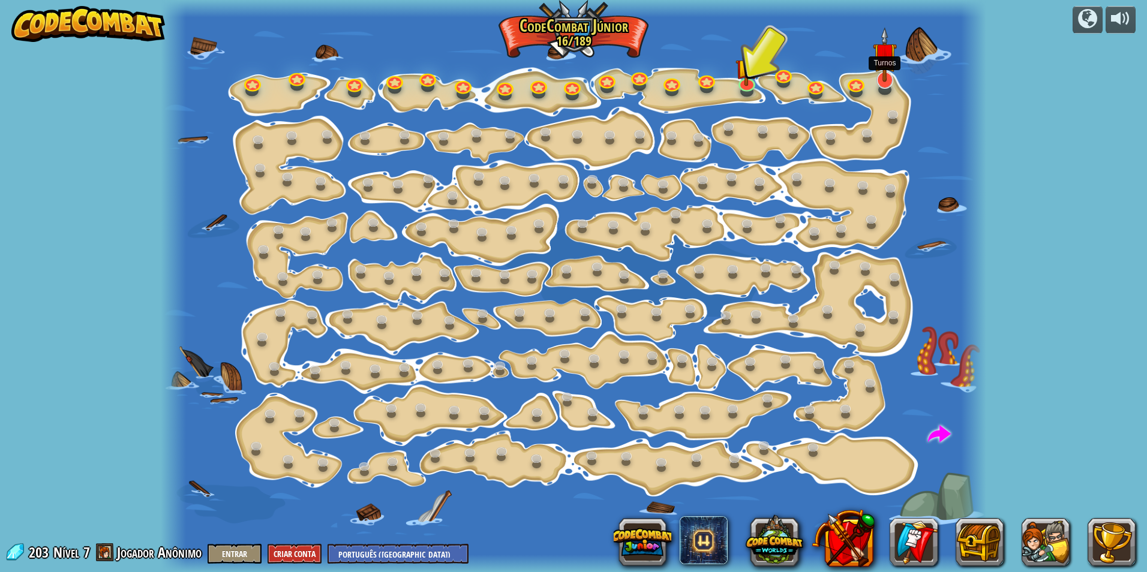
click at [879, 69] on img at bounding box center [885, 54] width 24 height 55
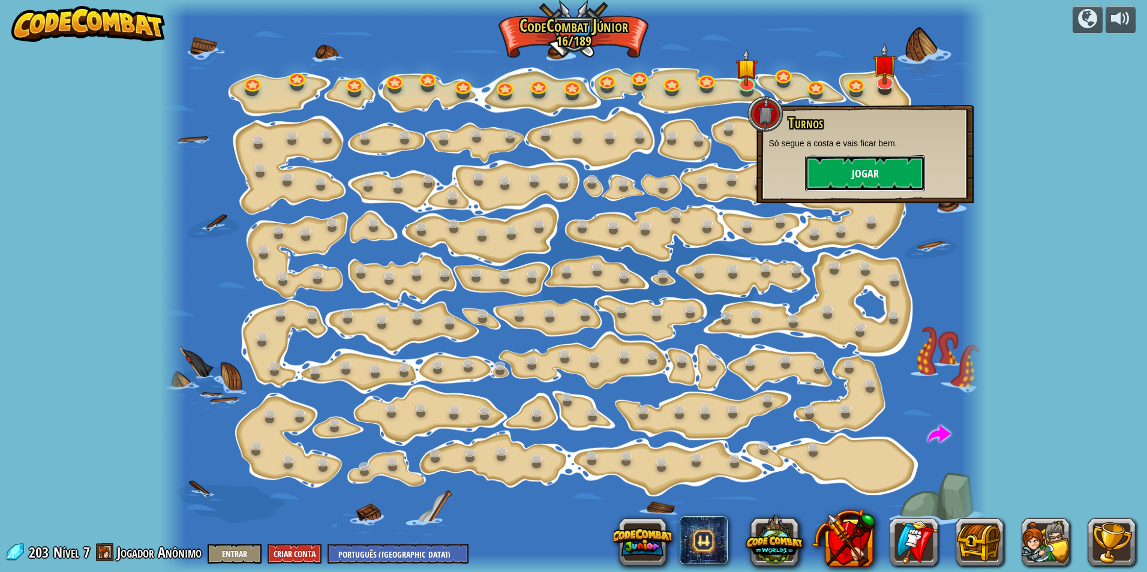
click at [824, 181] on button "Jogar" at bounding box center [865, 173] width 120 height 36
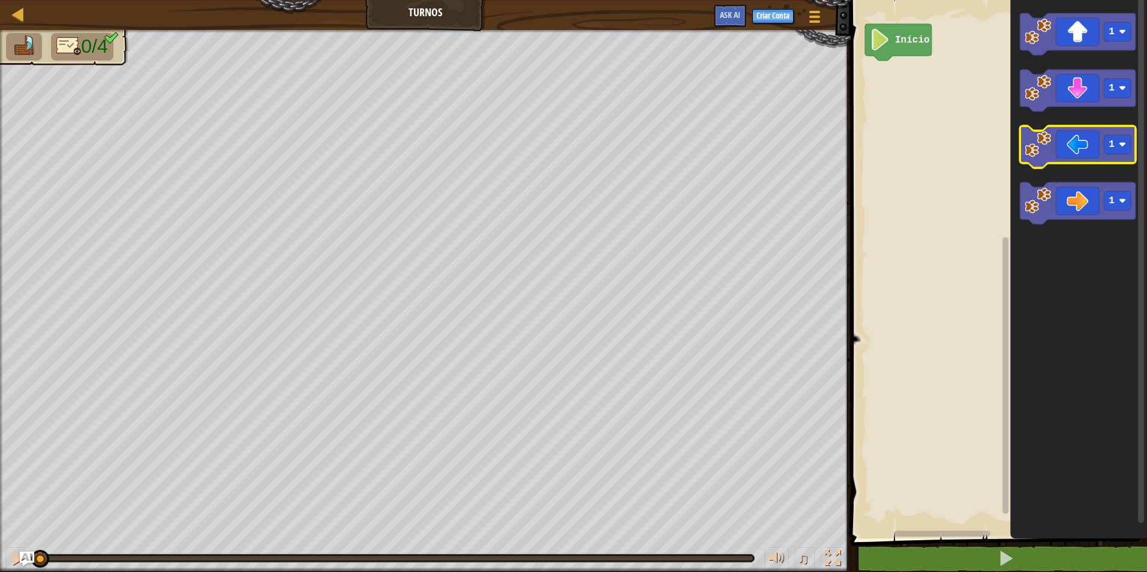
click at [1055, 151] on icon "Espaço de trabalho do Blockly" at bounding box center [1078, 147] width 116 height 42
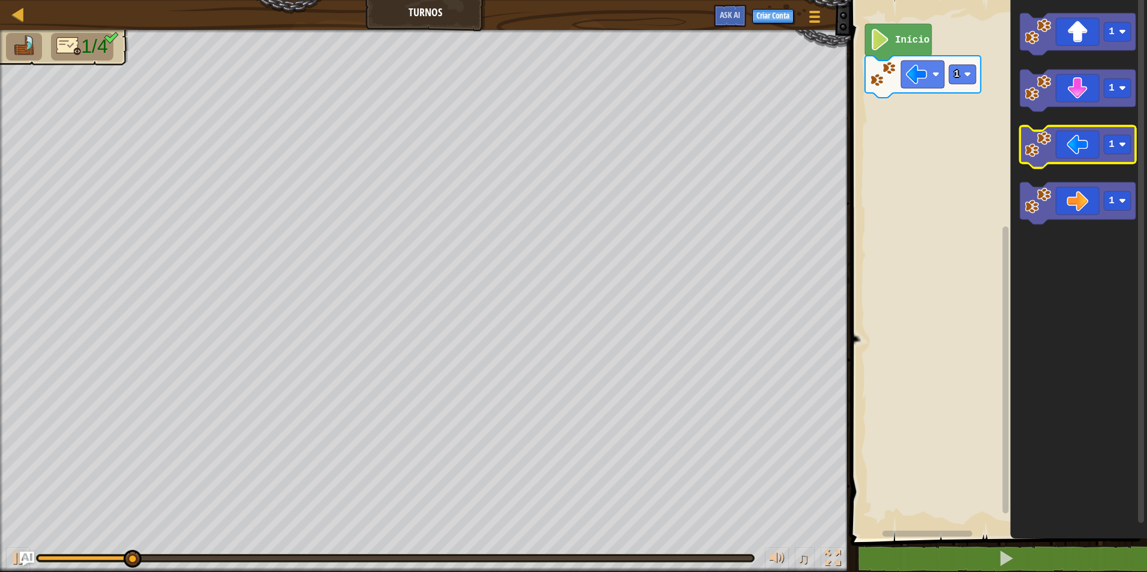
click at [1030, 144] on image "Espaço de trabalho do Blockly" at bounding box center [1037, 144] width 26 height 26
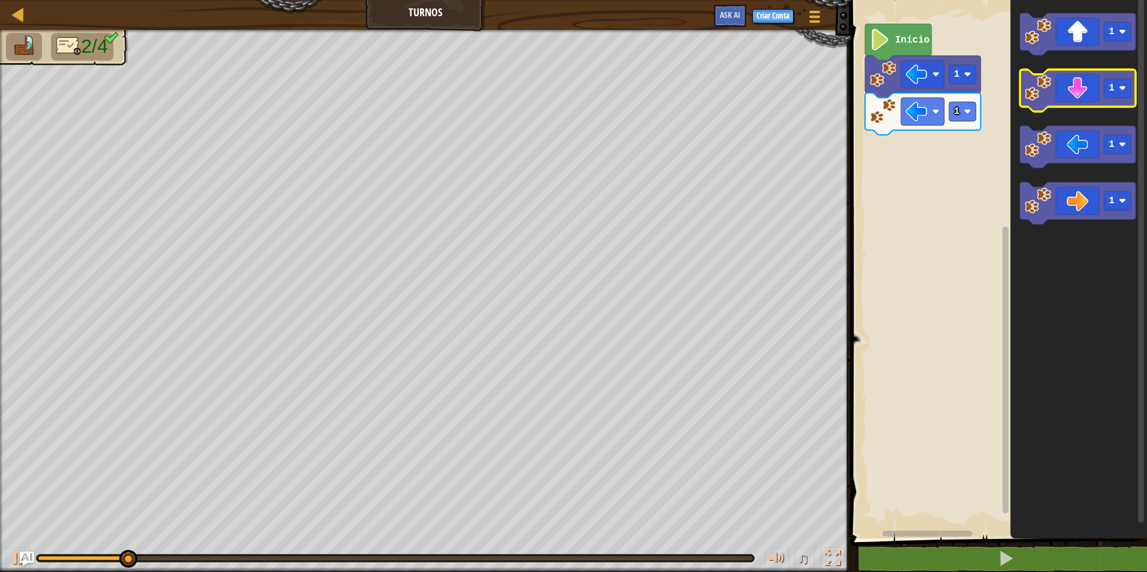
click at [1042, 101] on g "1" at bounding box center [1078, 91] width 116 height 42
click at [1042, 101] on image "Espaço de trabalho do Blockly" at bounding box center [1037, 88] width 26 height 26
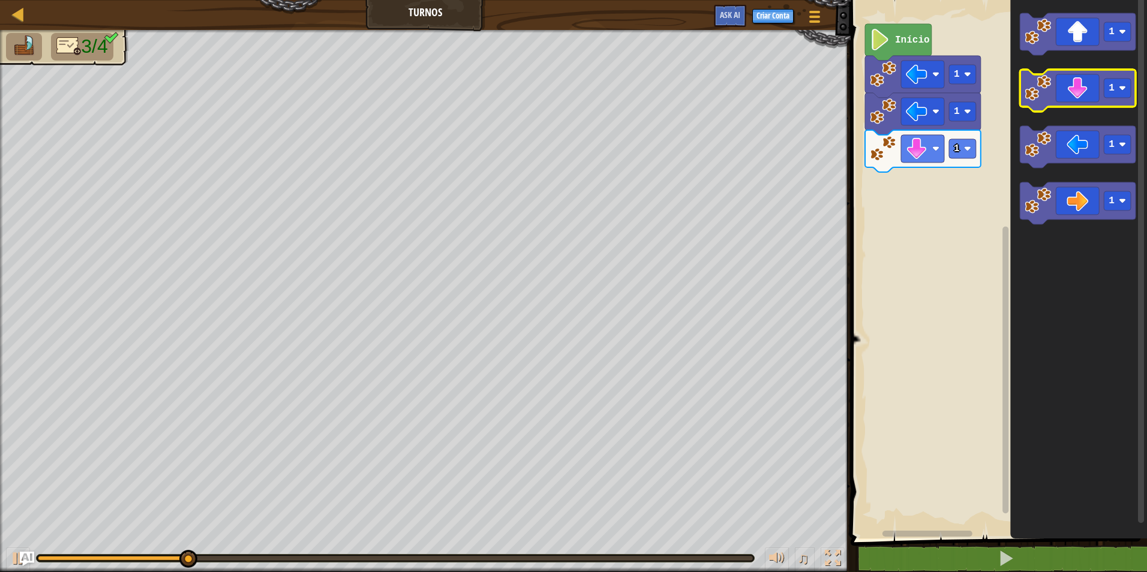
click at [1041, 101] on image "Espaço de trabalho do Blockly" at bounding box center [1037, 88] width 26 height 26
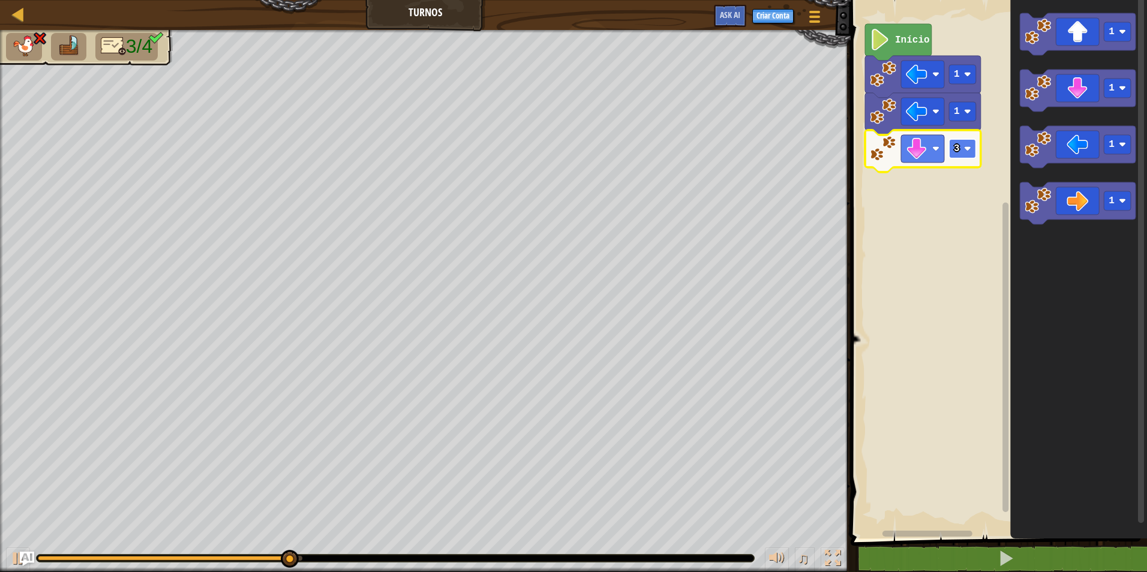
click at [975, 151] on rect "Espaço de trabalho do Blockly" at bounding box center [962, 148] width 27 height 19
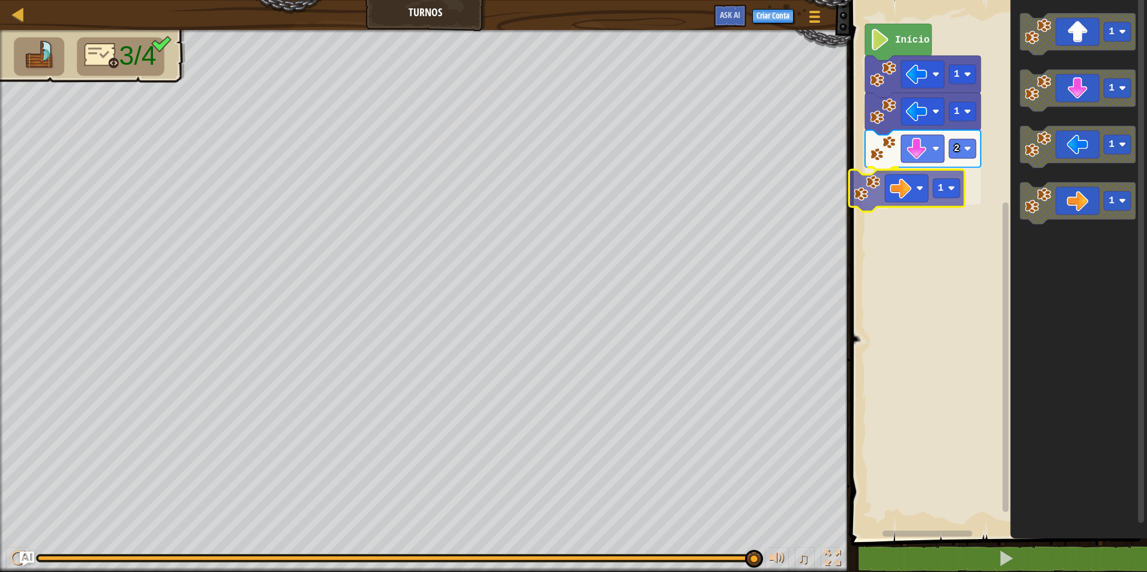
click at [880, 176] on div "Início 1 1 2 1 1 1 1 1 1" at bounding box center [997, 266] width 300 height 545
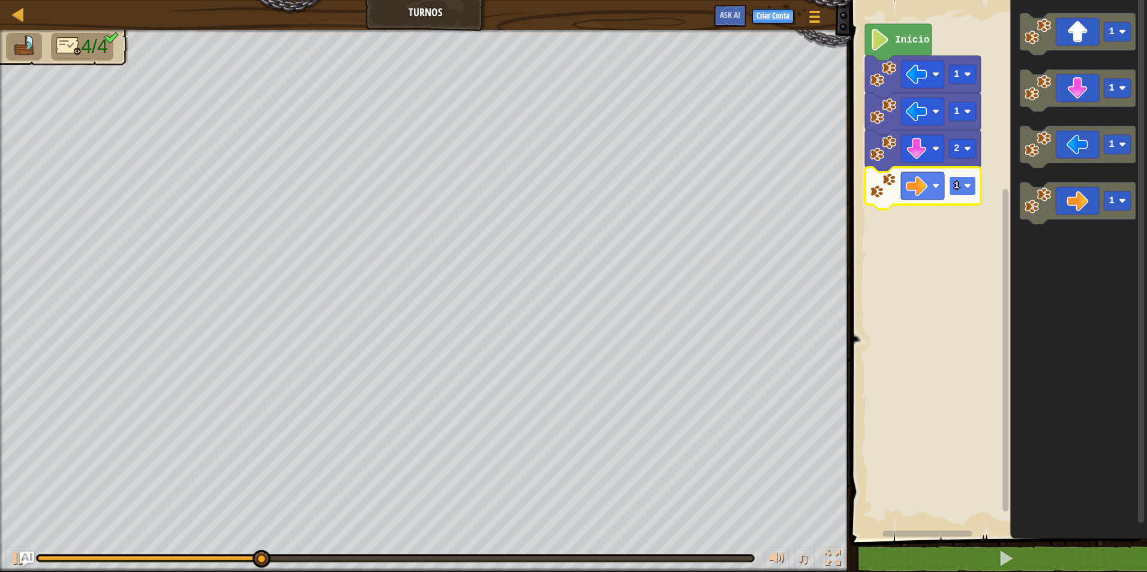
click at [960, 181] on rect "Espaço de trabalho do Blockly" at bounding box center [962, 185] width 27 height 19
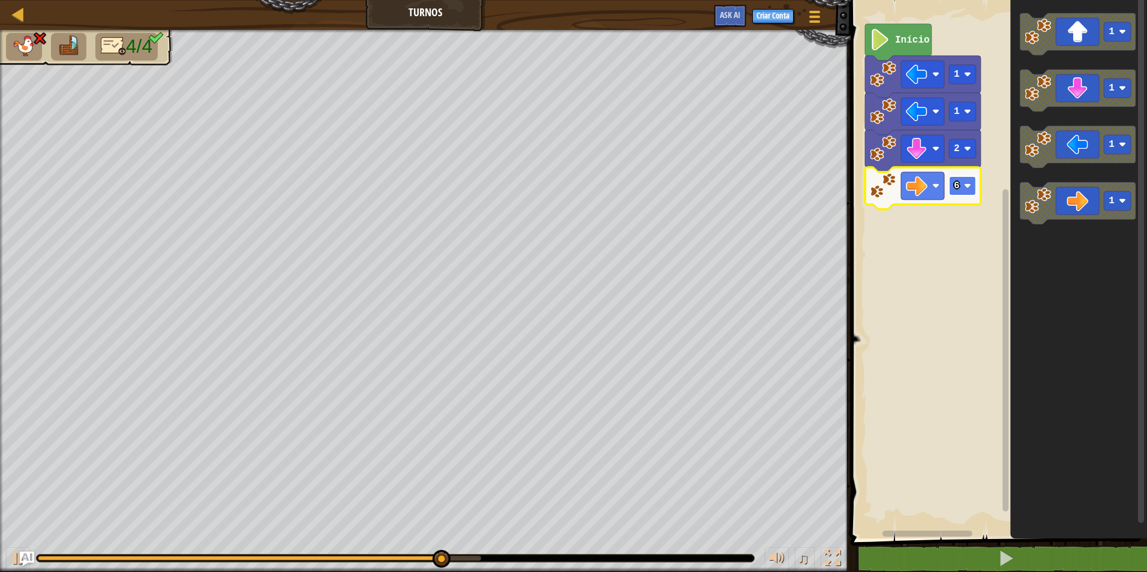
click at [956, 190] on text "6" at bounding box center [957, 186] width 6 height 11
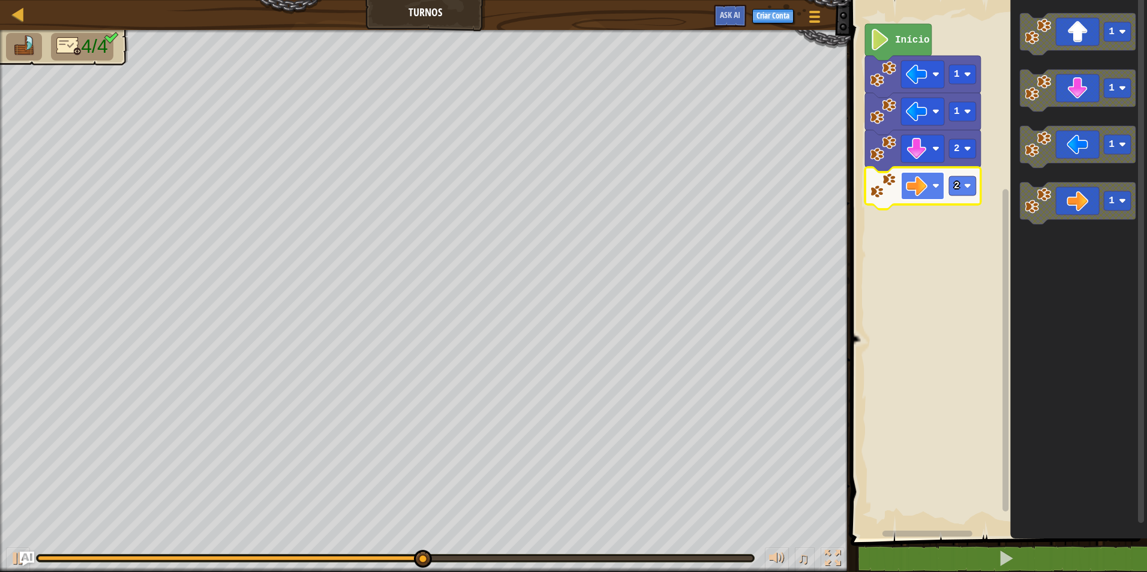
click at [940, 191] on rect "Espaço de trabalho do Blockly" at bounding box center [922, 186] width 43 height 28
click at [960, 190] on rect "Espaço de trabalho do Blockly" at bounding box center [962, 185] width 27 height 19
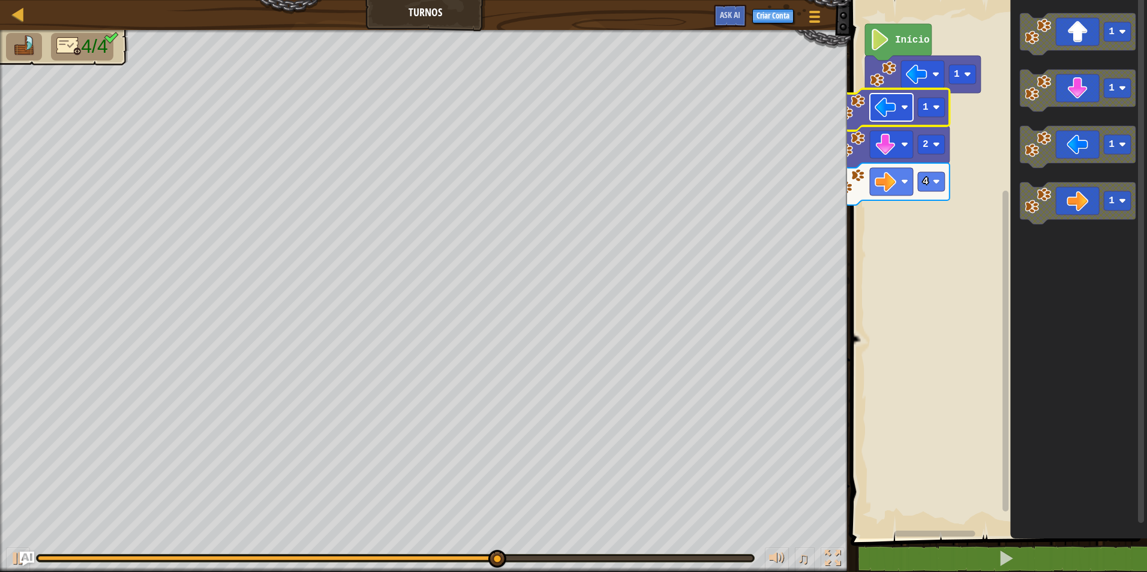
click at [913, 107] on rect "Espaço de trabalho do Blockly" at bounding box center [891, 108] width 43 height 28
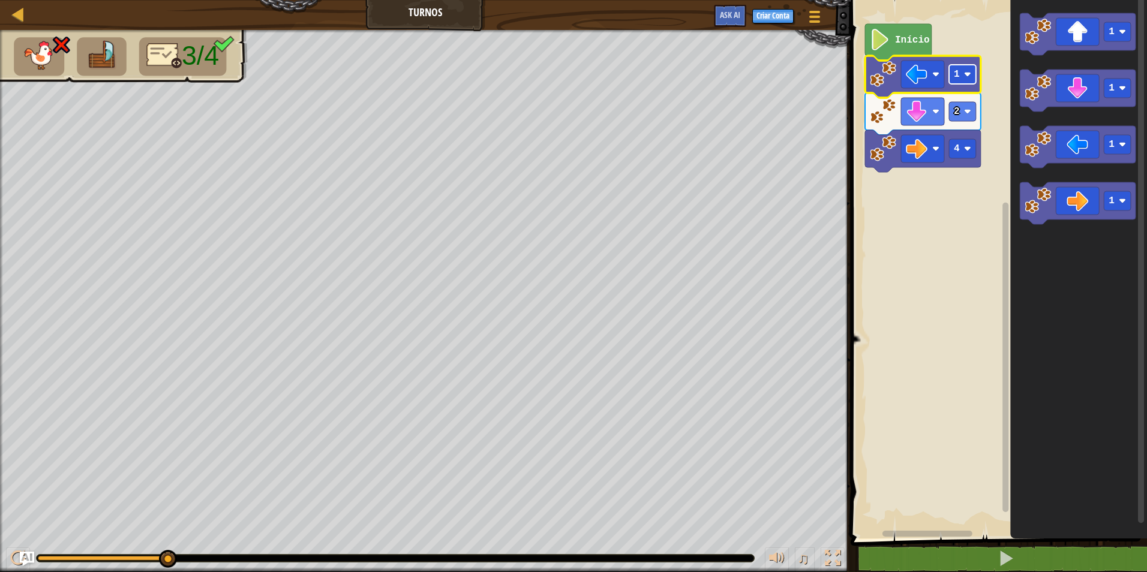
click at [961, 80] on rect "Espaço de trabalho do Blockly" at bounding box center [962, 74] width 27 height 19
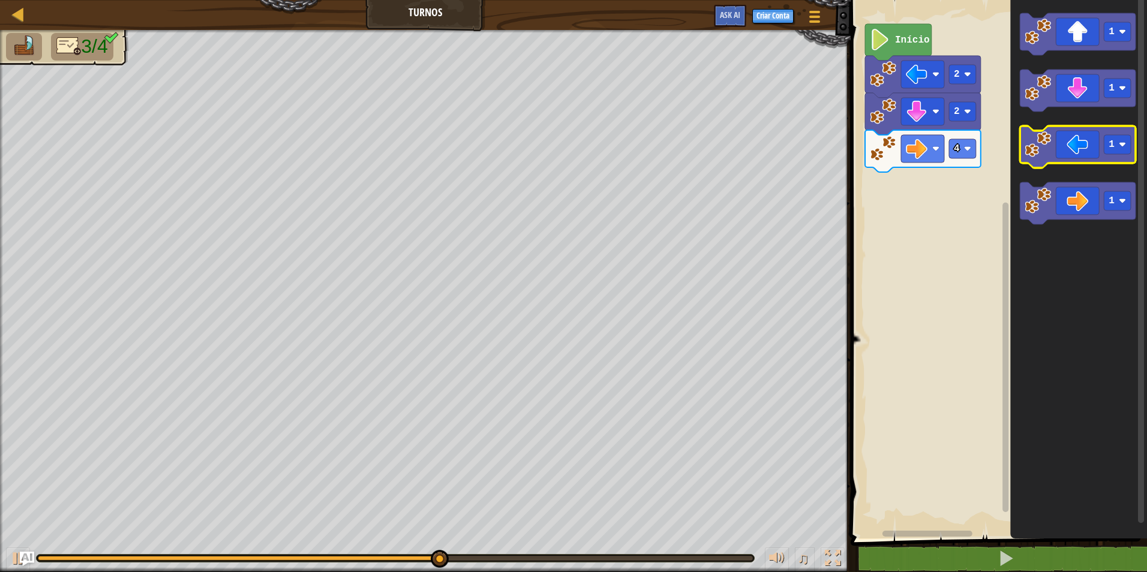
click at [1041, 140] on g "1 1 1 1" at bounding box center [1078, 118] width 116 height 211
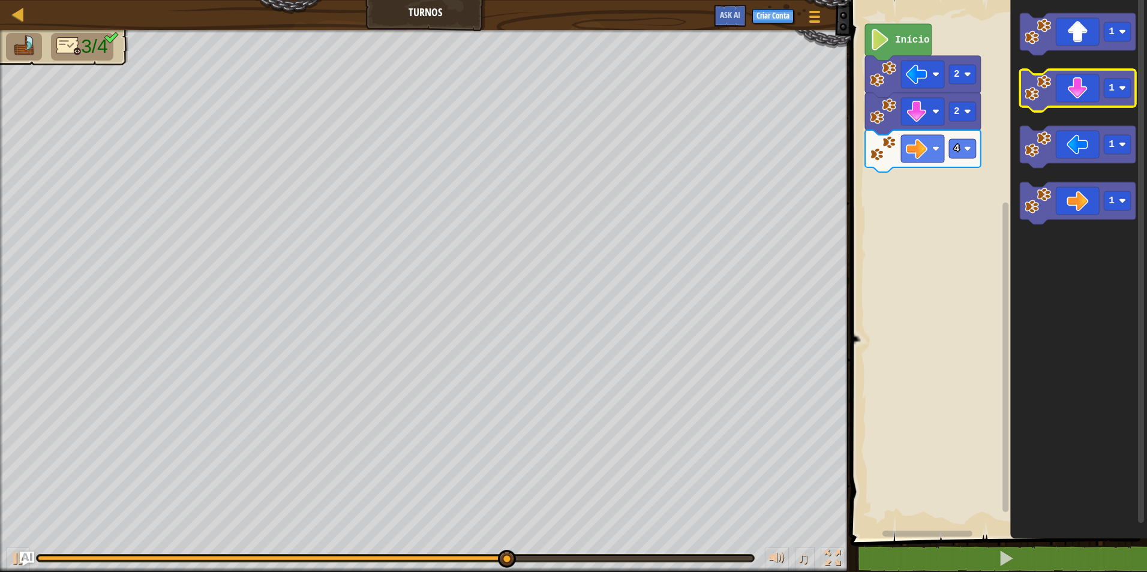
click at [1019, 101] on icon "1 1 1 1" at bounding box center [1078, 266] width 137 height 545
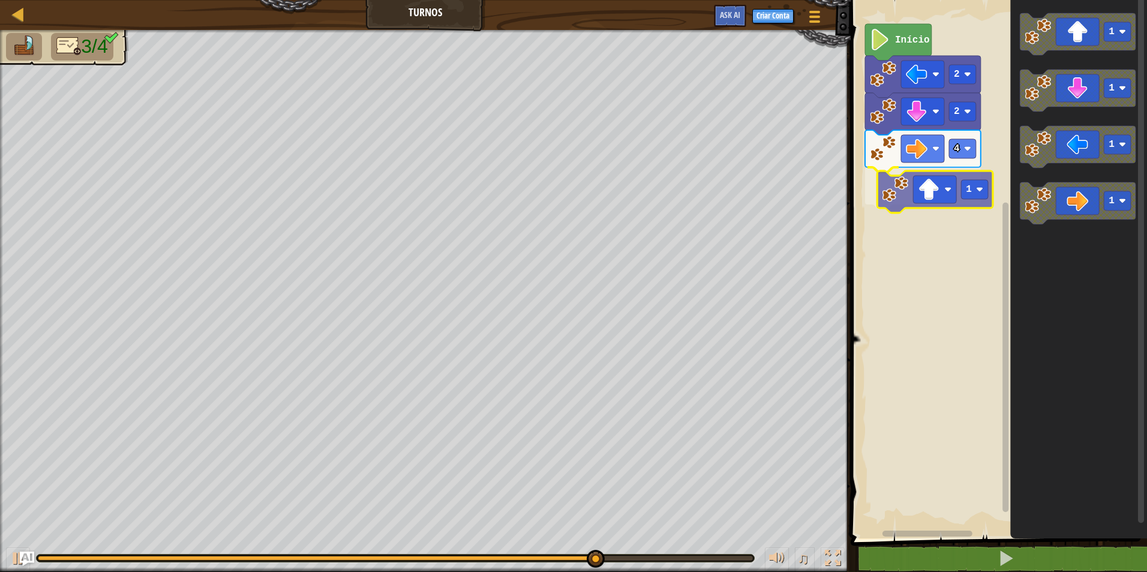
click at [860, 198] on div "Início 2 2 4 1 1 1 1 1 1" at bounding box center [997, 266] width 300 height 545
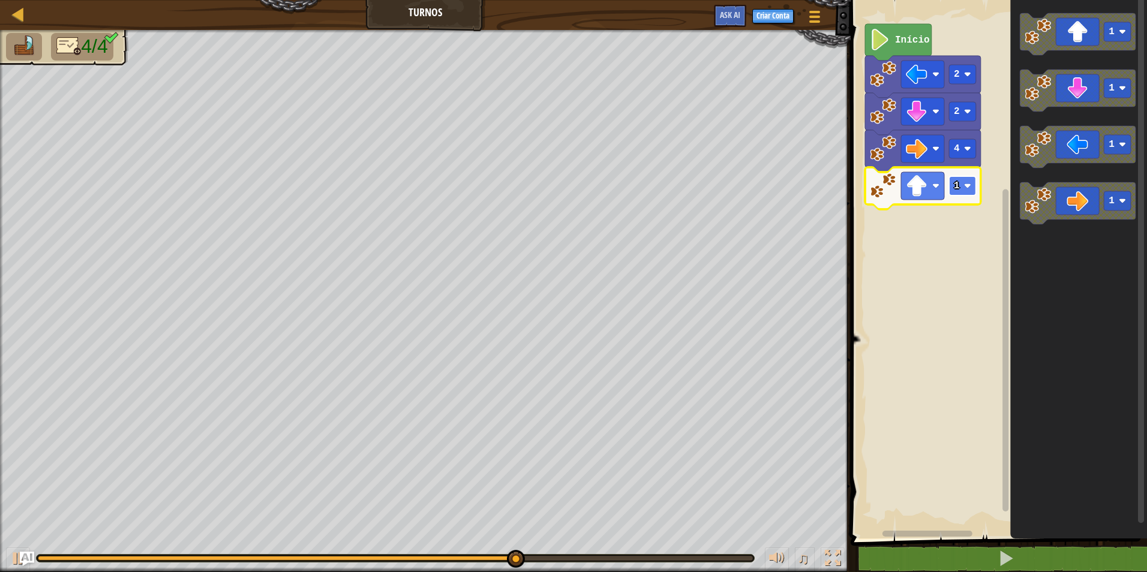
click at [961, 191] on rect "Espaço de trabalho do Blockly" at bounding box center [962, 185] width 27 height 19
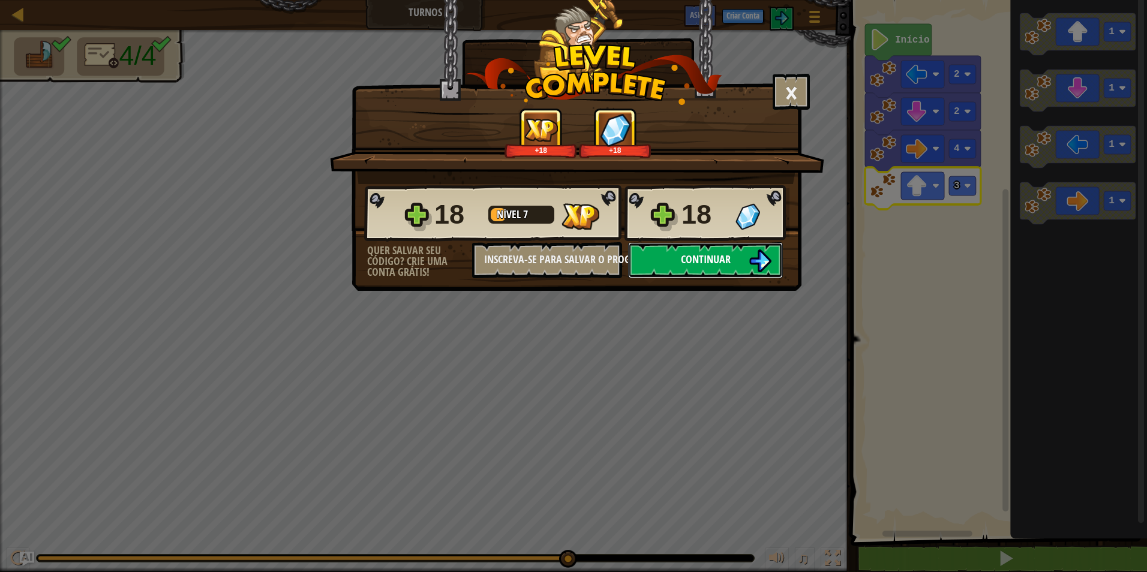
click at [721, 275] on button "Continuar" at bounding box center [705, 260] width 155 height 36
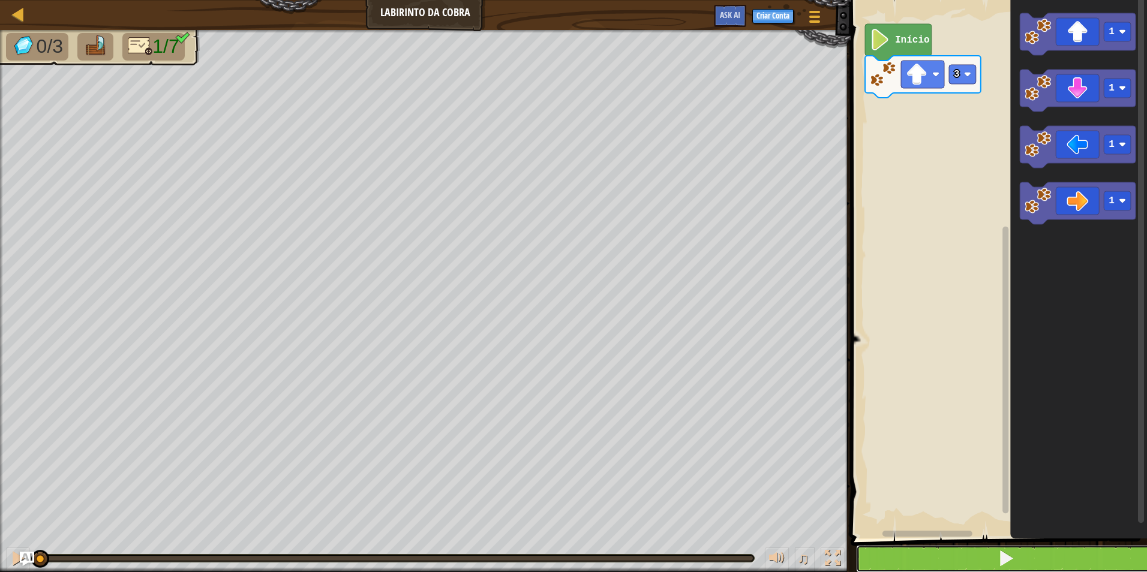
click at [957, 555] on button at bounding box center [1006, 559] width 300 height 28
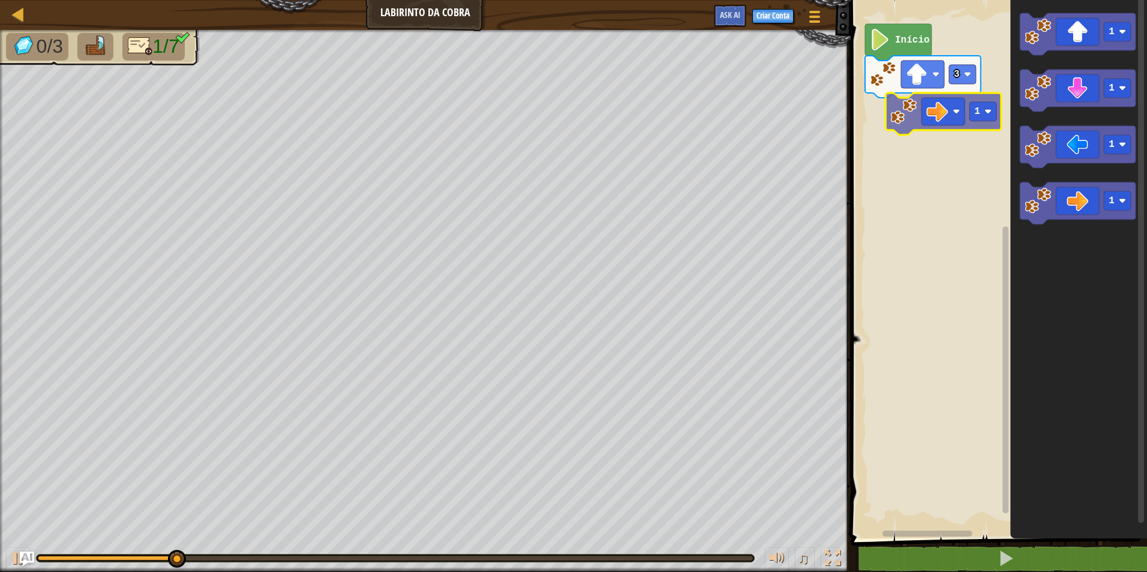
click at [903, 108] on div "3 Início 1 1 1 1 1" at bounding box center [997, 266] width 300 height 545
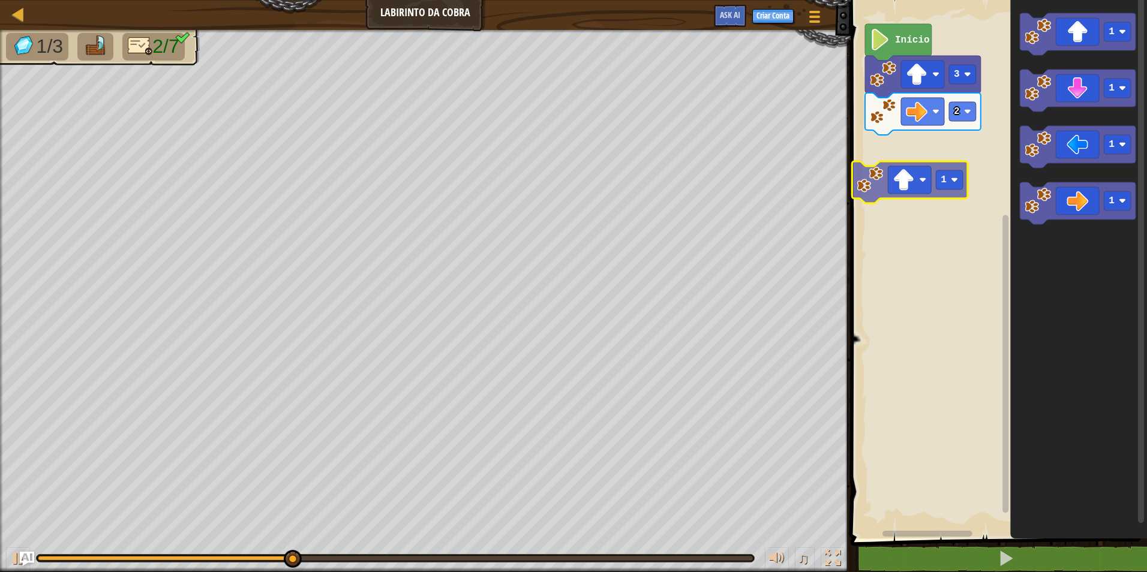
click at [888, 181] on div "Início 3 2 1 1 1 1 1 1" at bounding box center [997, 266] width 300 height 545
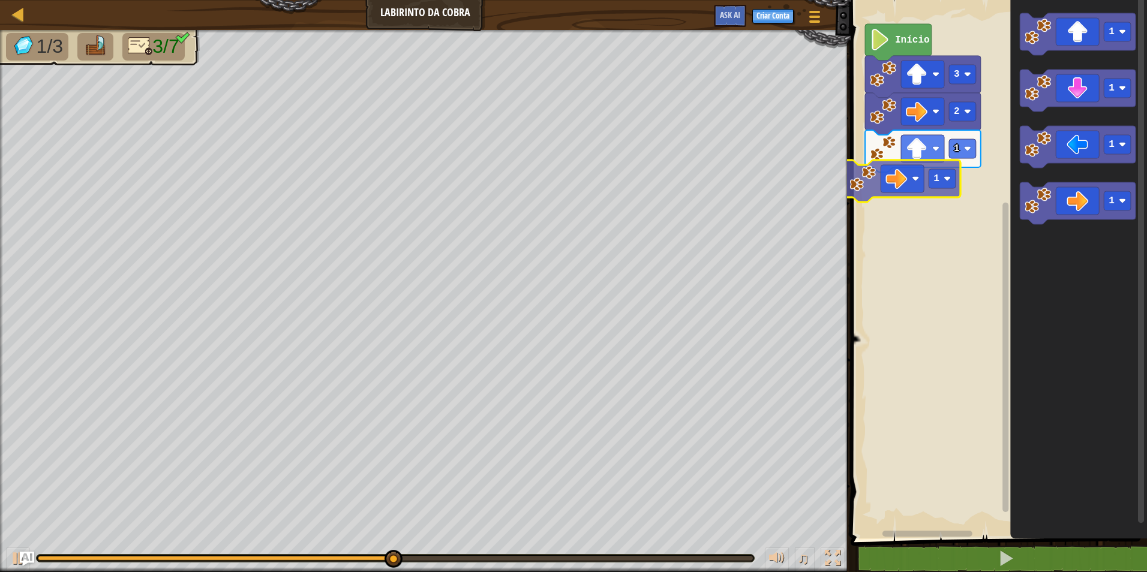
click at [933, 183] on div "2 1 3 Início 1 1 1 1 1 1" at bounding box center [997, 266] width 300 height 545
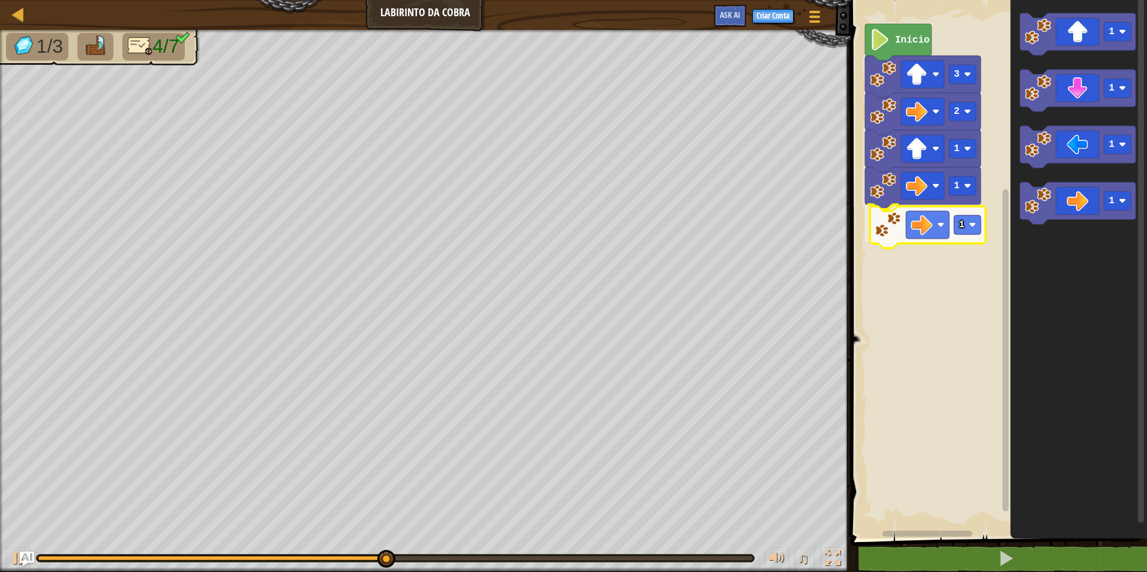
click at [896, 210] on div "2 1 1 1 3 Início 1 1 1 1 1" at bounding box center [997, 266] width 300 height 545
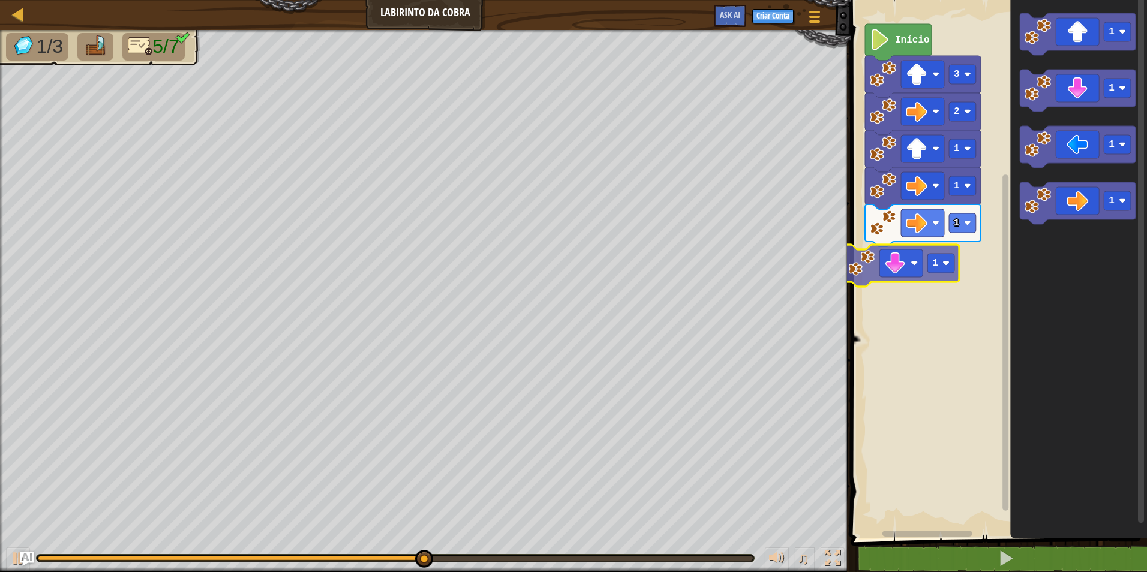
click at [889, 271] on div "2 1 1 1 3 Início 1 1 1 1 1 1" at bounding box center [997, 266] width 300 height 545
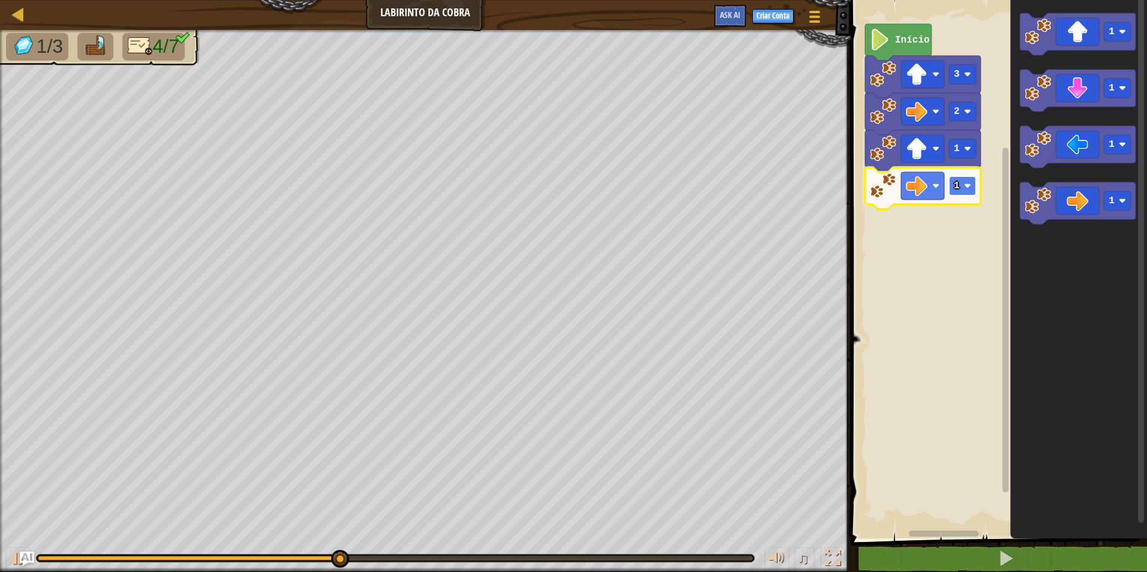
click at [958, 179] on rect "Espaço de trabalho do Blockly" at bounding box center [962, 185] width 27 height 19
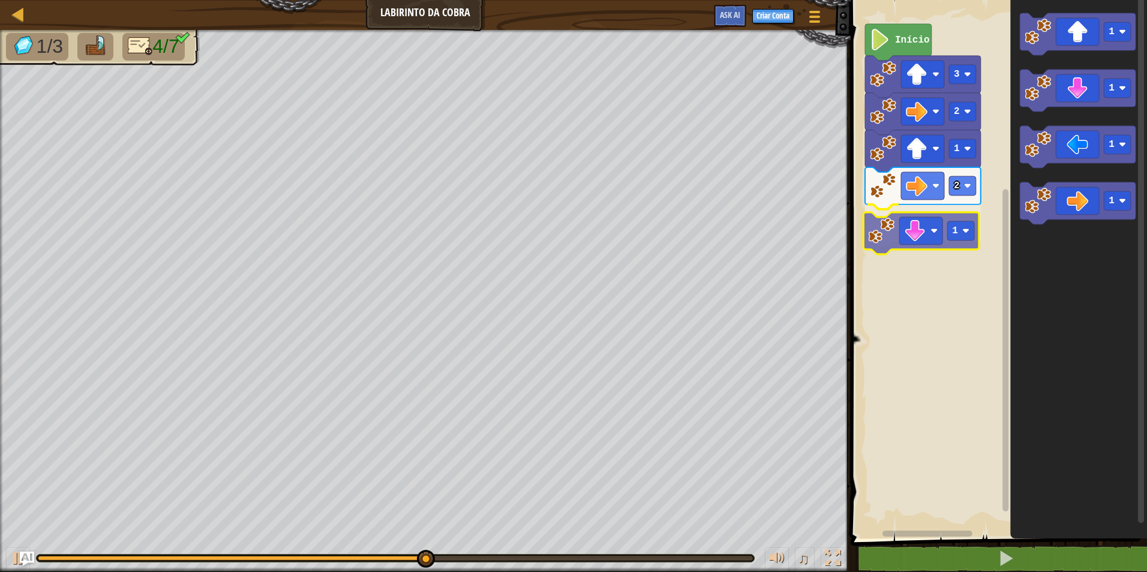
click at [902, 236] on div "Início 3 2 1 2 1 1 1 1 1 1" at bounding box center [997, 266] width 300 height 545
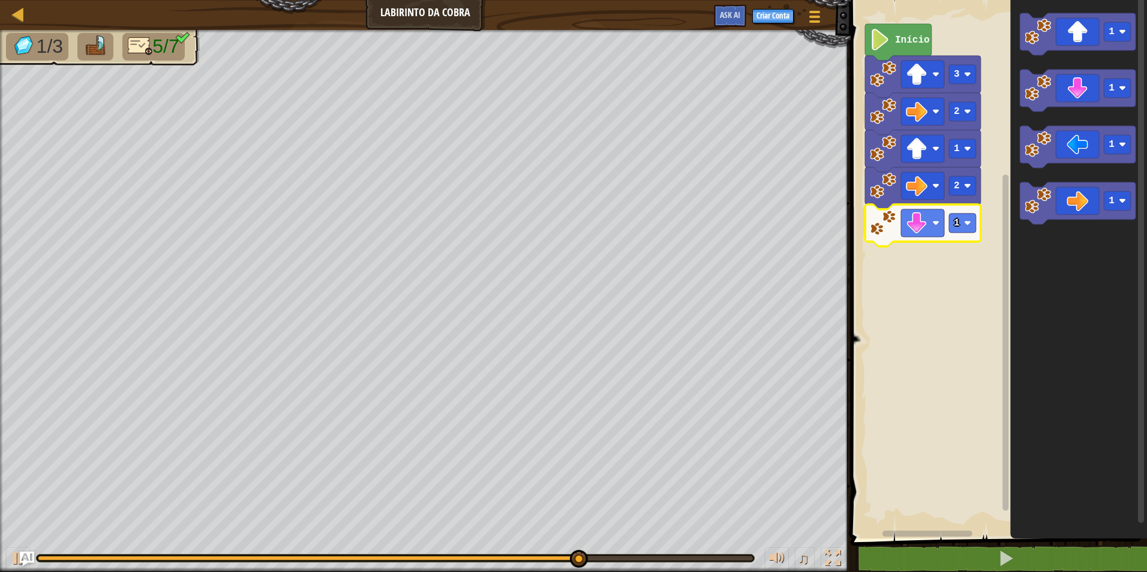
click at [945, 223] on icon "Espaço de trabalho do Blockly" at bounding box center [923, 225] width 116 height 42
click at [954, 227] on text "1" at bounding box center [957, 223] width 6 height 11
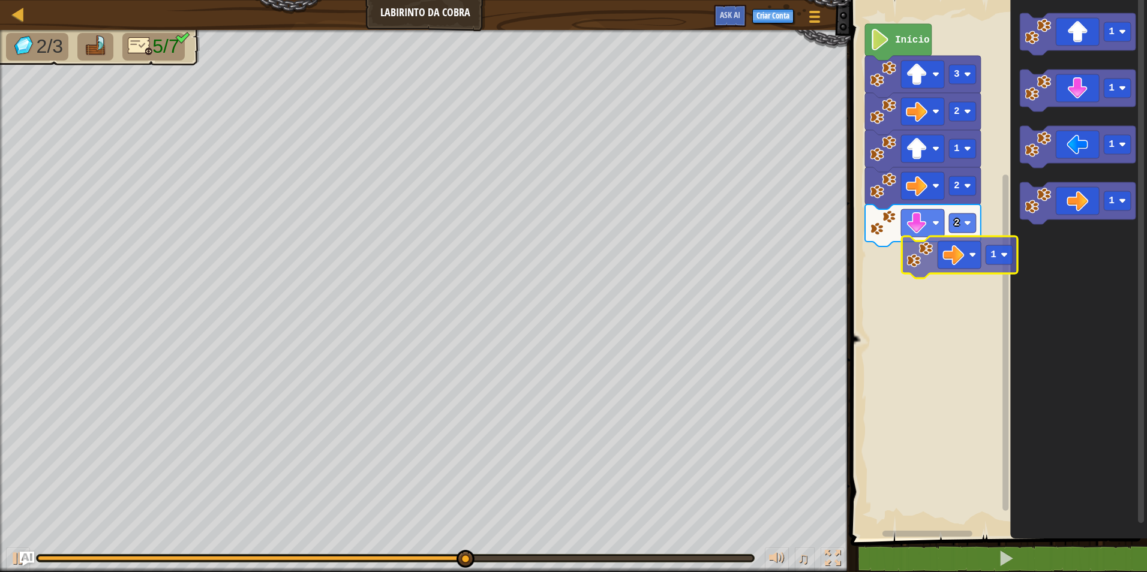
click at [928, 264] on div "Início 3 2 1 2 2 1 1 1 1 1" at bounding box center [997, 266] width 300 height 545
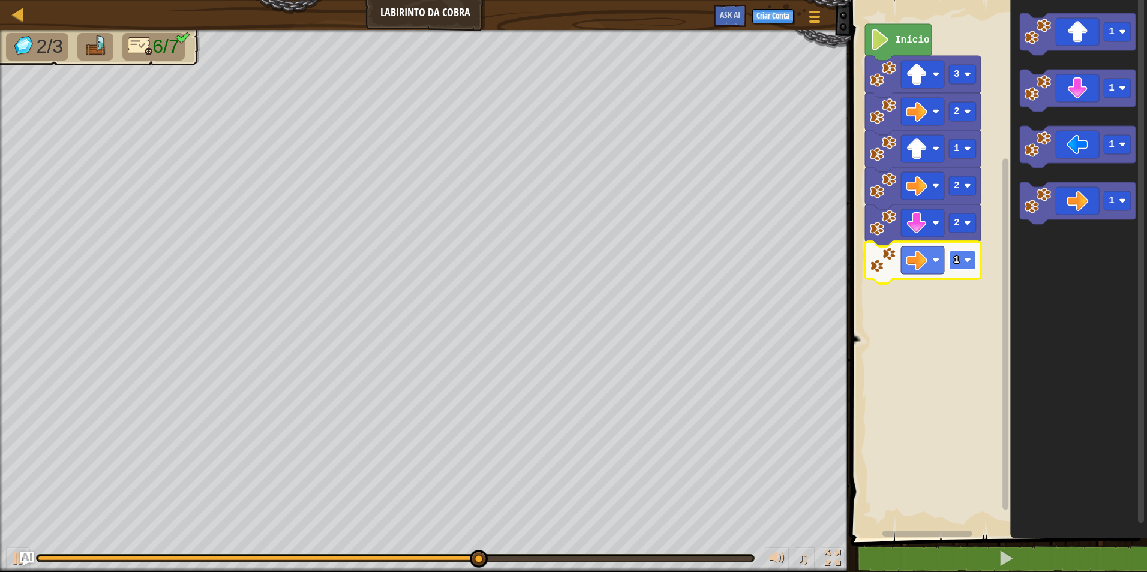
click at [970, 261] on image "Espaço de trabalho do Blockly" at bounding box center [967, 260] width 7 height 7
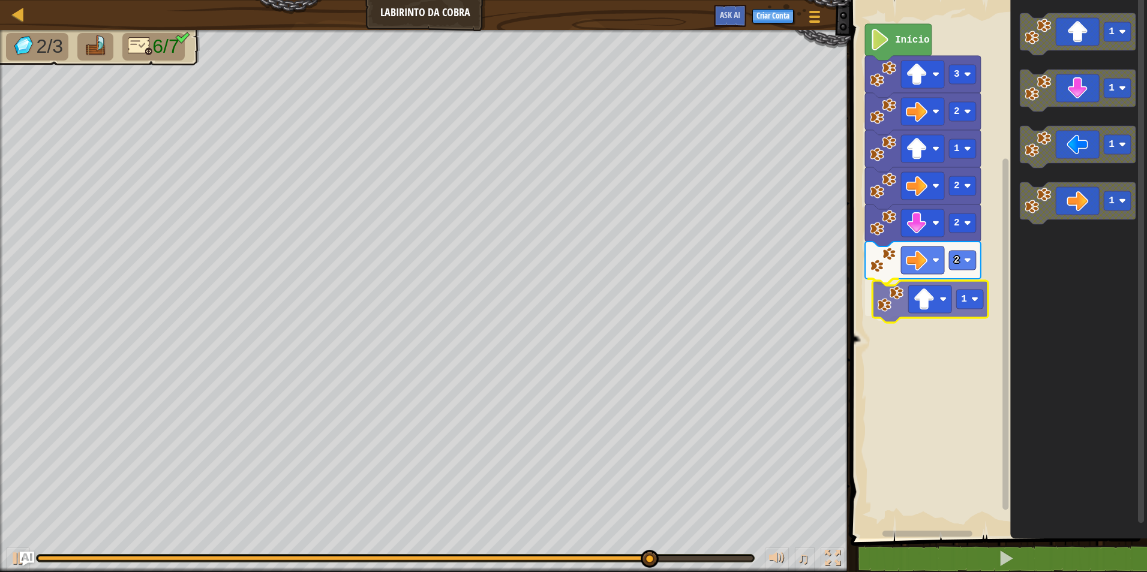
click at [921, 302] on div "Início 3 2 1 2 2 2 1 1 1 1 1 1" at bounding box center [997, 266] width 300 height 545
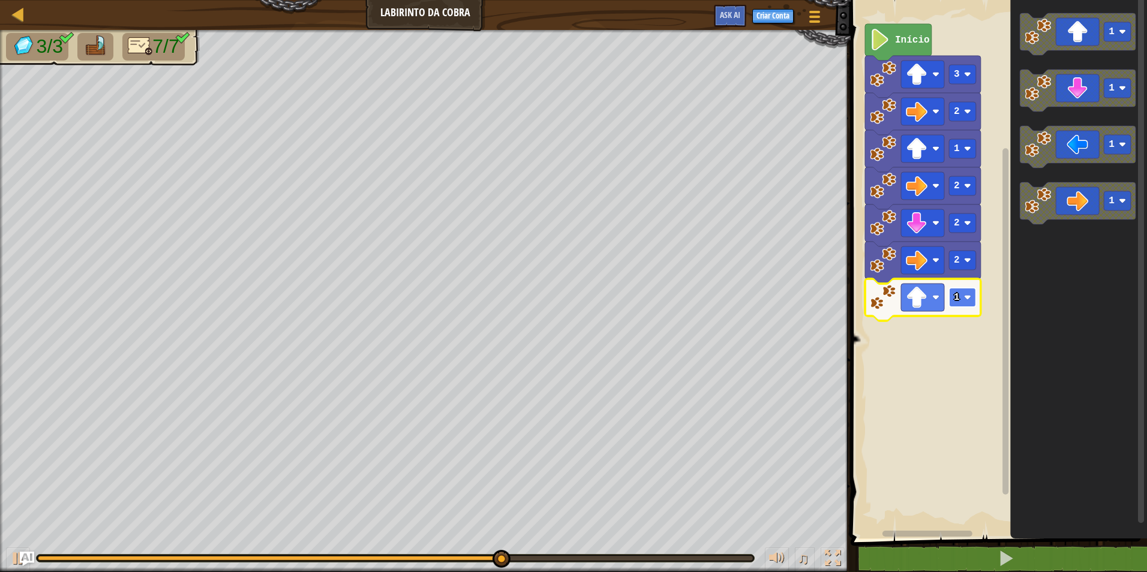
click at [967, 304] on rect "Espaço de trabalho do Blockly" at bounding box center [962, 297] width 27 height 19
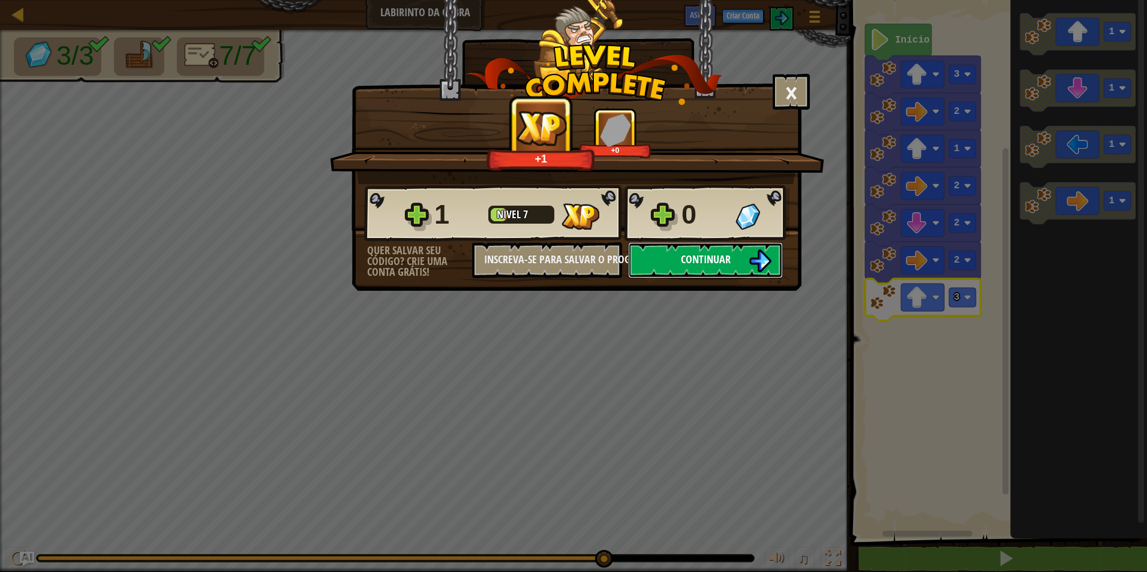
click at [687, 246] on button "Continuar" at bounding box center [705, 260] width 155 height 36
